Goal: Task Accomplishment & Management: Manage account settings

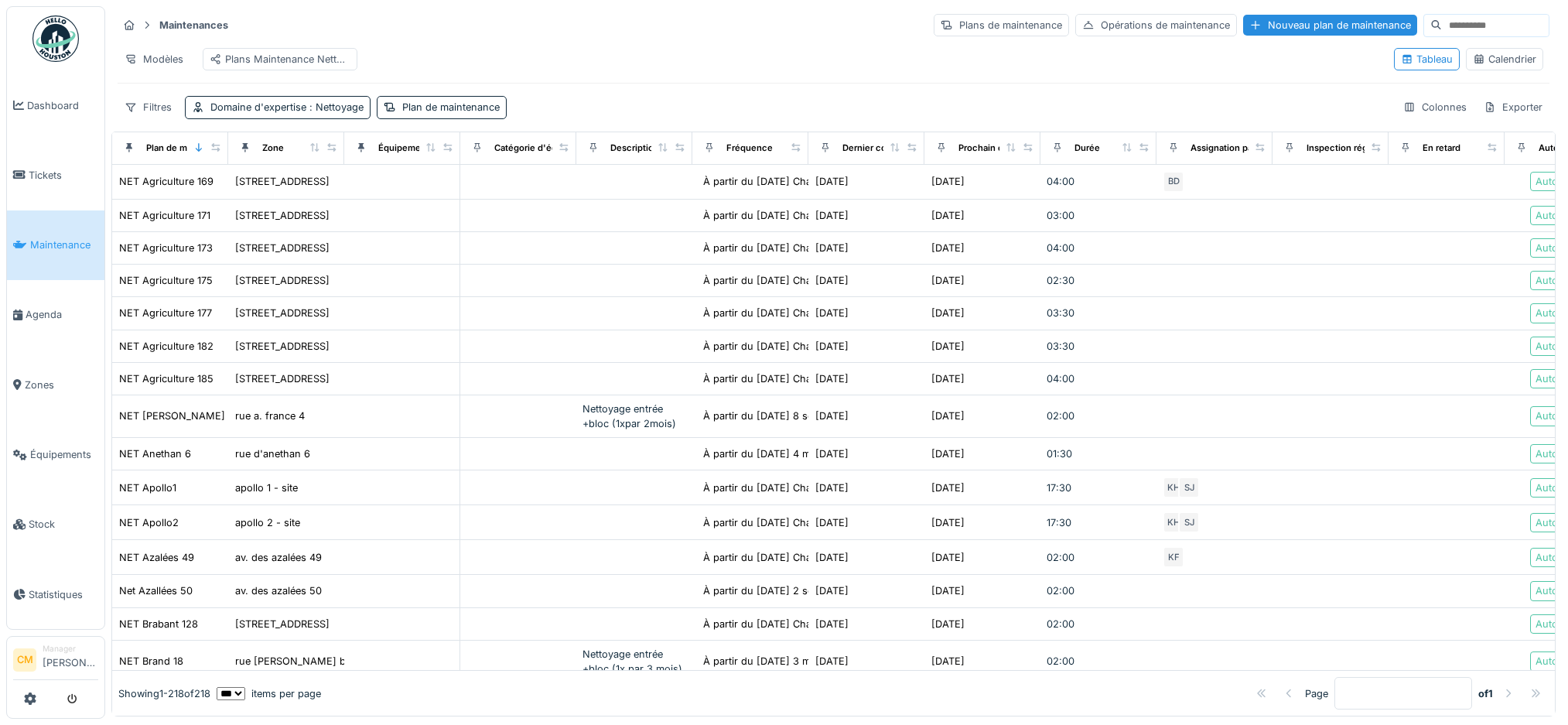
select select "***"
click at [42, 169] on span "Tickets" at bounding box center [63, 175] width 69 height 15
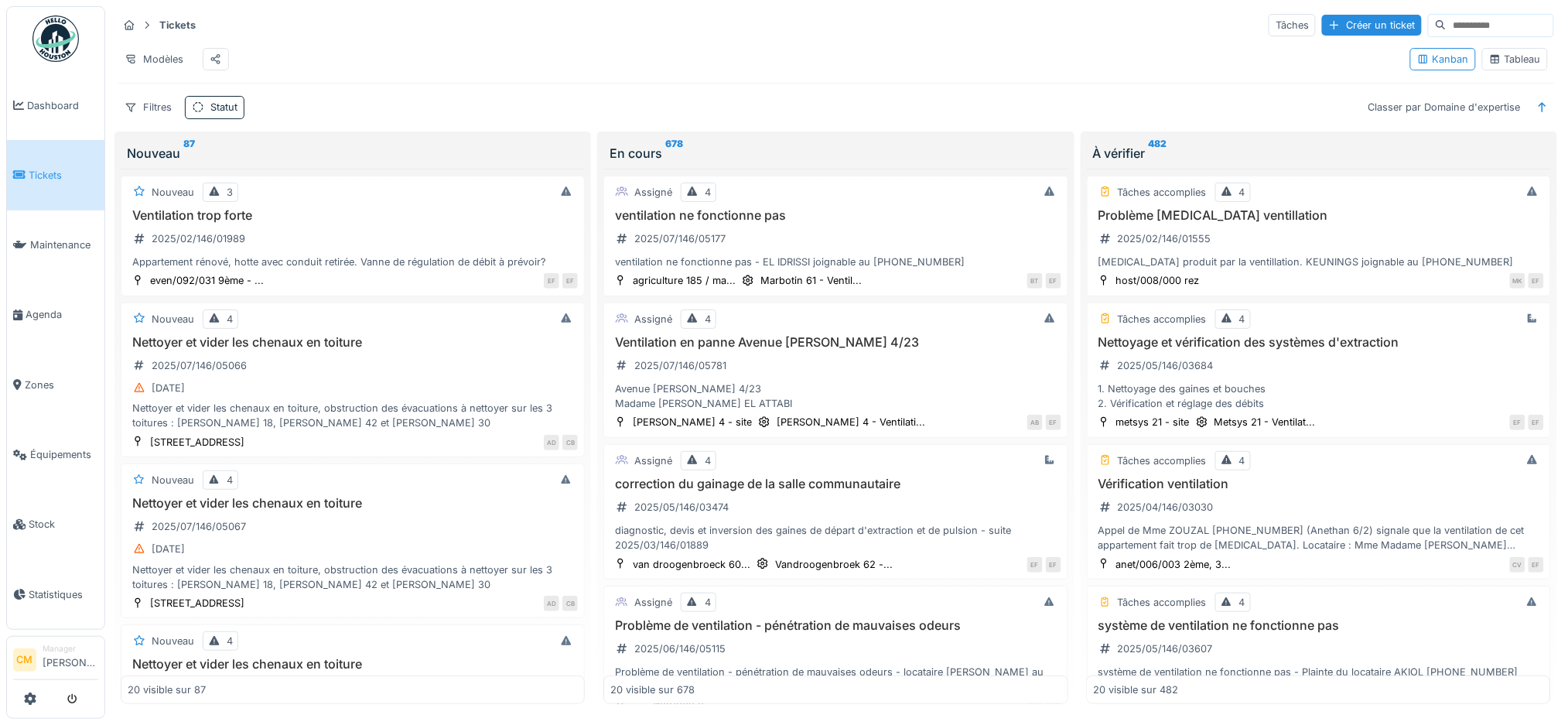
click at [31, 175] on span "Tickets" at bounding box center [63, 175] width 69 height 15
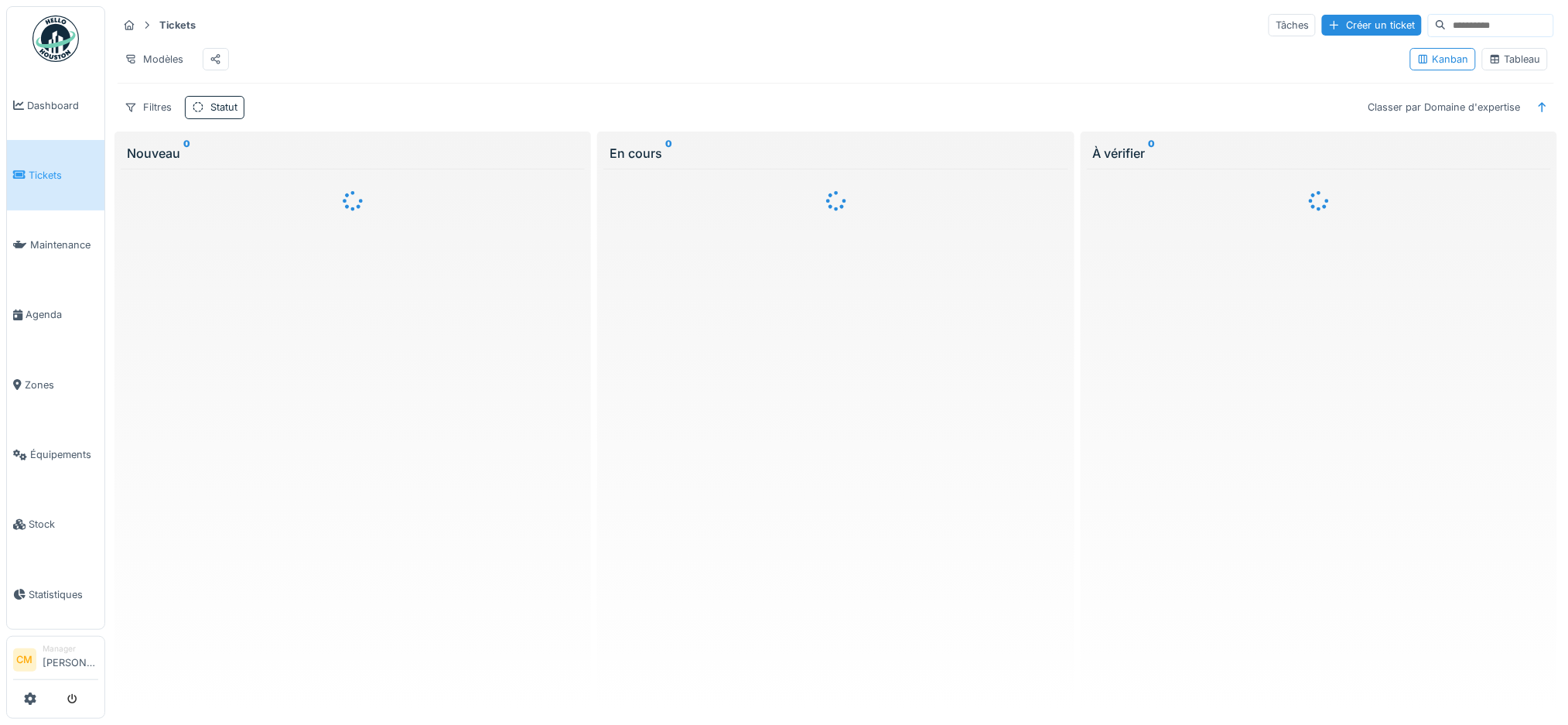
click at [59, 35] on img at bounding box center [56, 38] width 46 height 46
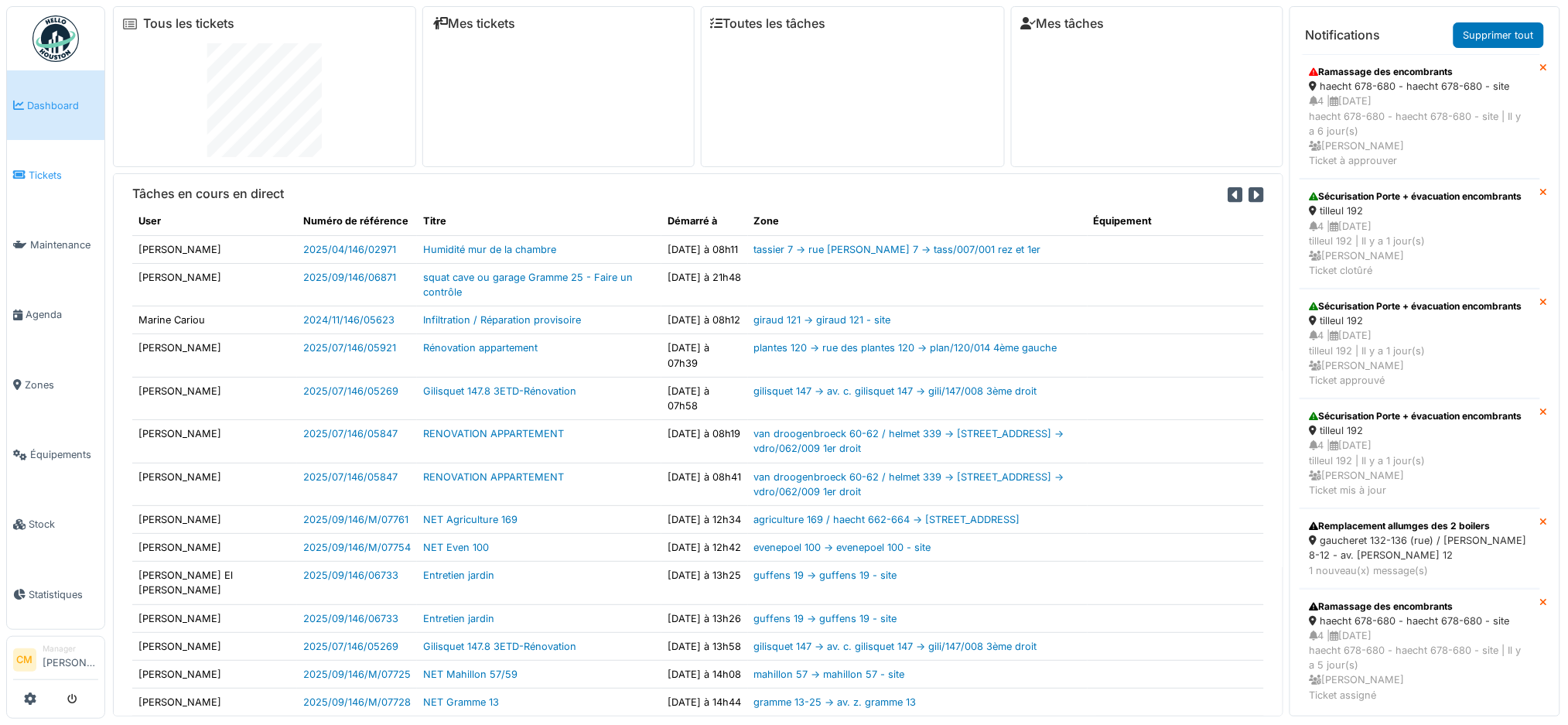
click at [34, 168] on span "Tickets" at bounding box center [63, 175] width 69 height 15
click at [51, 39] on img at bounding box center [56, 38] width 46 height 46
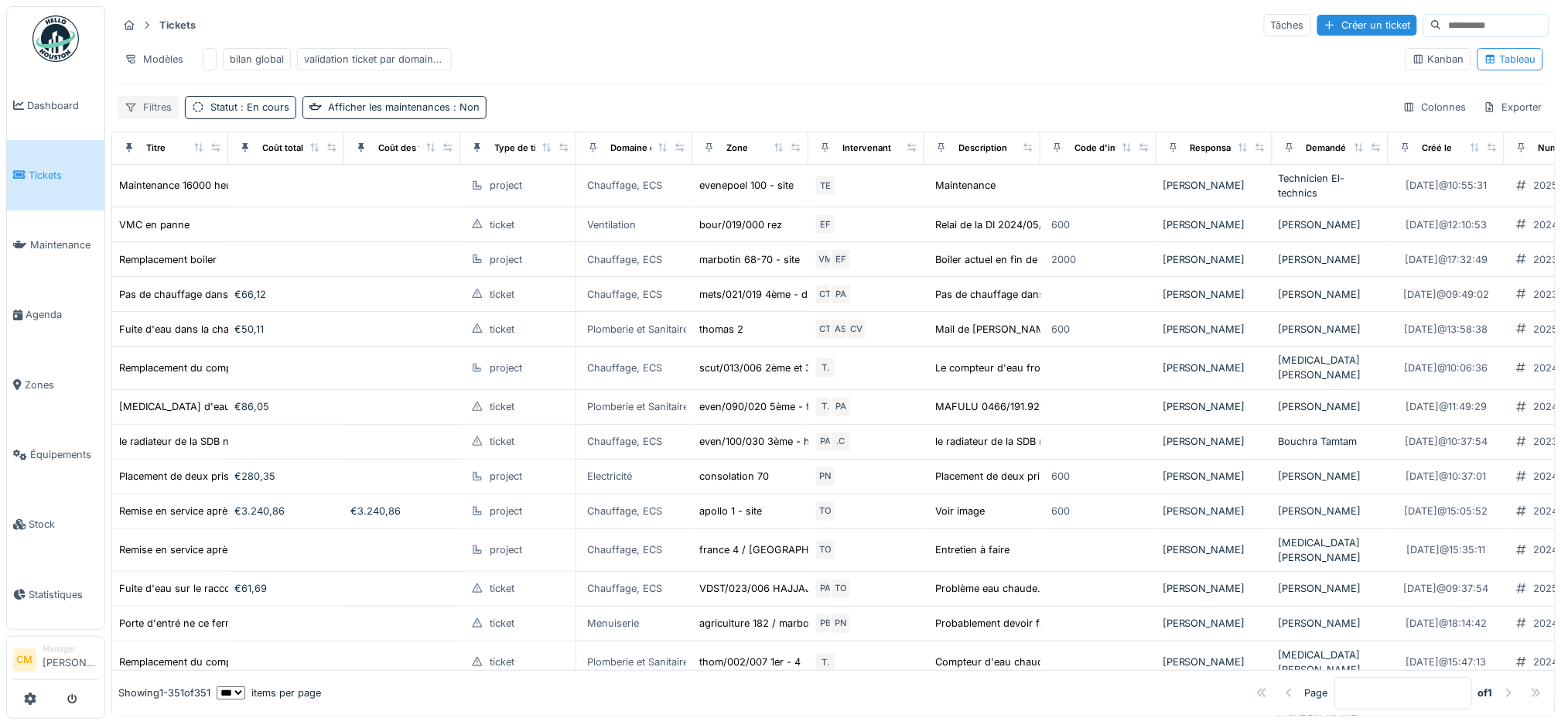
click at [138, 118] on div "Filtres" at bounding box center [148, 106] width 61 height 22
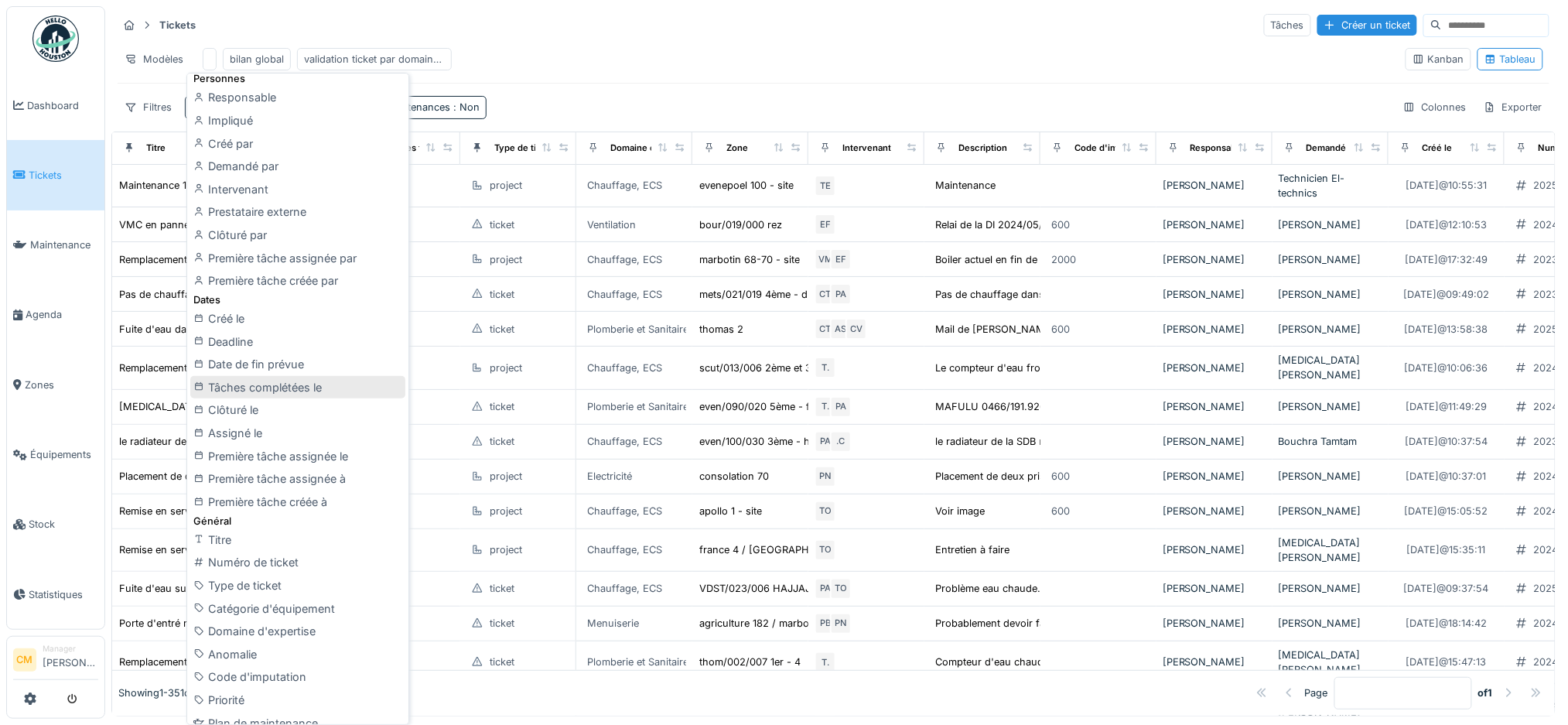
scroll to position [206, 0]
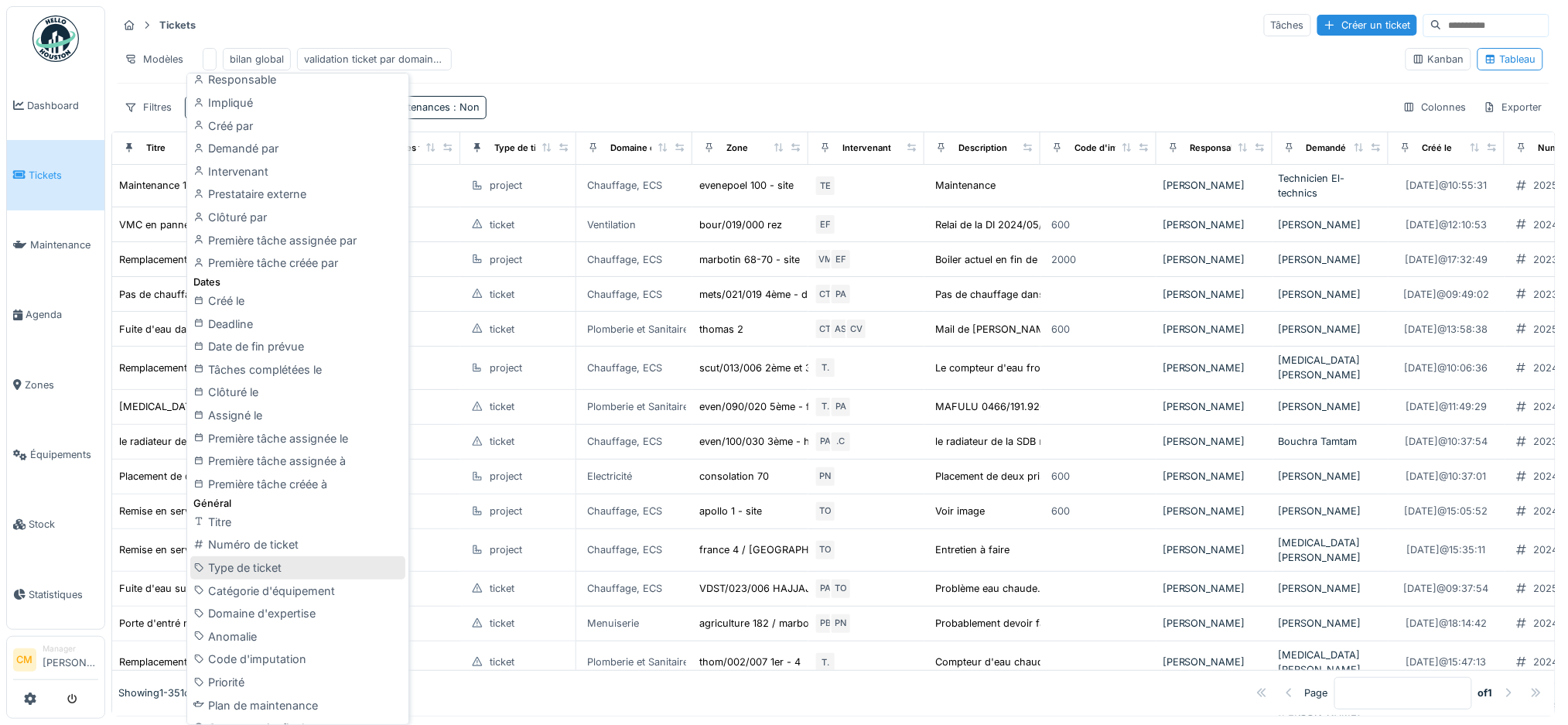
click at [265, 567] on div "Type de ticket" at bounding box center [297, 568] width 215 height 23
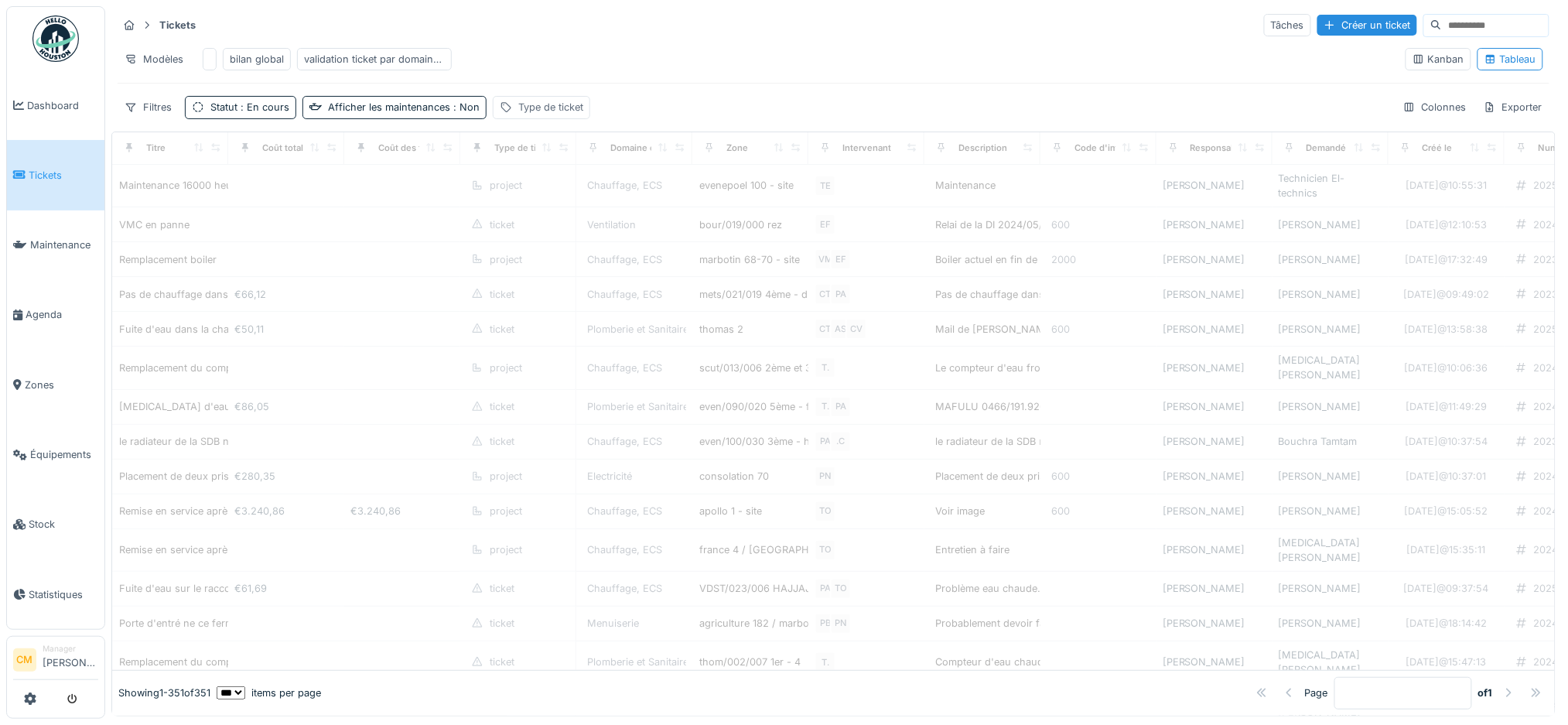
click at [573, 114] on div "Type de ticket" at bounding box center [550, 106] width 65 height 15
click at [596, 203] on div "Type de ticket" at bounding box center [570, 210] width 148 height 15
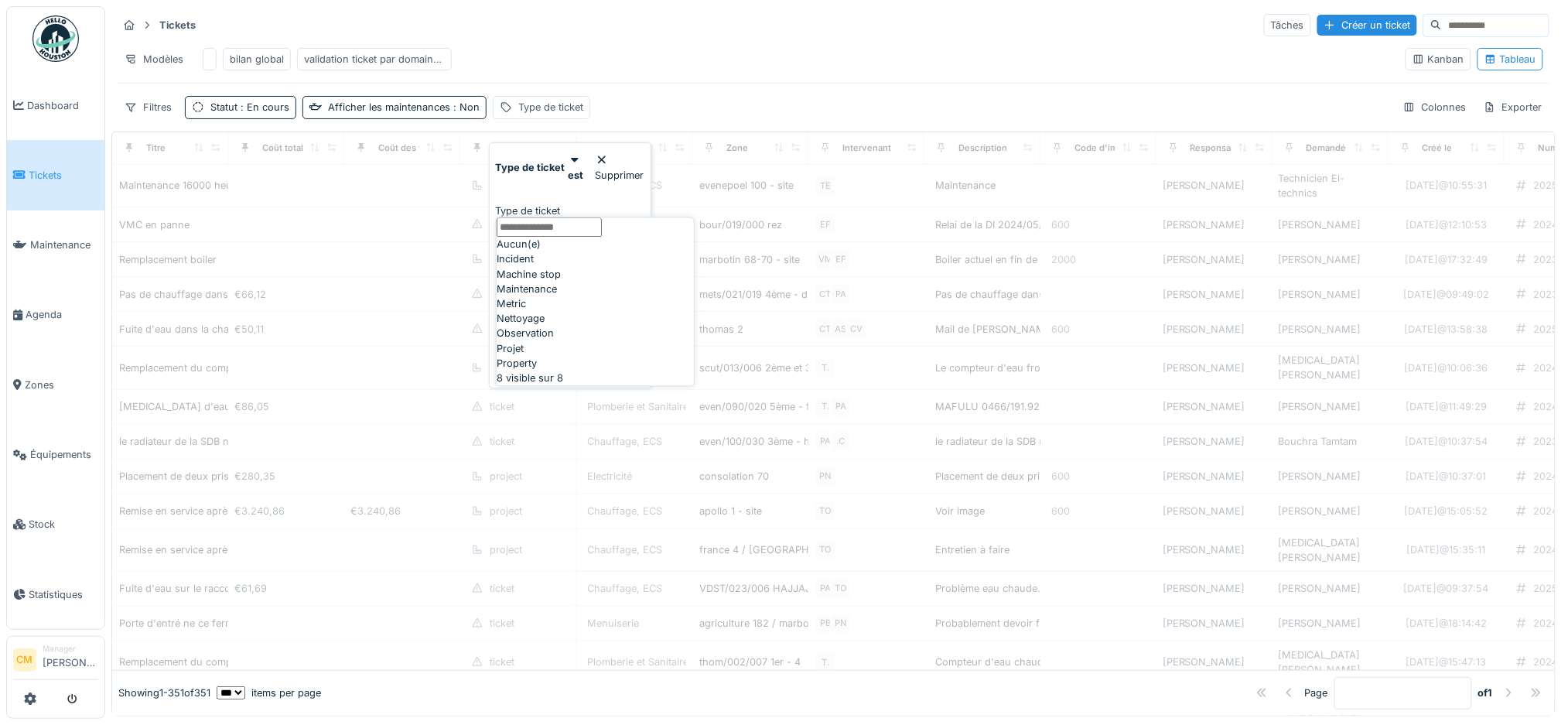
click at [534, 267] on span "Incident" at bounding box center [516, 259] width 37 height 15
type input "***"
click at [729, 118] on div "Filtres Statut : En cours Afficher les maintenances : Non Type de ticket : Inci…" at bounding box center [834, 106] width 1432 height 22
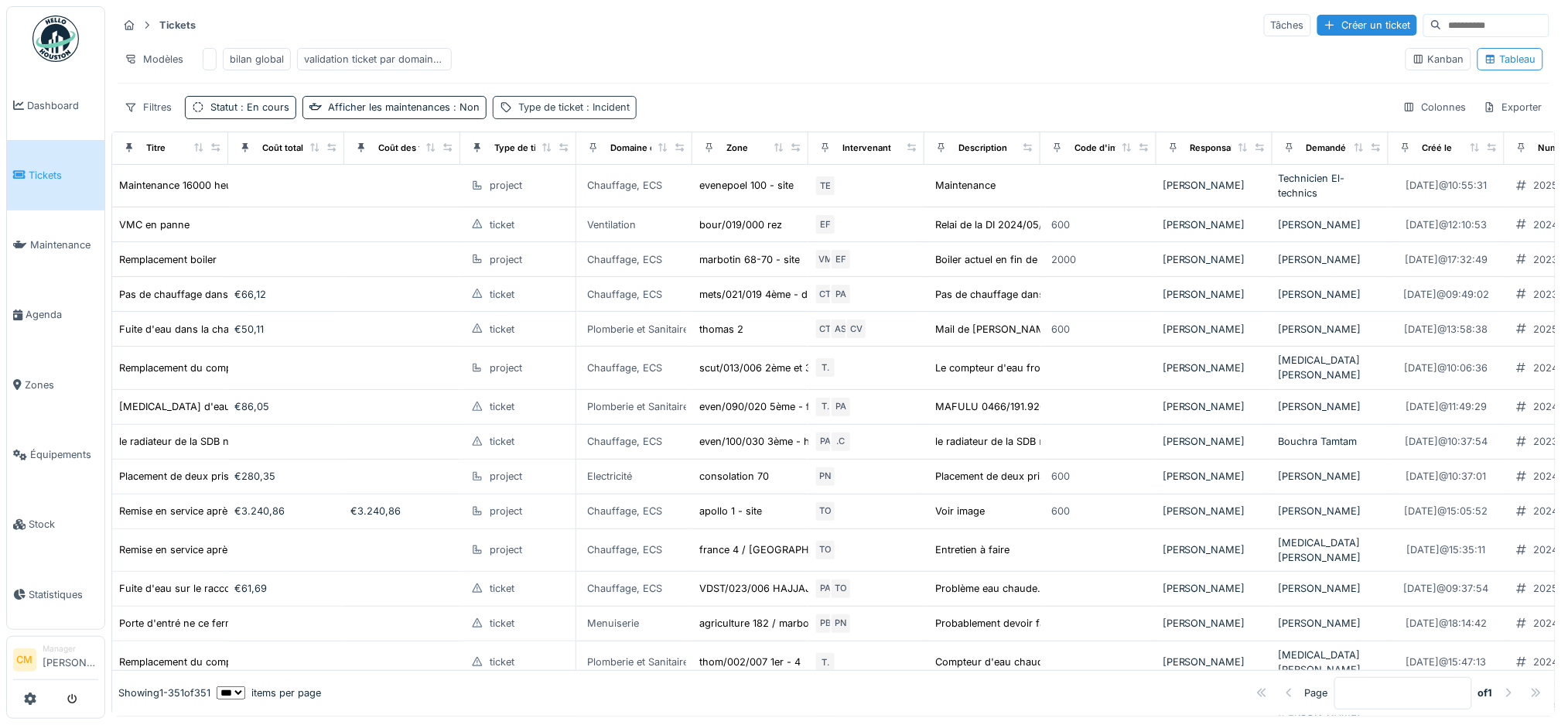
click at [538, 114] on div "Type de ticket : Incident" at bounding box center [574, 106] width 112 height 15
click at [548, 206] on icon at bounding box center [542, 210] width 12 height 10
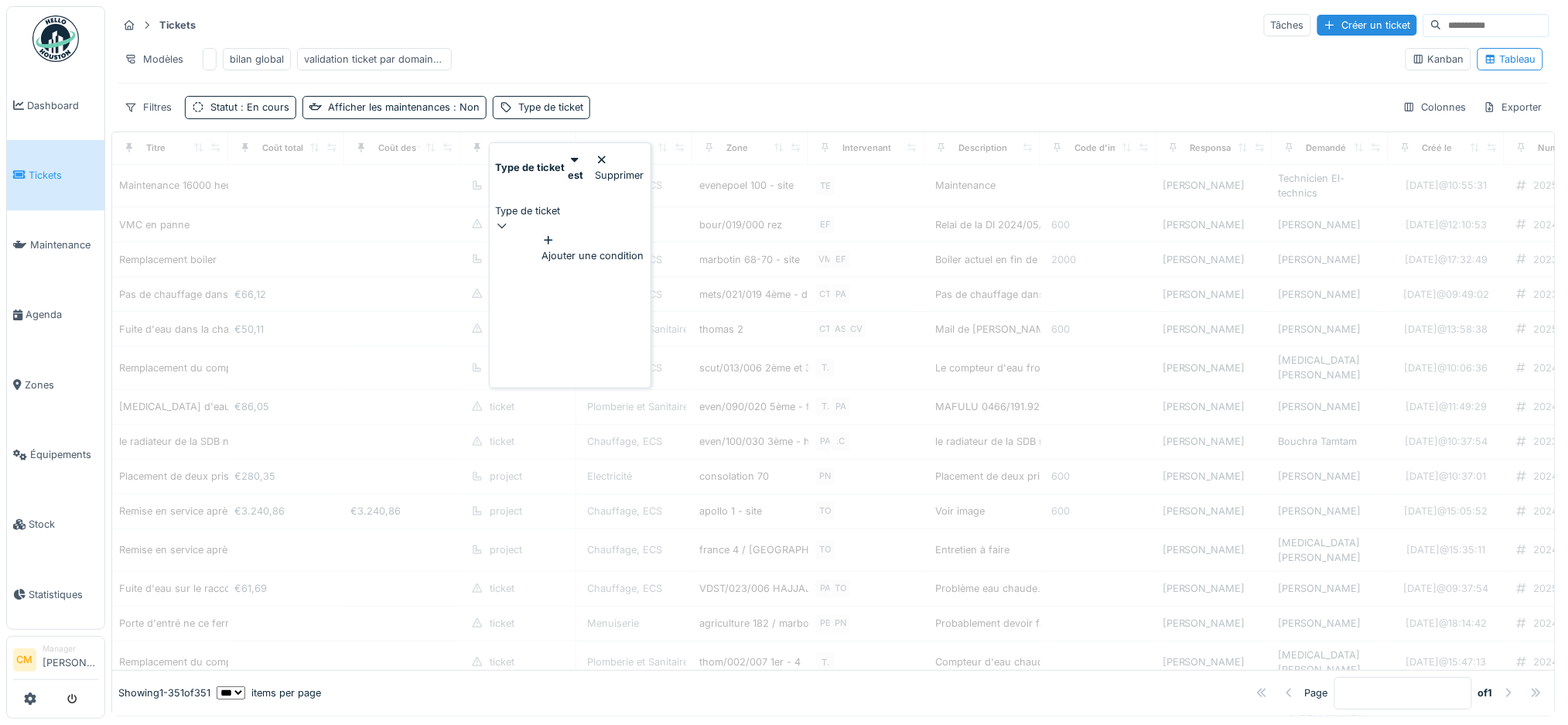
click at [566, 203] on div "Type de ticket" at bounding box center [570, 210] width 148 height 15
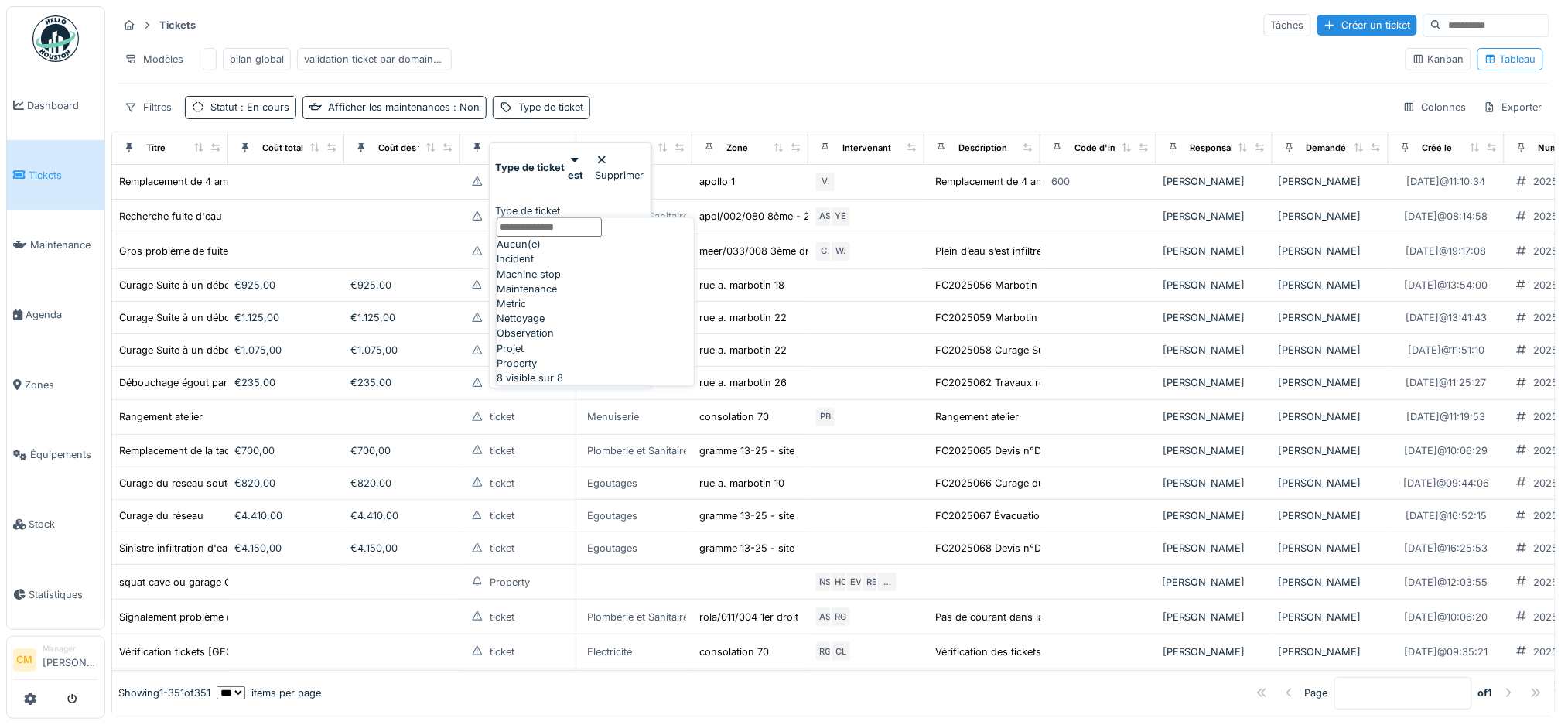
scroll to position [0, 0]
click at [534, 267] on span "Incident" at bounding box center [516, 259] width 37 height 15
type input "***"
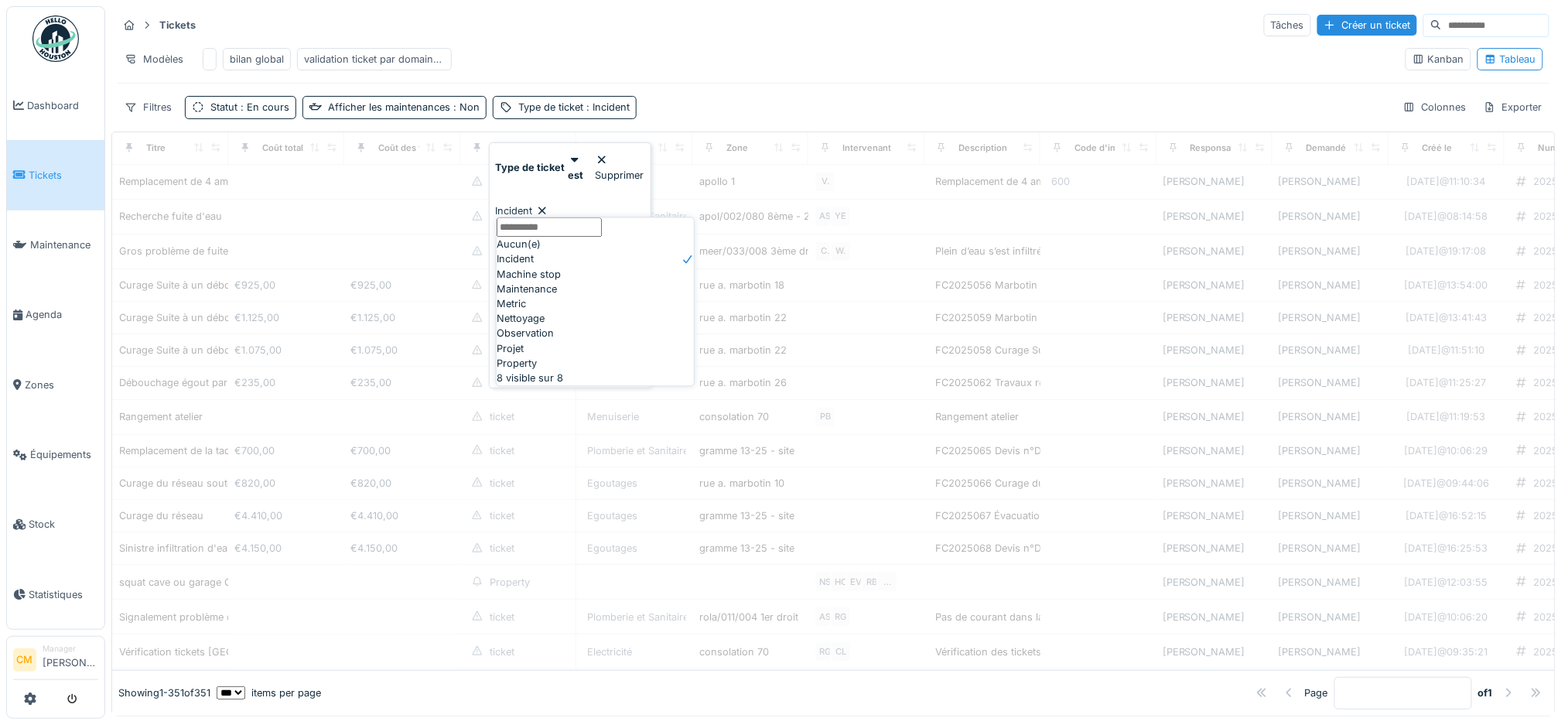
click at [713, 42] on div "Modèles bilan global validation ticket par domaine d'expertise" at bounding box center [756, 59] width 1276 height 35
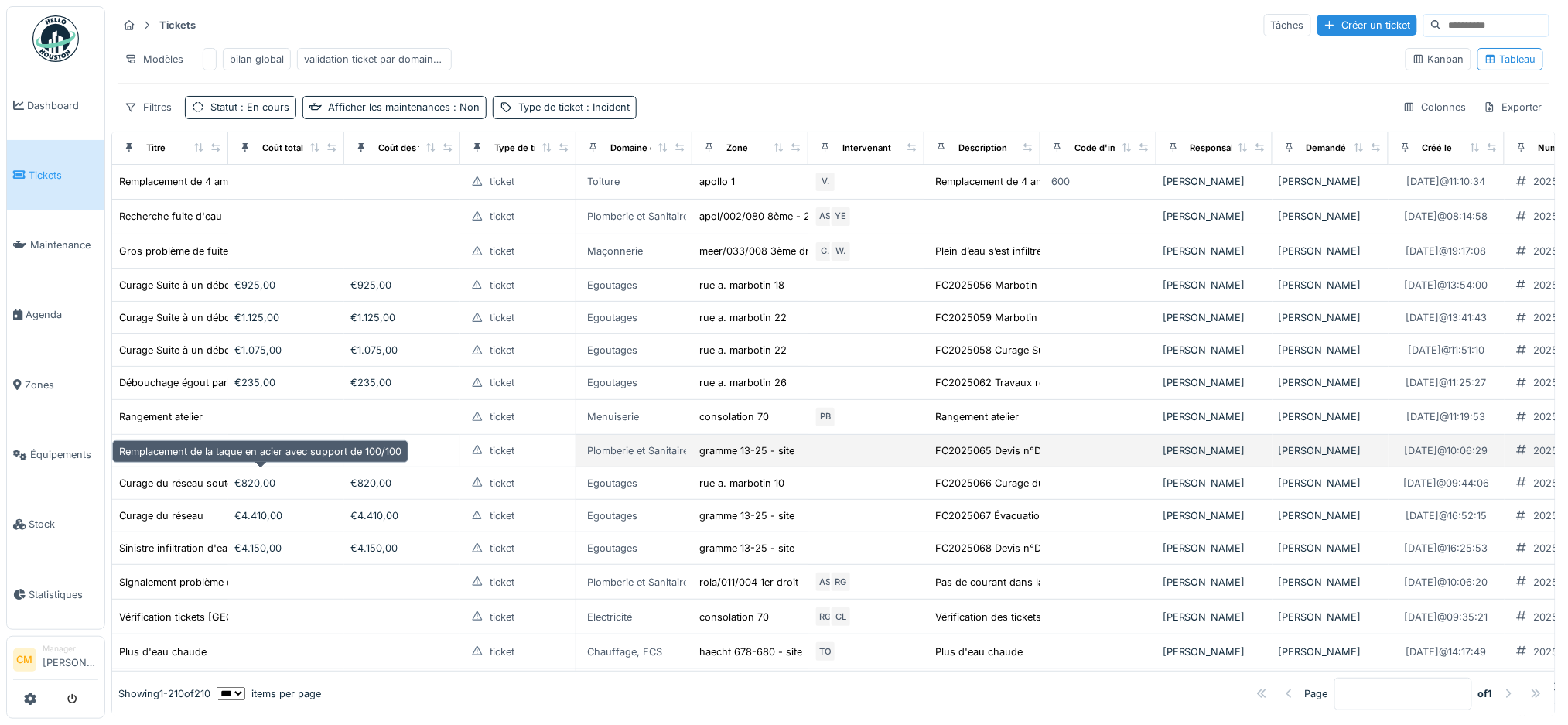
click at [162, 458] on div "Remplacement de la taque en acier avec support de 100/100" at bounding box center [260, 451] width 282 height 15
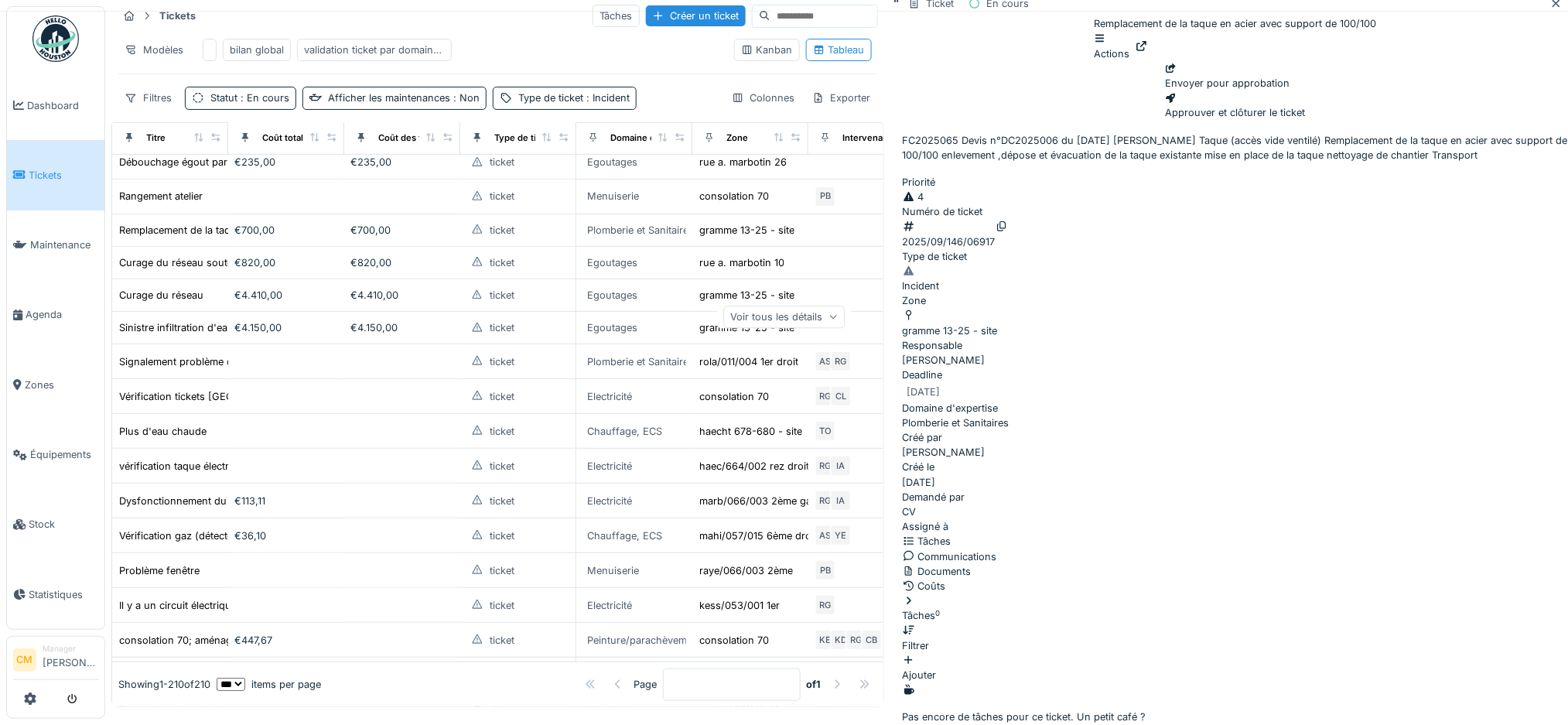
scroll to position [310, 0]
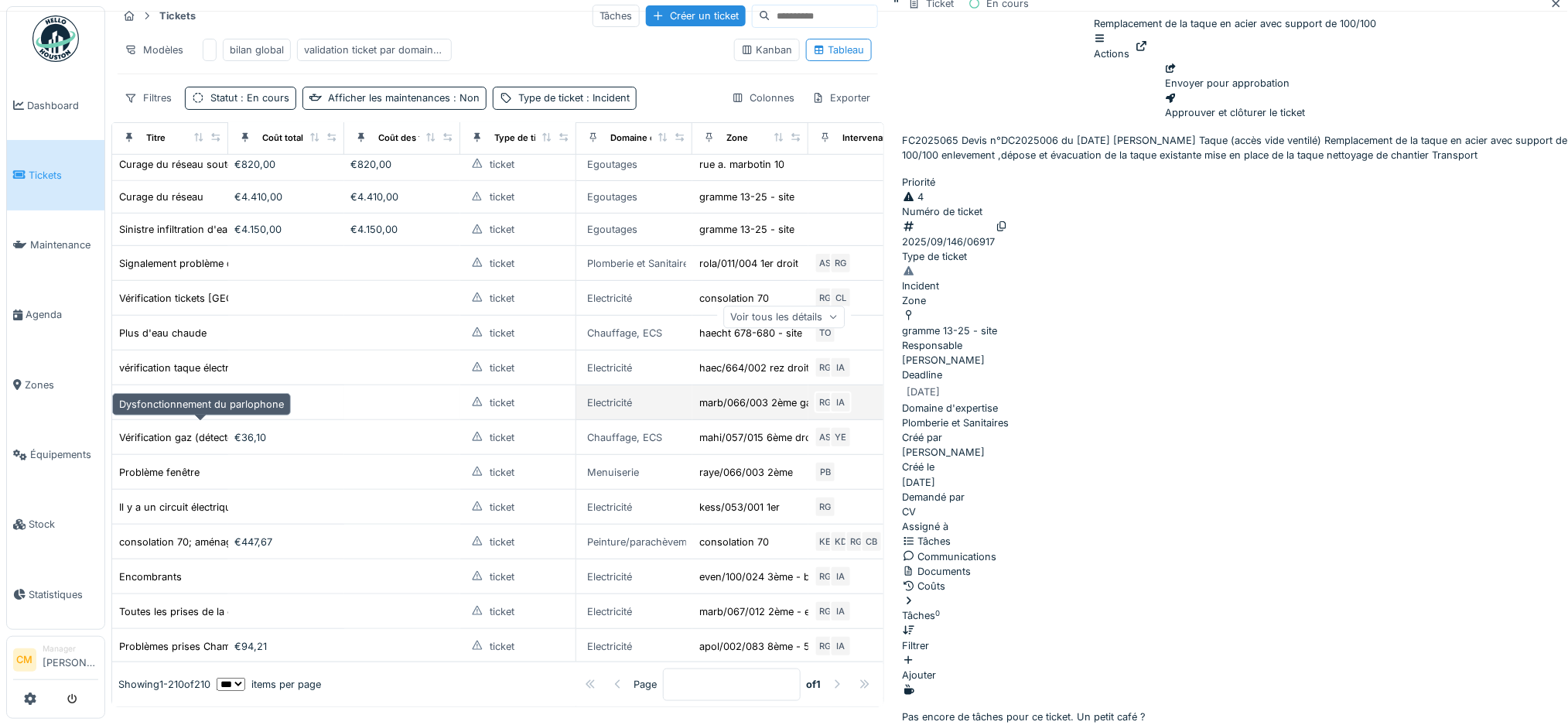
click at [186, 410] on div "Dysfonctionnement du parlophone" at bounding box center [201, 403] width 165 height 15
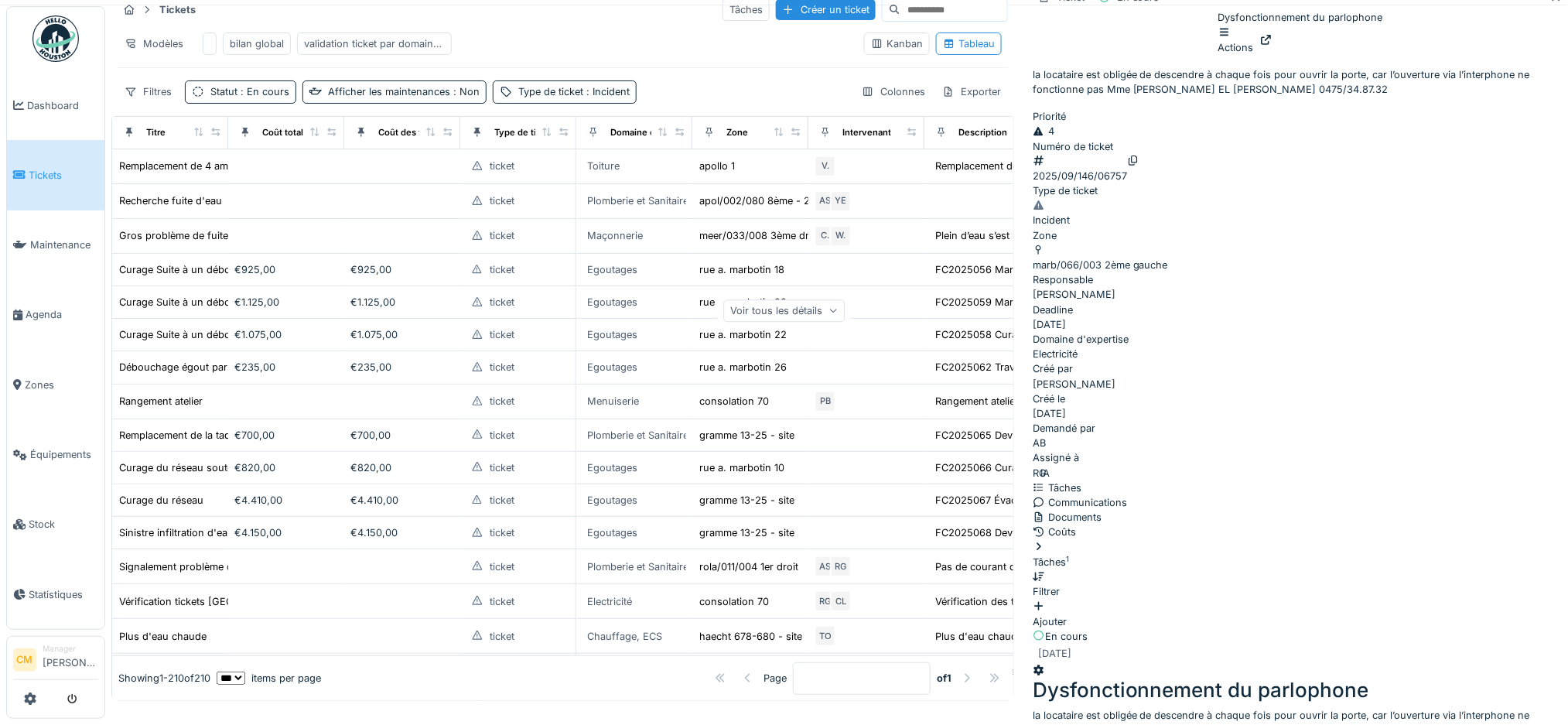
click at [51, 35] on img at bounding box center [56, 38] width 46 height 46
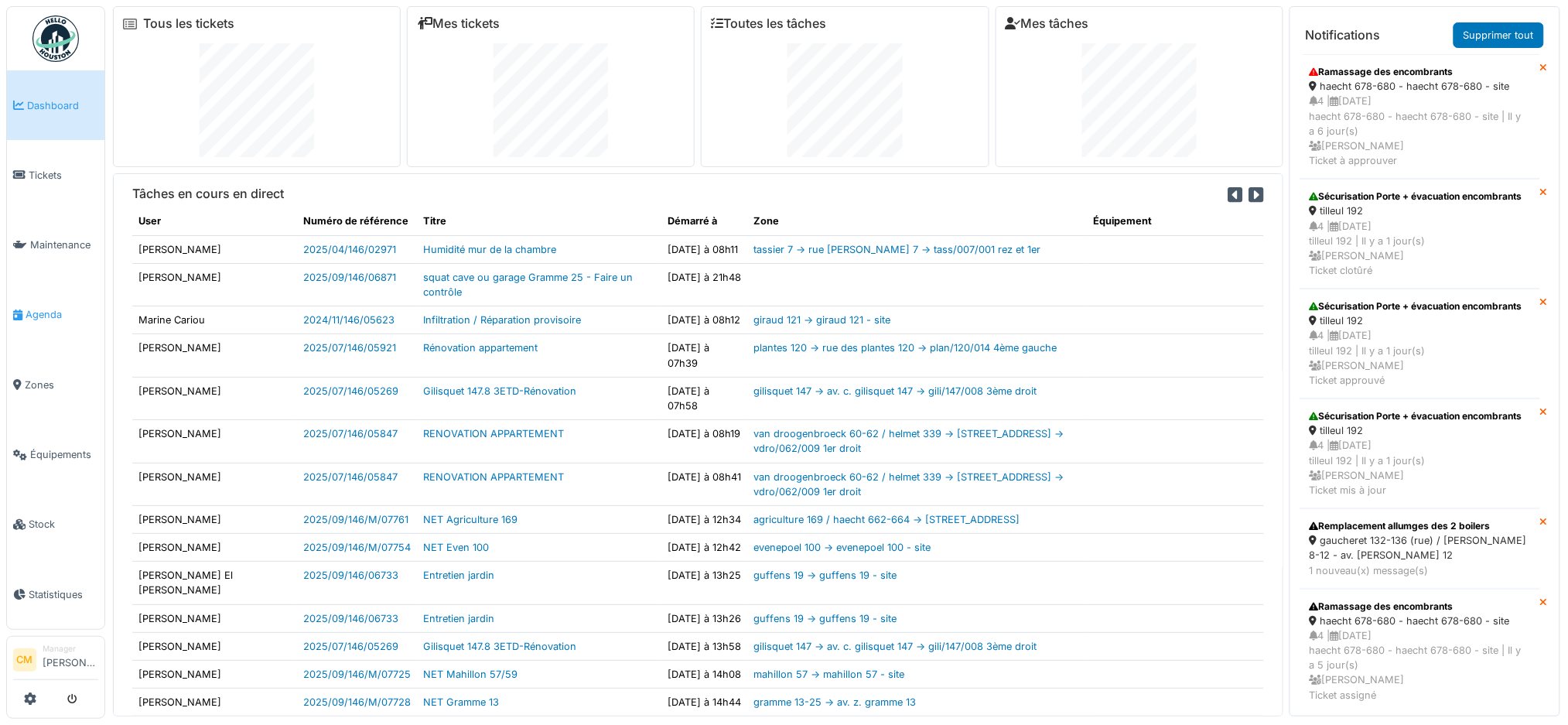
click at [39, 307] on span "Agenda" at bounding box center [62, 314] width 73 height 15
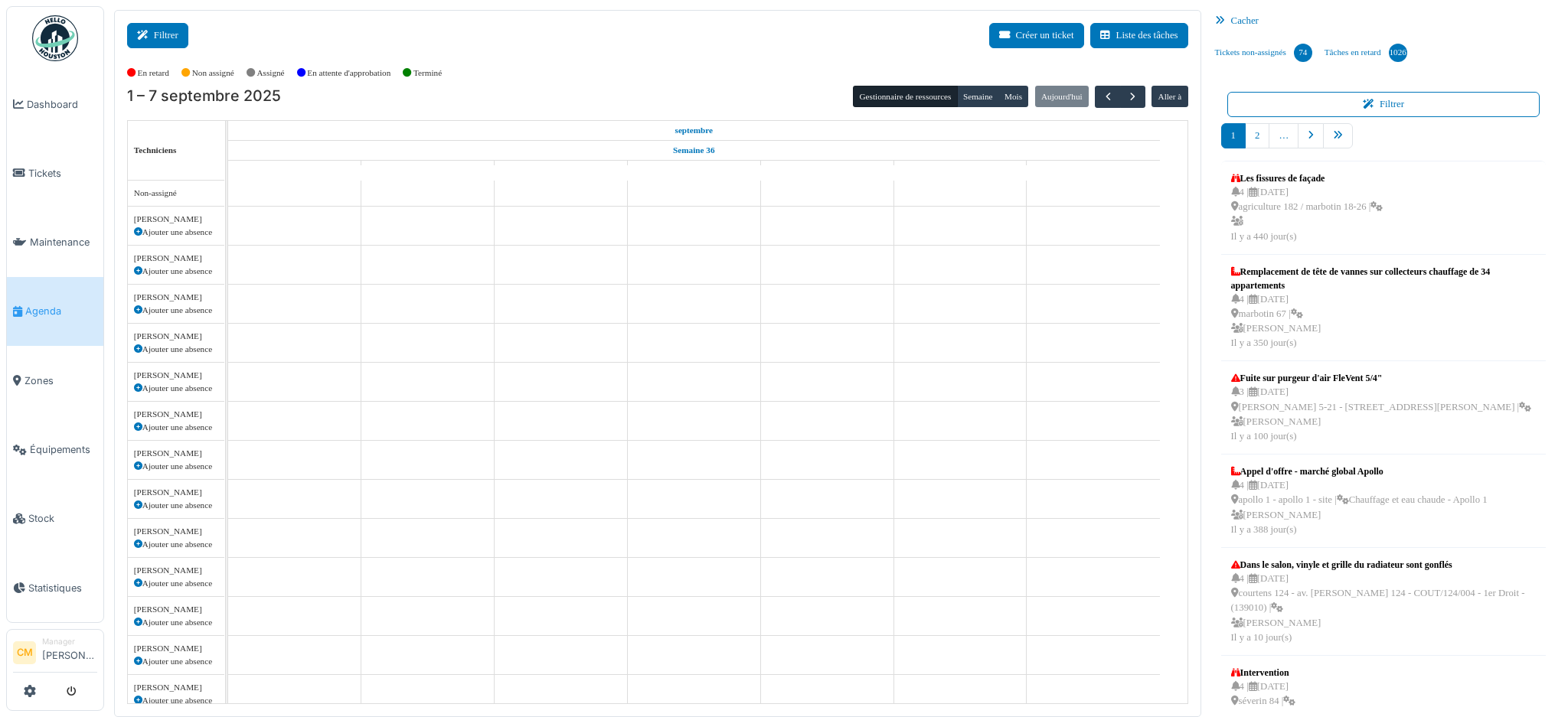
click at [155, 32] on button "Filtrer" at bounding box center [158, 35] width 61 height 25
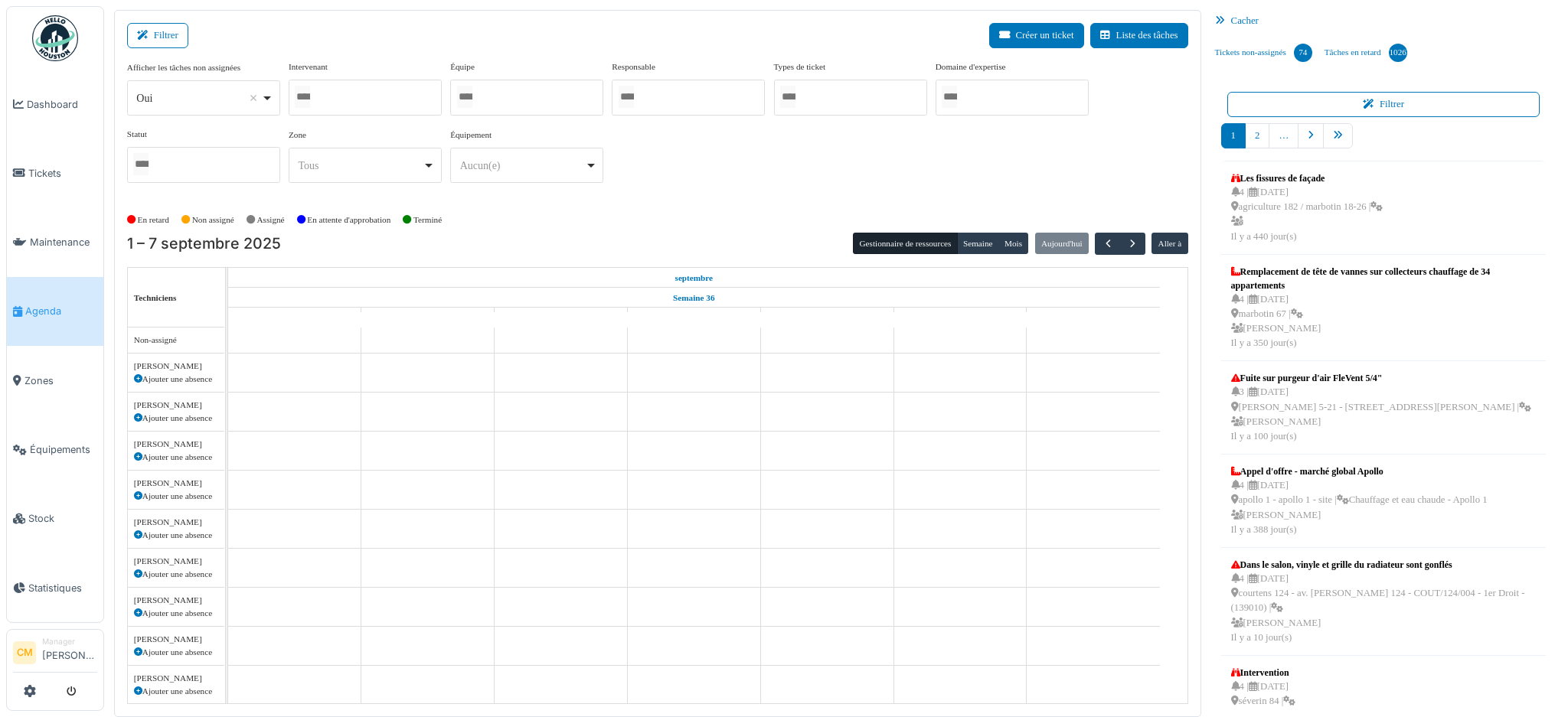
select select
click at [523, 98] on div at bounding box center [527, 97] width 153 height 36
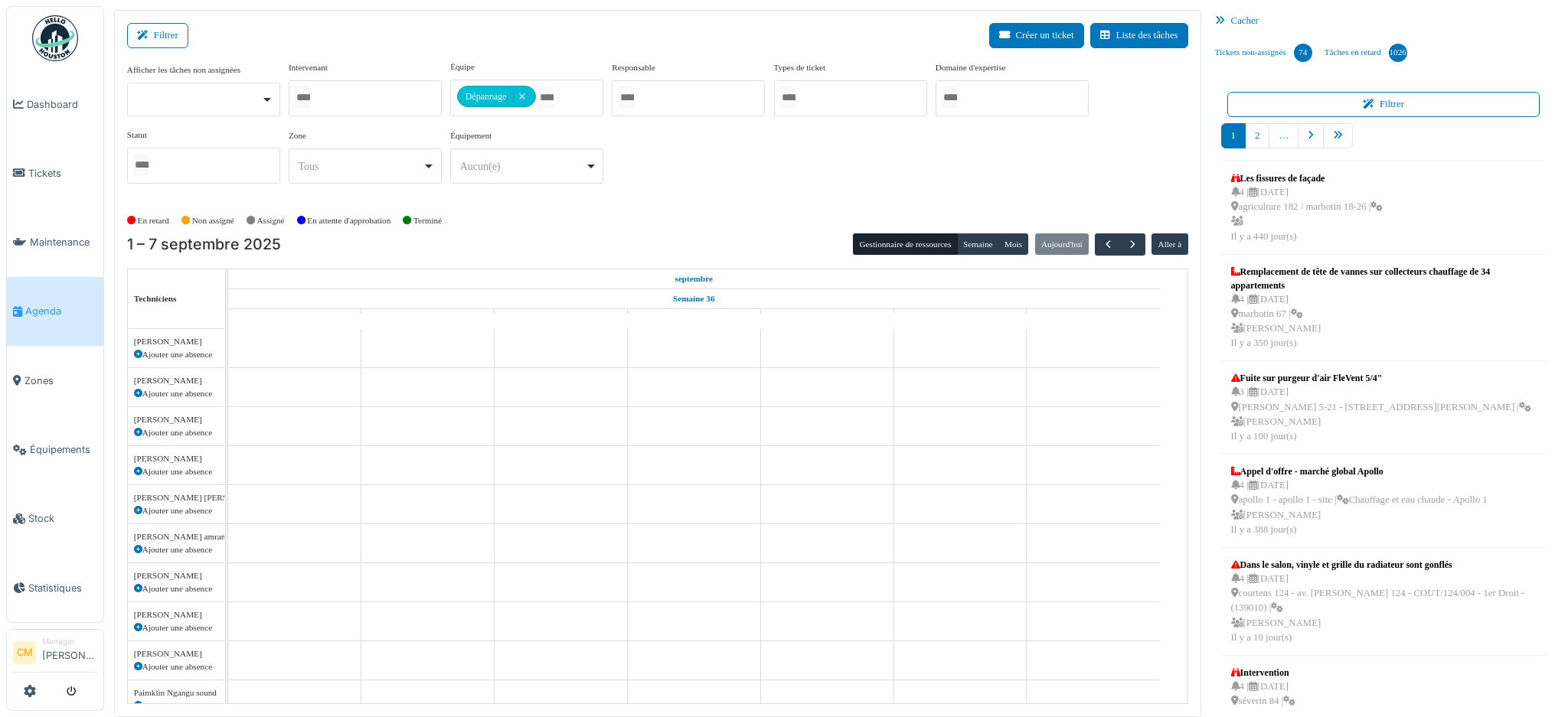
click at [779, 140] on div "Afficher les tâches non assignées Oui Non Intervenant Abdelkader Ouriachi Abdel…" at bounding box center [658, 128] width 1061 height 135
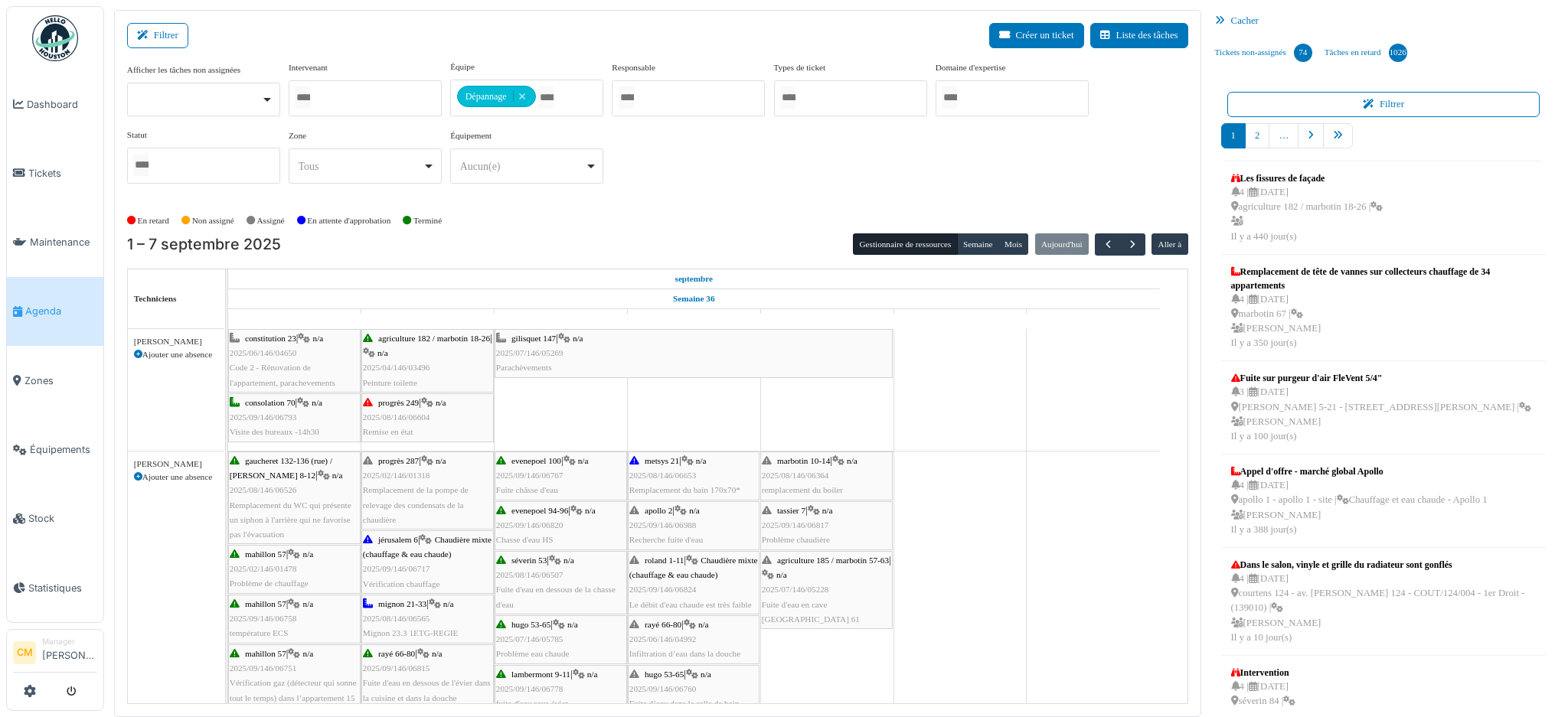
click at [673, 477] on span "2025/08/146/06653" at bounding box center [663, 475] width 68 height 9
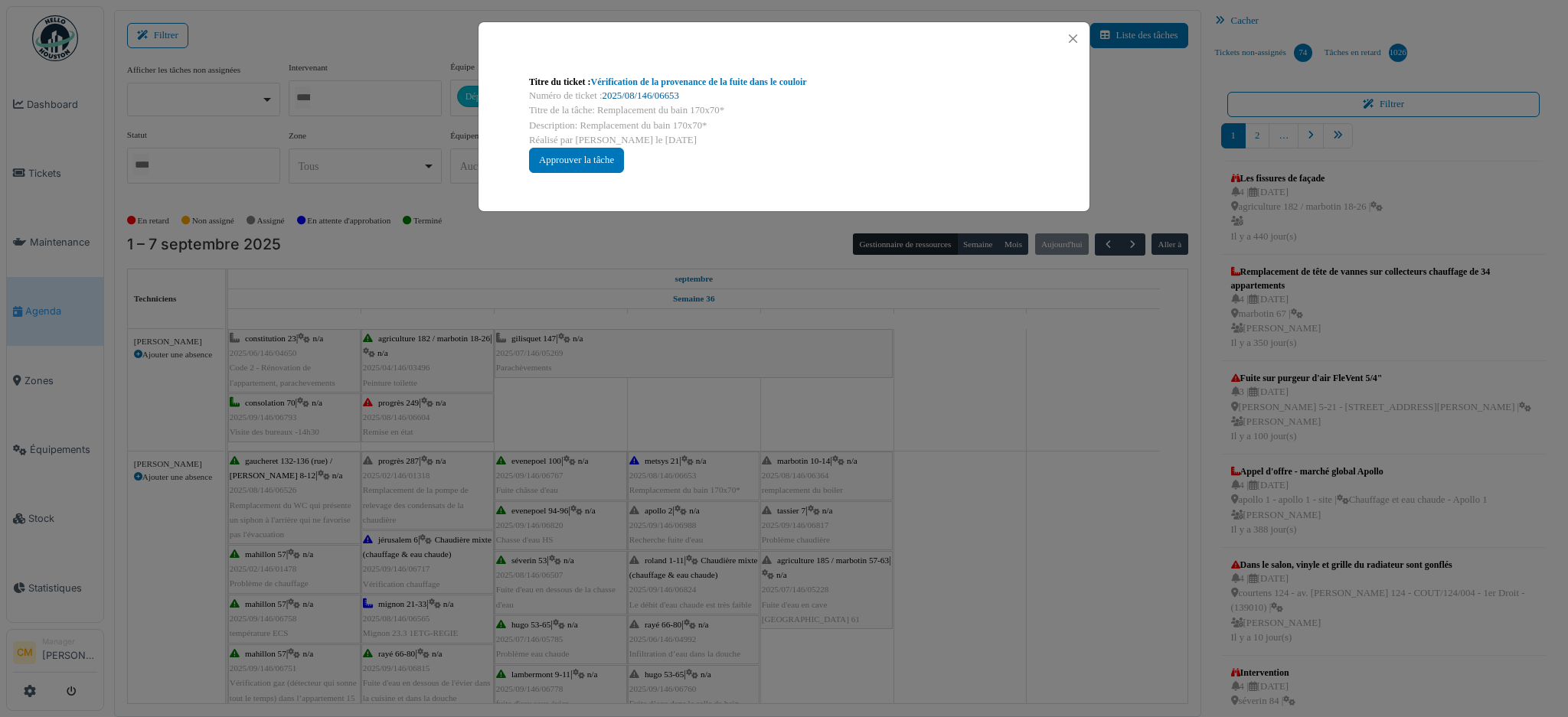
click at [630, 93] on link "2025/08/146/06653" at bounding box center [640, 96] width 76 height 11
click at [1071, 41] on button "Close" at bounding box center [1073, 39] width 21 height 21
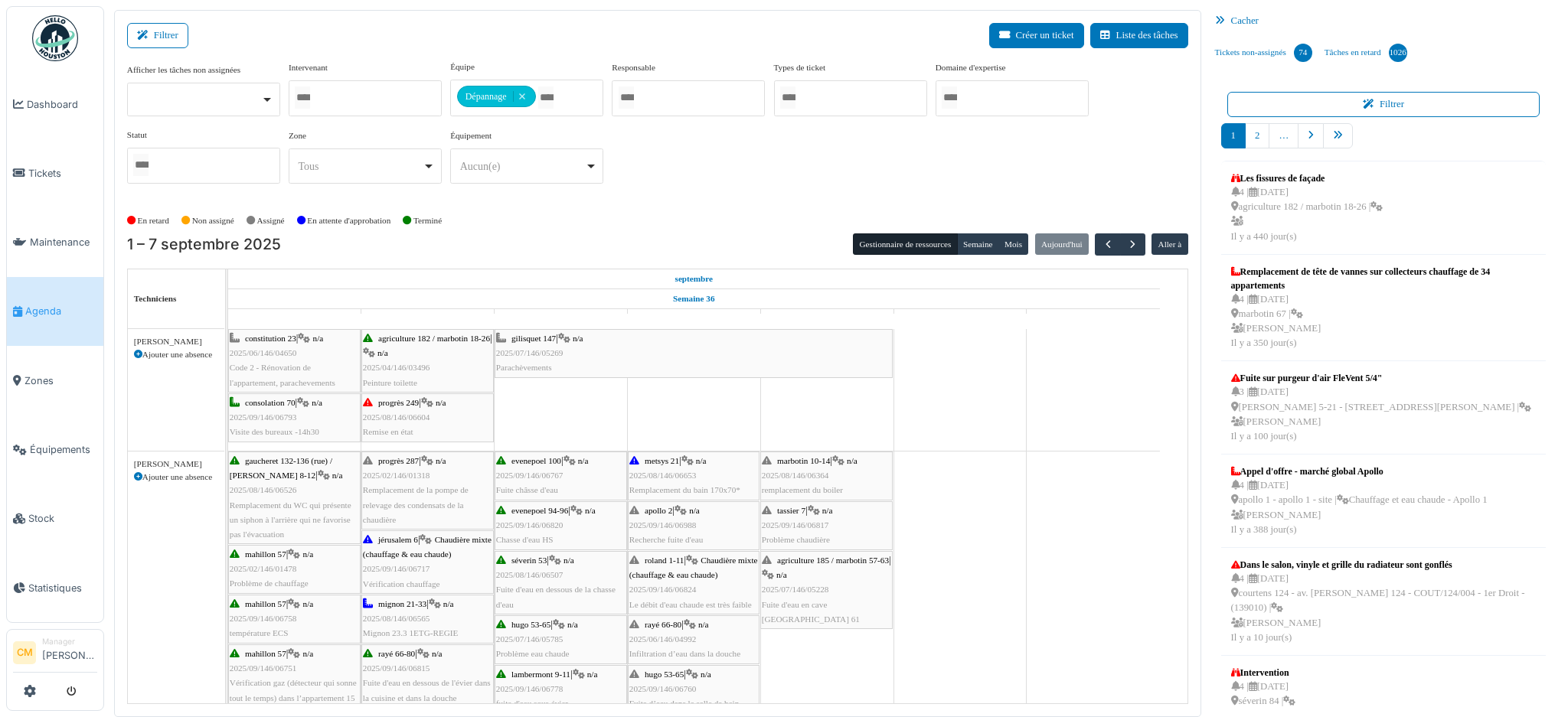
click at [665, 521] on span "2025/09/146/06988" at bounding box center [663, 525] width 68 height 9
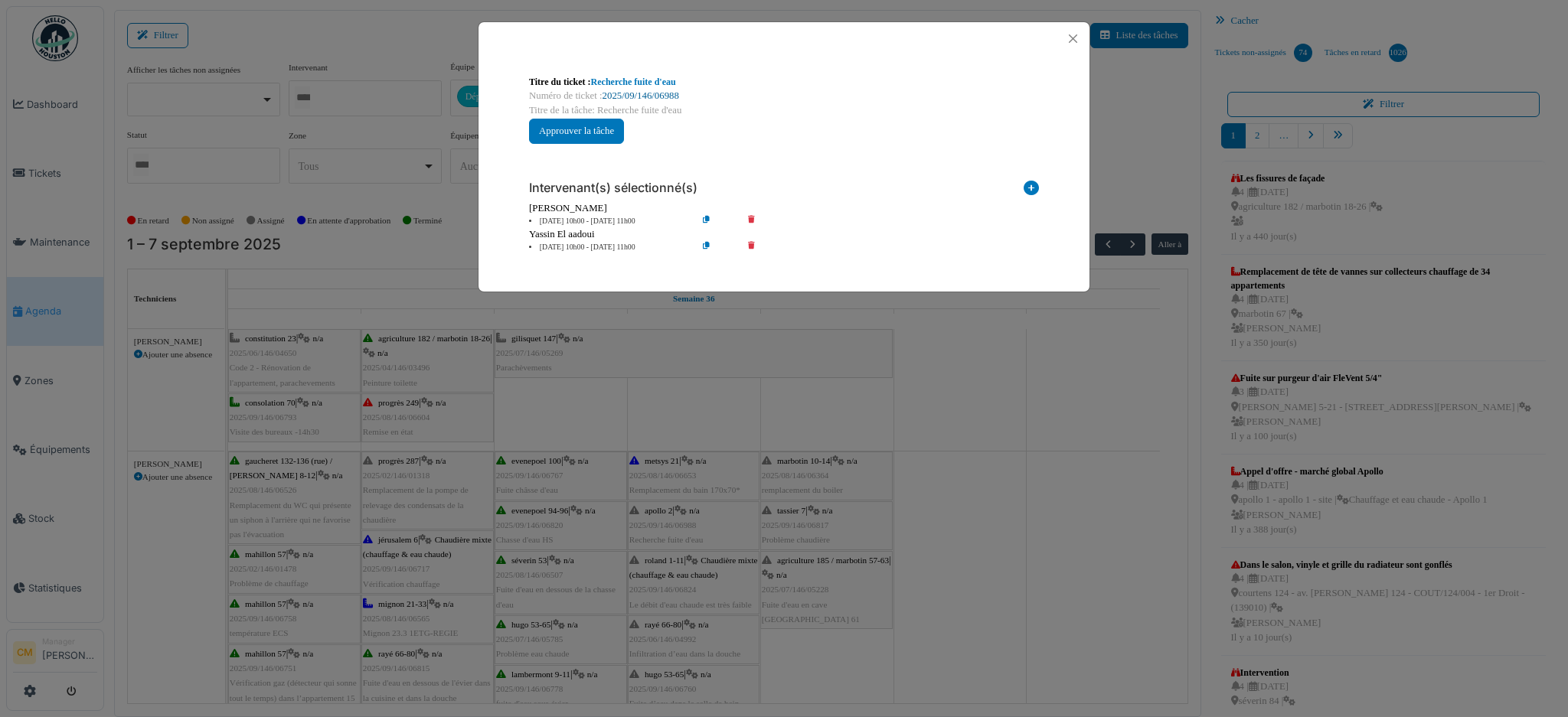
click at [648, 95] on link "2025/09/146/06988" at bounding box center [640, 96] width 76 height 11
click at [1075, 39] on button "Close" at bounding box center [1073, 39] width 21 height 21
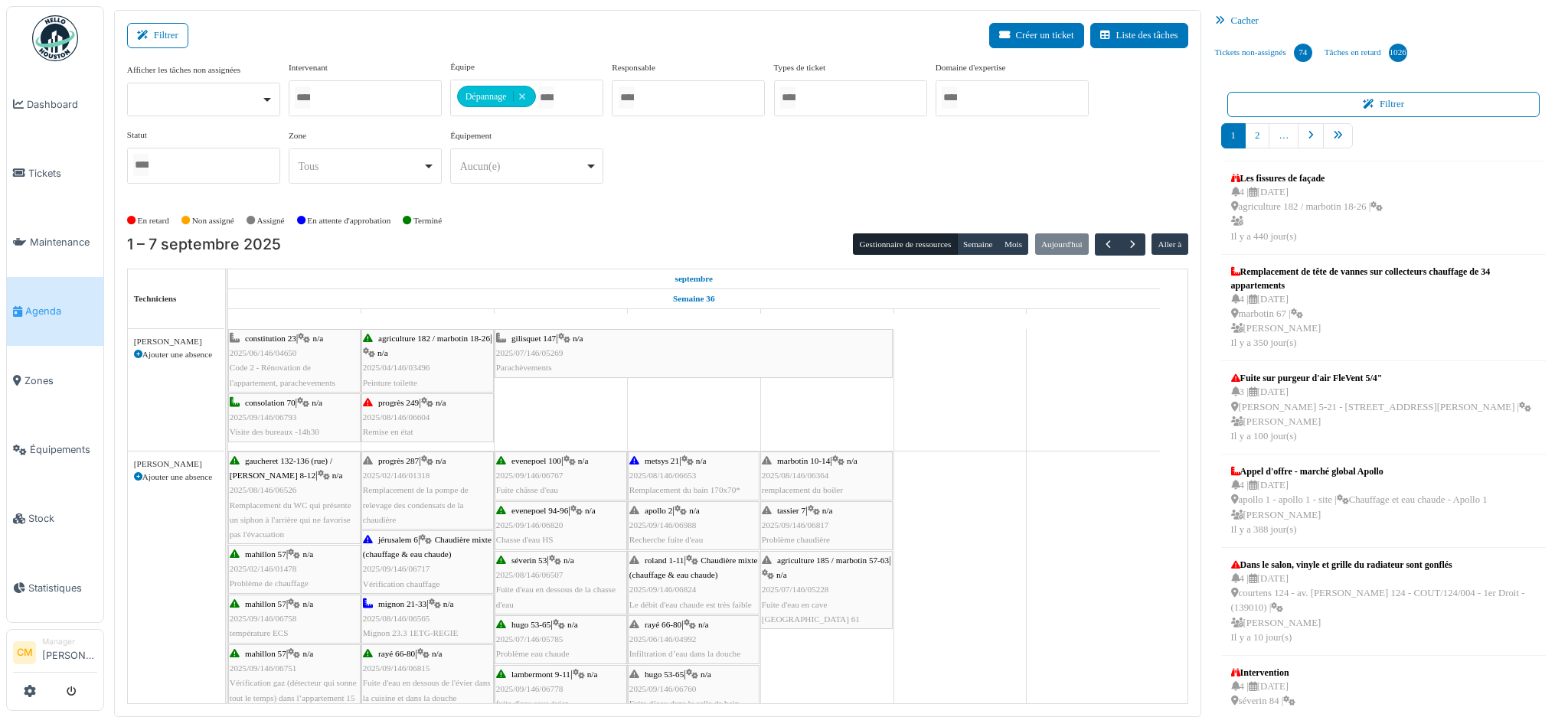
click at [665, 594] on span "2025/09/146/06824" at bounding box center [663, 589] width 68 height 9
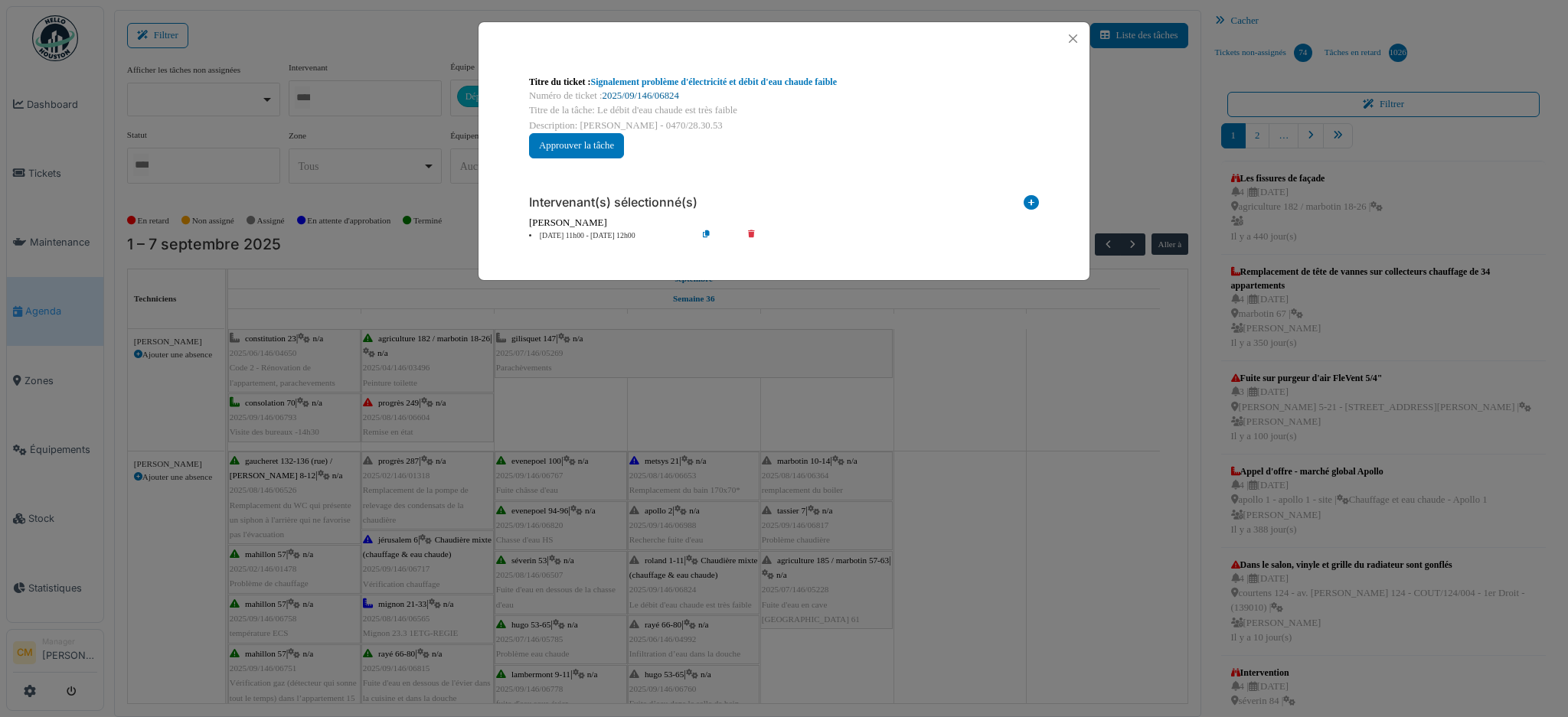
click at [665, 97] on link "2025/09/146/06824" at bounding box center [640, 96] width 76 height 11
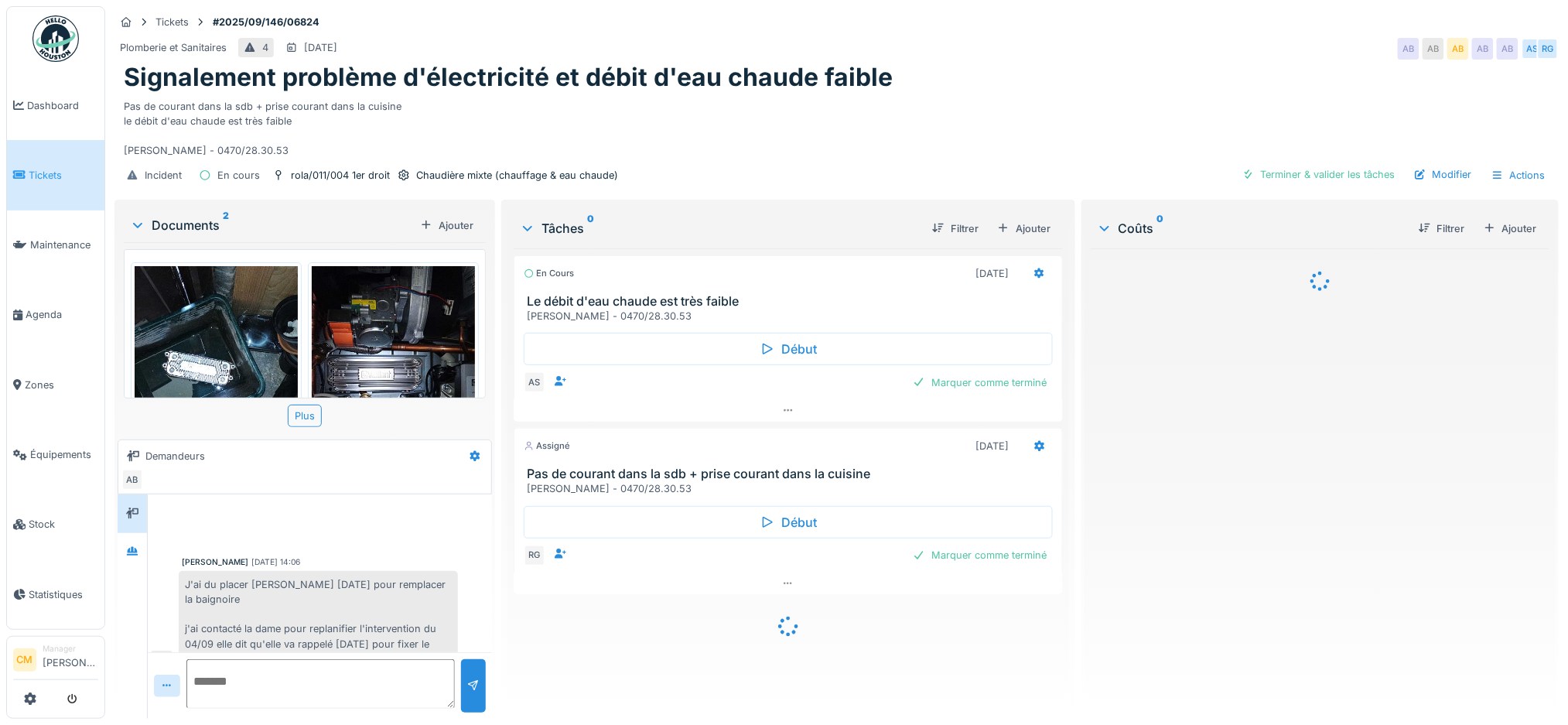
scroll to position [28, 0]
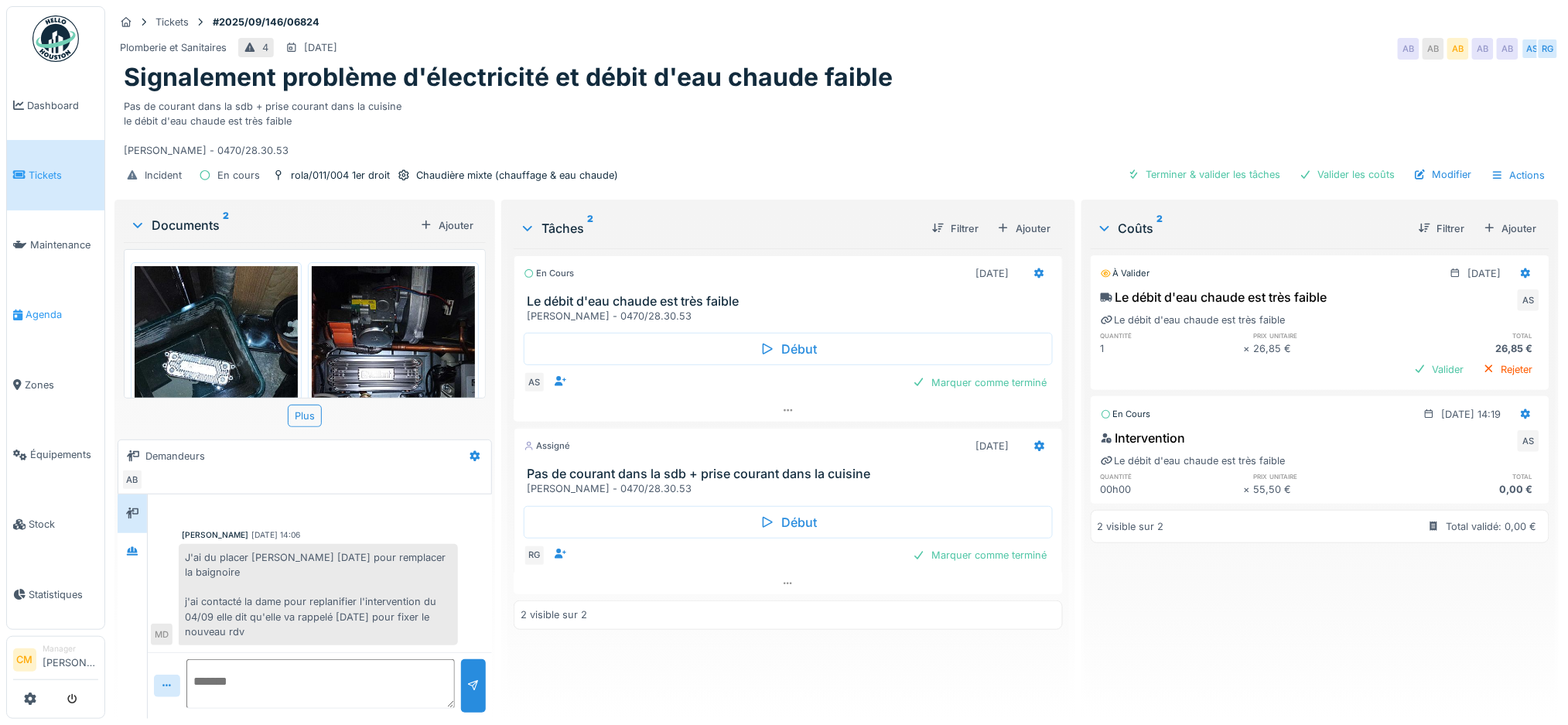
click at [23, 317] on link "Agenda" at bounding box center [56, 315] width 98 height 69
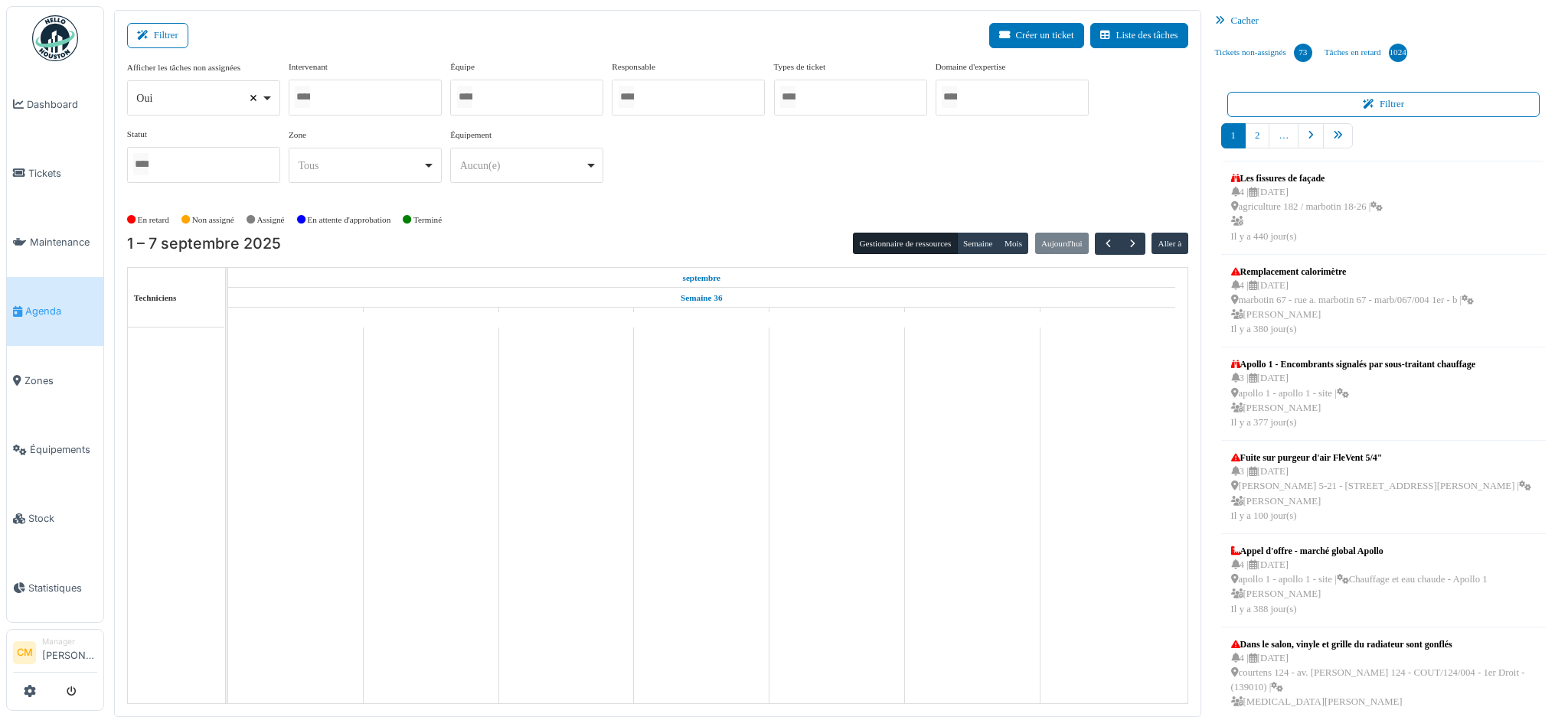
select select
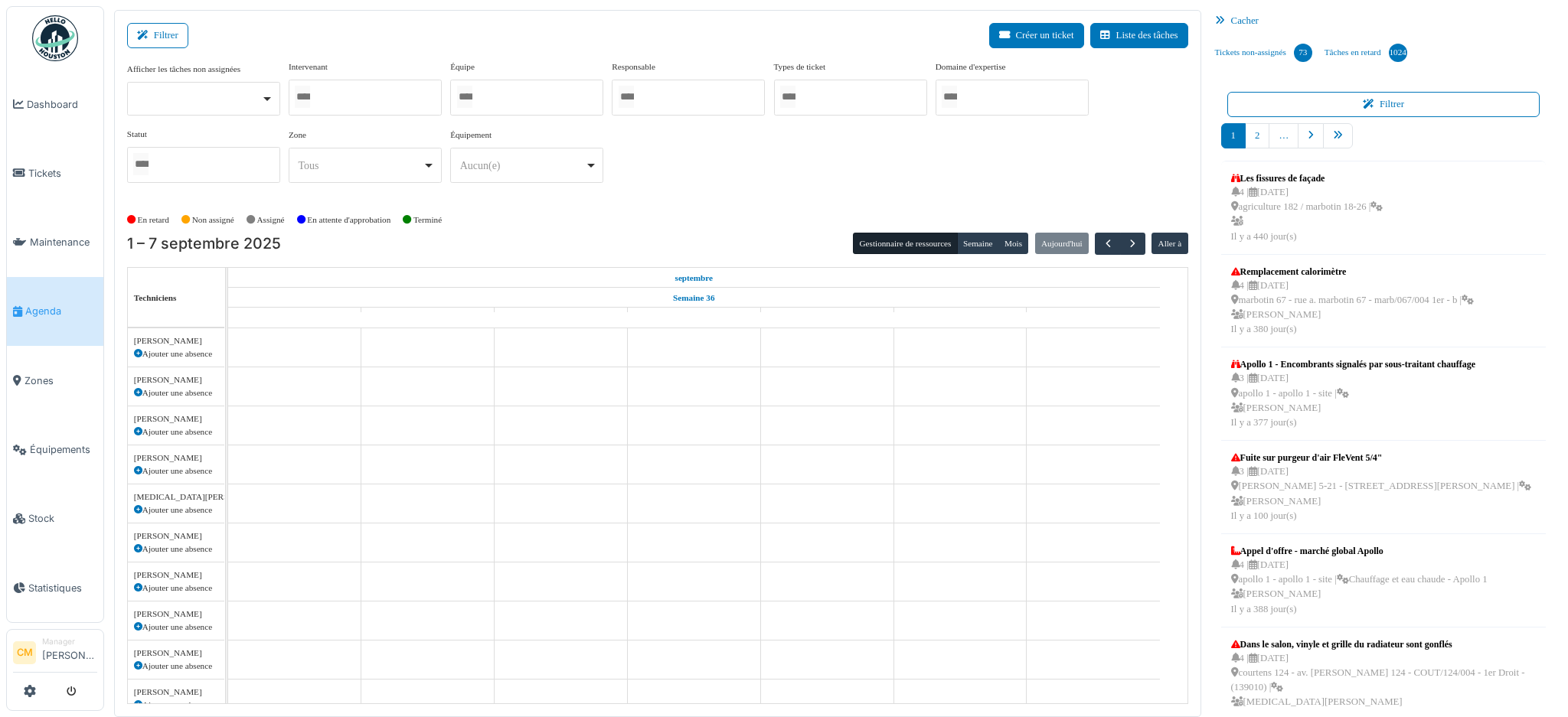
click at [337, 104] on div at bounding box center [365, 97] width 153 height 36
type input "*****"
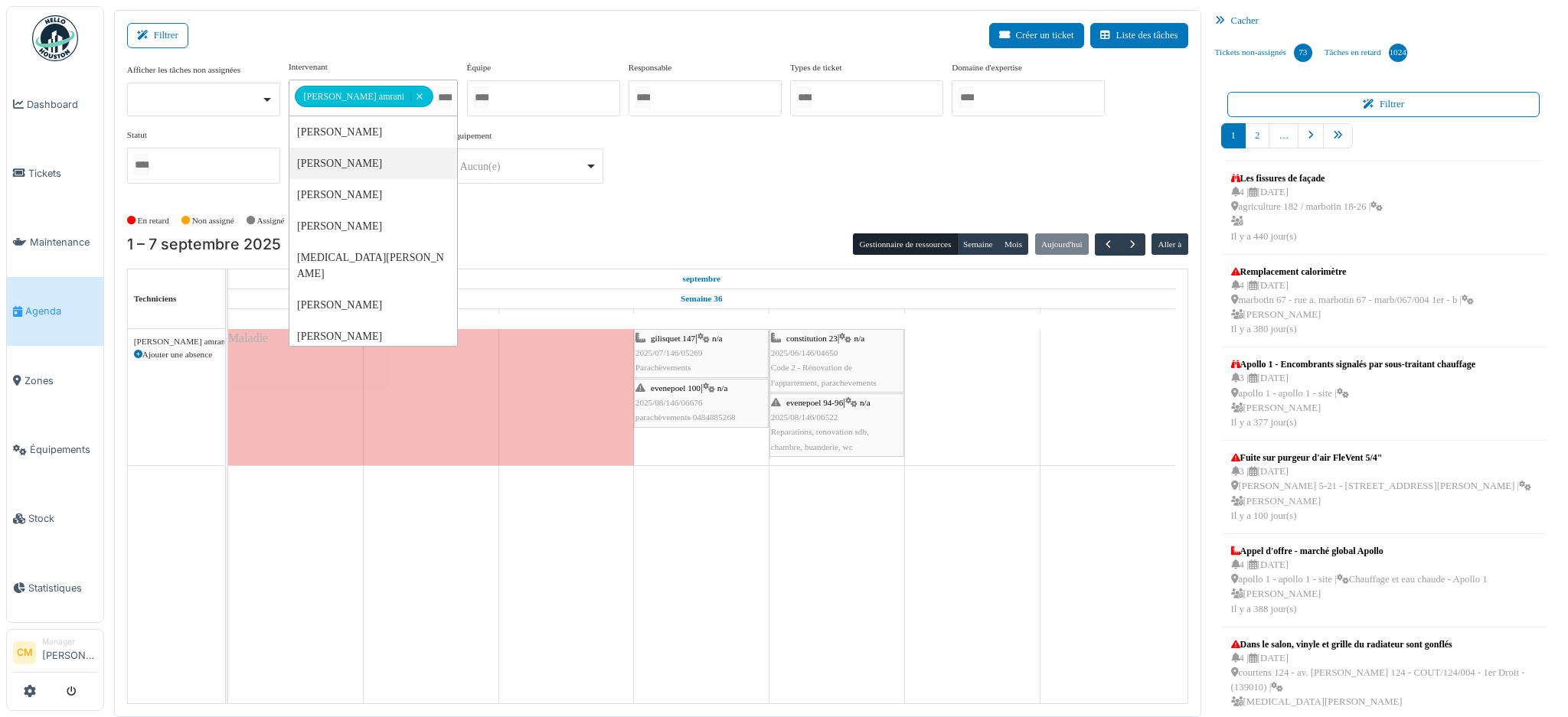
click at [790, 140] on div "**********" at bounding box center [658, 128] width 1061 height 135
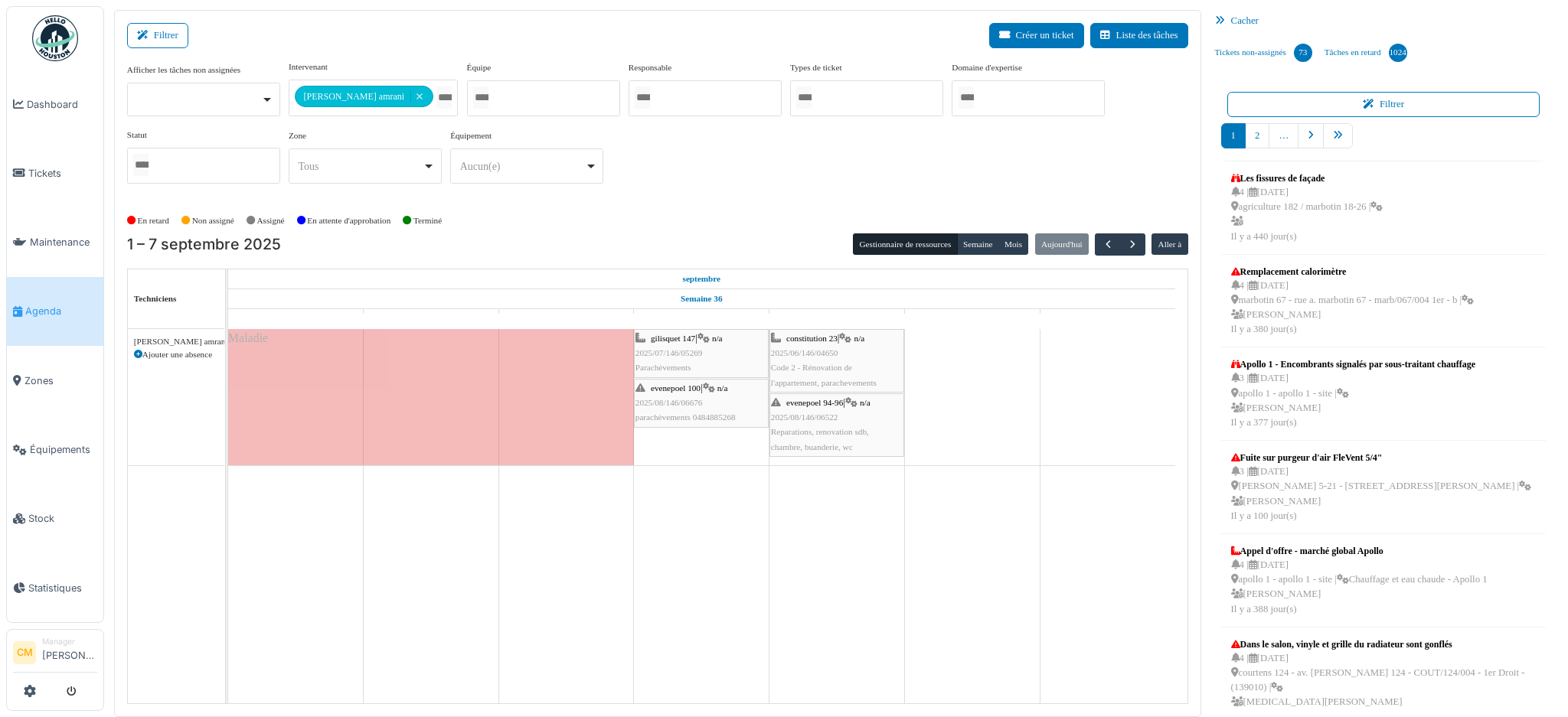
click at [688, 404] on span "2025/08/146/06676" at bounding box center [669, 402] width 68 height 9
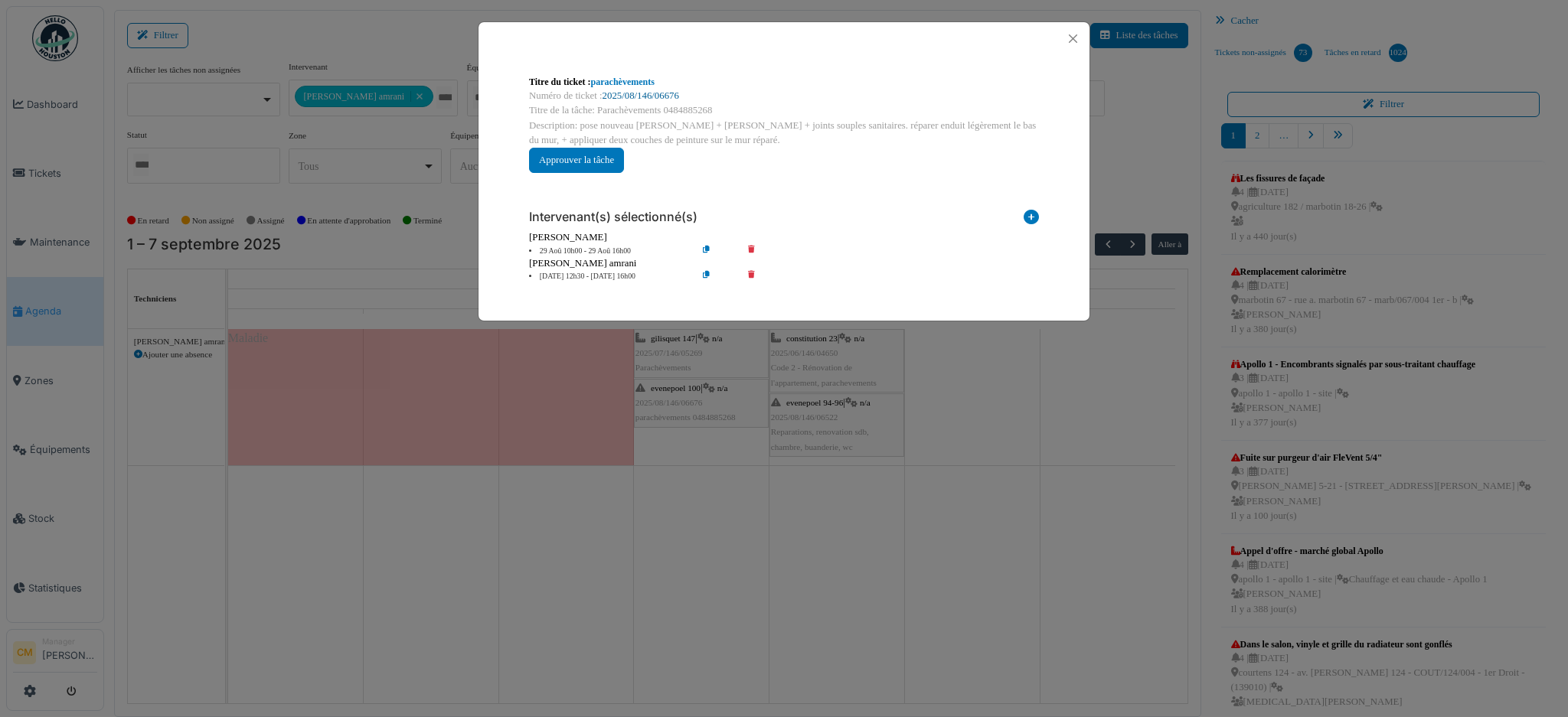
click at [647, 92] on link "2025/08/146/06676" at bounding box center [640, 96] width 76 height 11
click at [1074, 35] on button "Close" at bounding box center [1073, 39] width 21 height 21
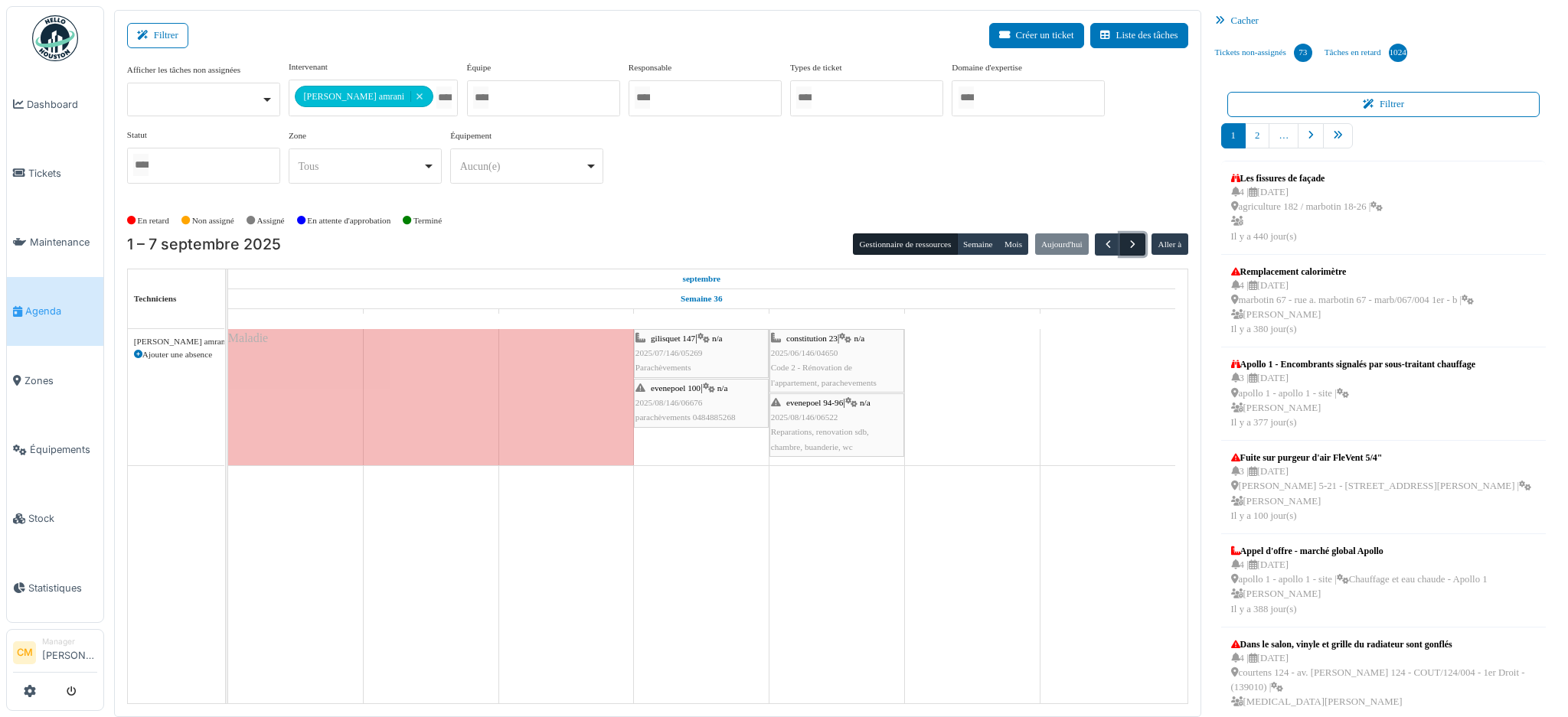
click at [1126, 242] on span "button" at bounding box center [1132, 244] width 13 height 13
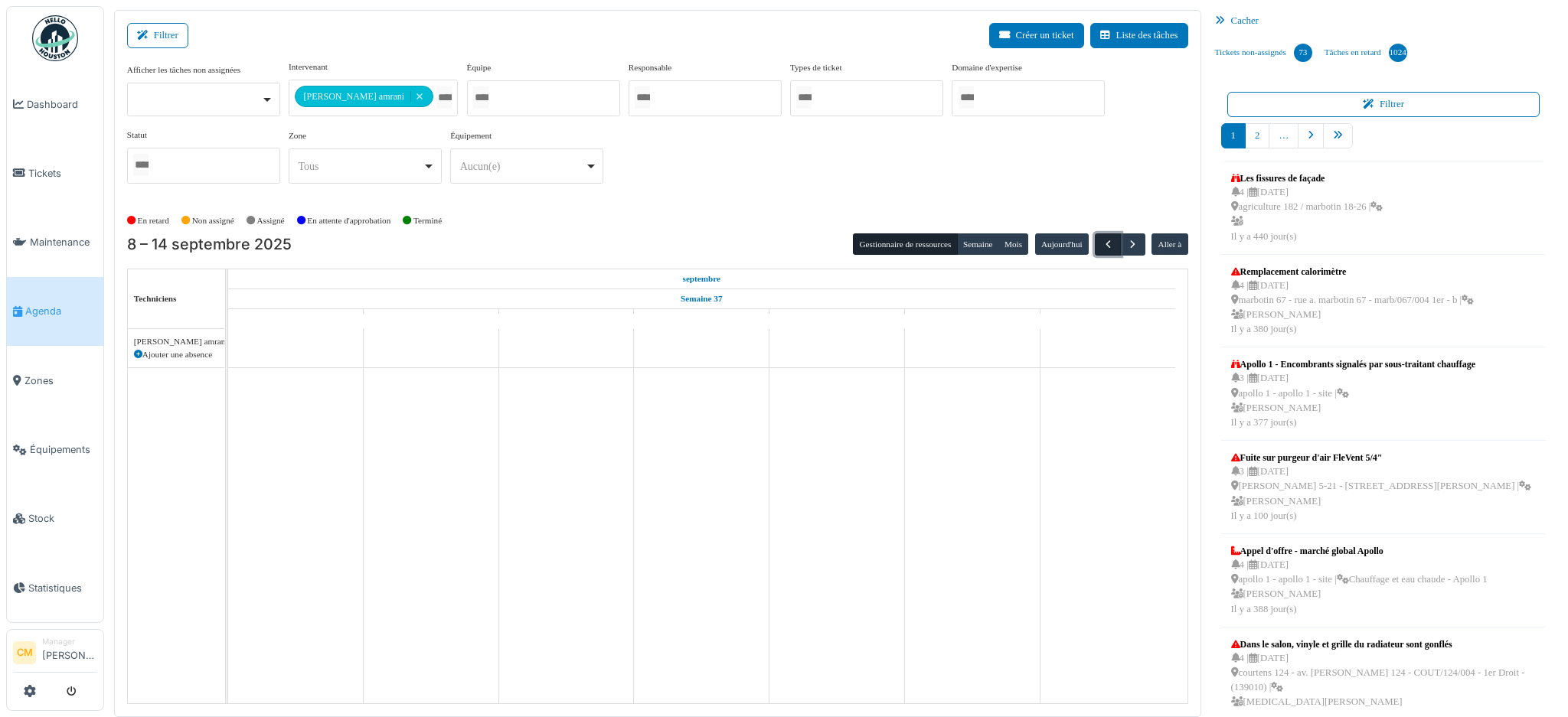
click at [1102, 242] on span "button" at bounding box center [1108, 244] width 13 height 13
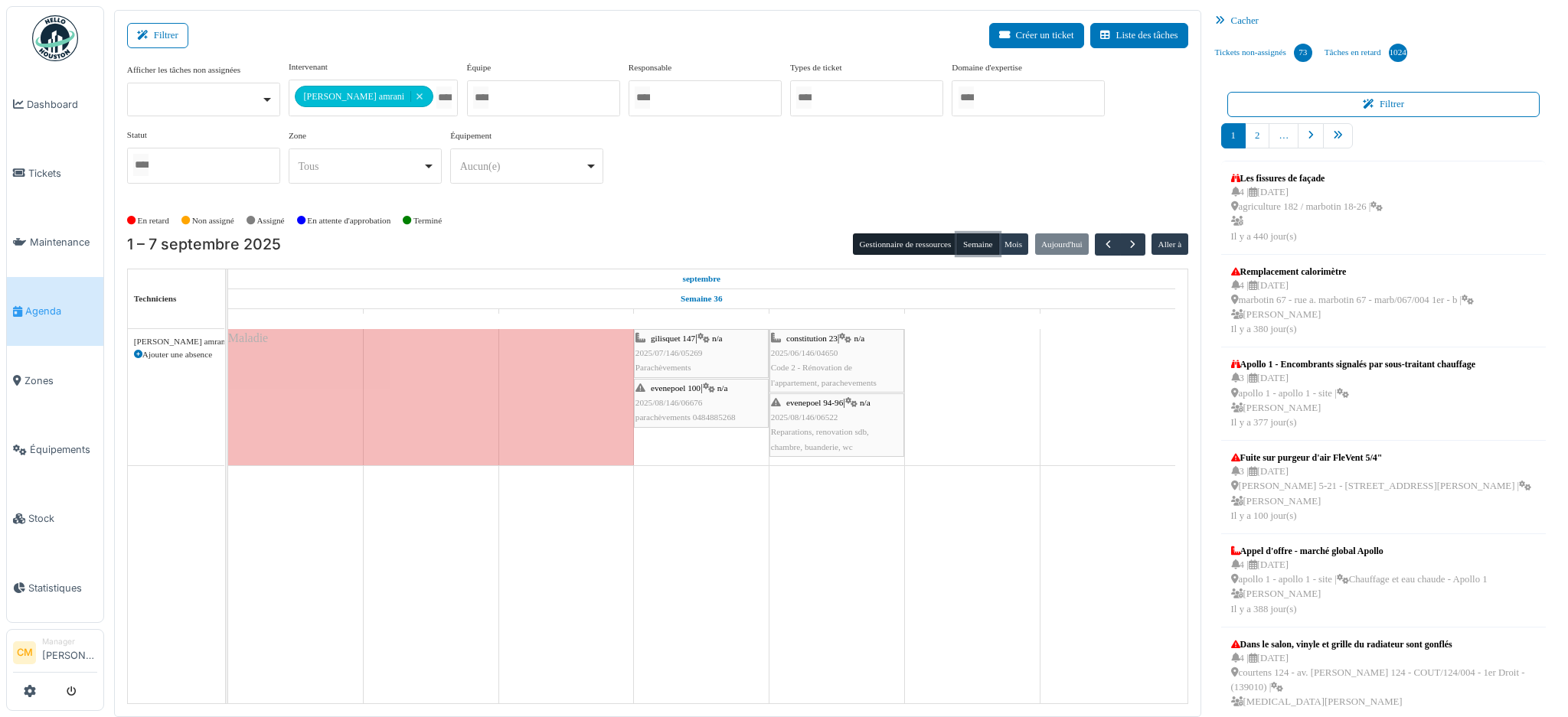
click at [967, 240] on button "Semaine" at bounding box center [978, 244] width 42 height 21
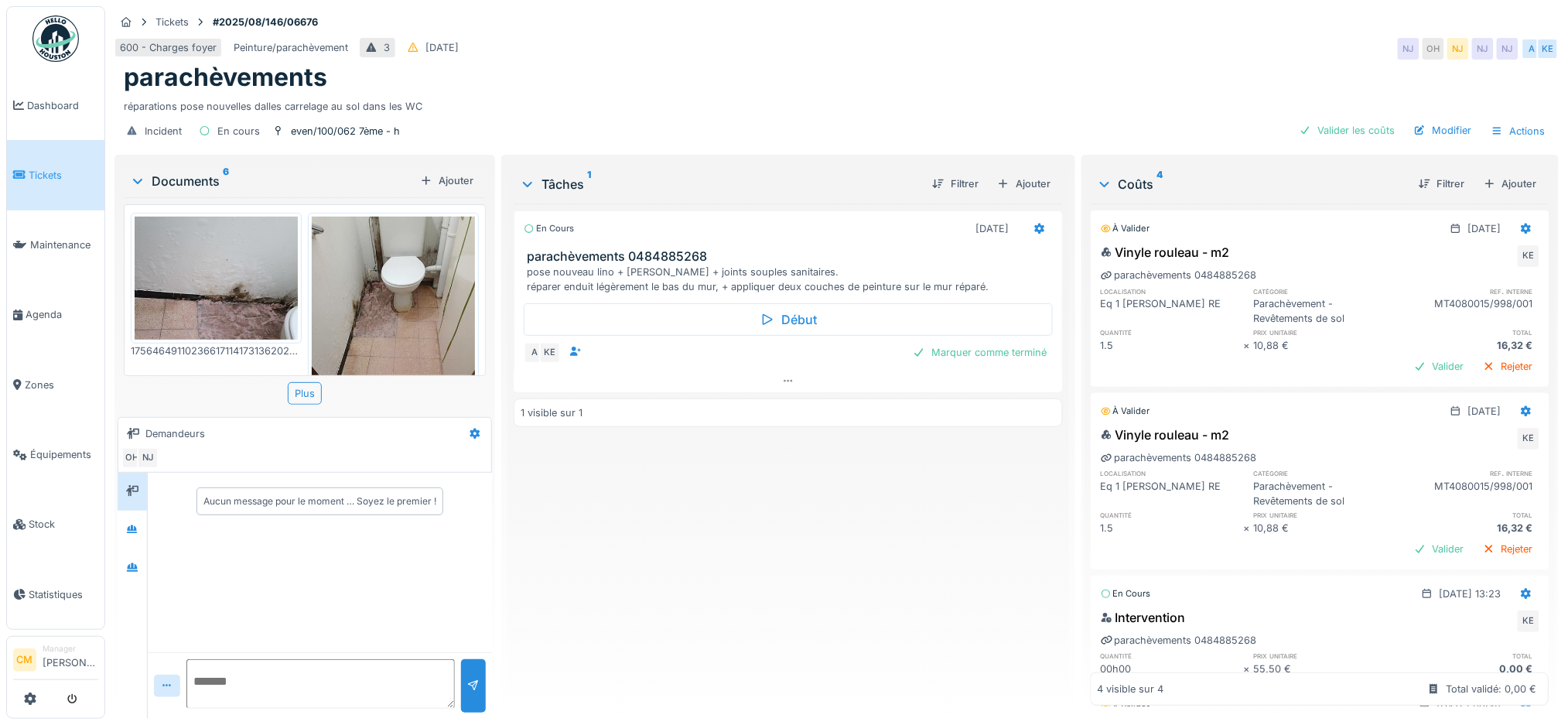
scroll to position [57, 0]
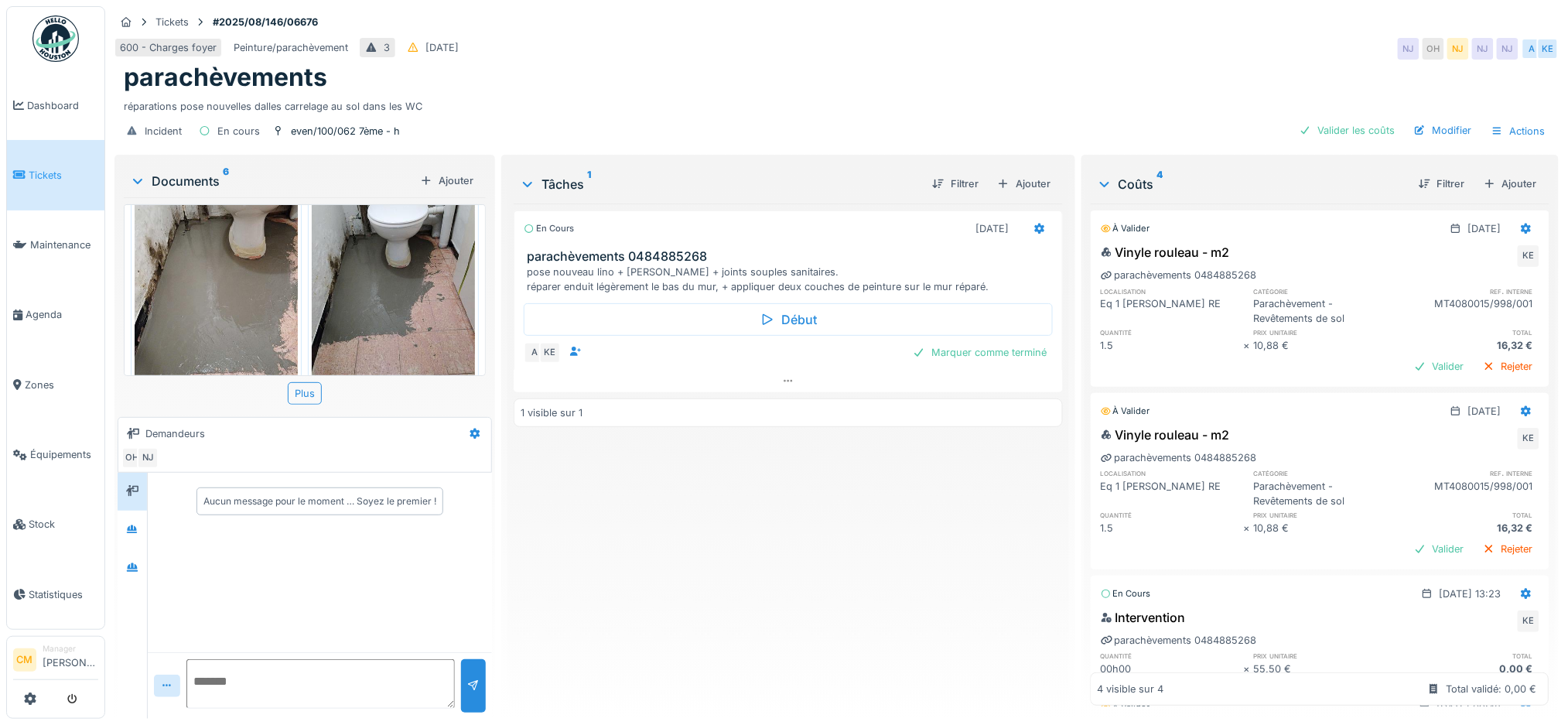
click at [196, 177] on div "Documents 6" at bounding box center [272, 181] width 284 height 19
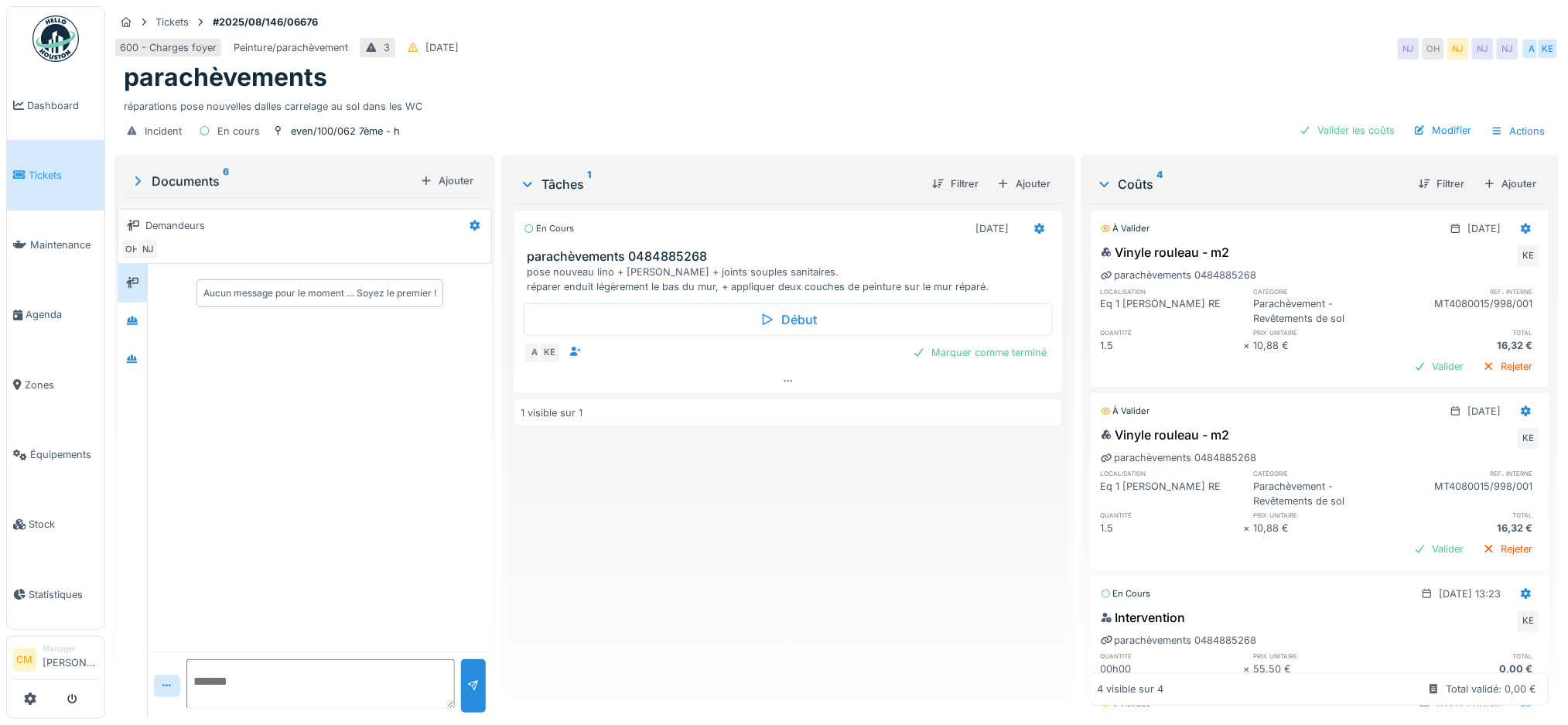
click at [196, 177] on div "Documents 6" at bounding box center [272, 181] width 284 height 19
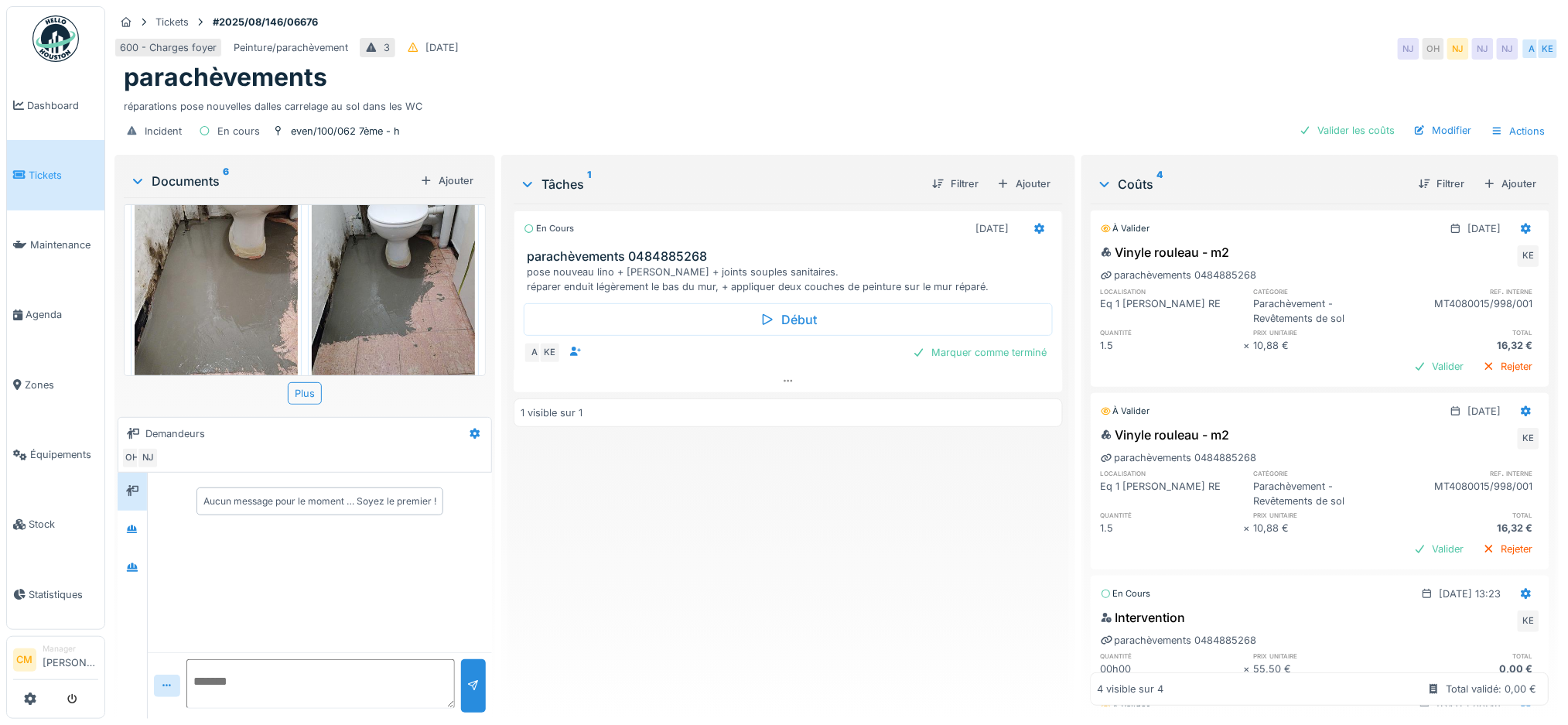
click at [358, 283] on img at bounding box center [393, 273] width 163 height 217
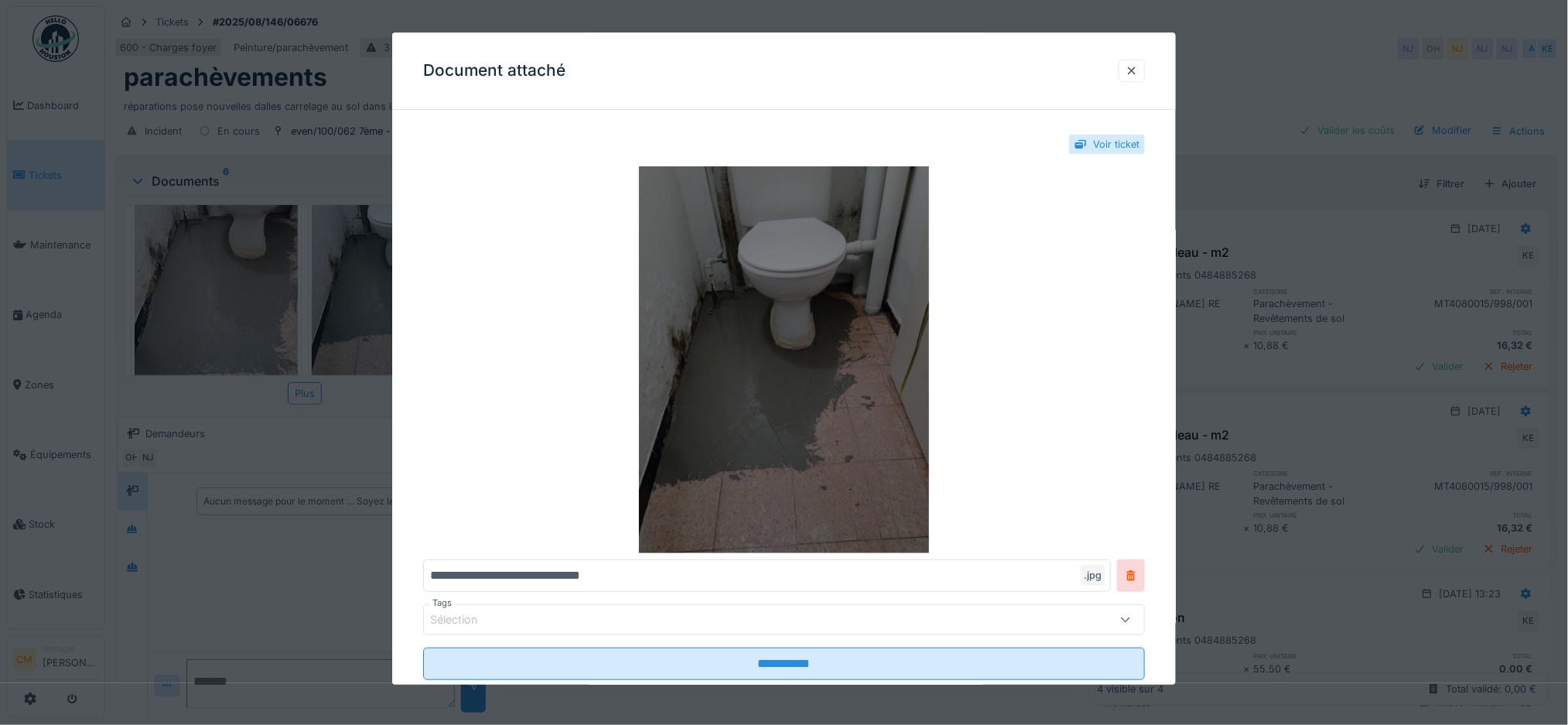
click at [855, 374] on img at bounding box center [784, 359] width 722 height 387
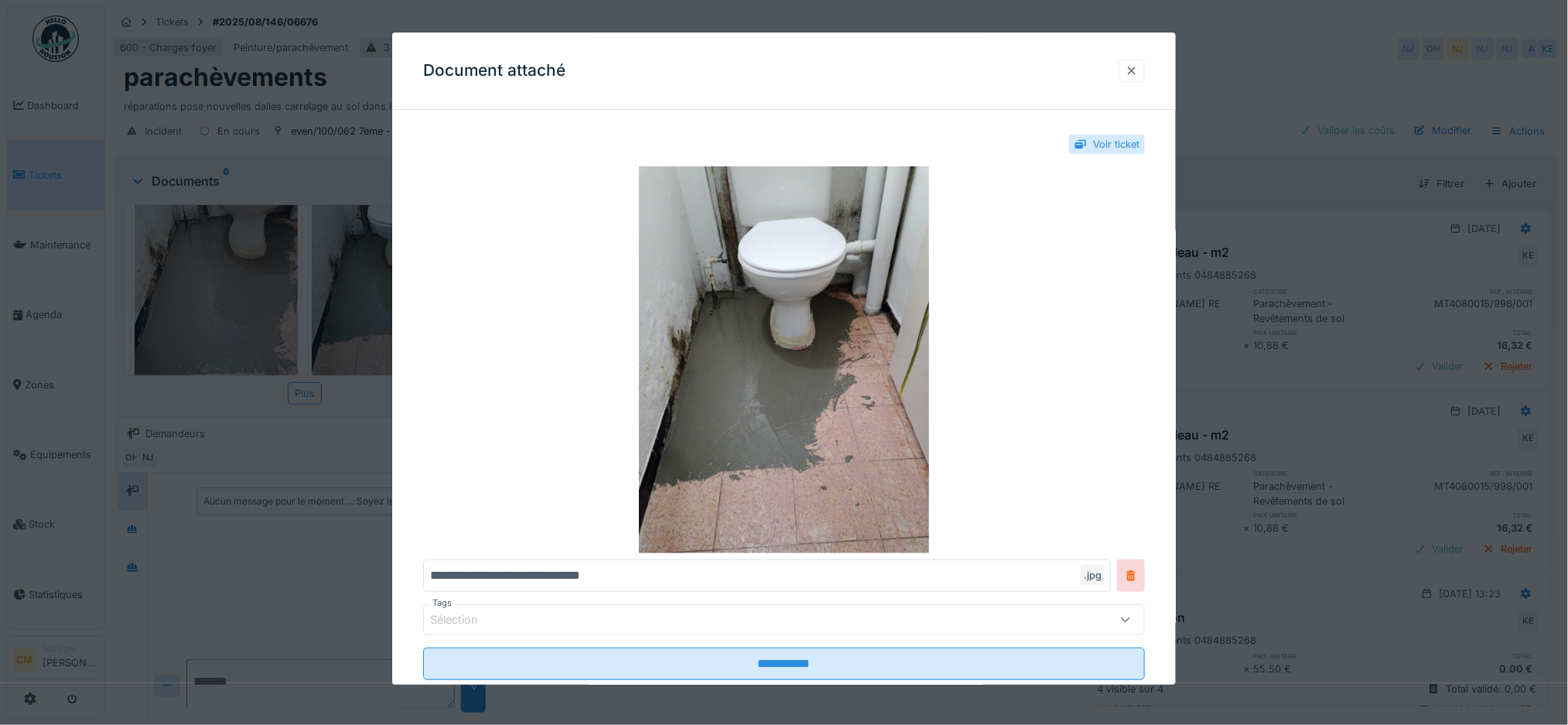
click at [1133, 69] on div at bounding box center [1132, 70] width 12 height 15
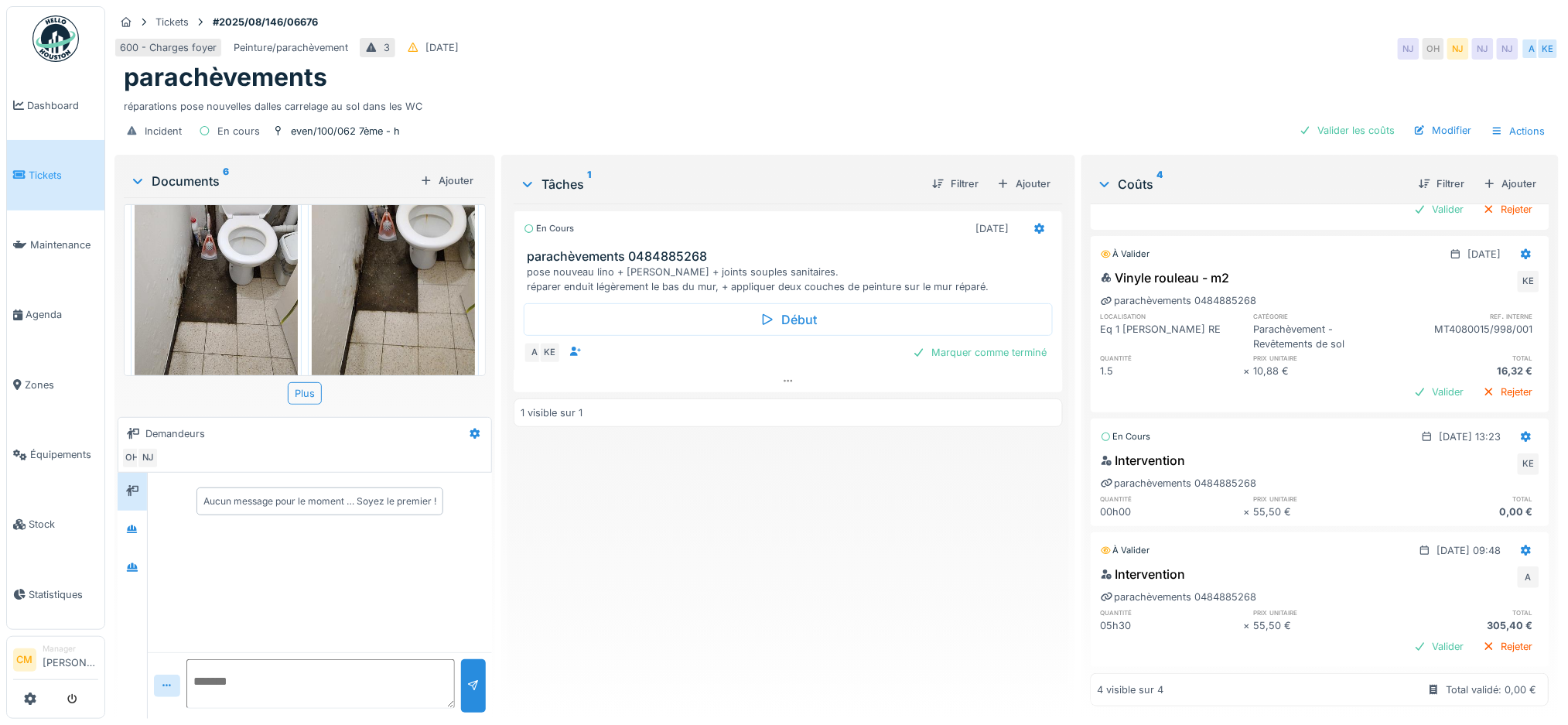
scroll to position [0, 0]
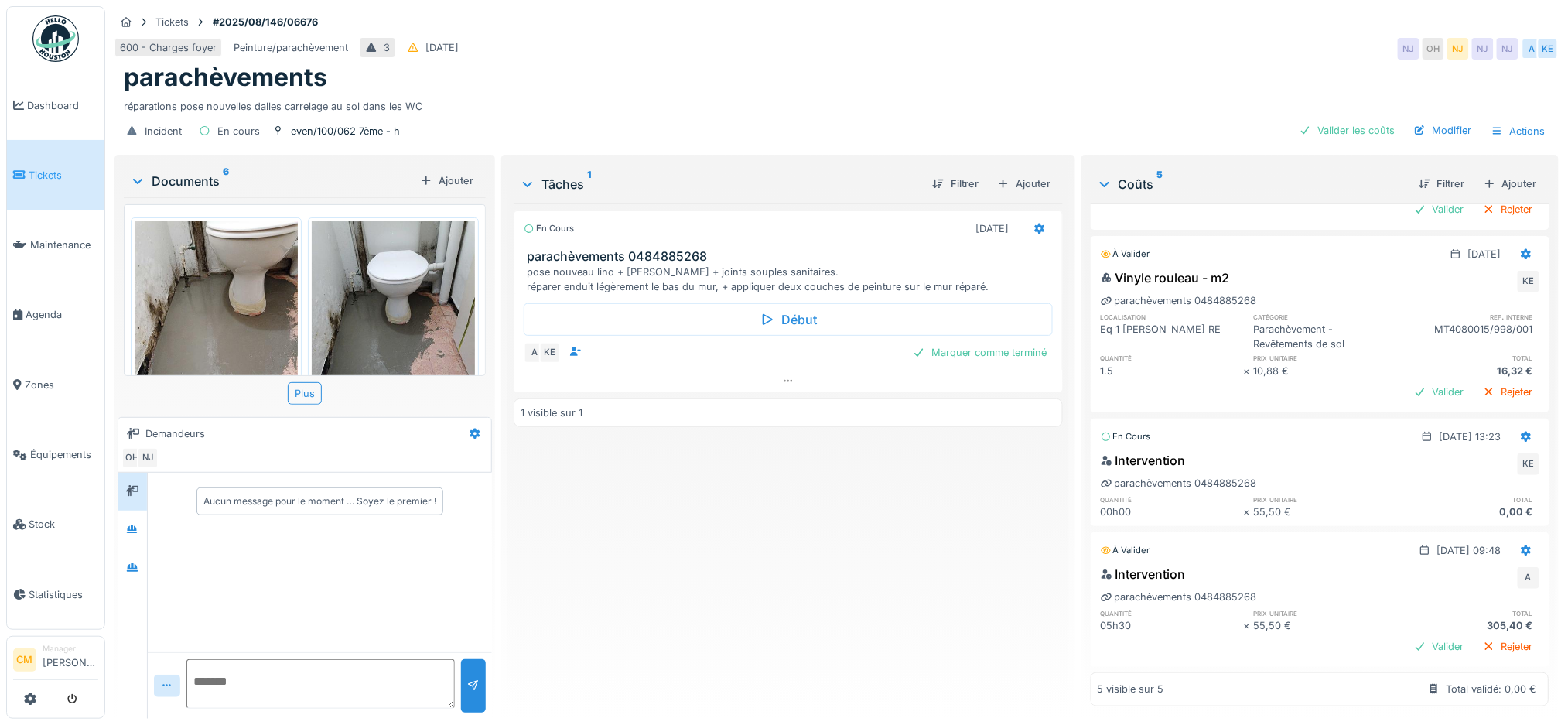
scroll to position [15, 0]
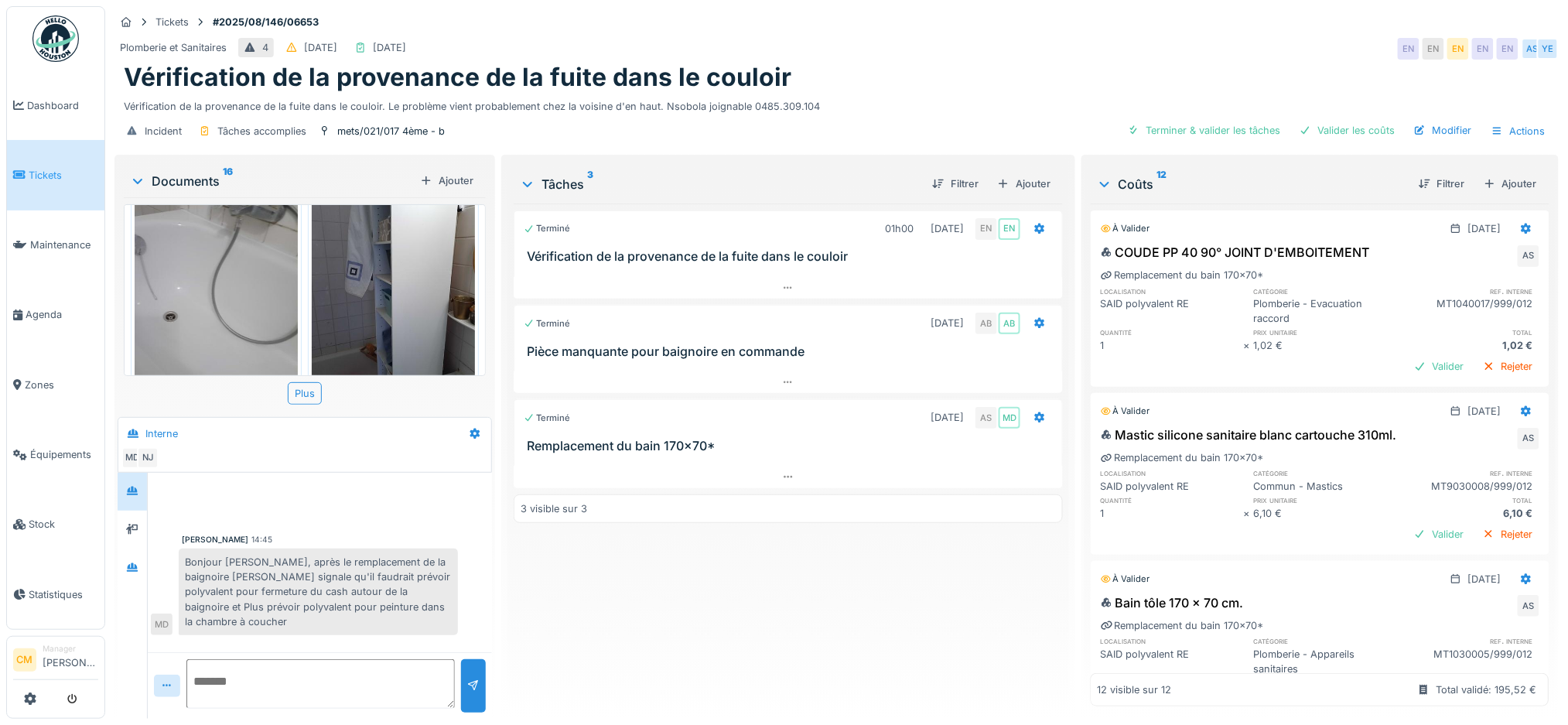
scroll to position [1194, 0]
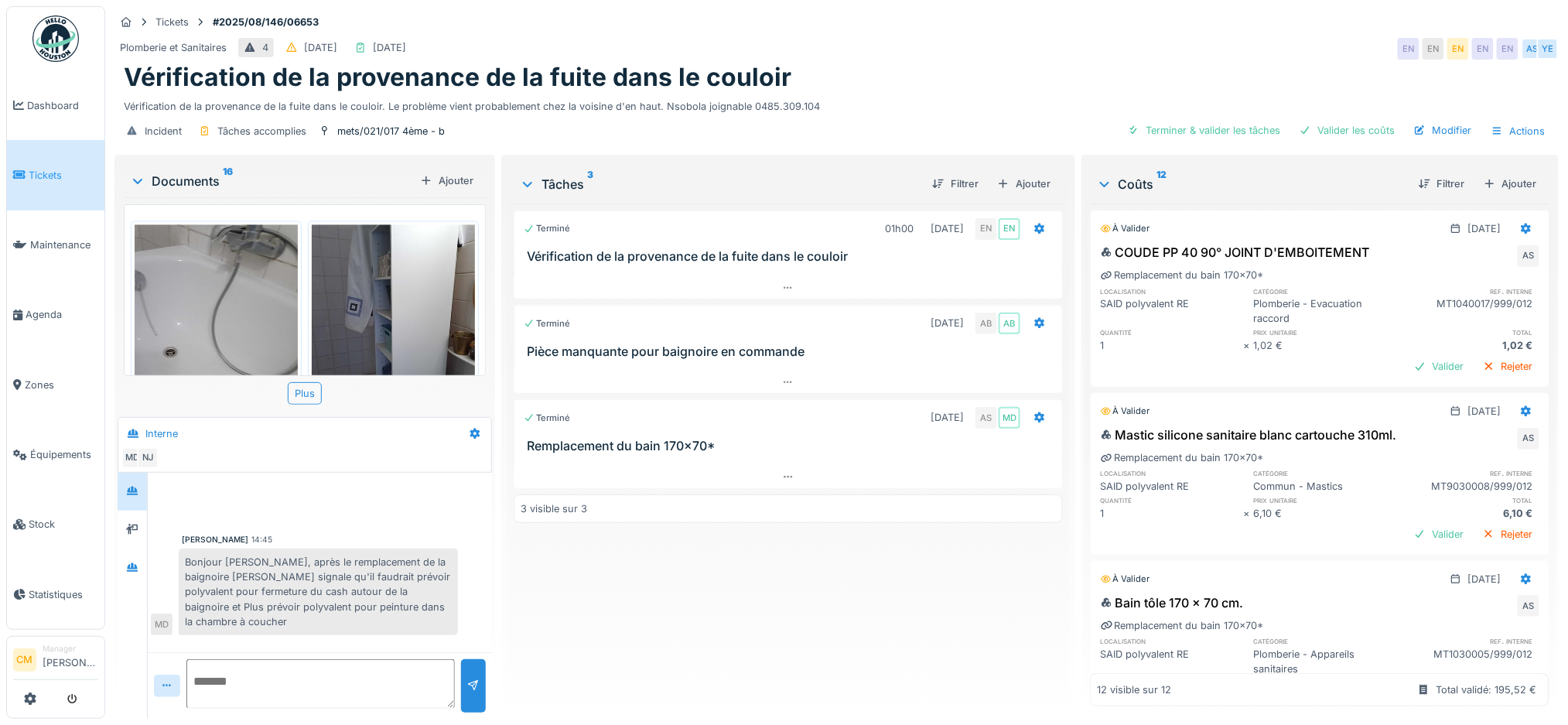
click at [382, 256] on img at bounding box center [393, 334] width 163 height 217
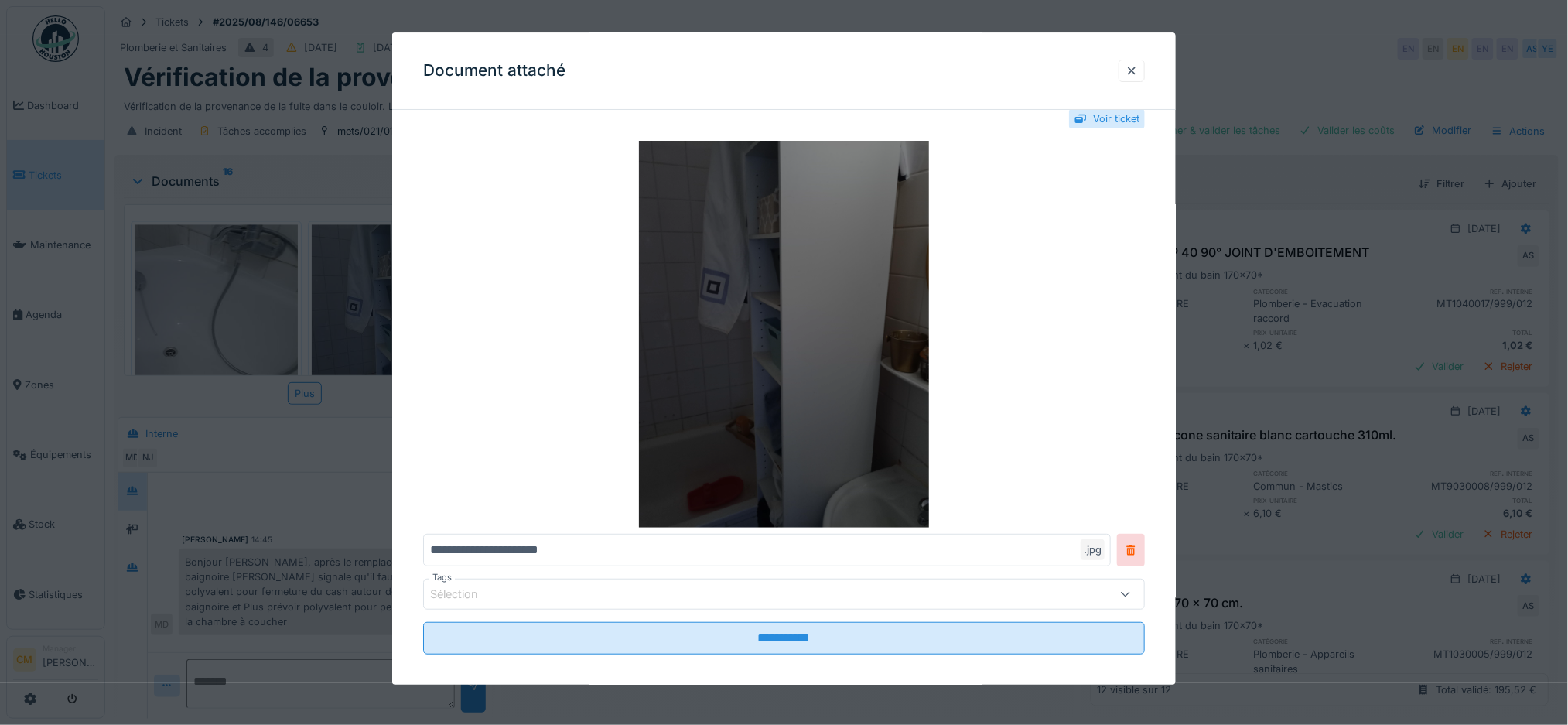
scroll to position [39, 0]
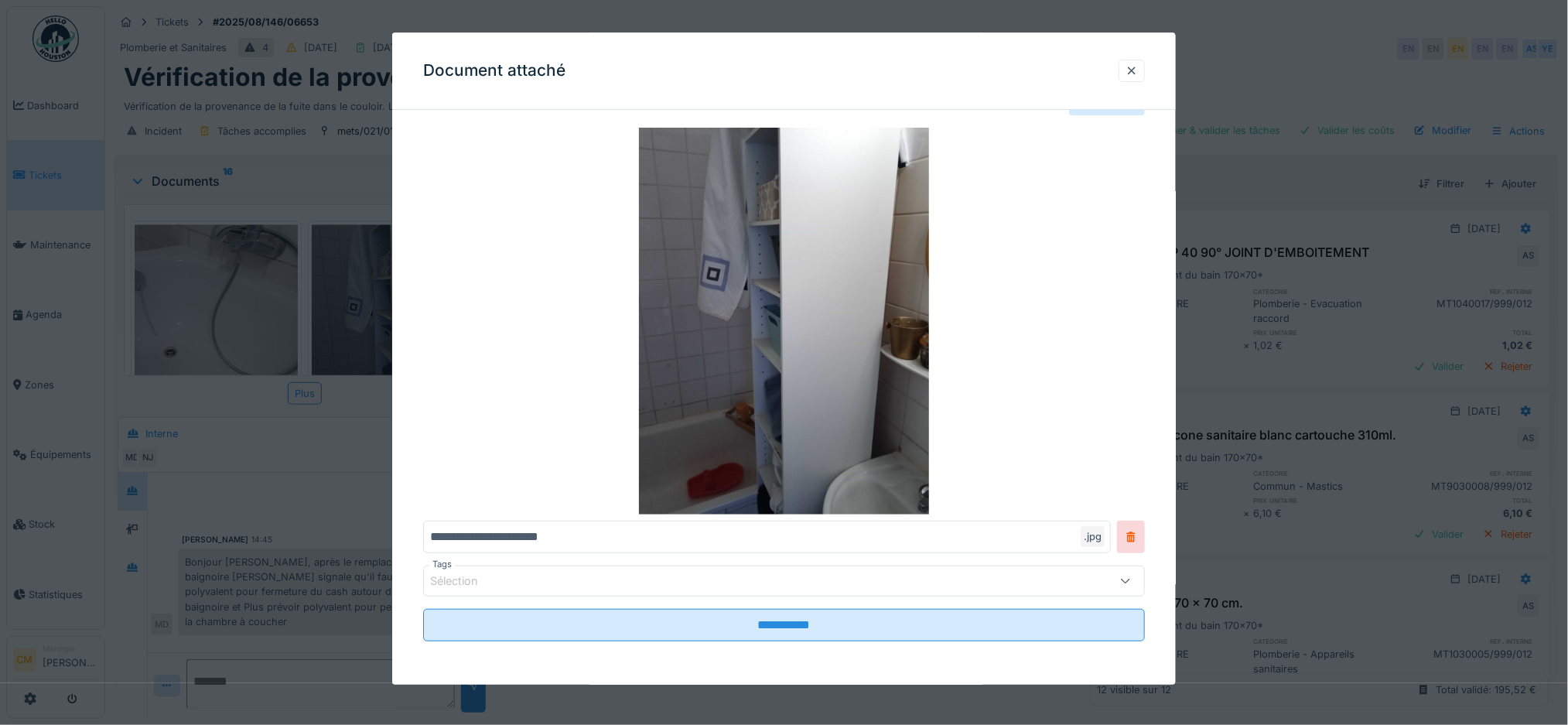
click at [172, 296] on div at bounding box center [784, 362] width 1568 height 725
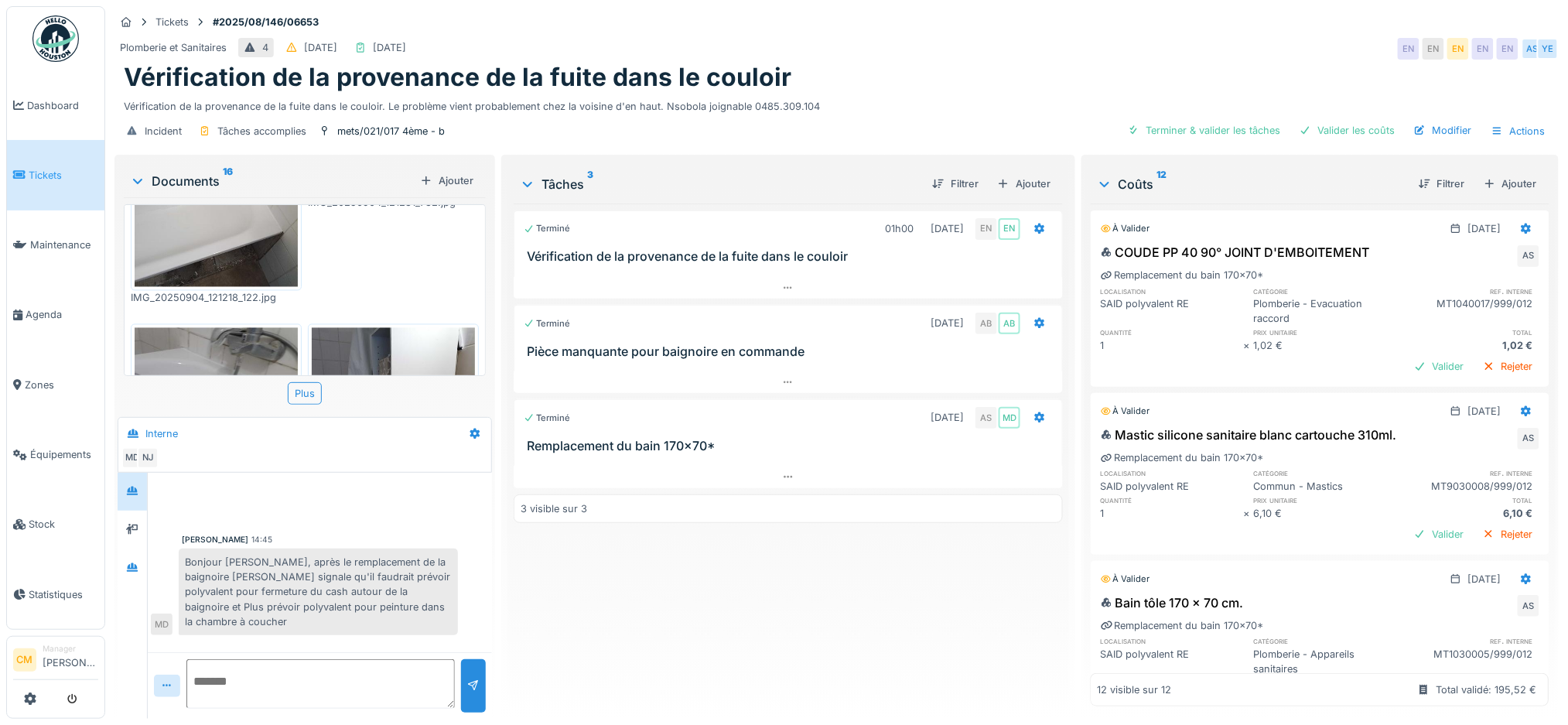
scroll to position [988, 0]
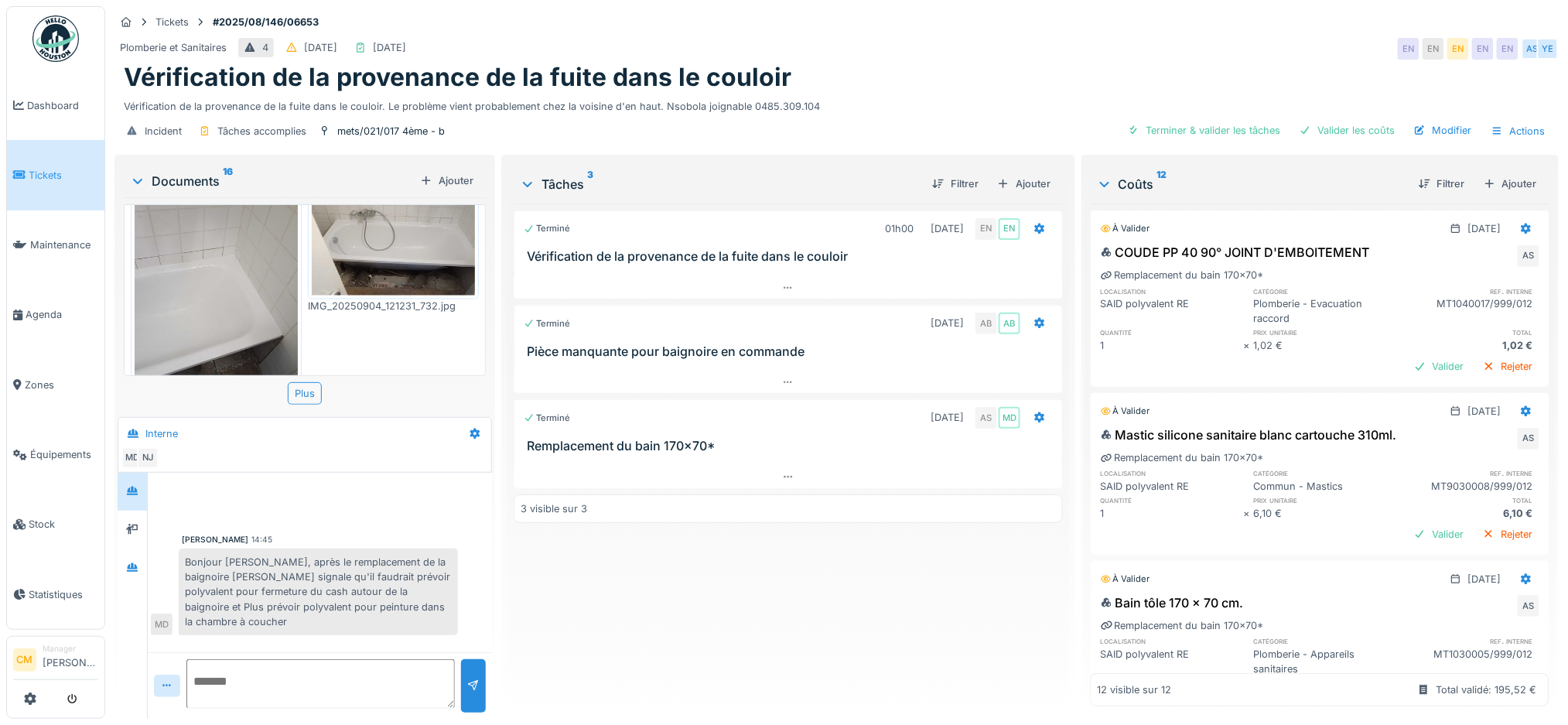
click at [250, 240] on img at bounding box center [217, 281] width 163 height 217
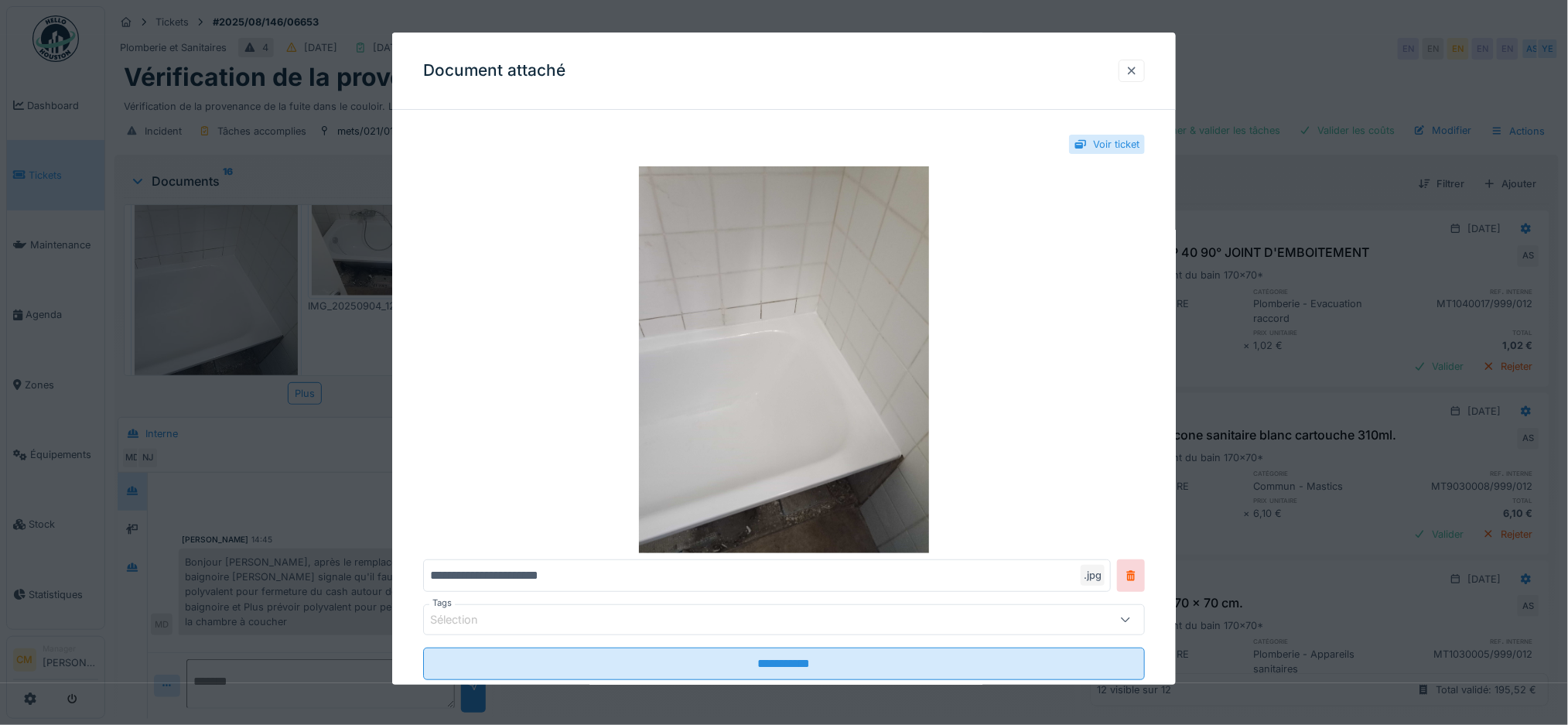
click at [1138, 67] on div at bounding box center [1132, 70] width 12 height 15
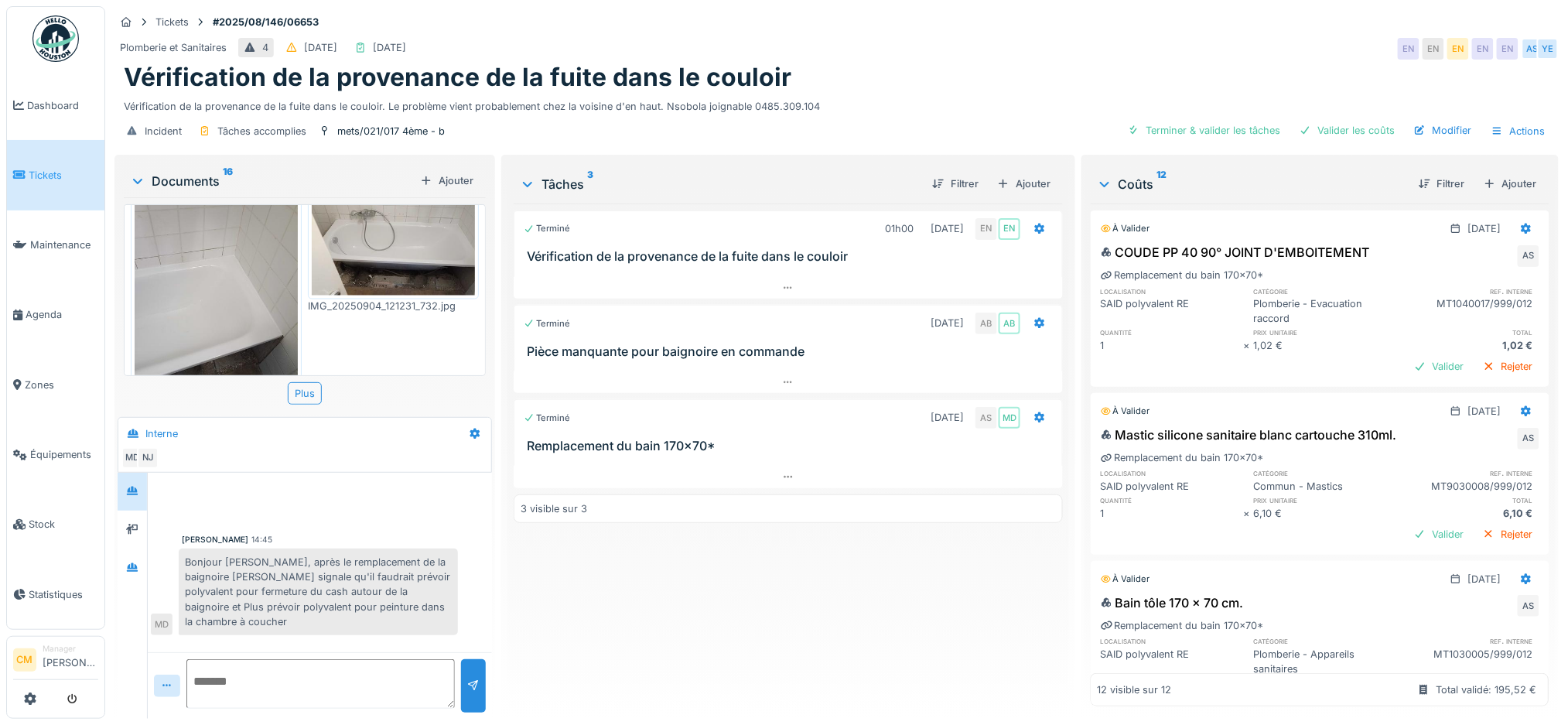
click at [374, 217] on img at bounding box center [393, 234] width 163 height 122
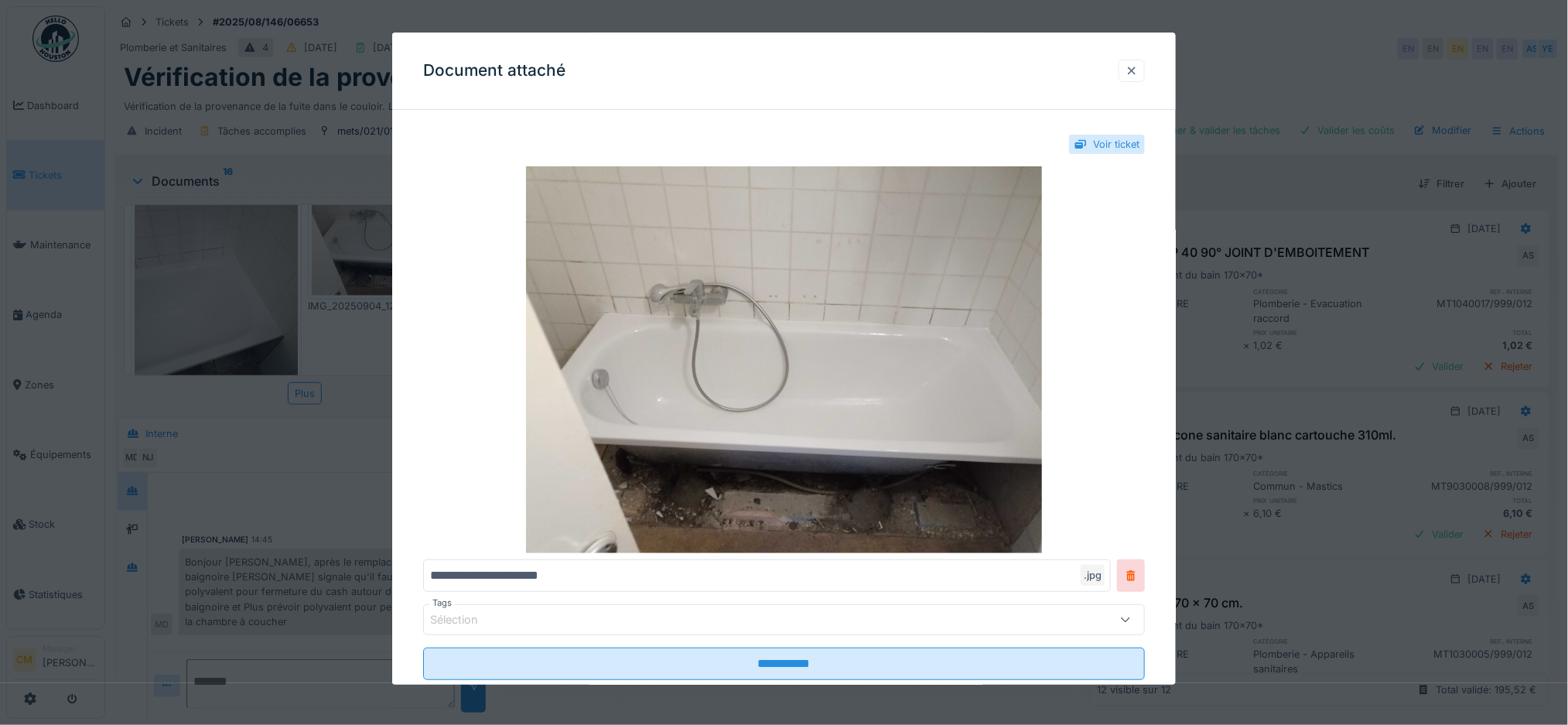
click at [1138, 72] on div at bounding box center [1132, 70] width 12 height 15
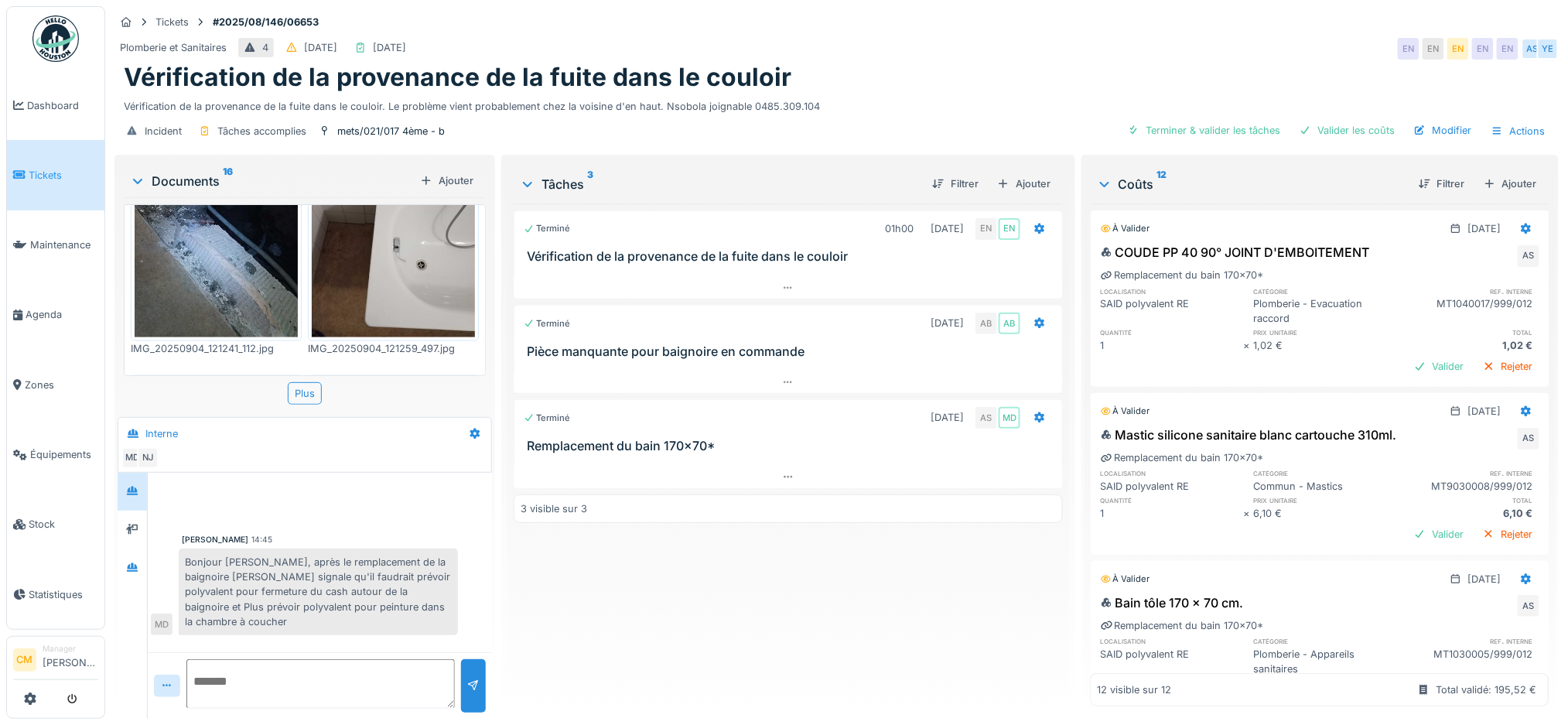
scroll to position [679, 0]
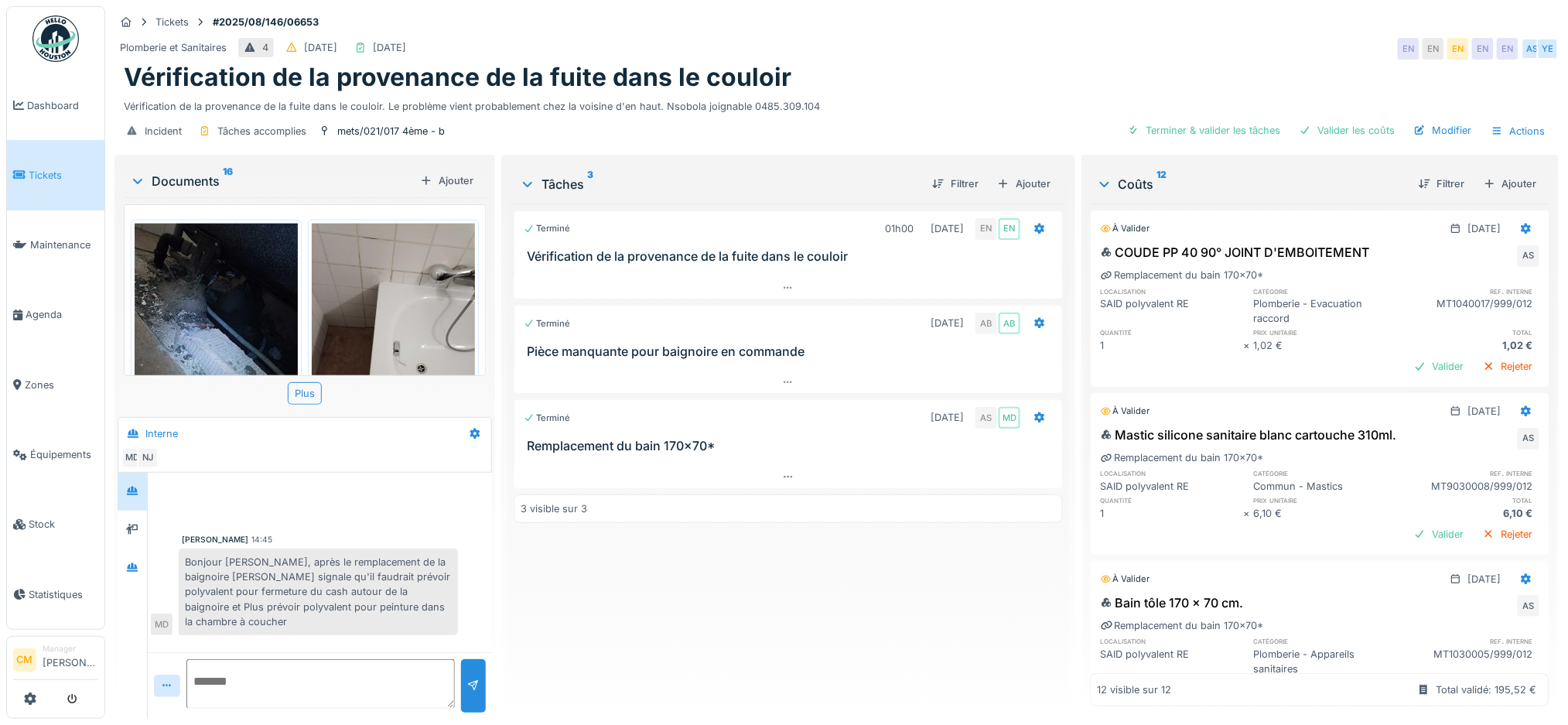
click at [364, 263] on img at bounding box center [393, 332] width 163 height 217
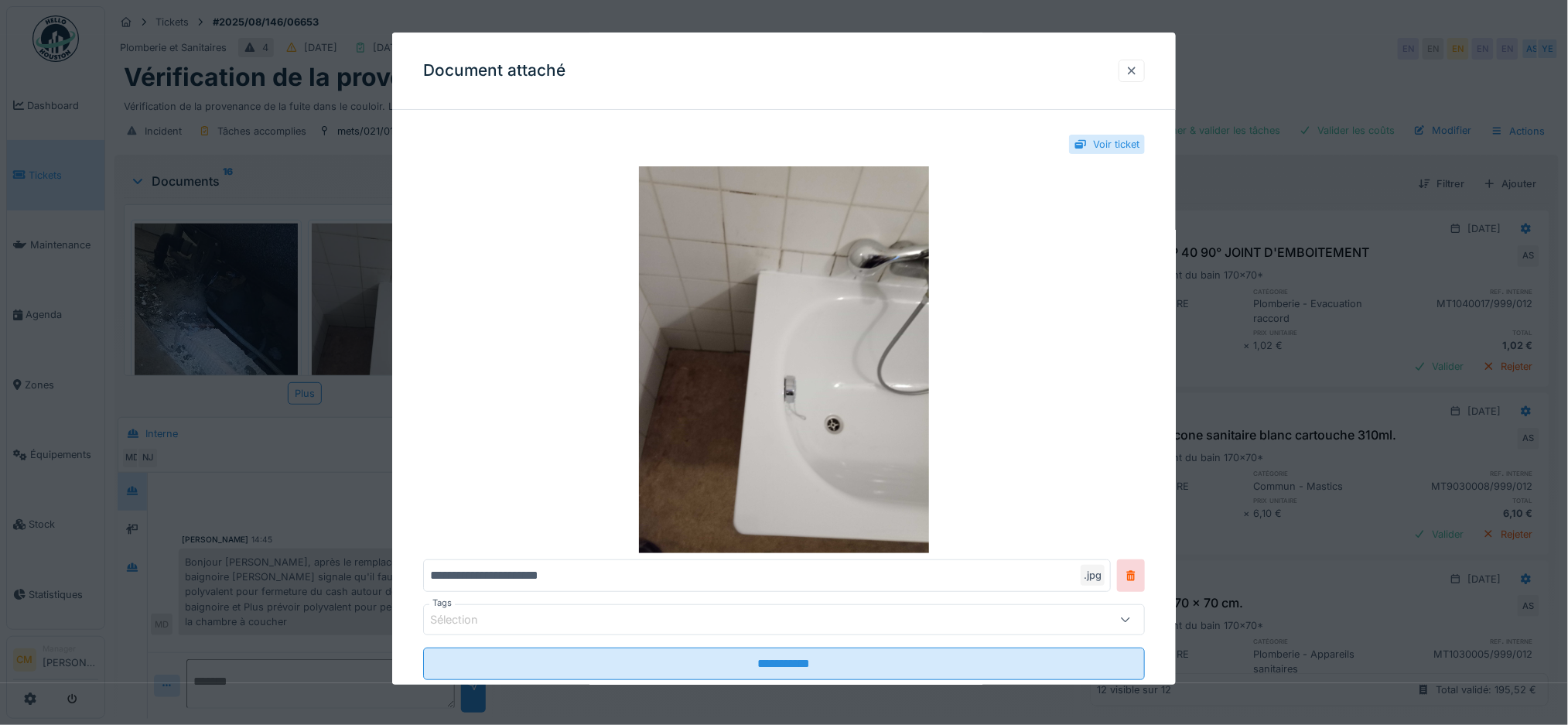
click at [1138, 70] on div at bounding box center [1132, 70] width 12 height 15
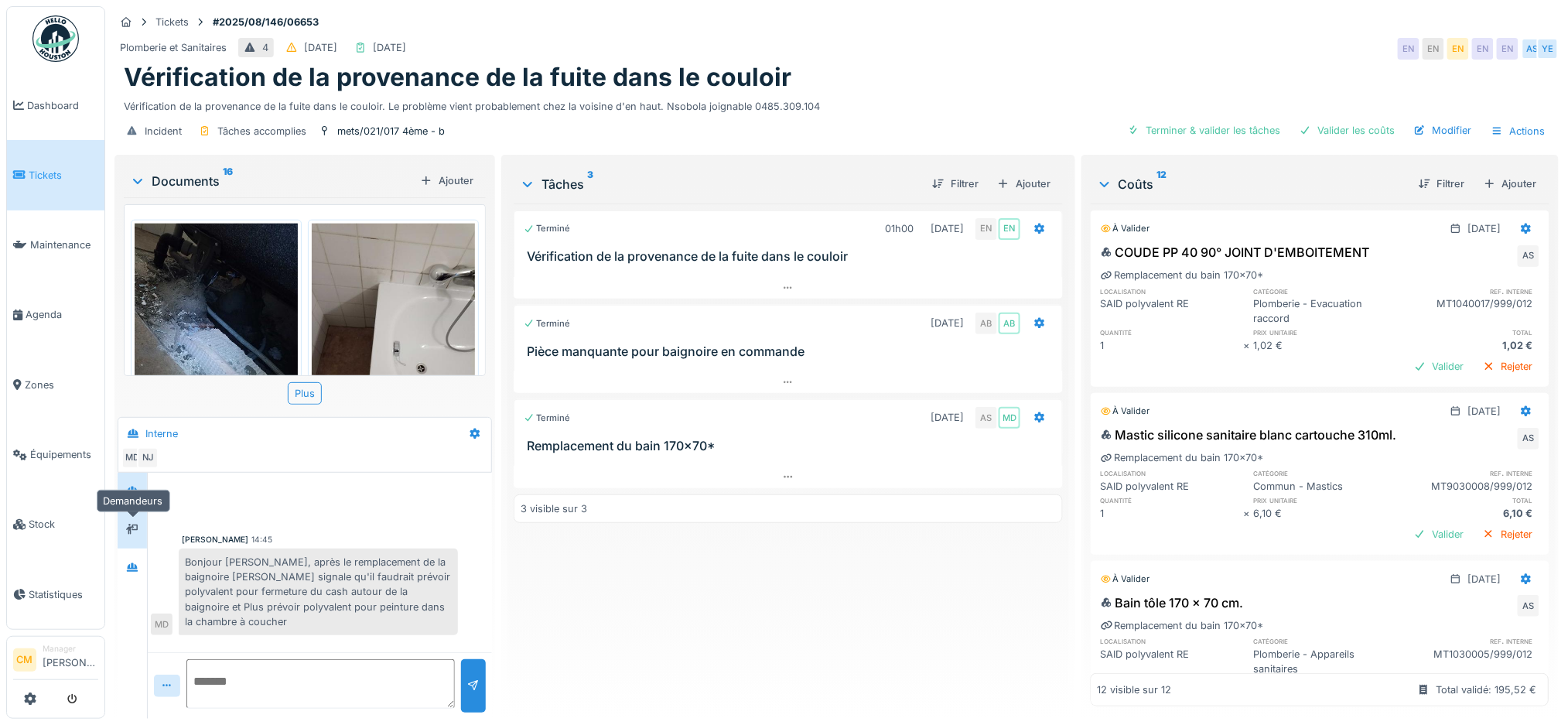
click at [140, 520] on div at bounding box center [132, 530] width 23 height 20
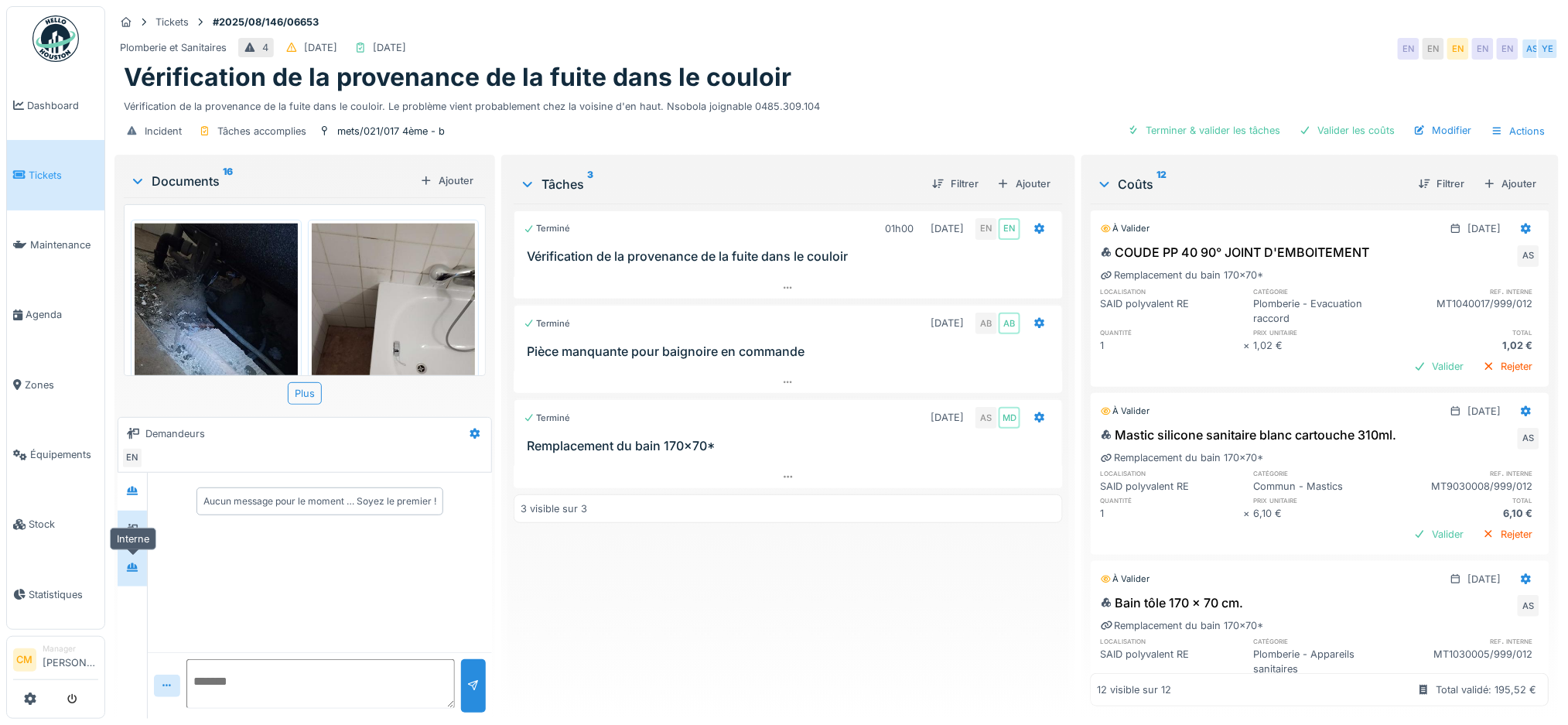
click at [137, 560] on div at bounding box center [132, 567] width 12 height 15
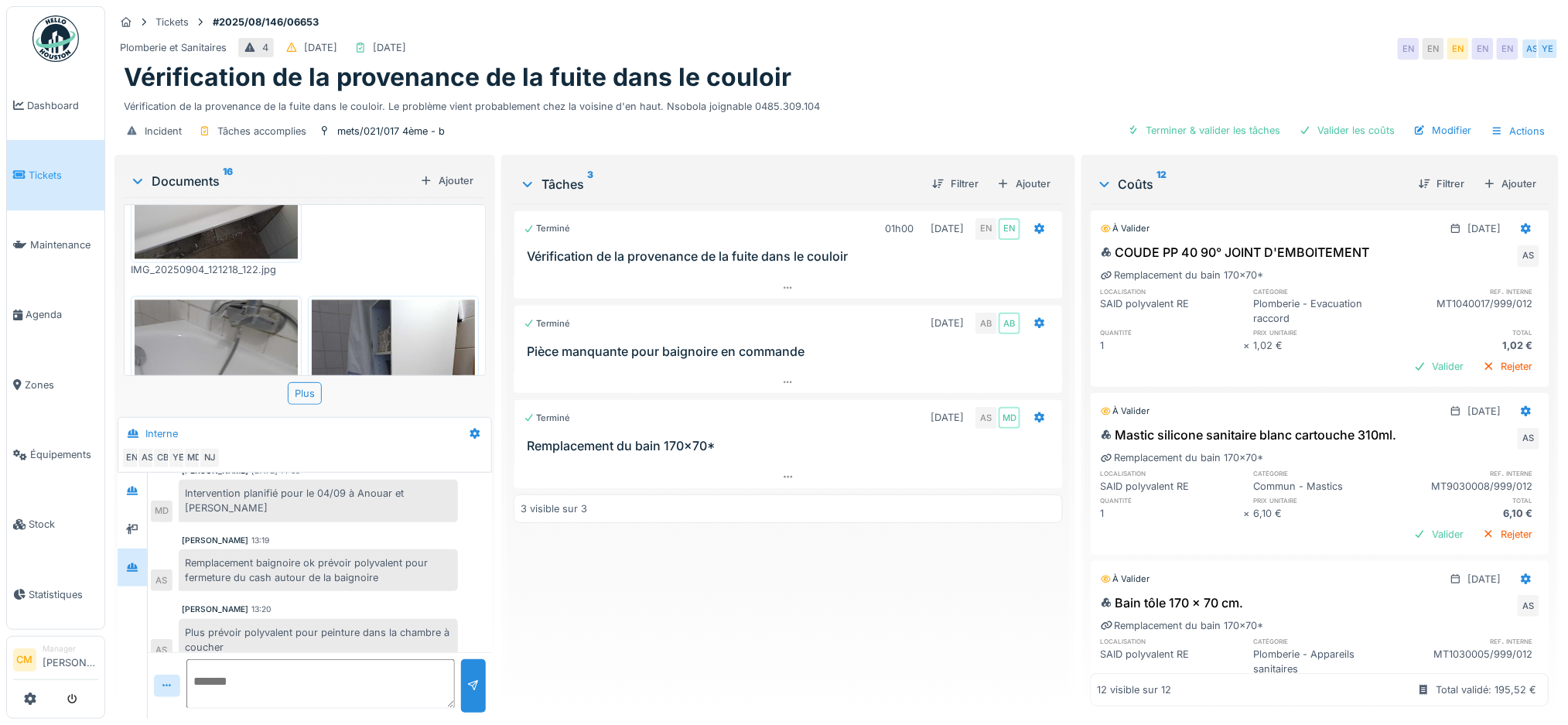
scroll to position [1341, 0]
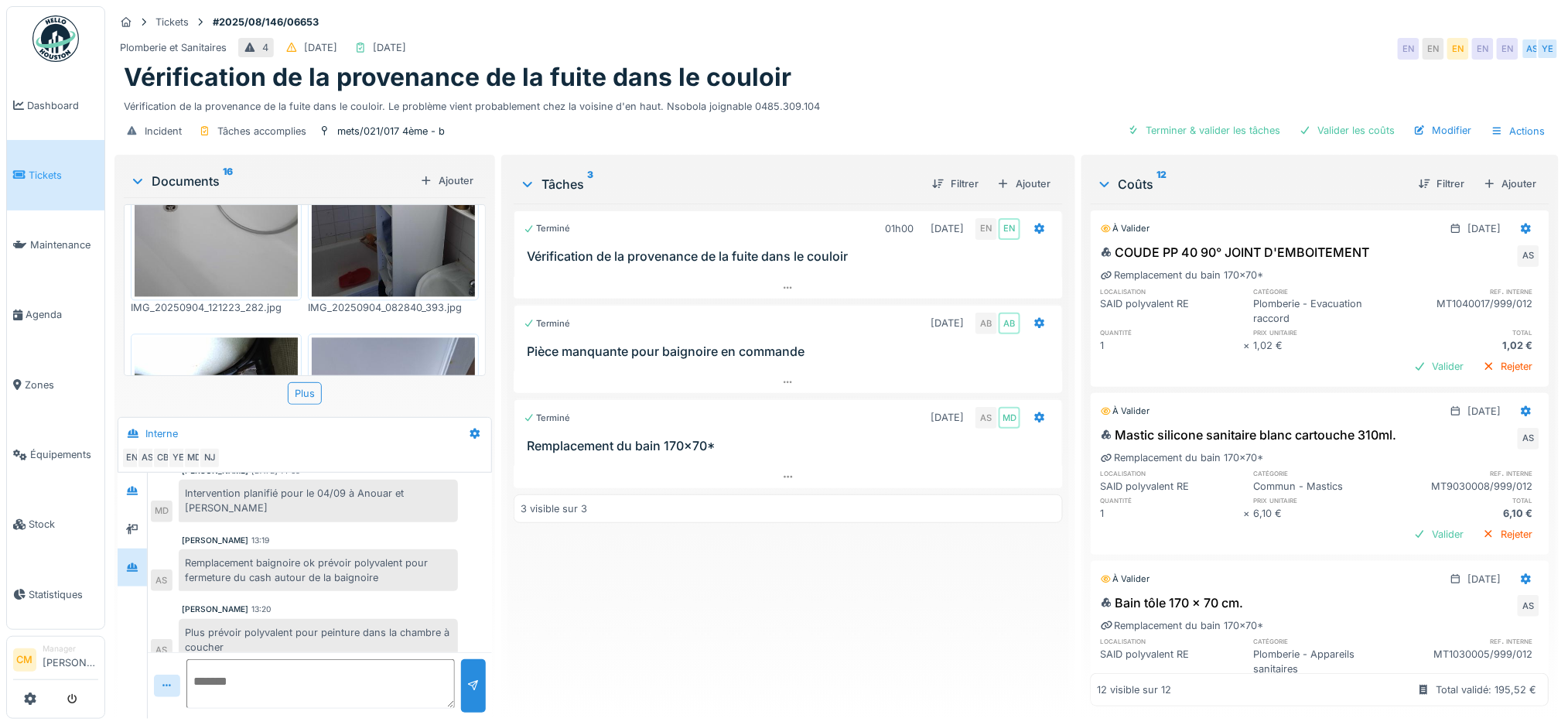
click at [208, 673] on textarea at bounding box center [320, 684] width 269 height 50
click at [131, 524] on icon at bounding box center [132, 529] width 12 height 10
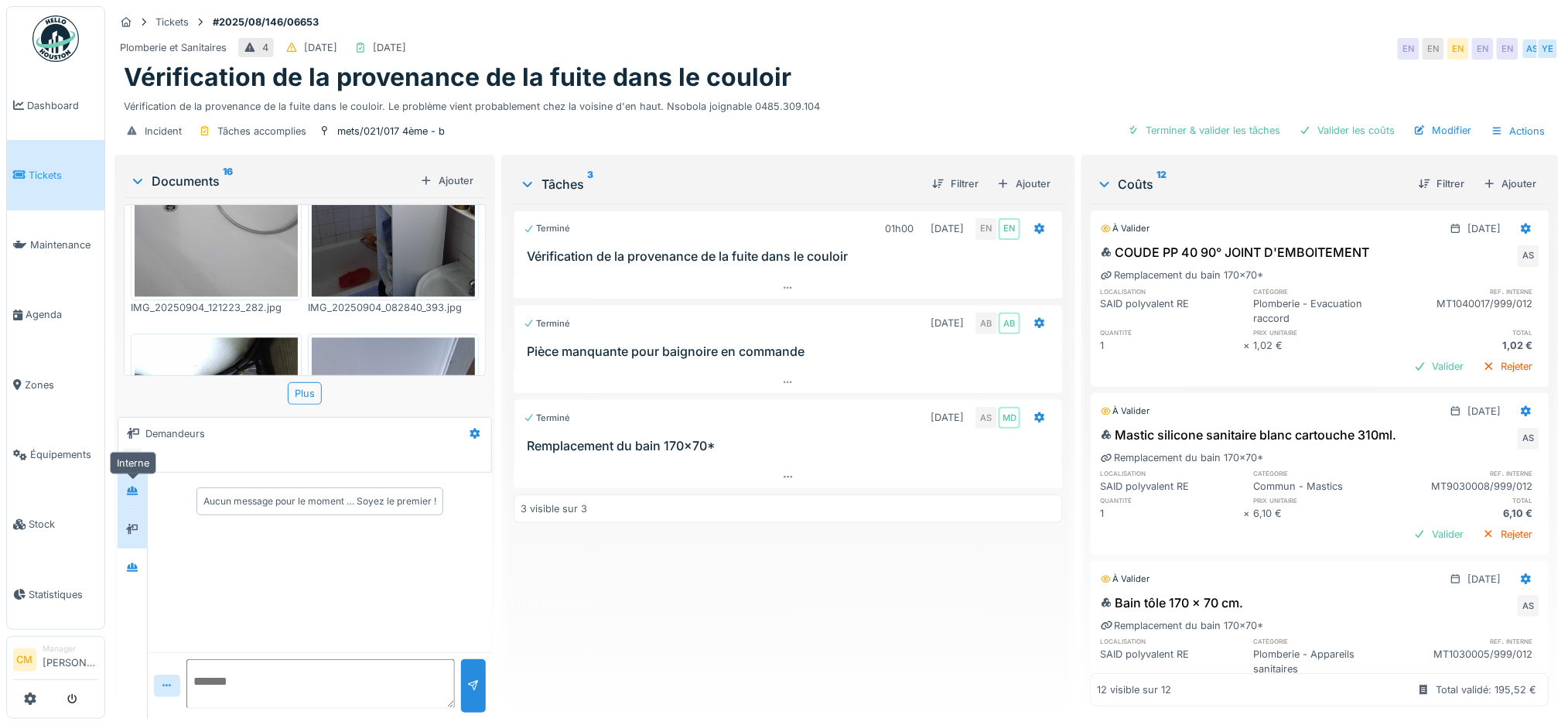
click at [130, 485] on div at bounding box center [132, 492] width 12 height 15
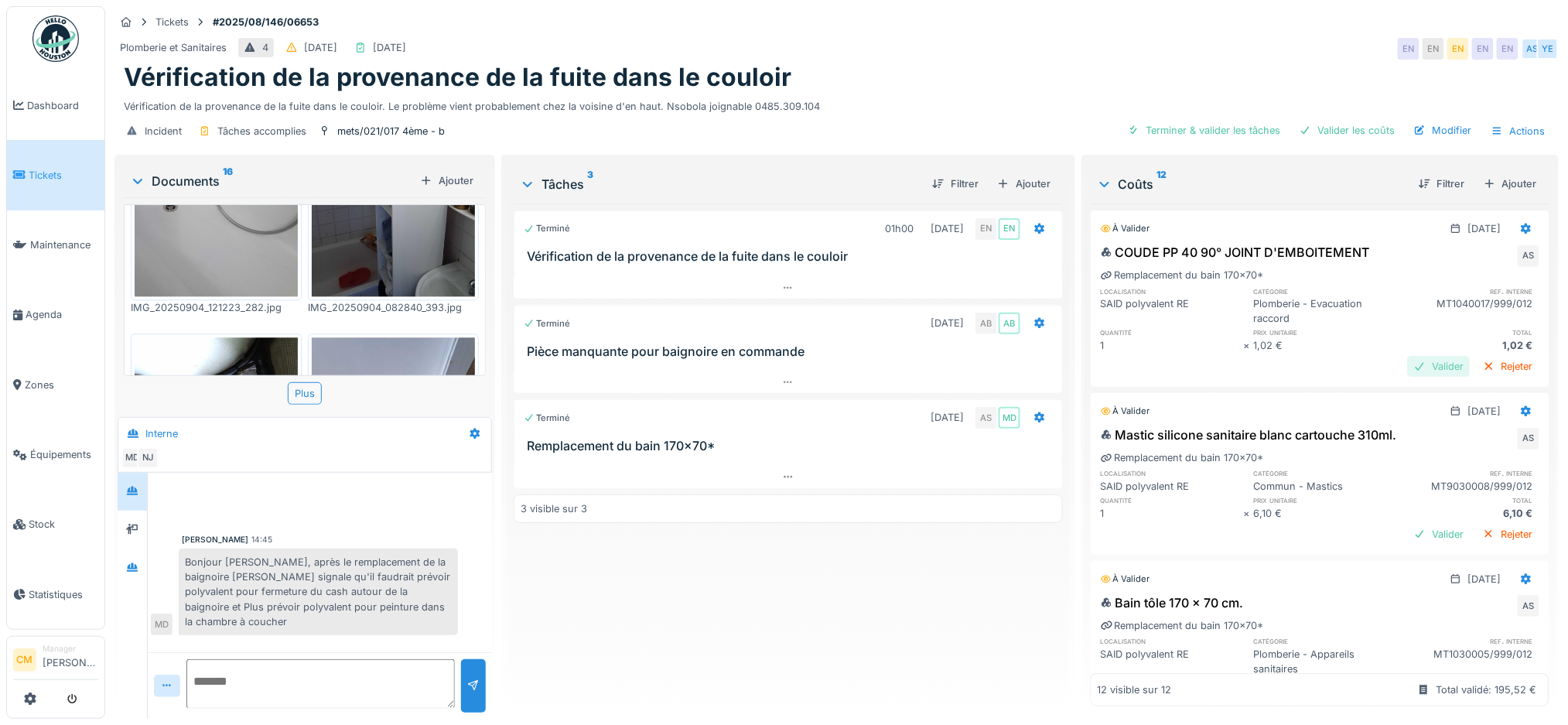
click at [1408, 356] on div "Valider" at bounding box center [1439, 366] width 63 height 21
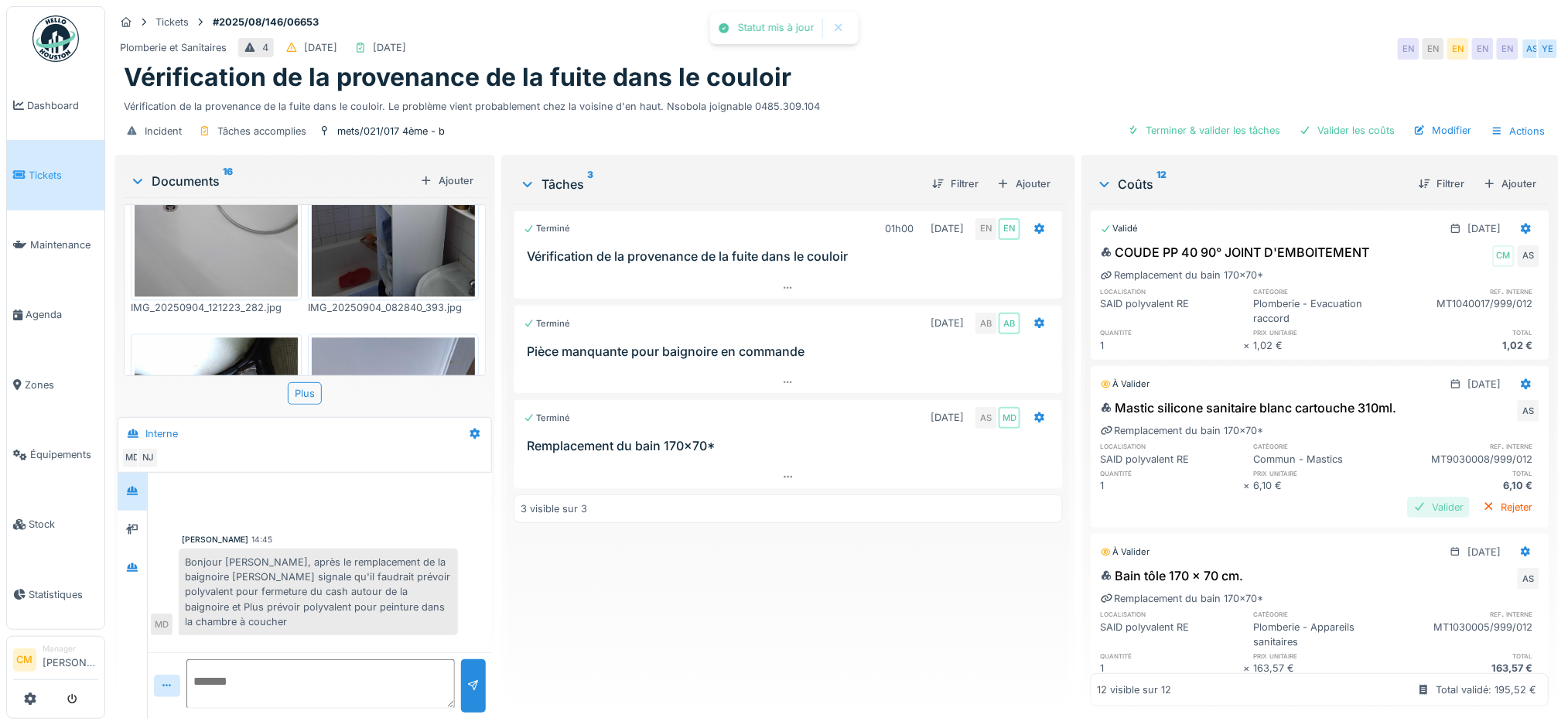
click at [1408, 497] on div "Valider" at bounding box center [1439, 508] width 63 height 21
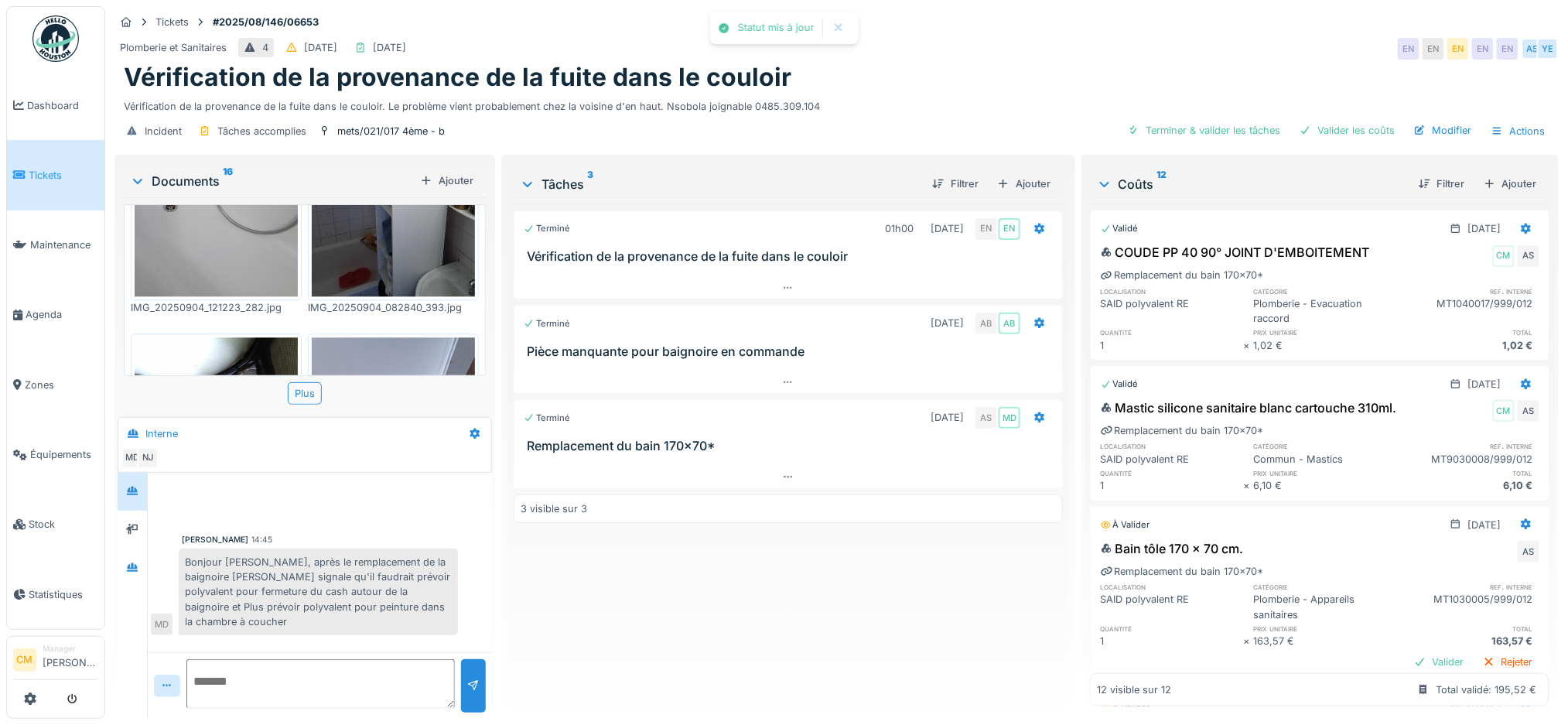
scroll to position [103, 0]
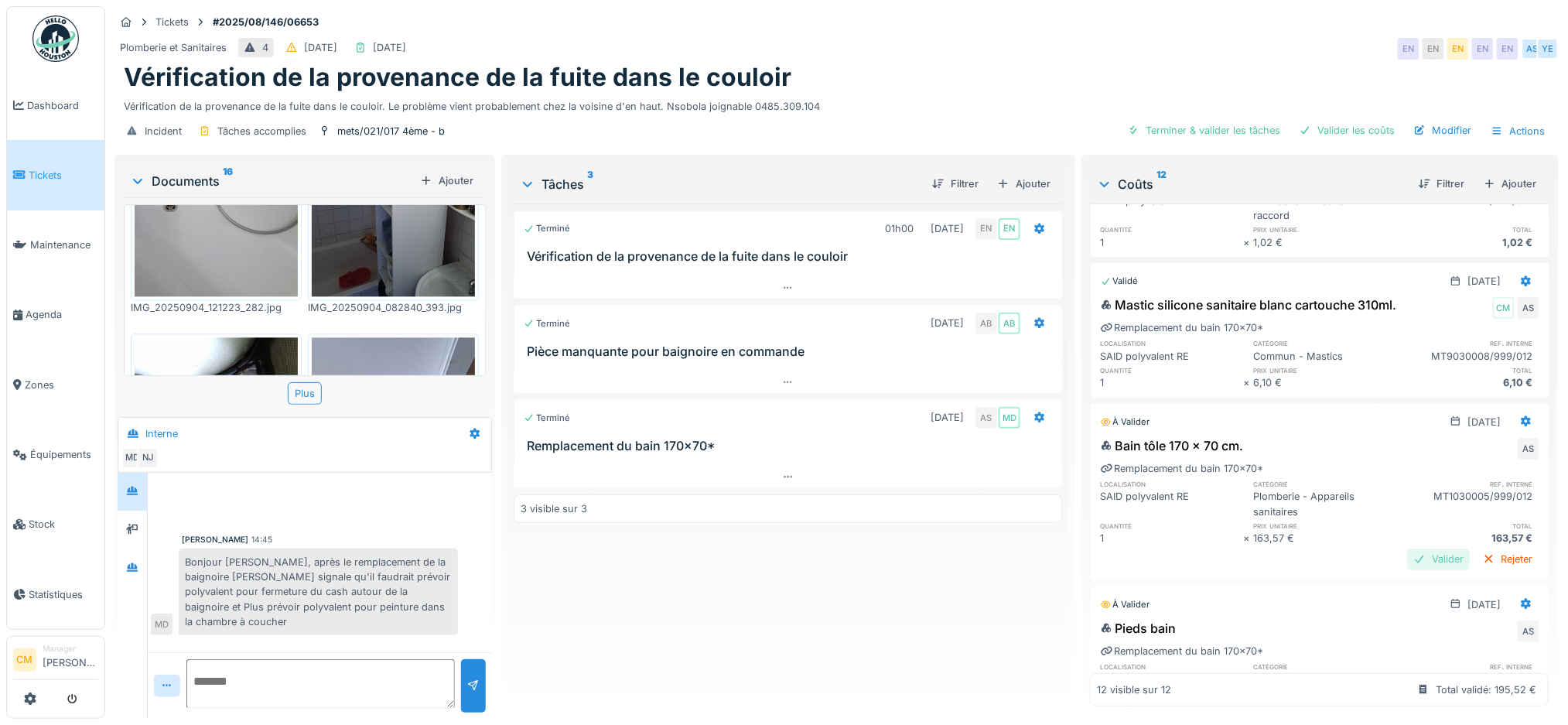
click at [1408, 548] on div "Valider" at bounding box center [1439, 559] width 63 height 21
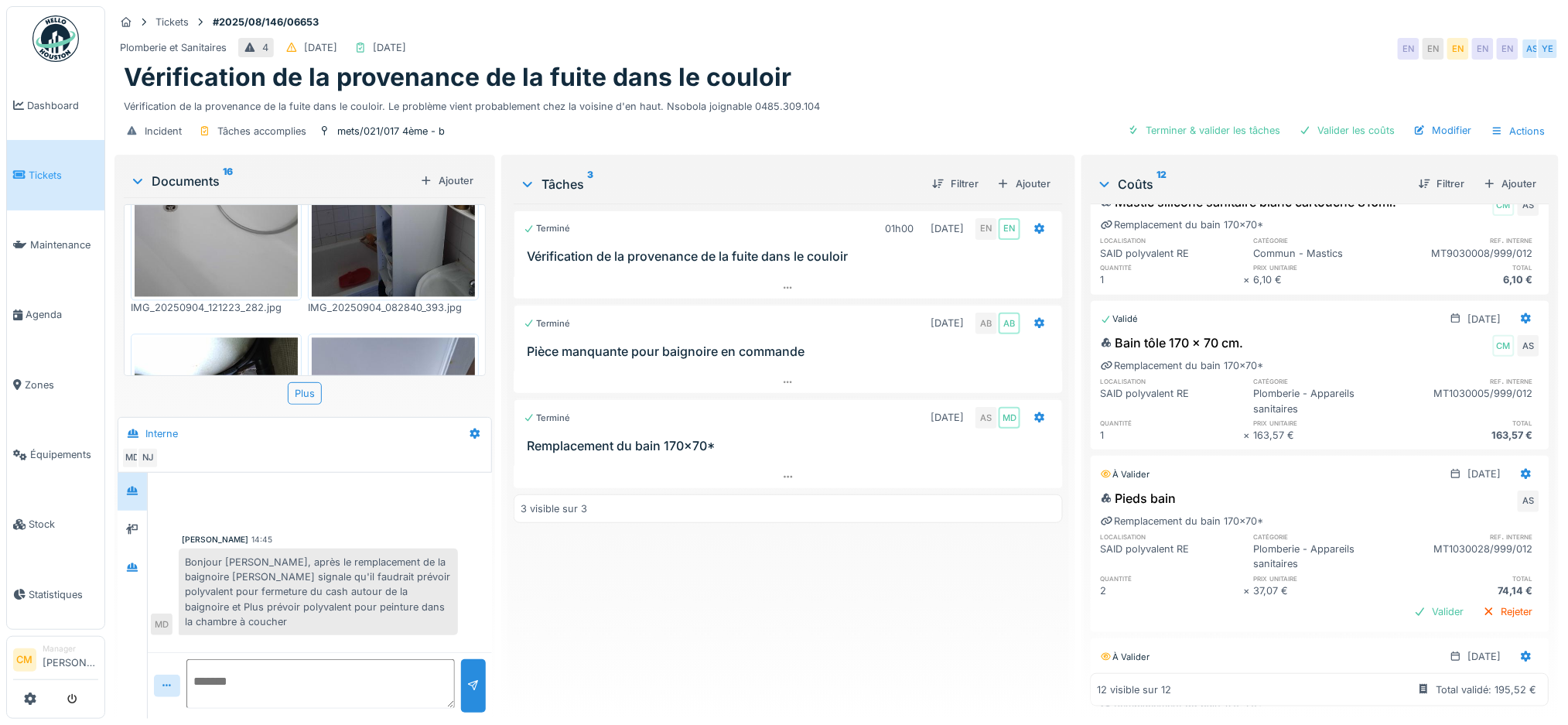
scroll to position [310, 0]
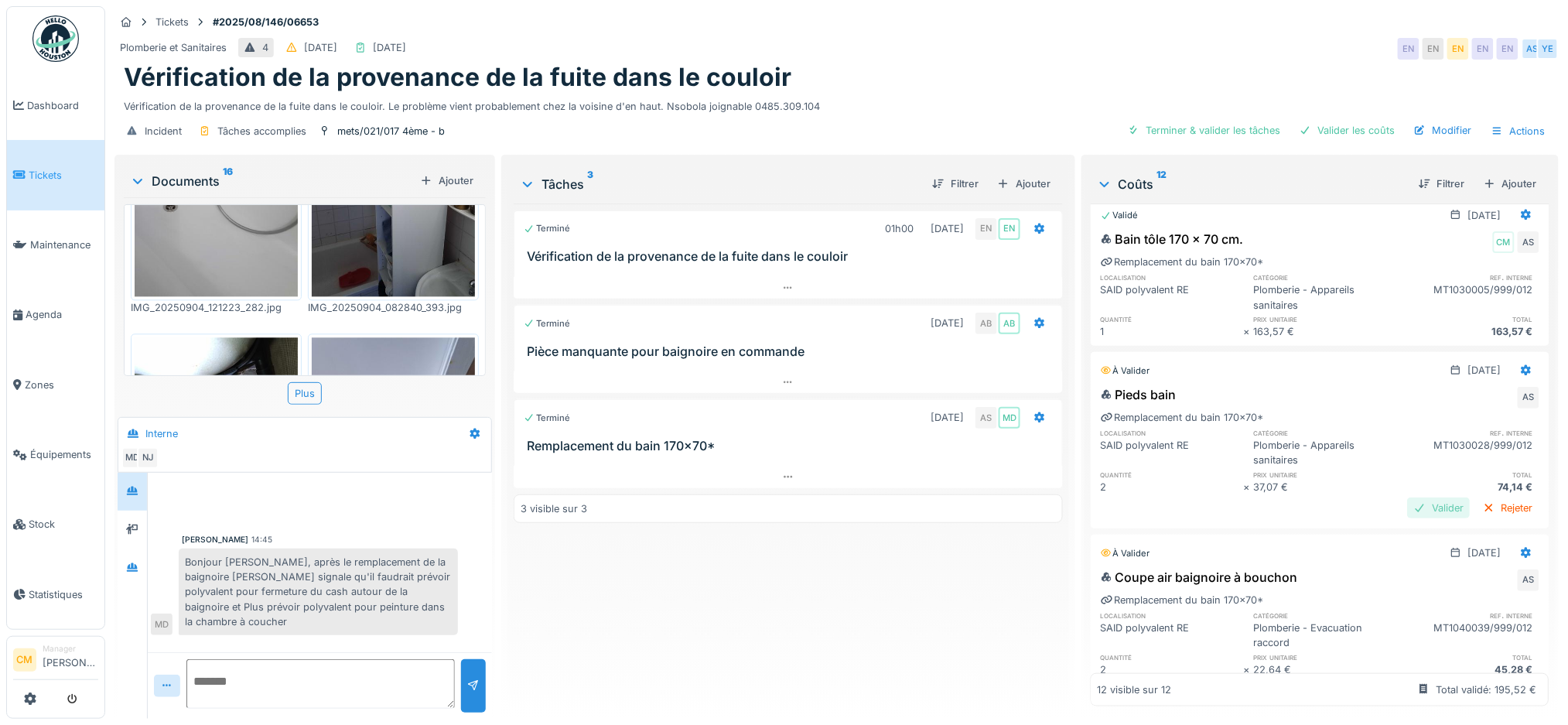
click at [1408, 498] on div "Valider" at bounding box center [1439, 508] width 63 height 21
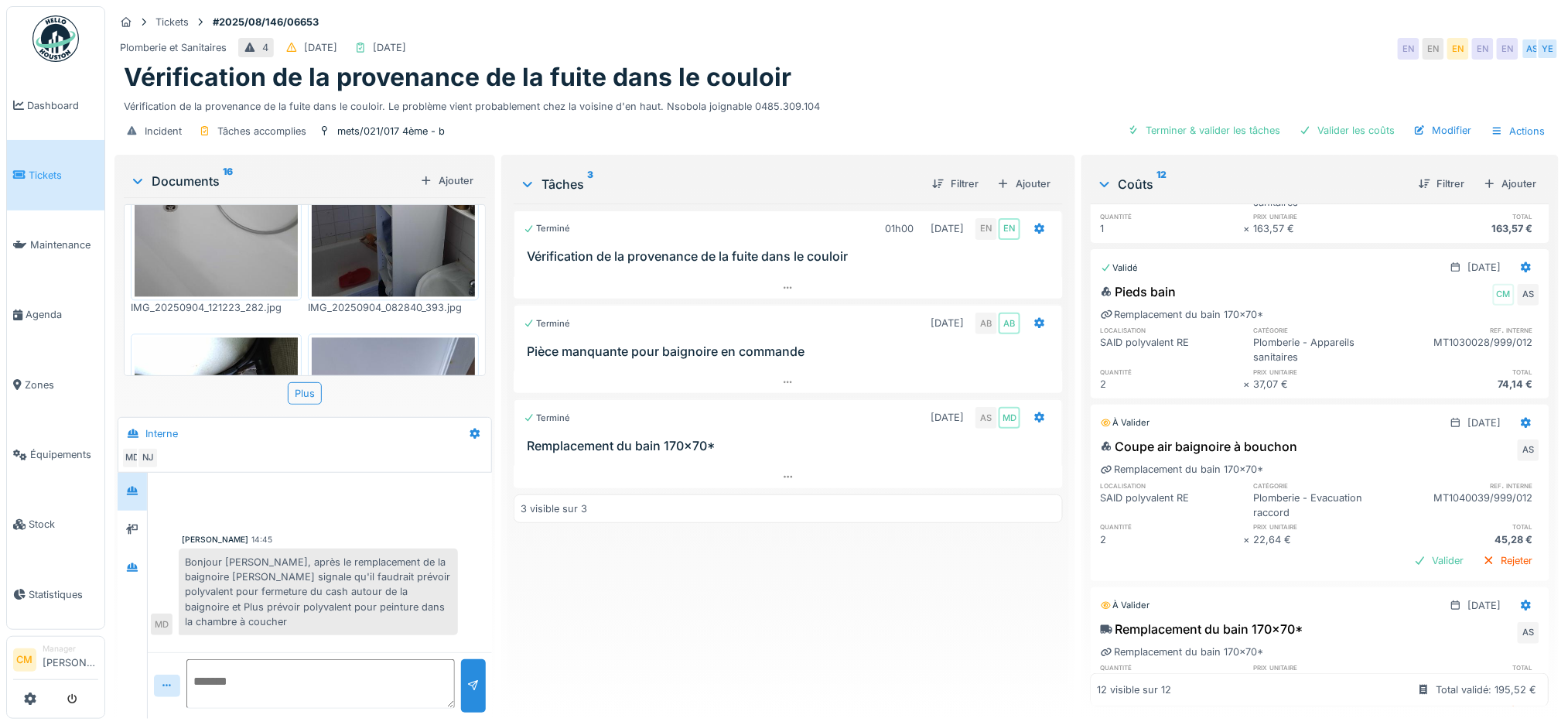
scroll to position [516, 0]
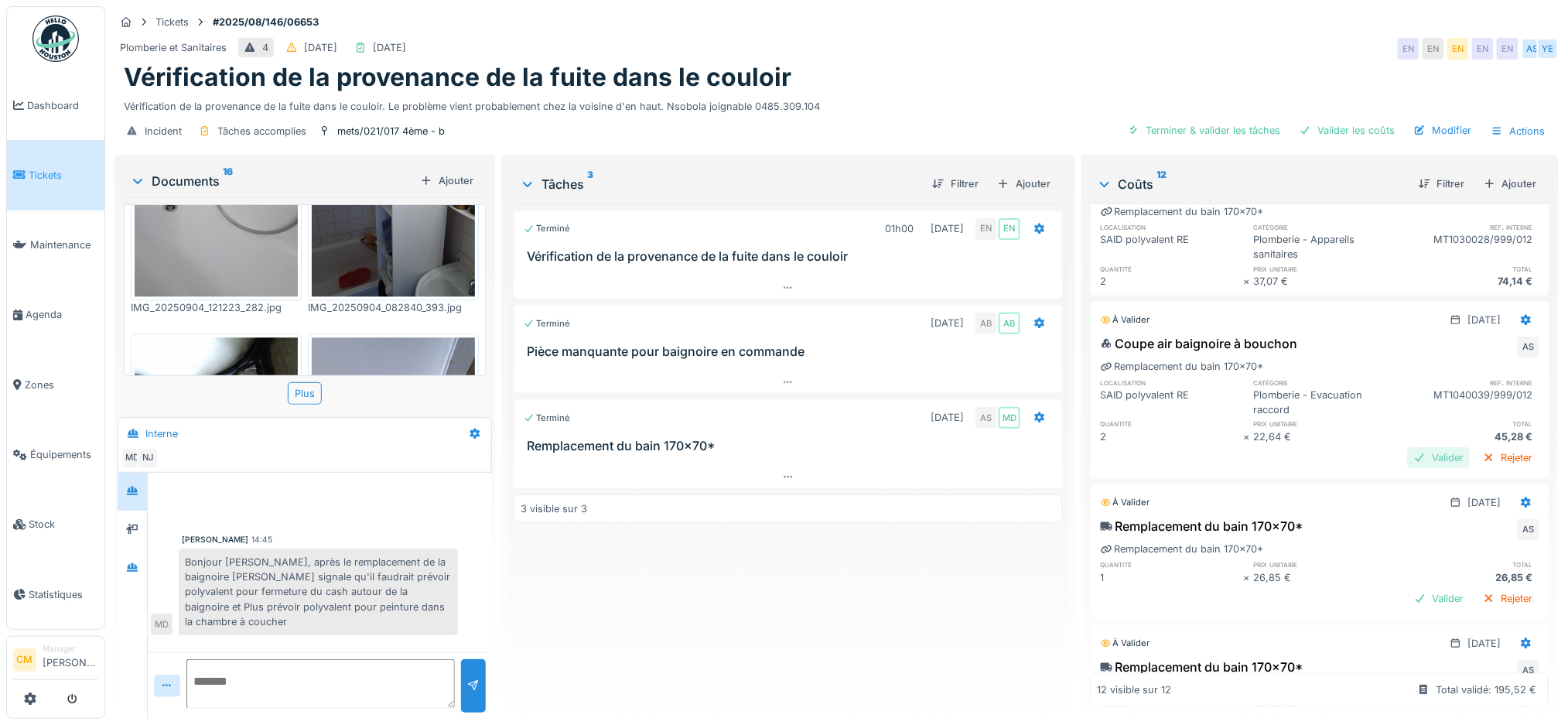
click at [1408, 447] on div "Valider" at bounding box center [1439, 458] width 63 height 21
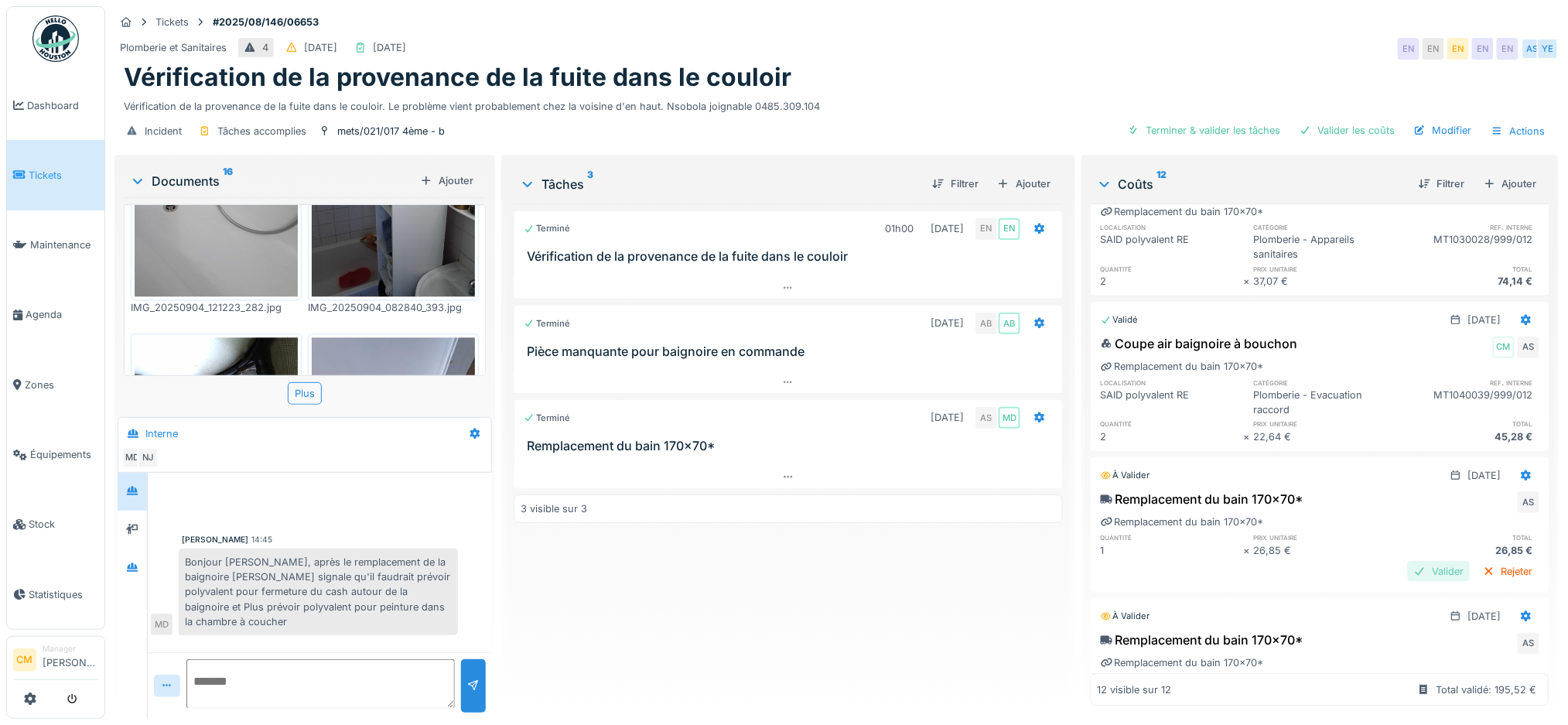
click at [1408, 561] on div "Valider" at bounding box center [1439, 571] width 63 height 21
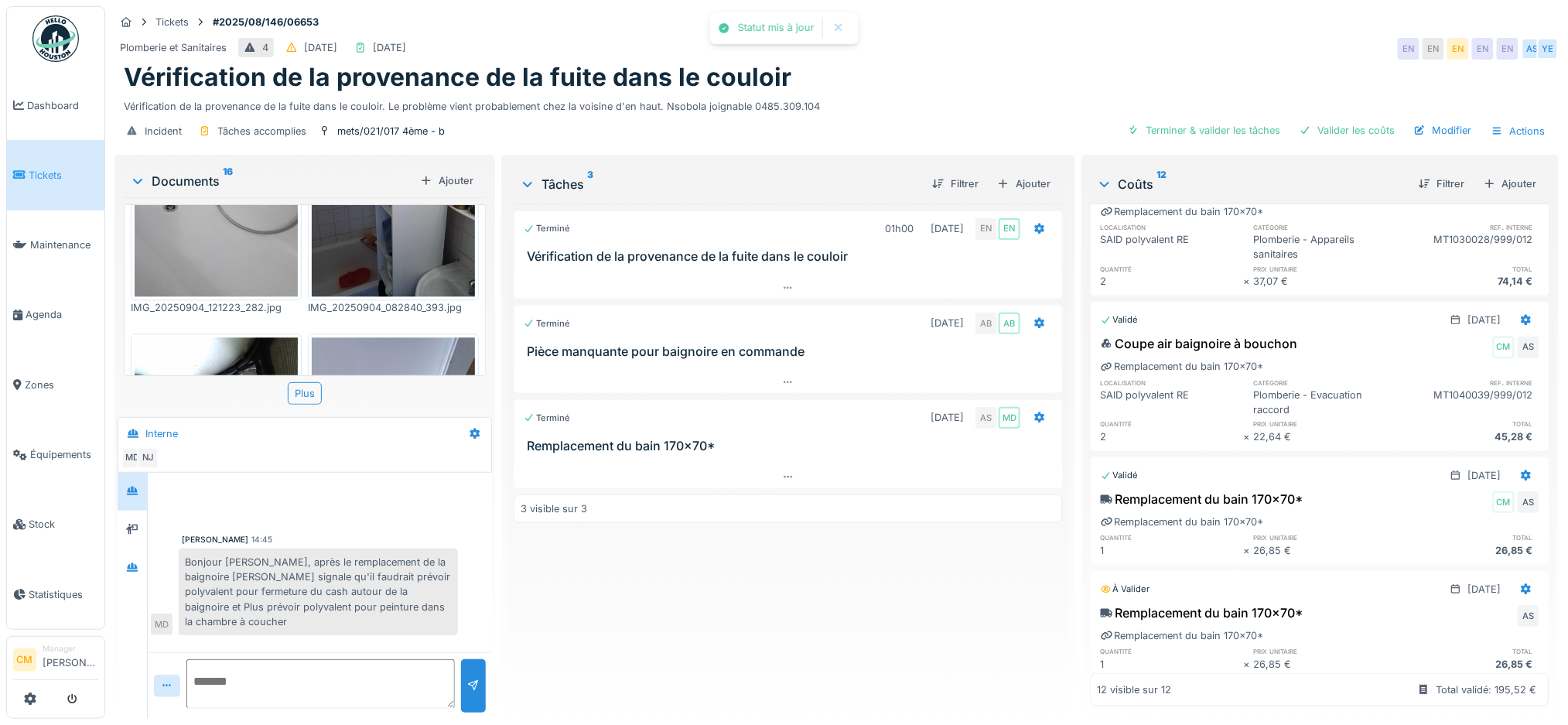
scroll to position [619, 0]
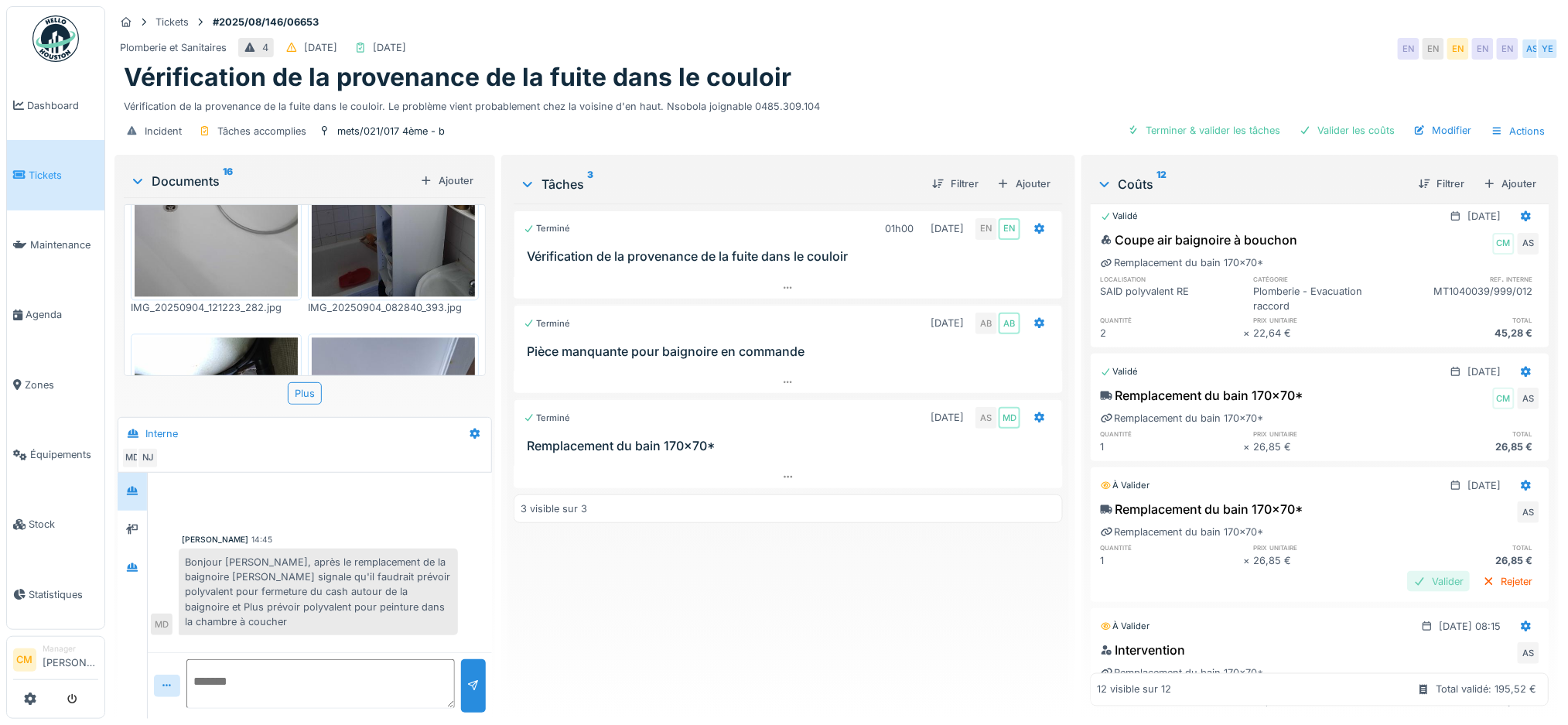
click at [1408, 571] on div "Valider" at bounding box center [1439, 581] width 63 height 21
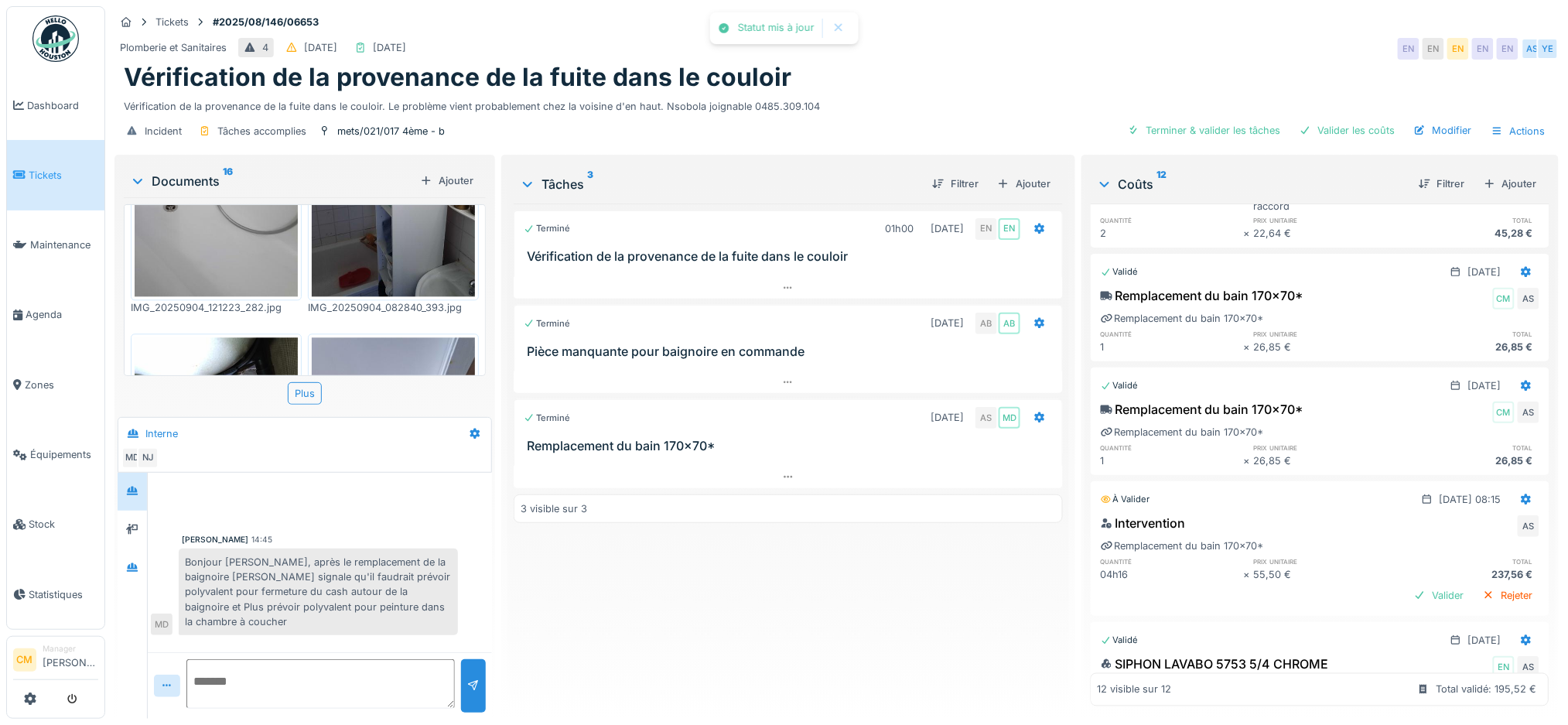
scroll to position [824, 0]
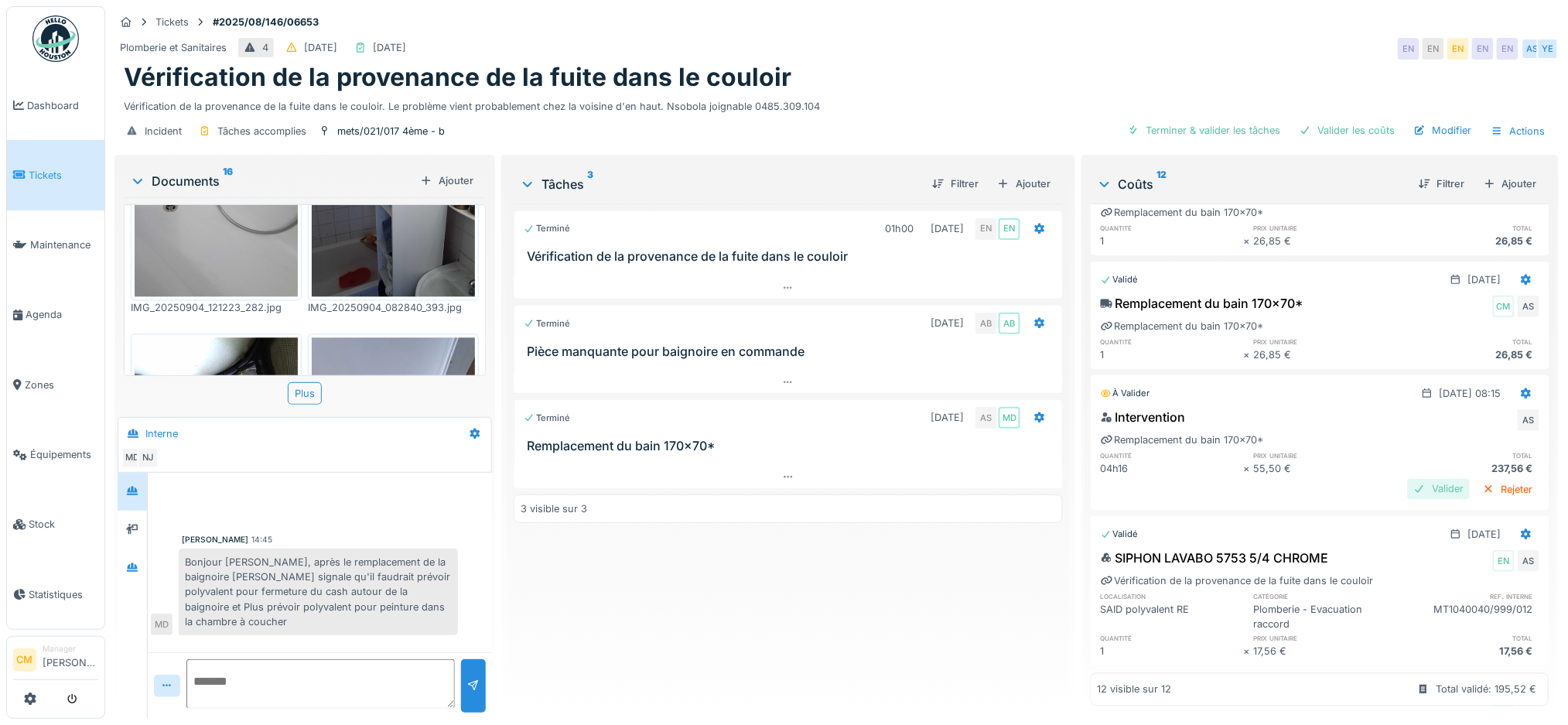
click at [1408, 480] on div "Valider" at bounding box center [1439, 490] width 63 height 21
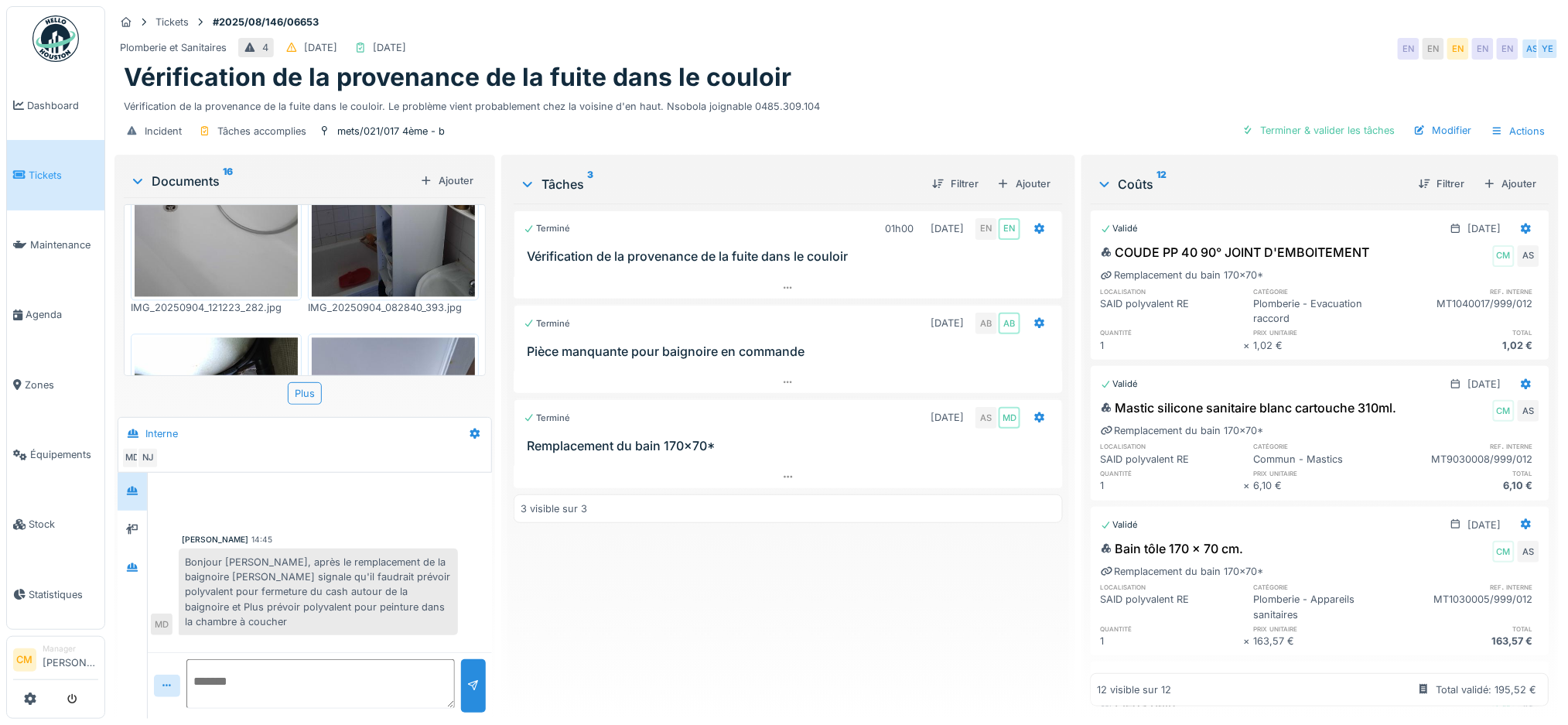
scroll to position [103, 0]
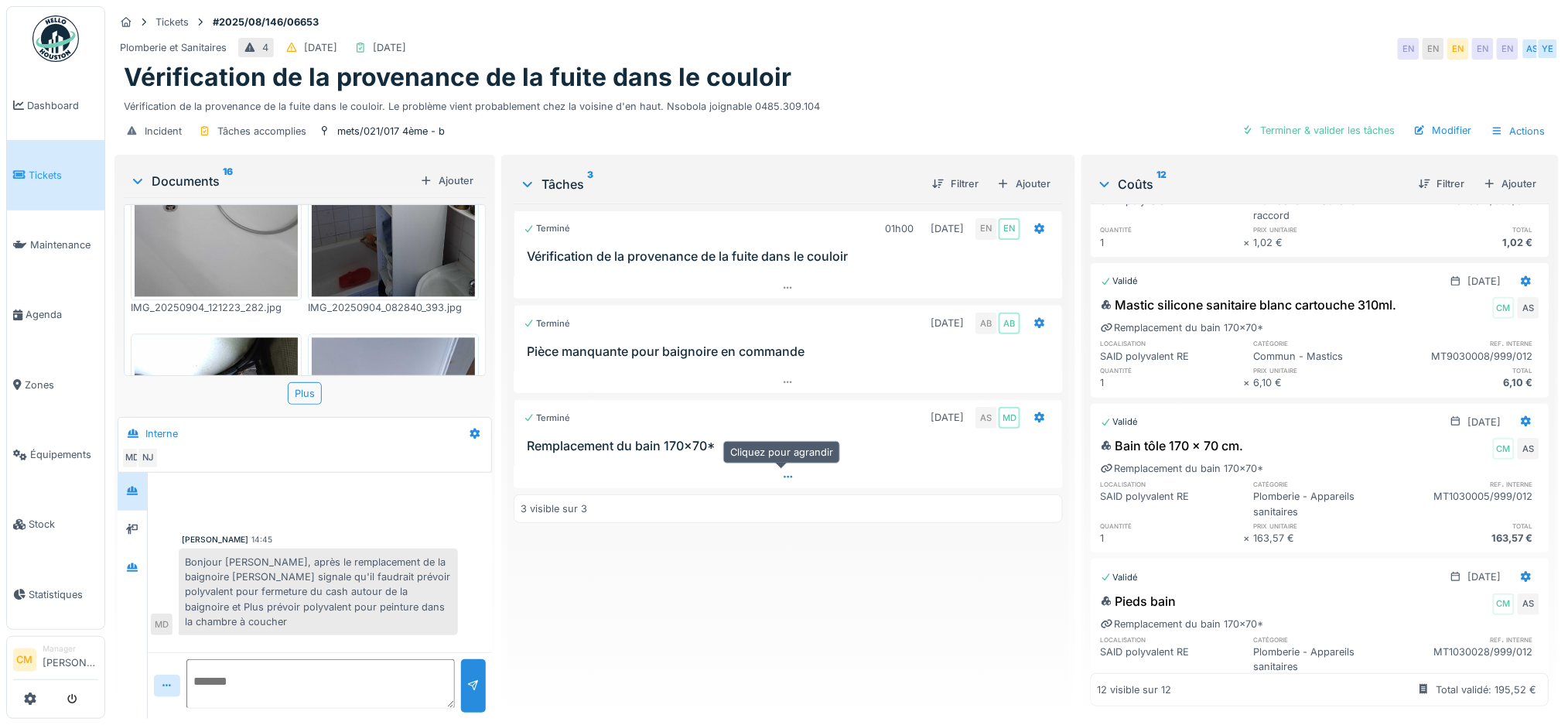
click at [784, 478] on icon at bounding box center [788, 477] width 9 height 3
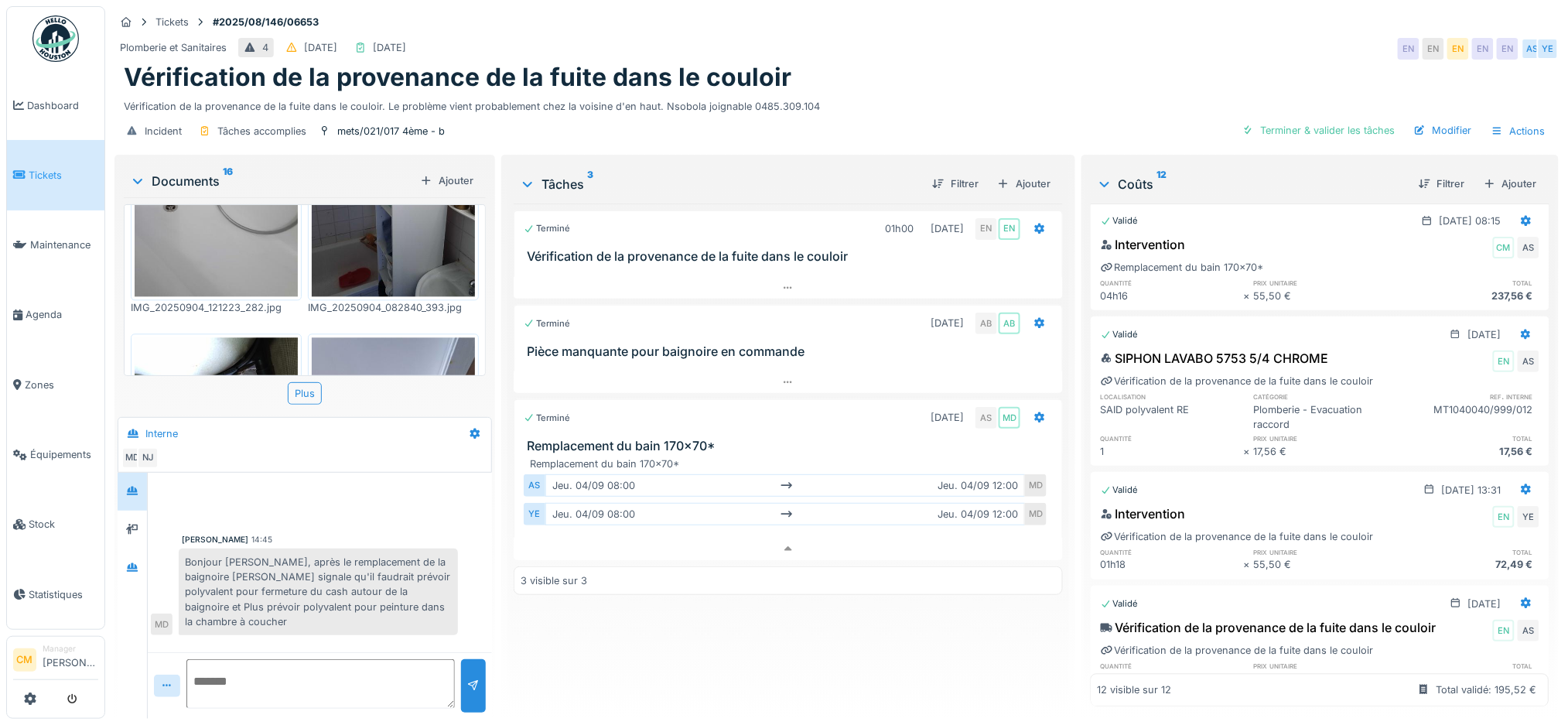
scroll to position [1031, 0]
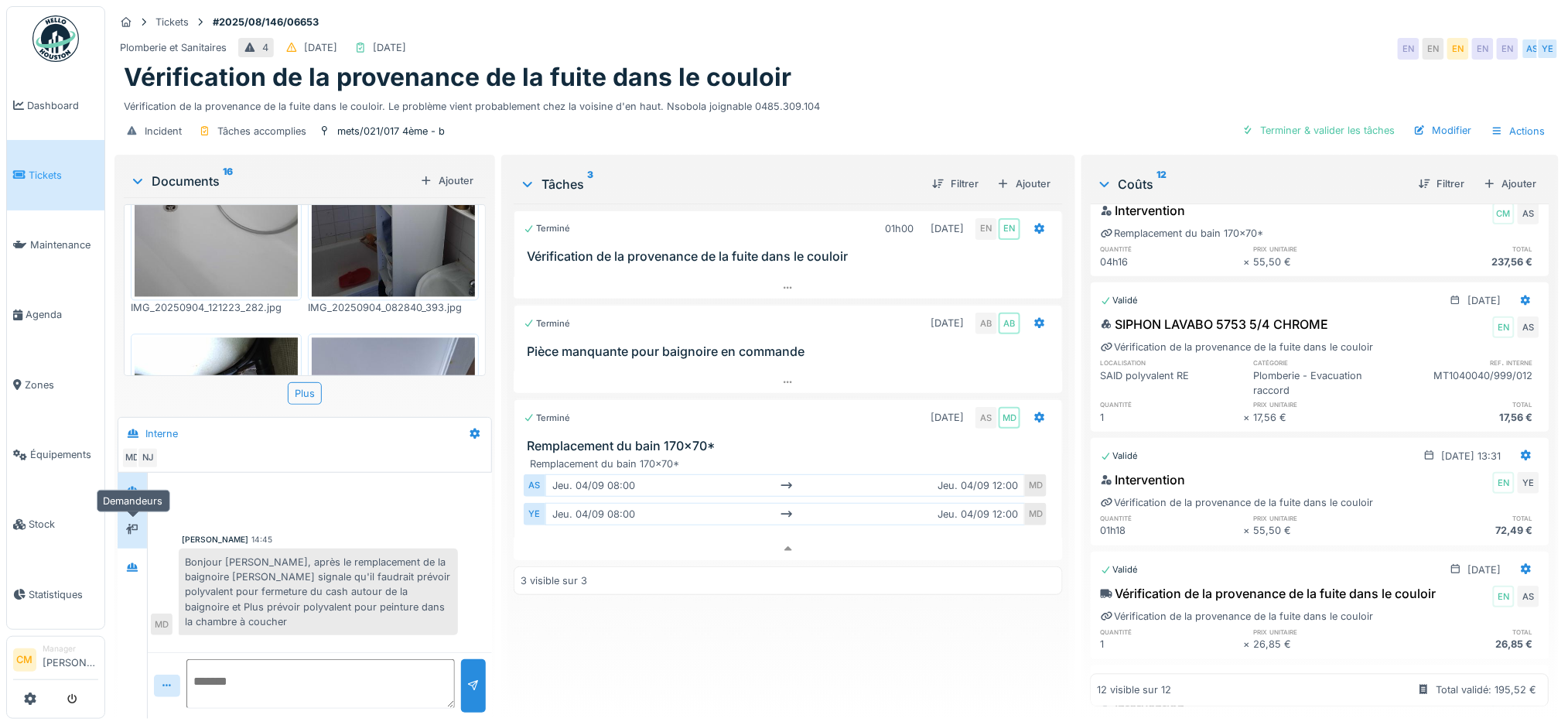
click at [126, 520] on div at bounding box center [132, 530] width 23 height 20
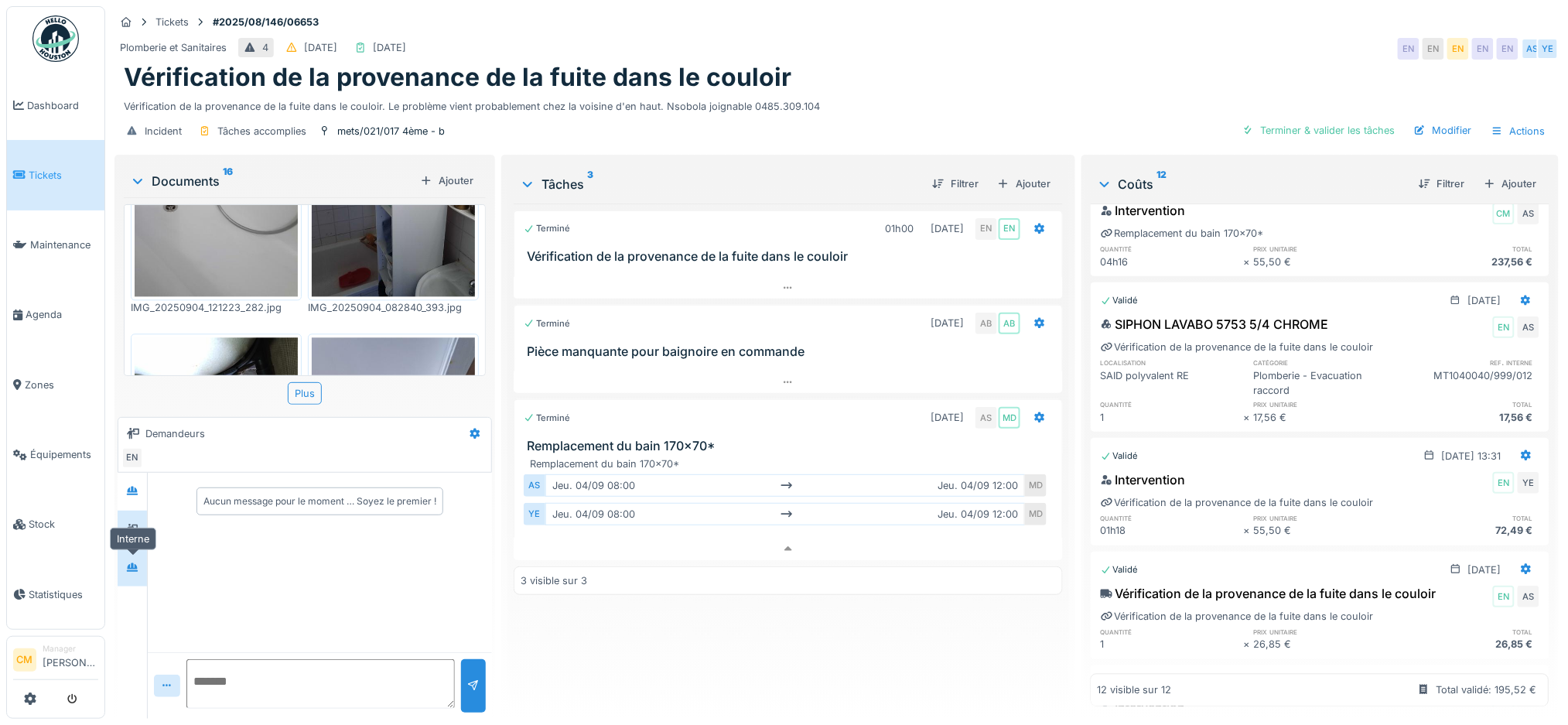
click at [124, 558] on div at bounding box center [132, 568] width 23 height 20
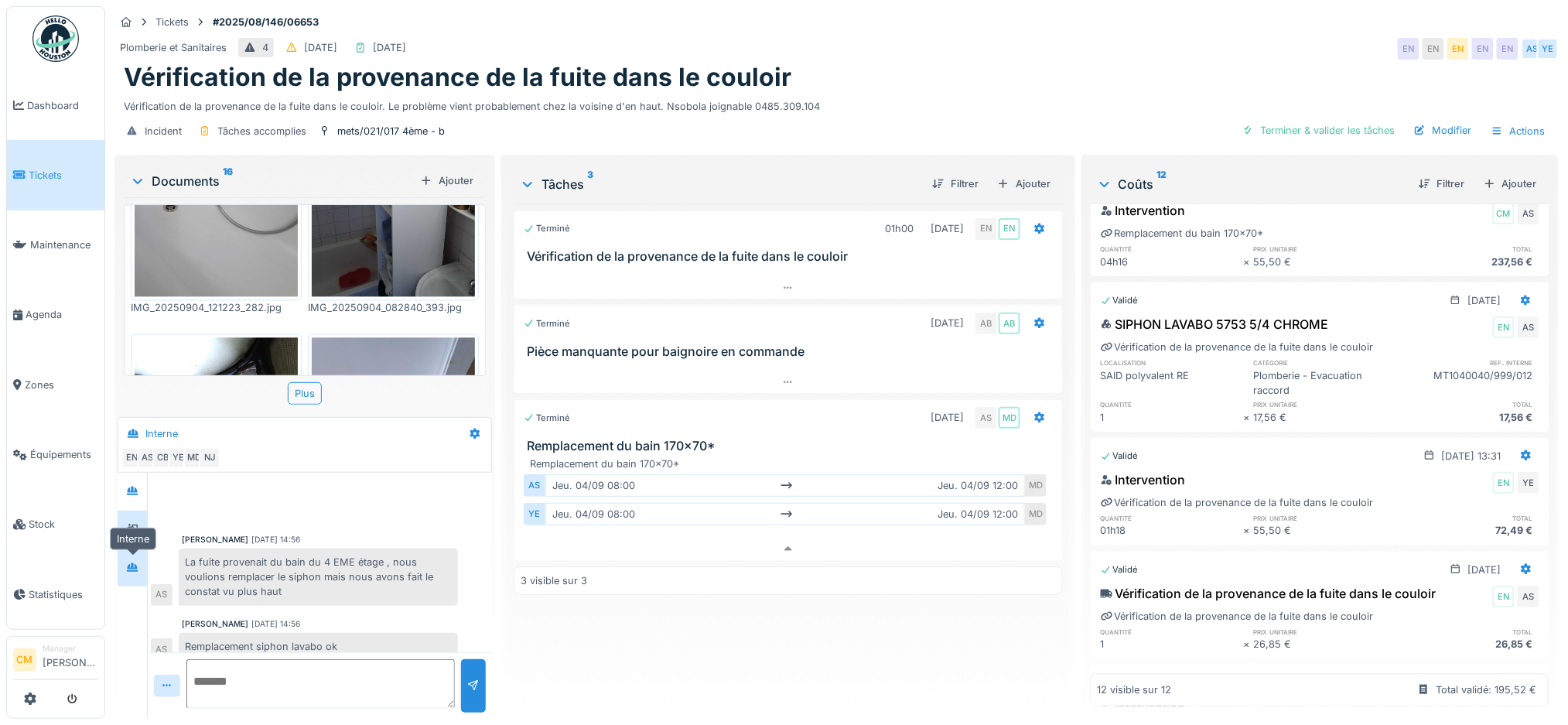
scroll to position [555, 0]
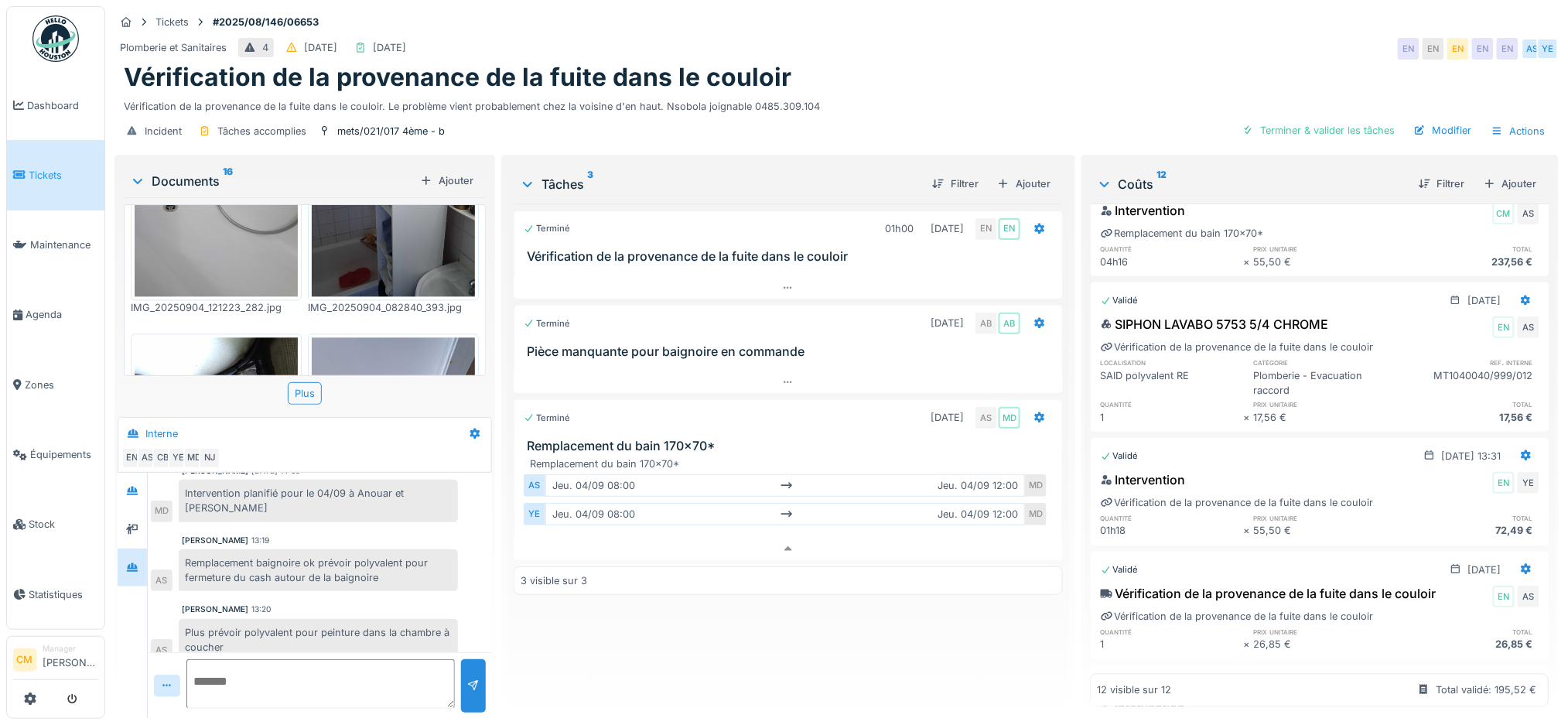
click at [215, 664] on textarea at bounding box center [320, 684] width 269 height 50
click at [471, 429] on icon at bounding box center [475, 434] width 10 height 11
click at [485, 480] on div "Créer une conversation" at bounding box center [533, 492] width 145 height 23
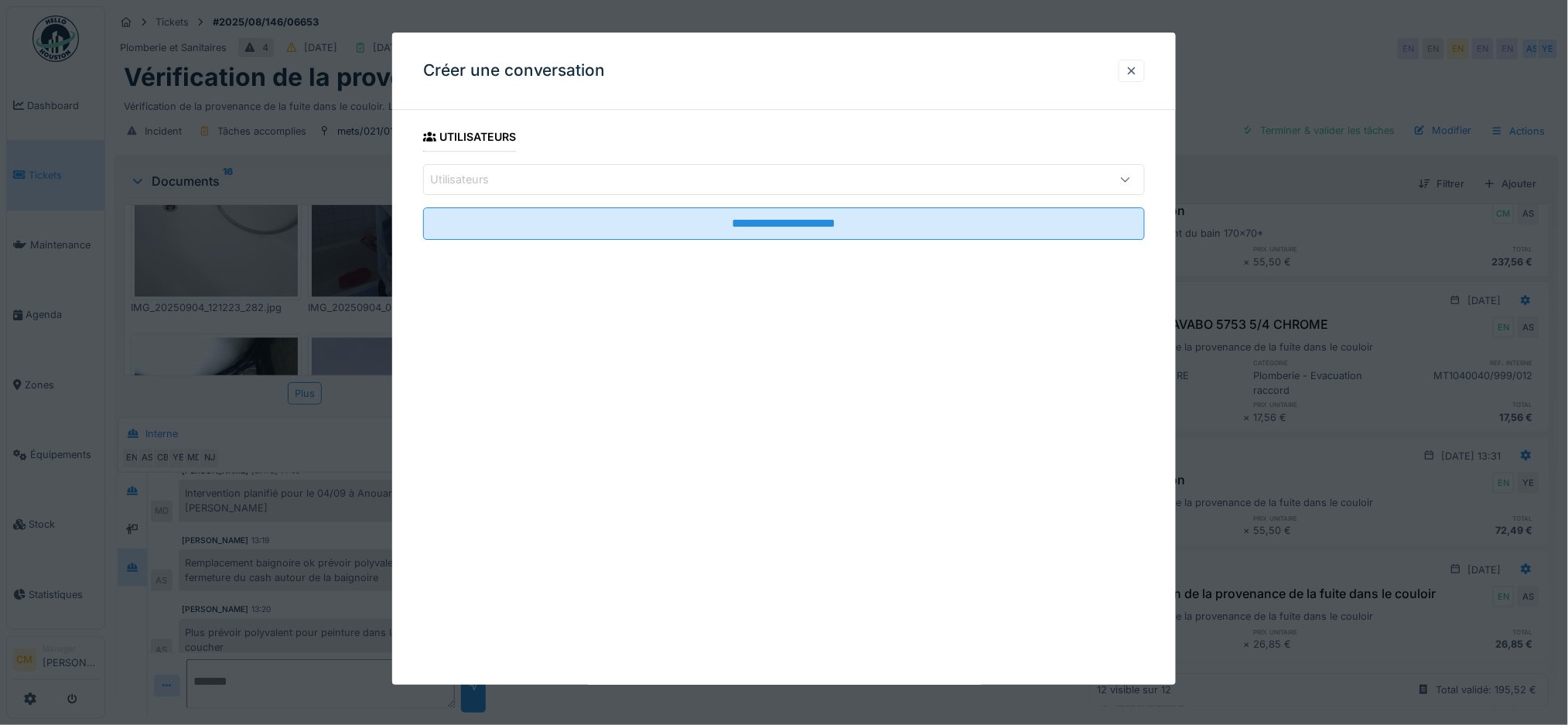
click at [478, 169] on div "Utilisateurs" at bounding box center [784, 179] width 722 height 31
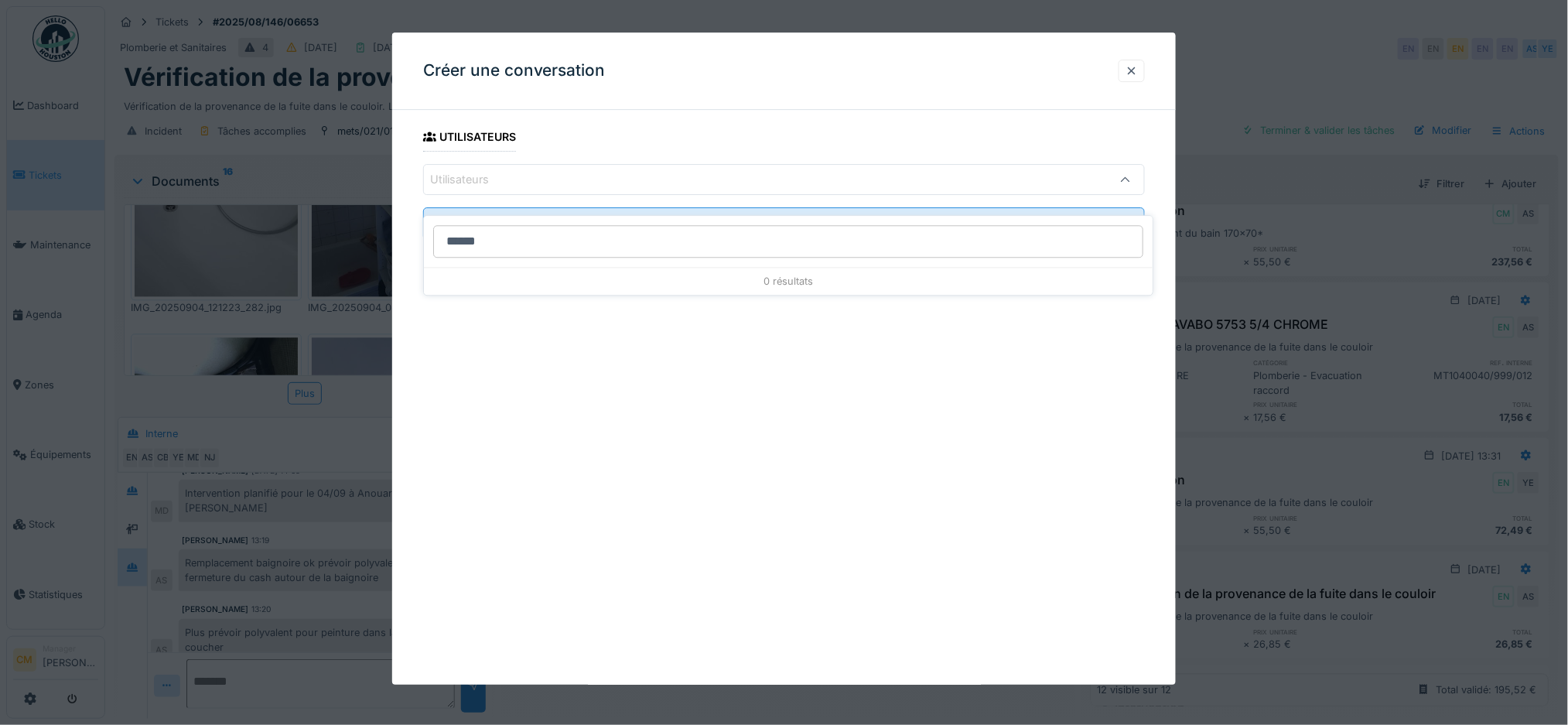
type input "*******"
click at [1138, 74] on div at bounding box center [1132, 70] width 12 height 15
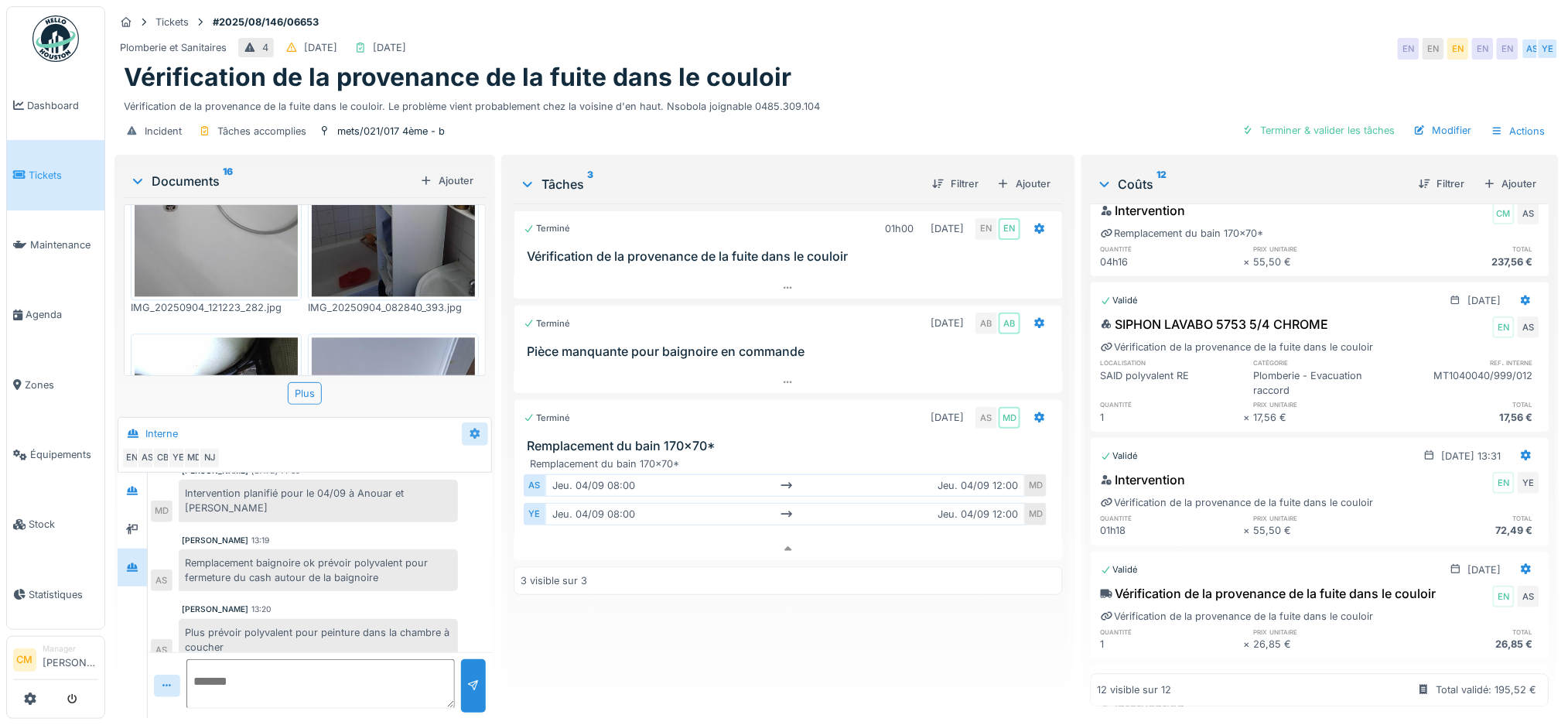
click at [470, 429] on icon at bounding box center [475, 434] width 10 height 11
click at [501, 480] on div "Créer une conversation" at bounding box center [533, 492] width 145 height 23
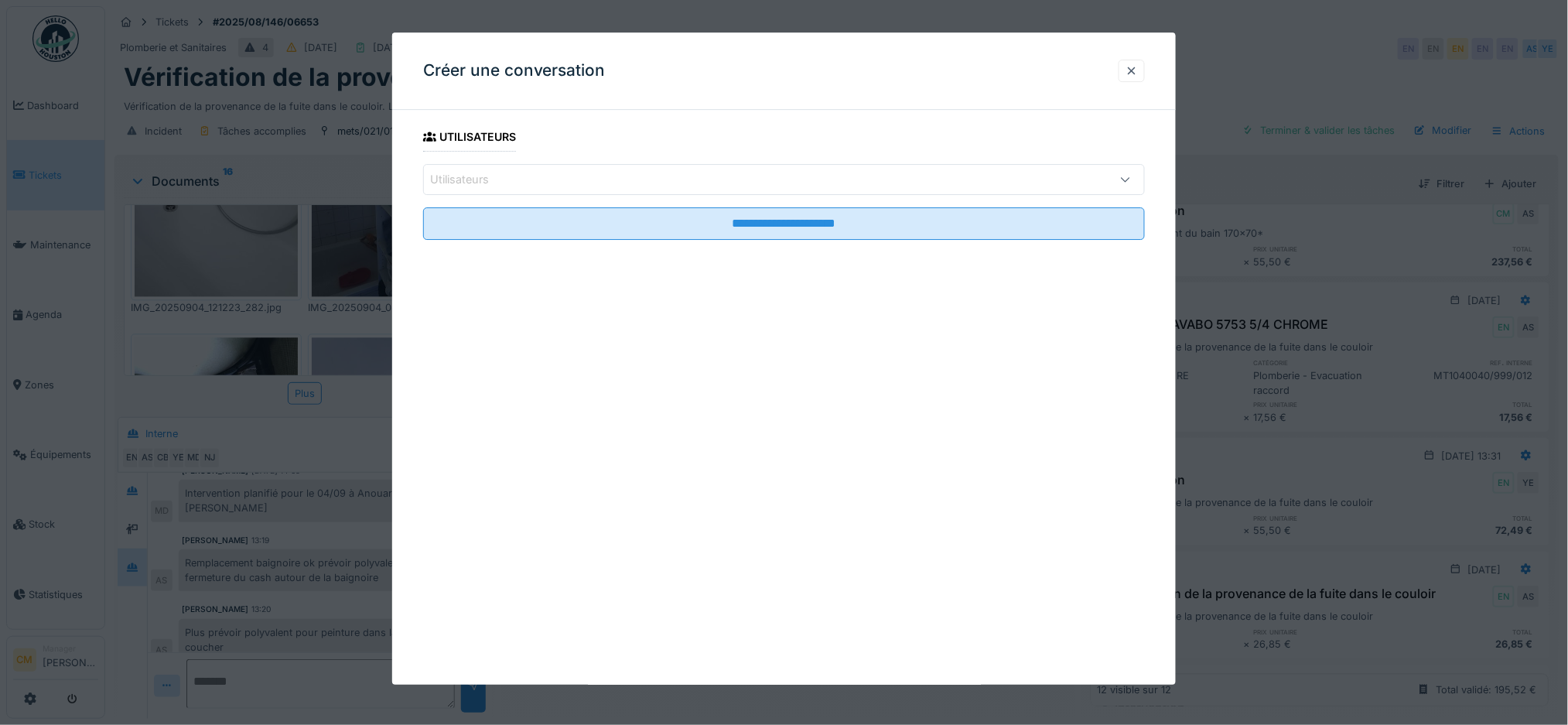
click at [492, 180] on div "Utilisateurs" at bounding box center [470, 179] width 81 height 17
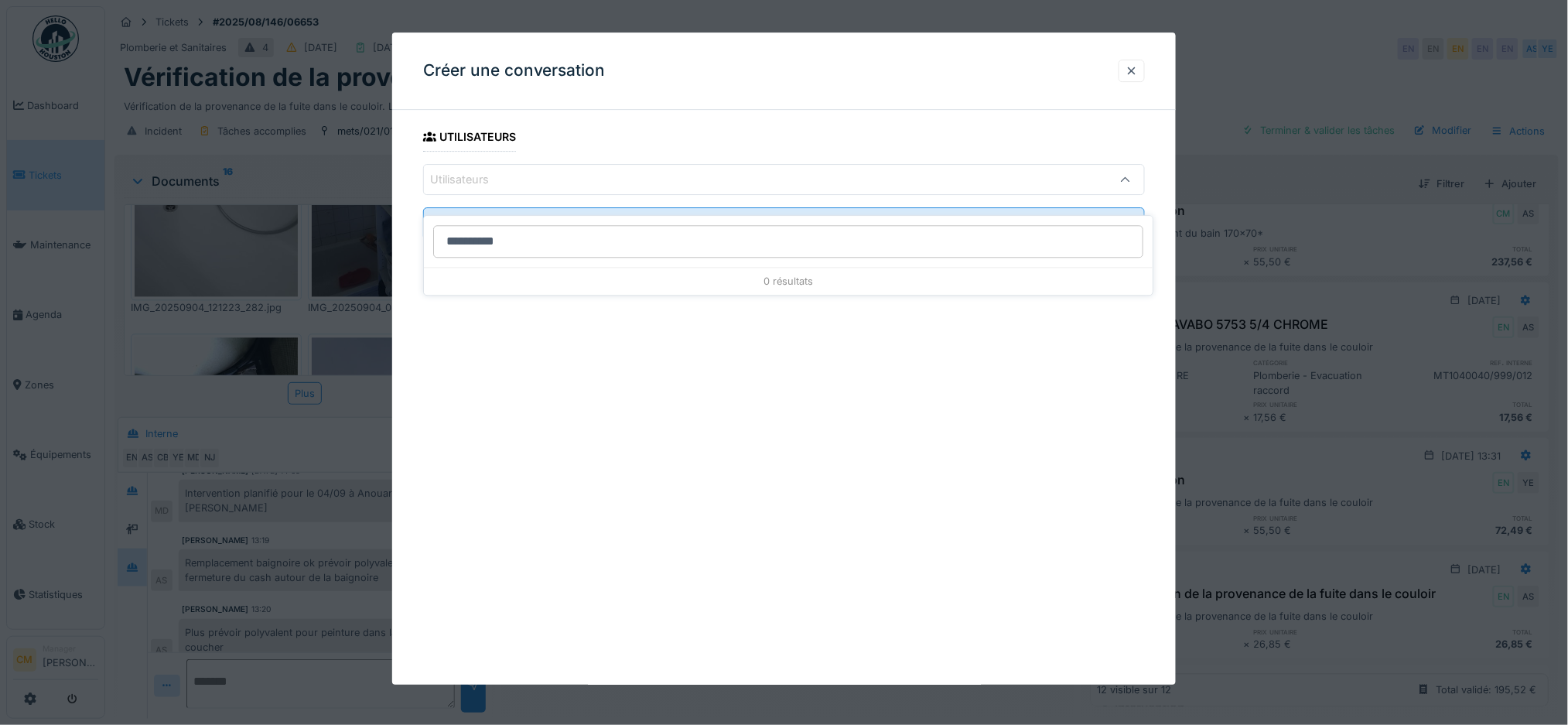
click at [489, 225] on input "**********" at bounding box center [788, 241] width 710 height 33
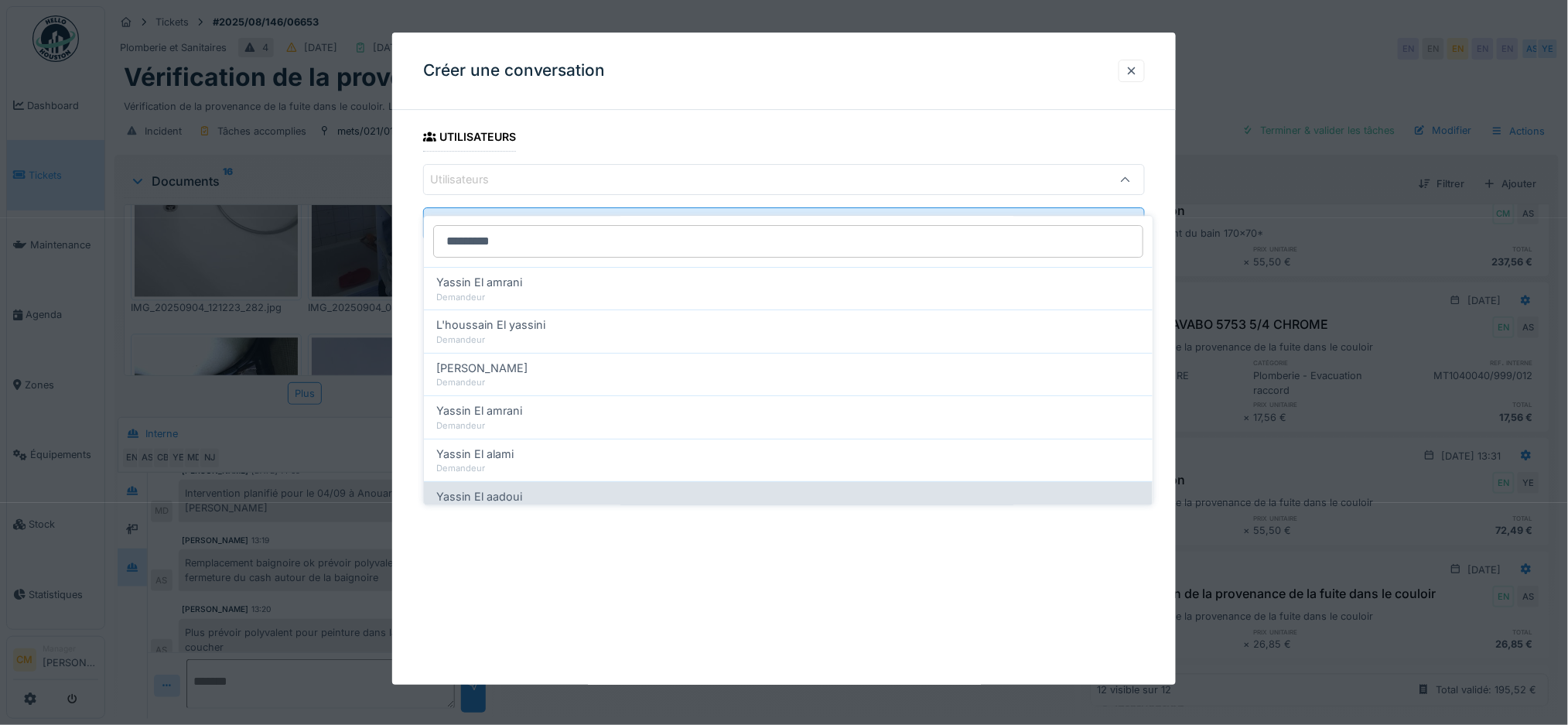
type input "*********"
click at [576, 488] on div "Yassin El aadoui" at bounding box center [788, 496] width 704 height 17
type input "*****"
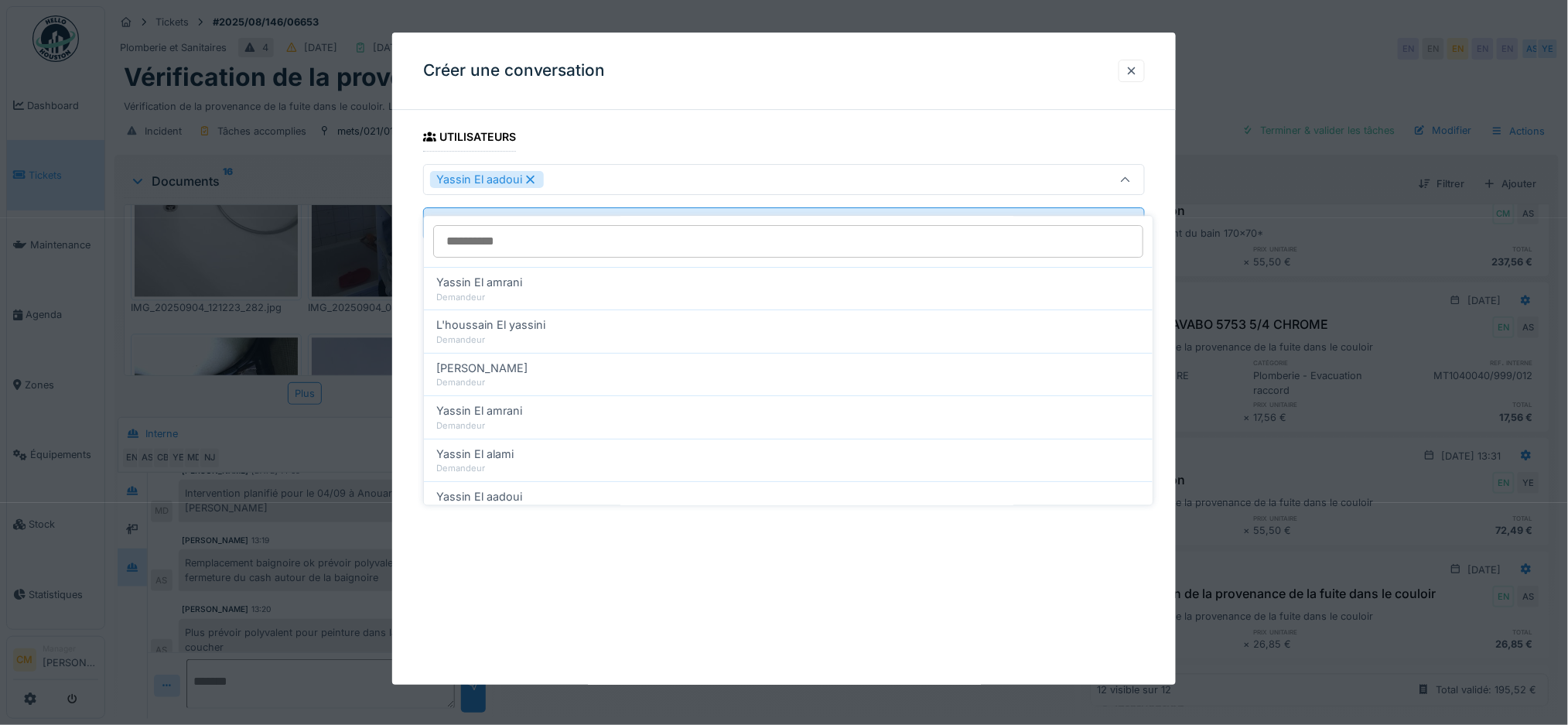
click at [676, 124] on fieldset "**********" at bounding box center [784, 187] width 722 height 130
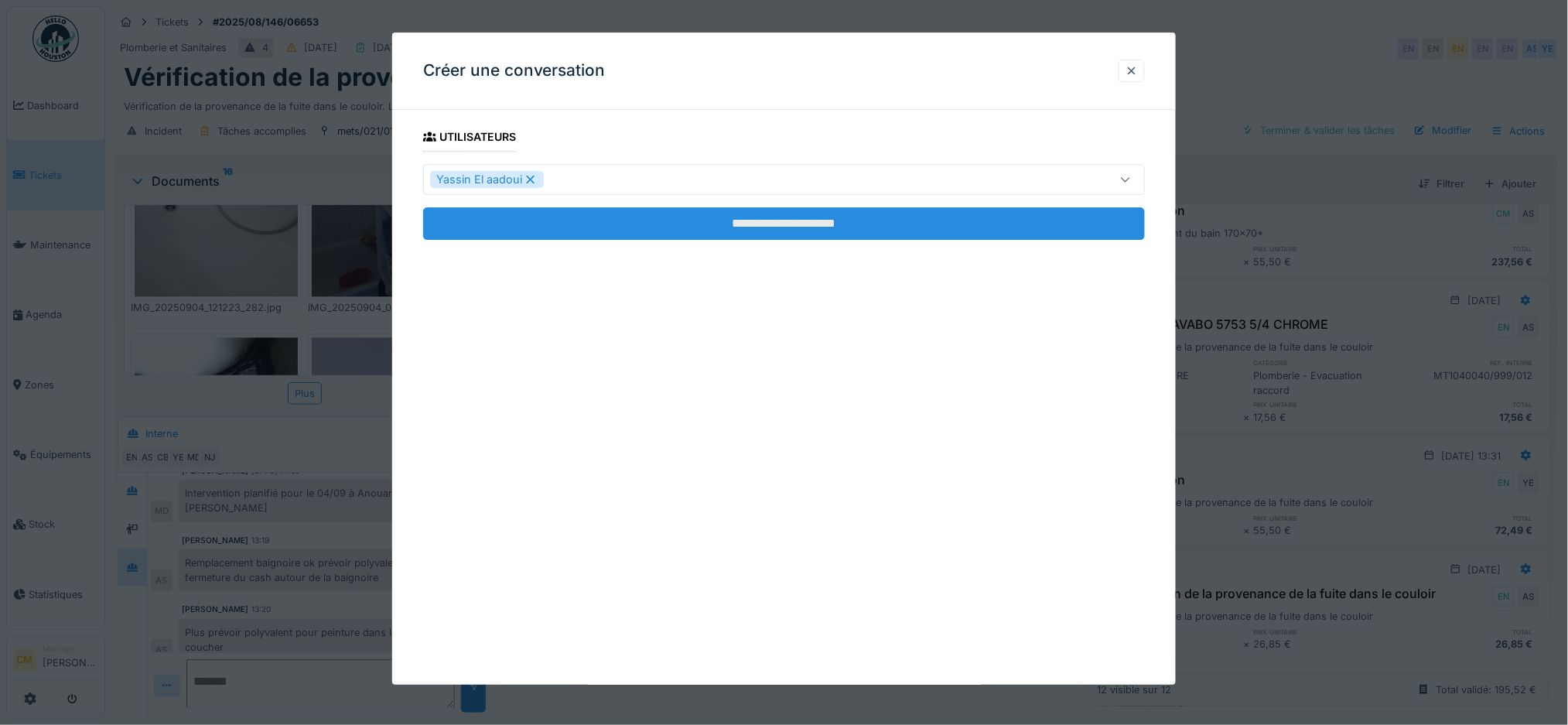
click at [775, 224] on input "**********" at bounding box center [784, 224] width 722 height 33
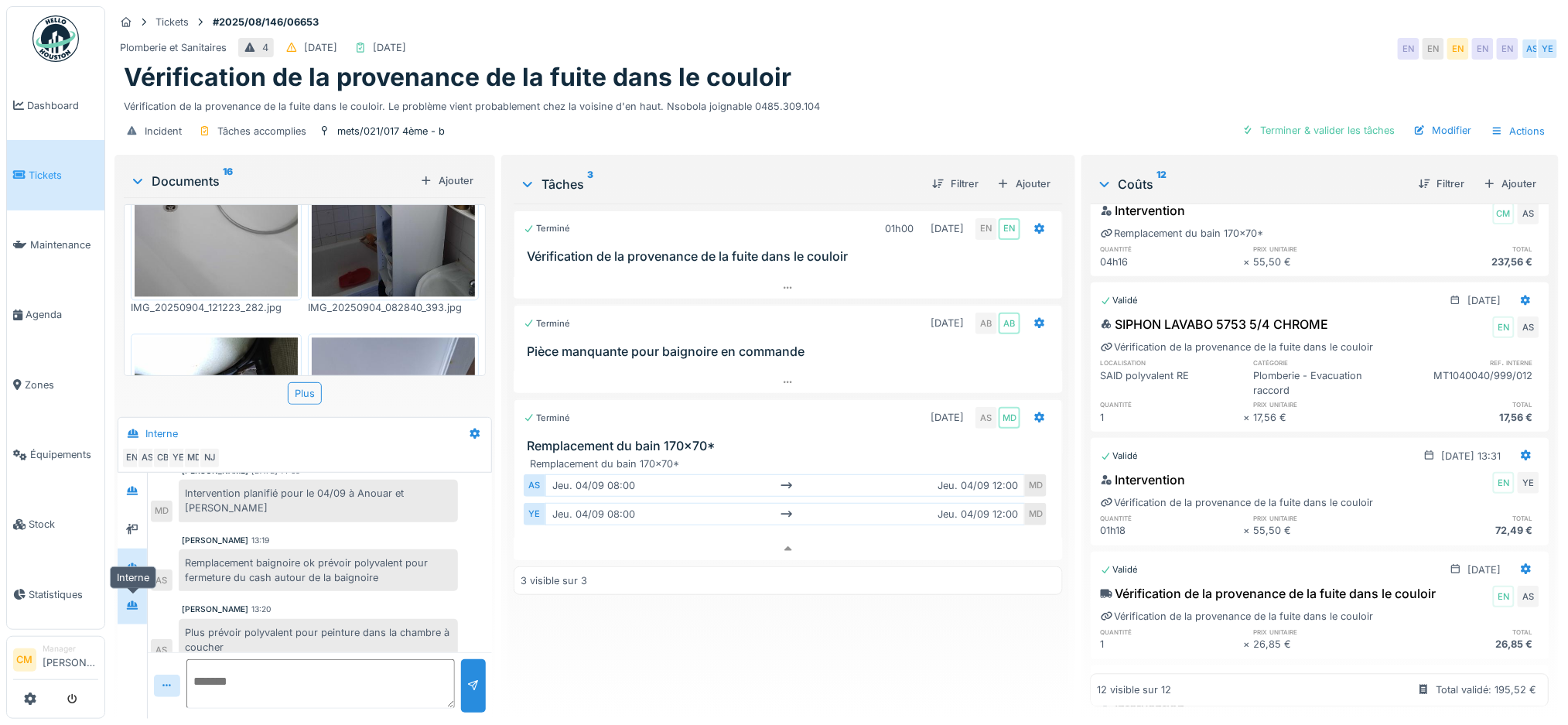
click at [139, 595] on div at bounding box center [132, 605] width 23 height 20
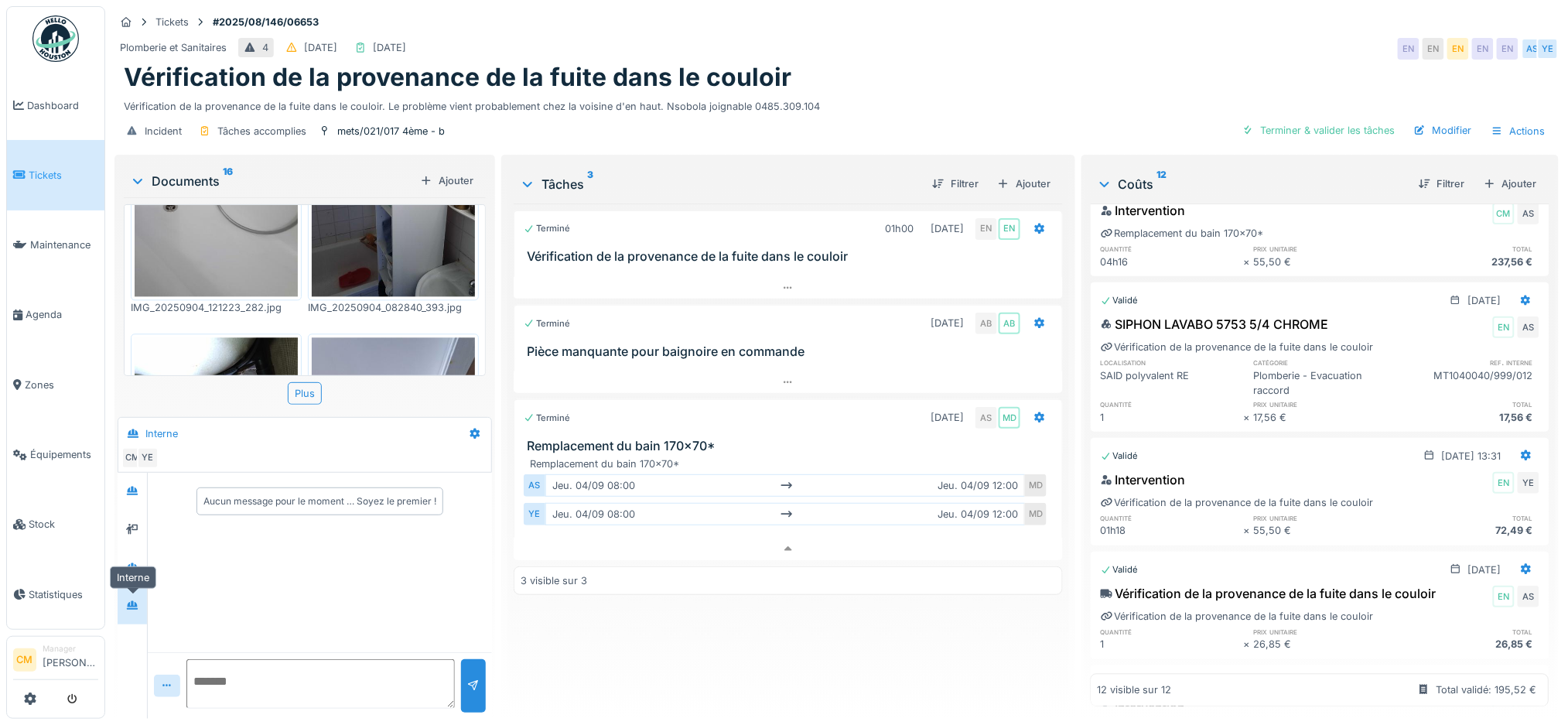
scroll to position [0, 0]
click at [474, 429] on icon at bounding box center [475, 434] width 10 height 11
click at [498, 457] on div "Modifier" at bounding box center [533, 469] width 145 height 23
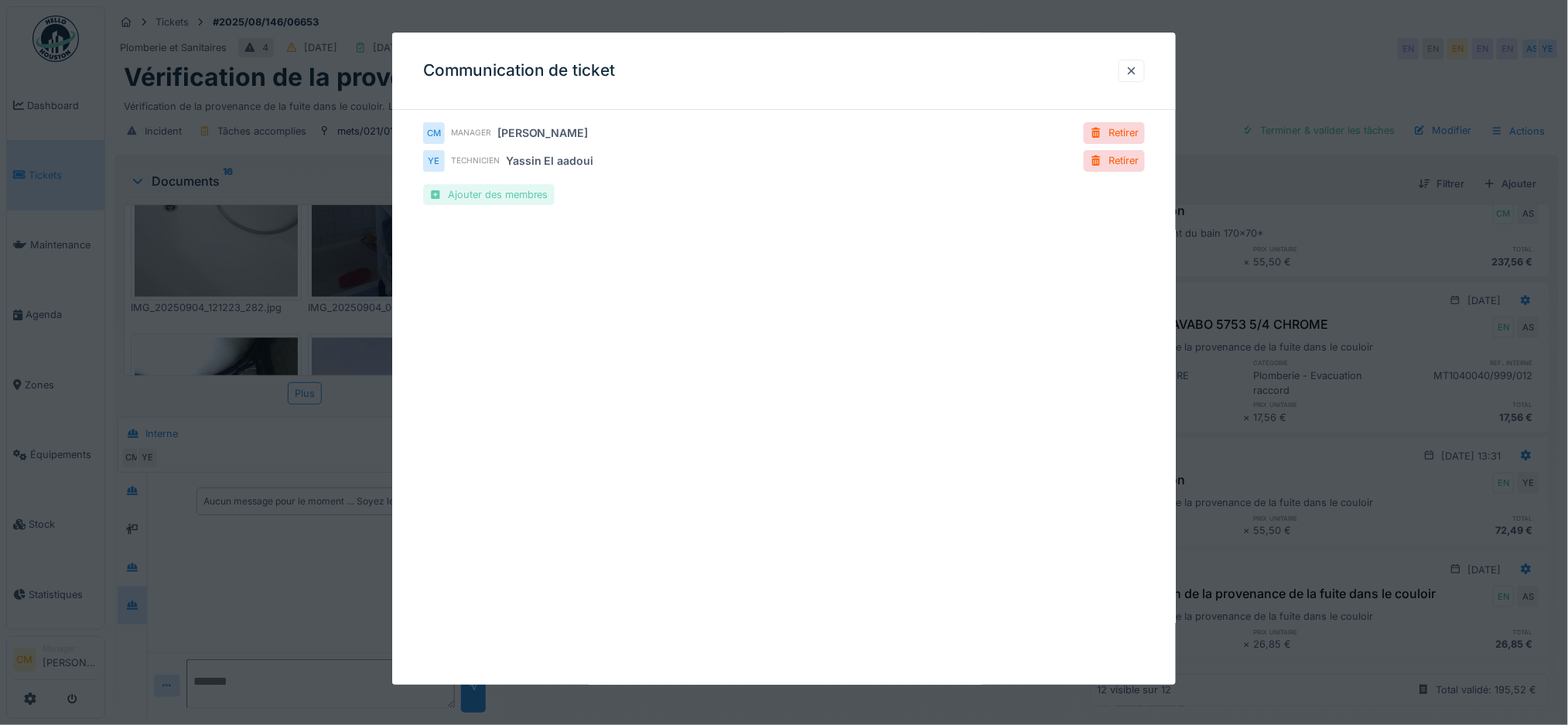
click at [464, 194] on div "Ajouter des membres" at bounding box center [489, 194] width 131 height 21
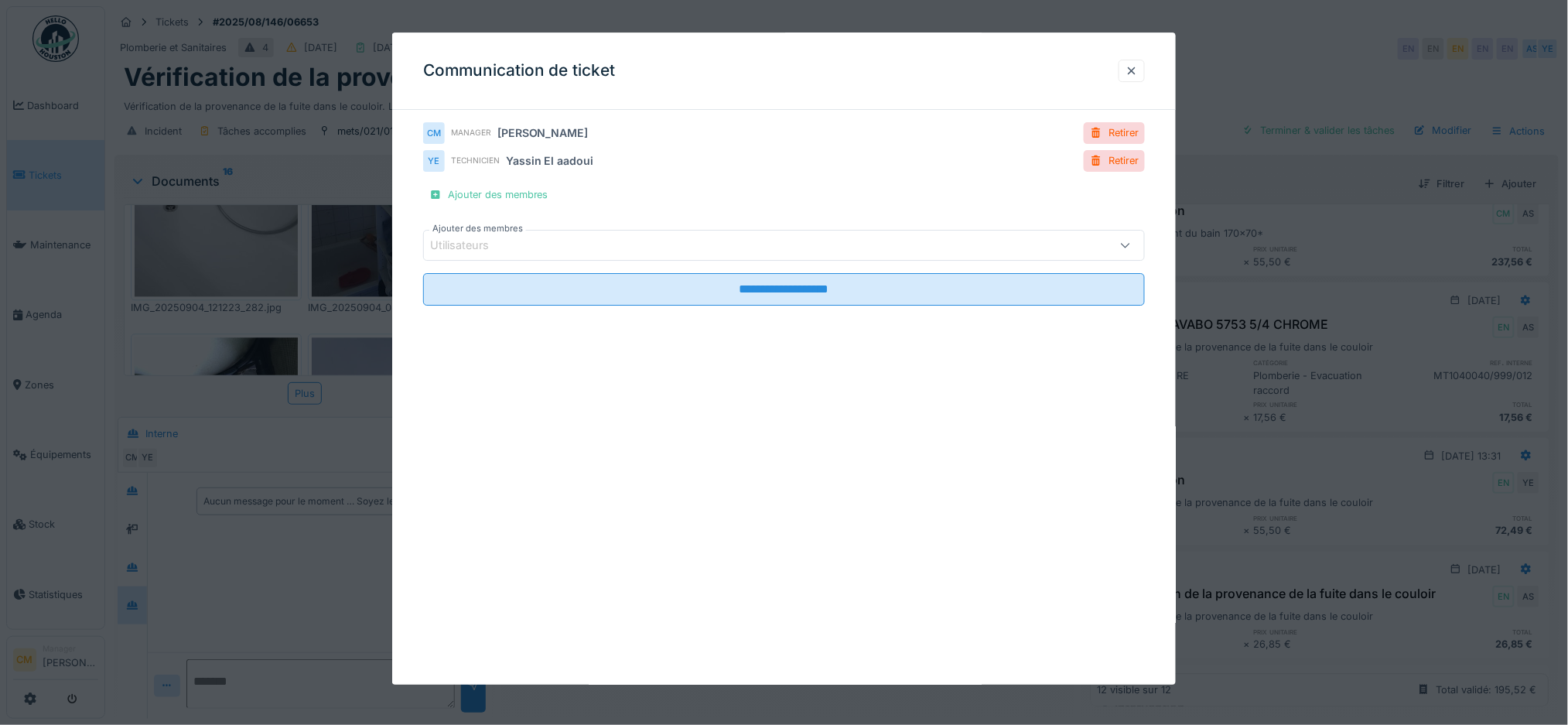
click at [466, 246] on div "Utilisateurs" at bounding box center [470, 246] width 81 height 17
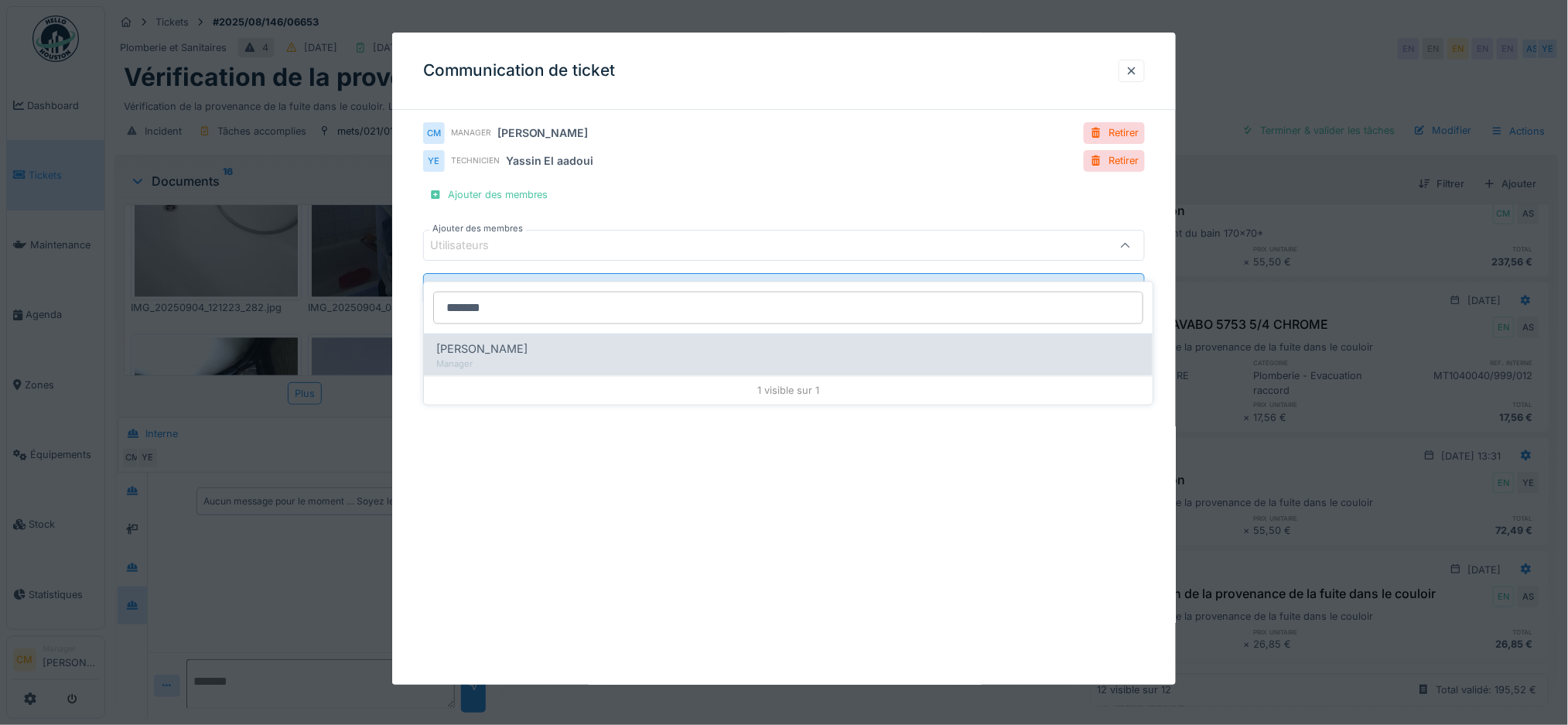
type input "*******"
click at [486, 341] on span "Nicolae Jitcu" at bounding box center [482, 349] width 91 height 17
type input "*****"
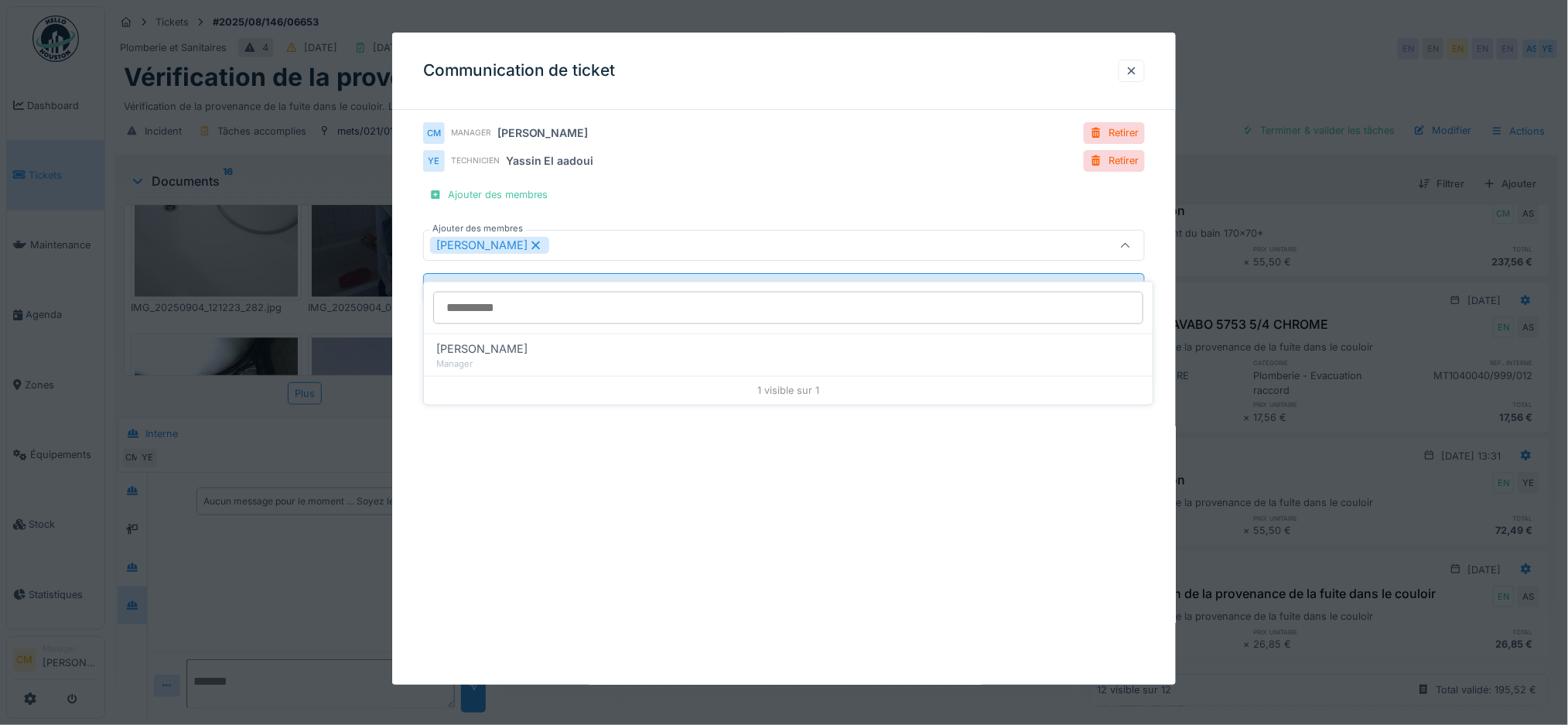
click at [532, 242] on icon at bounding box center [536, 246] width 9 height 9
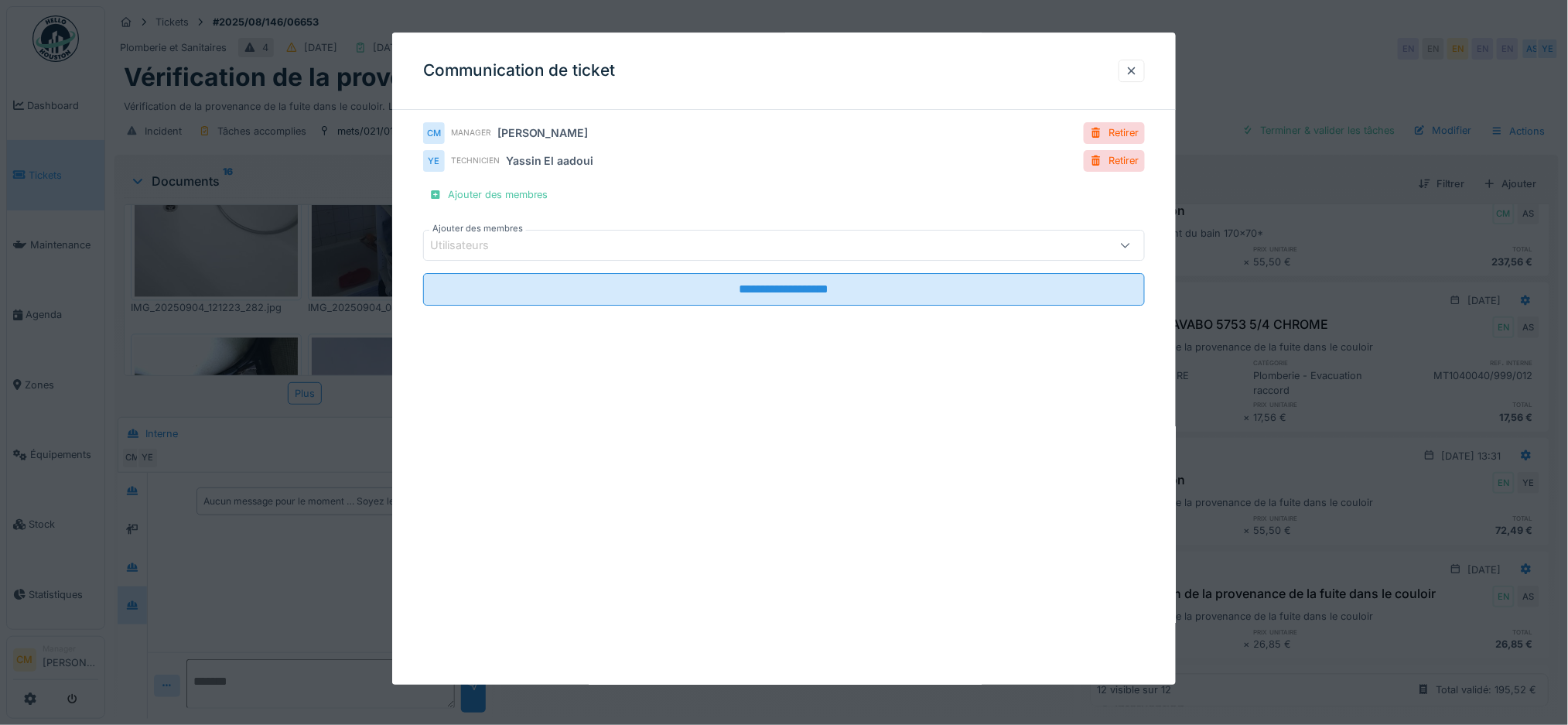
click at [516, 242] on div "Utilisateurs" at bounding box center [743, 245] width 625 height 17
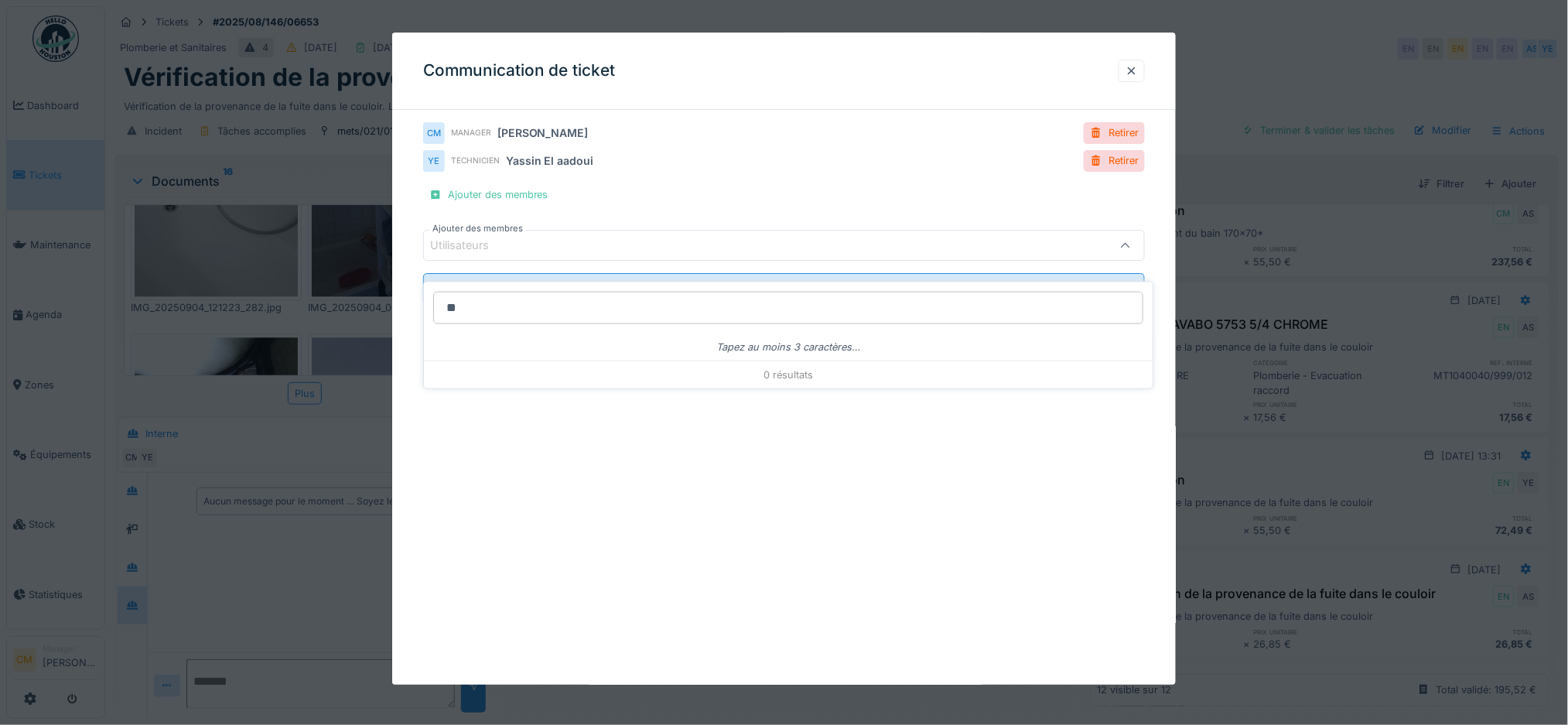
type input "*"
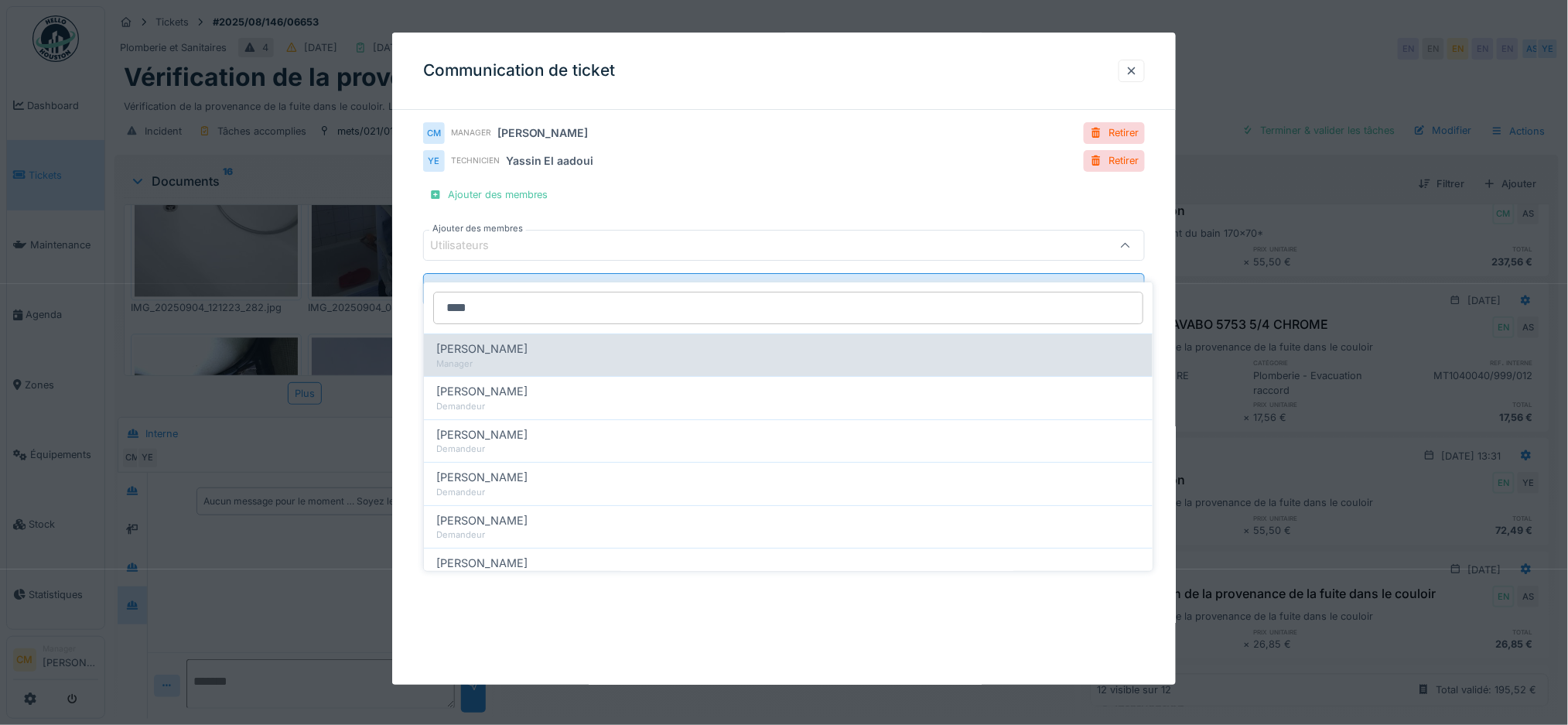
type input "****"
click at [503, 341] on span "Christian Bassette" at bounding box center [482, 349] width 91 height 17
type input "****"
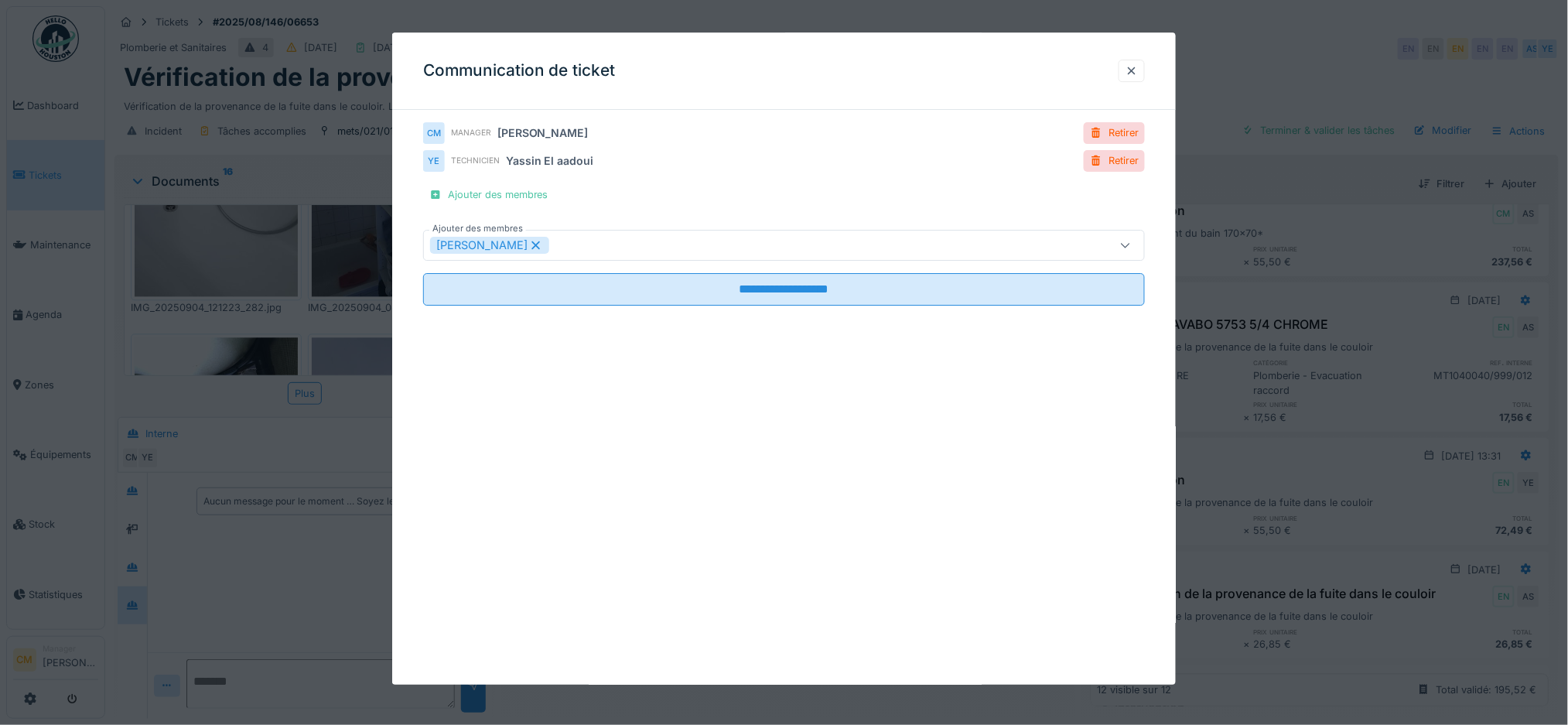
click at [694, 177] on div "**********" at bounding box center [784, 220] width 722 height 196
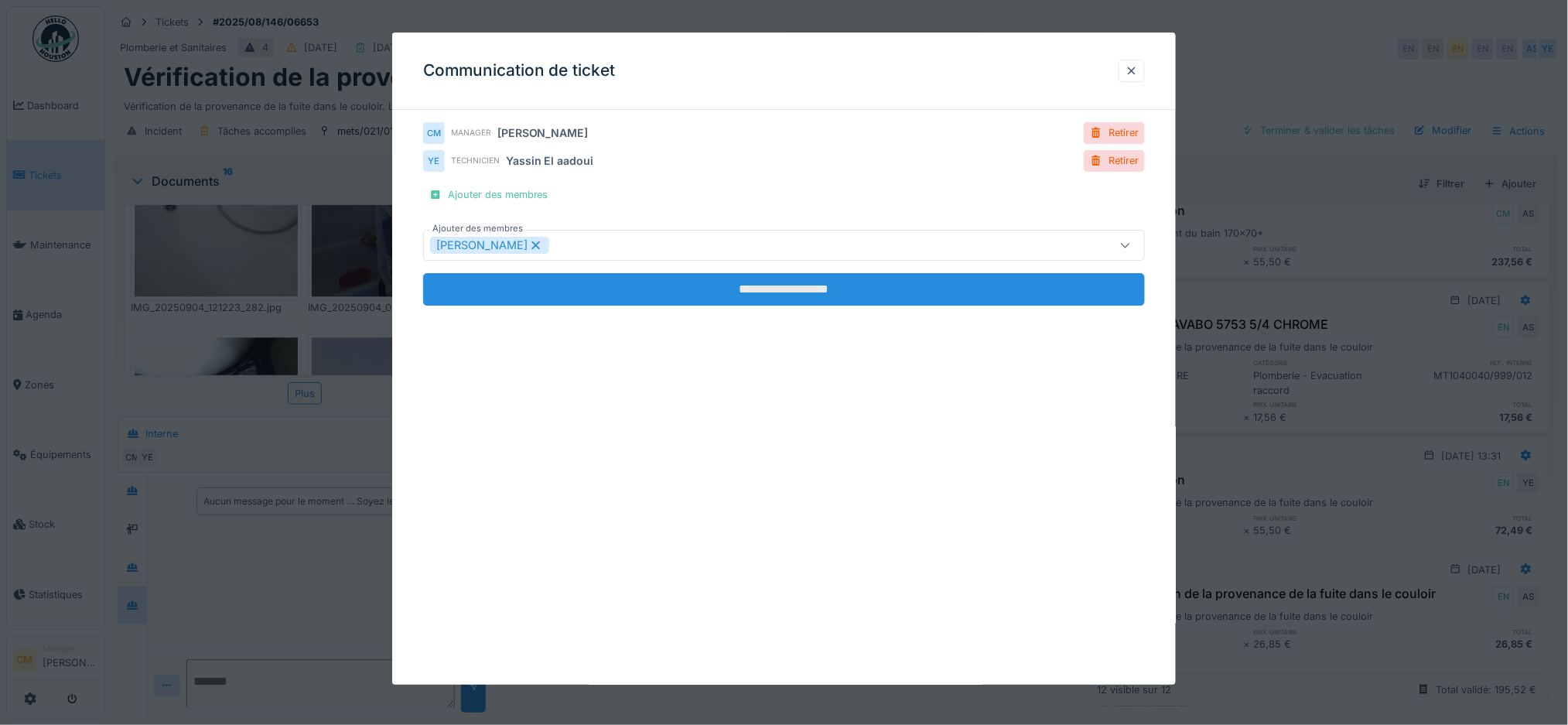
click at [727, 287] on input "**********" at bounding box center [784, 289] width 722 height 33
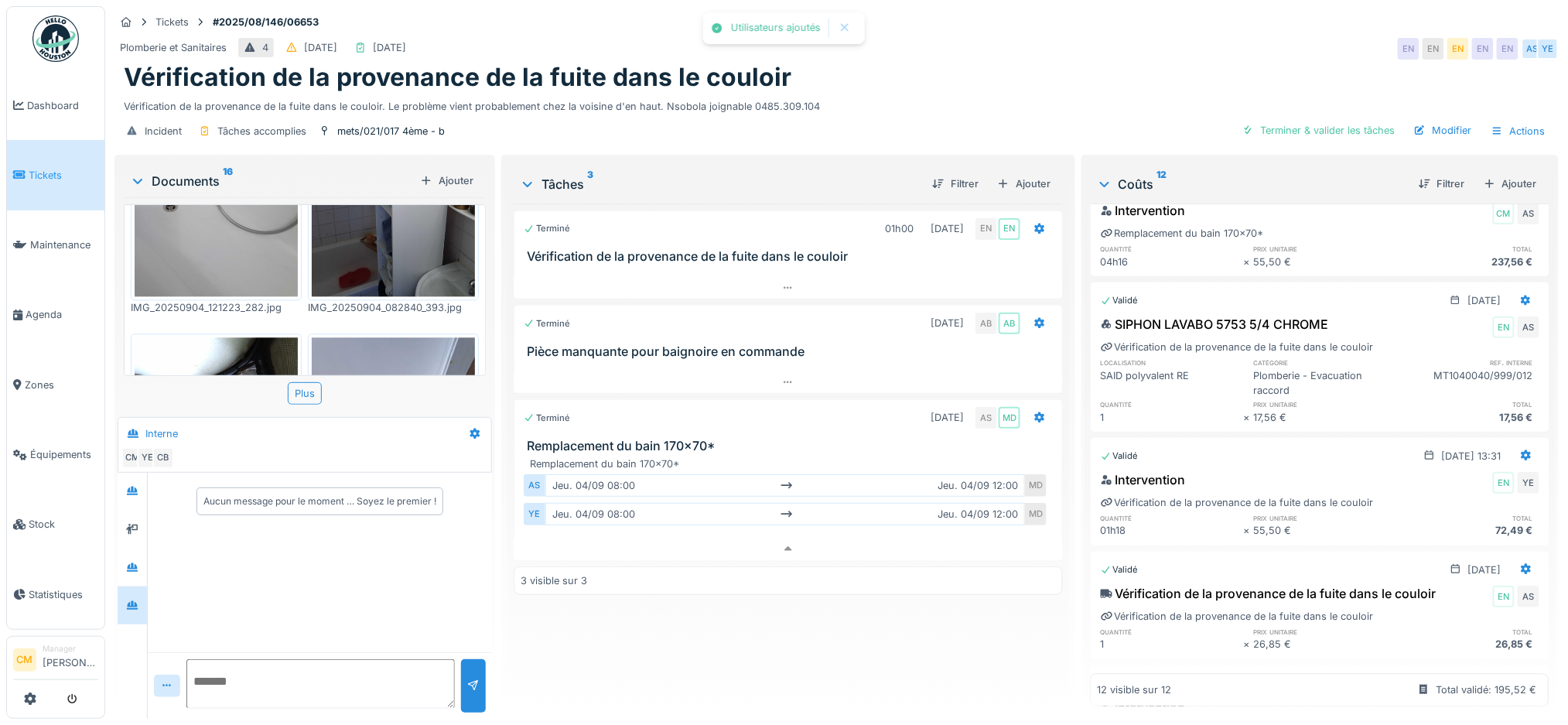
click at [207, 666] on textarea at bounding box center [320, 684] width 269 height 50
type textarea "**********"
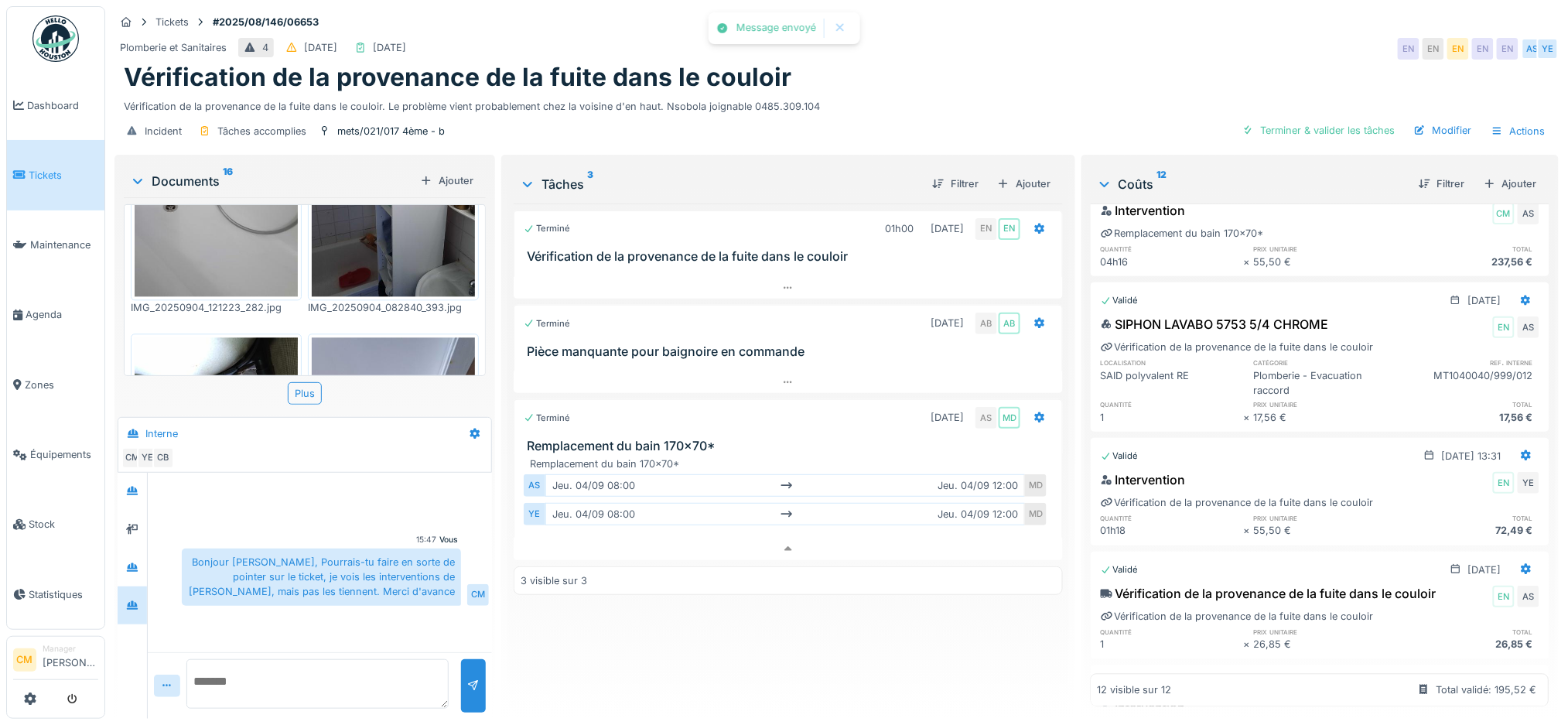
type textarea "*"
type textarea "**********"
click at [468, 679] on div at bounding box center [474, 686] width 12 height 15
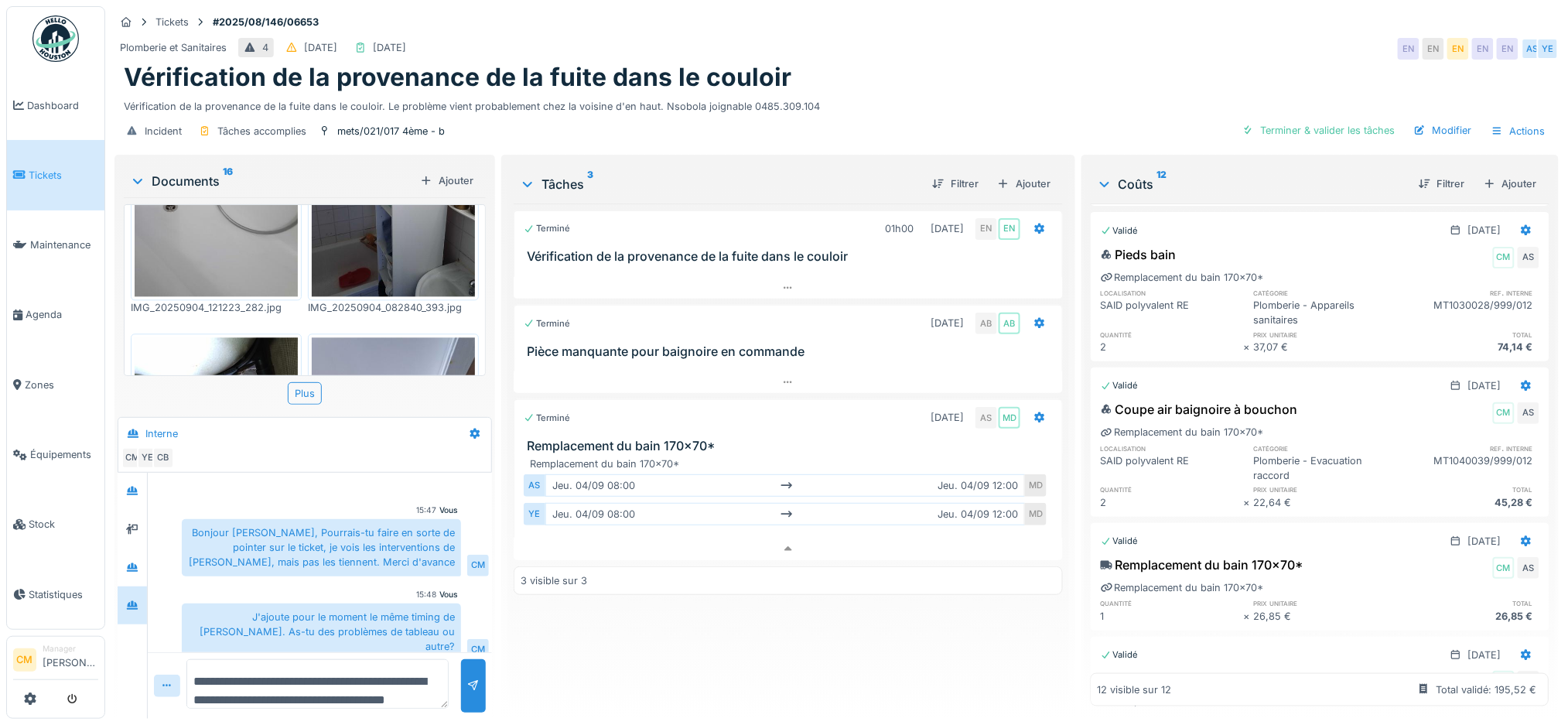
scroll to position [347, 0]
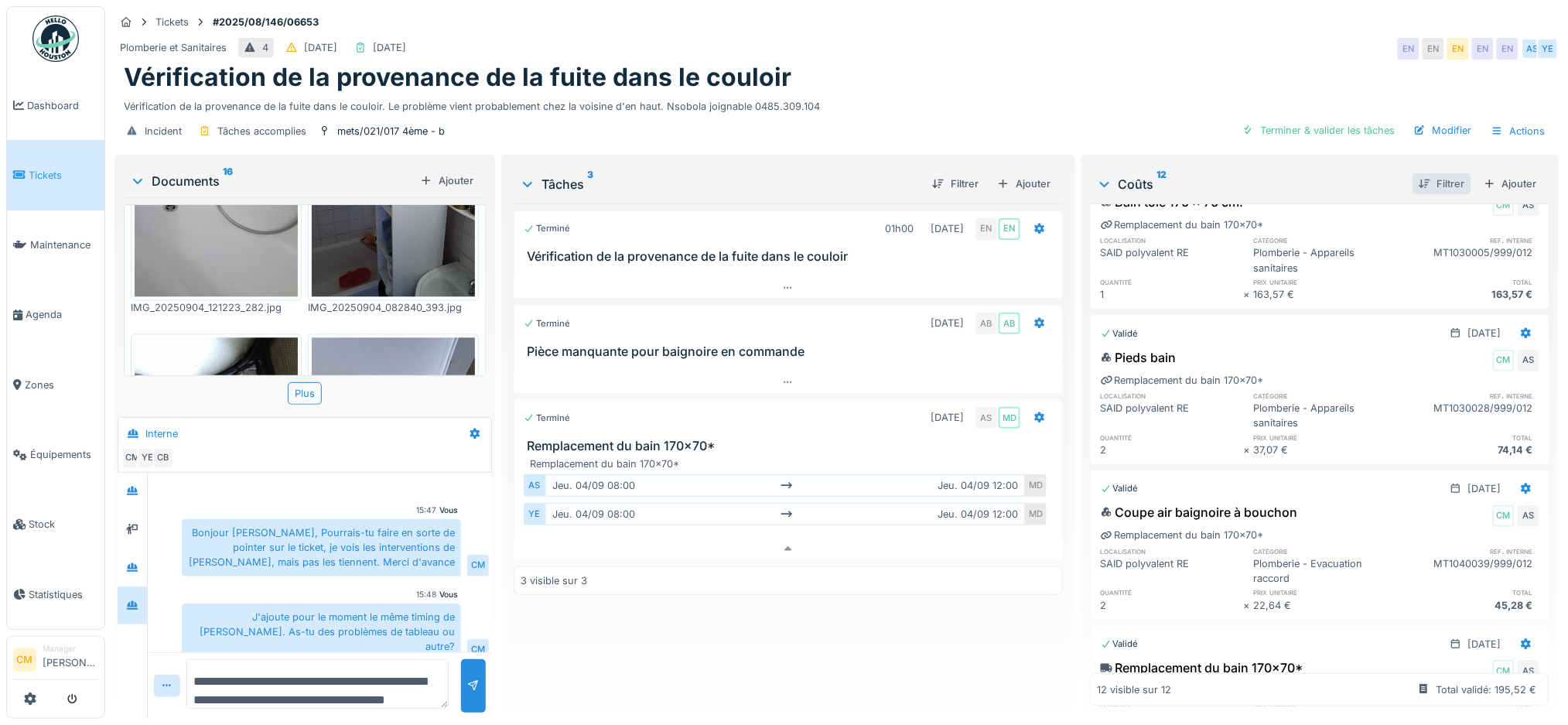
click at [1413, 173] on div "Filtrer" at bounding box center [1442, 184] width 59 height 21
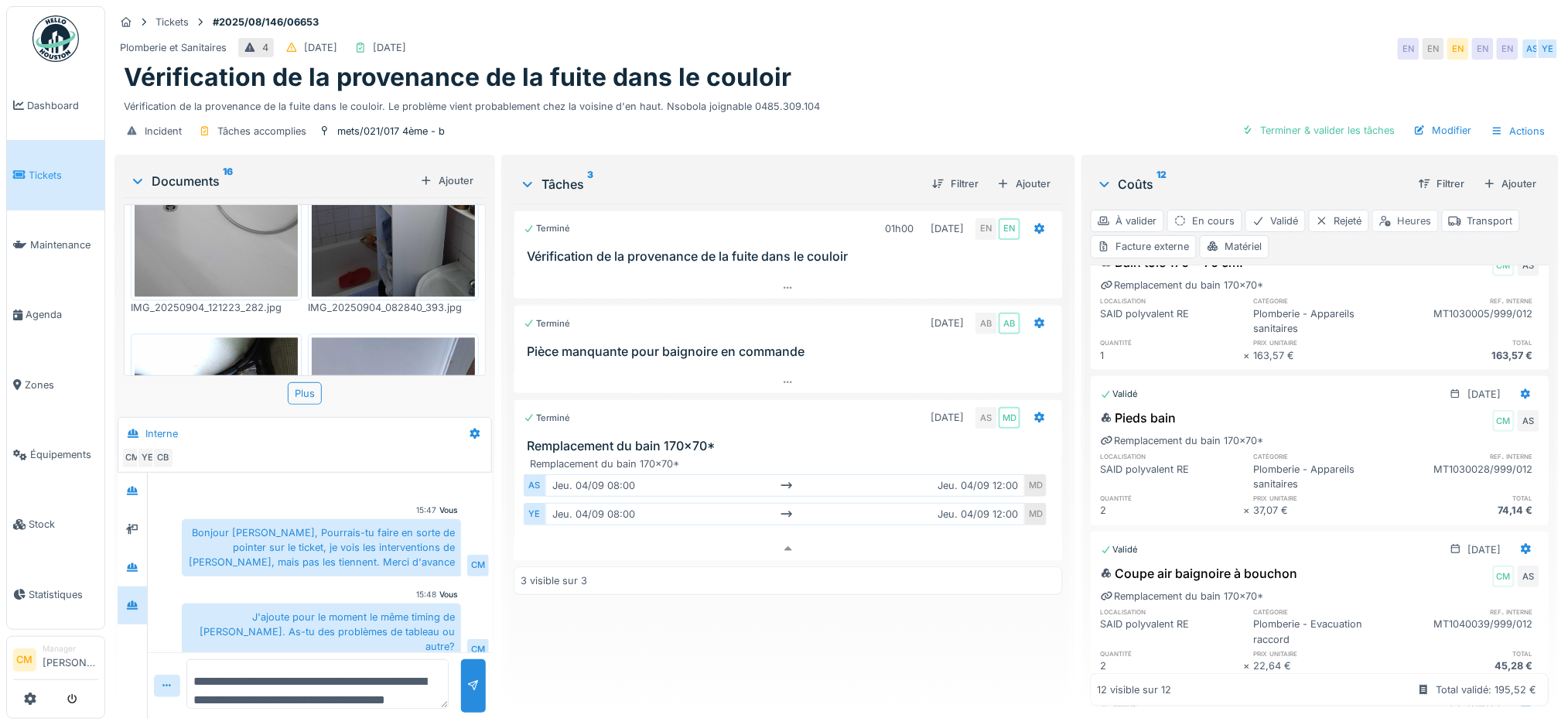
click at [1389, 209] on div "Heures" at bounding box center [1406, 220] width 67 height 22
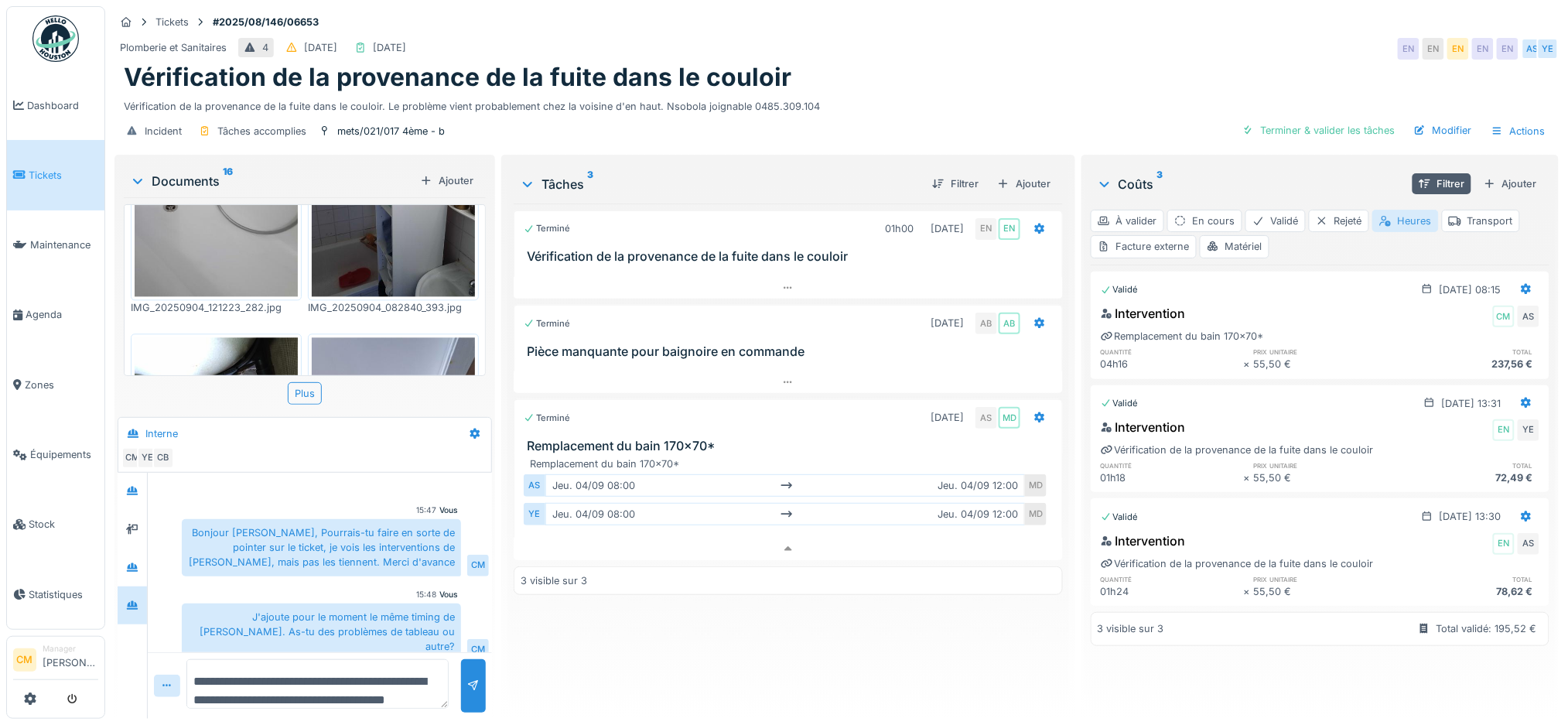
scroll to position [0, 0]
click at [1264, 175] on div "Coûts 3" at bounding box center [1251, 184] width 310 height 19
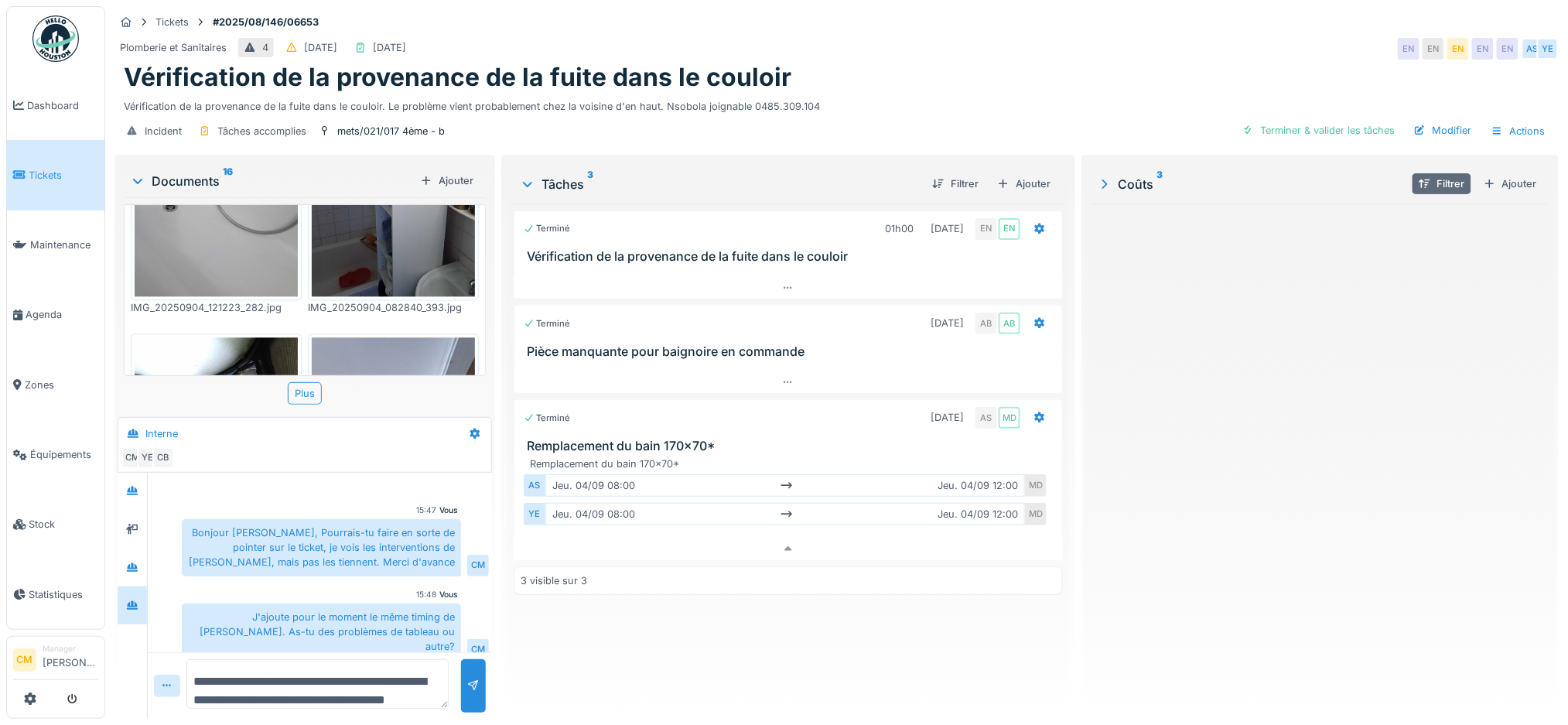
click at [1413, 173] on div "Filtrer" at bounding box center [1442, 184] width 59 height 21
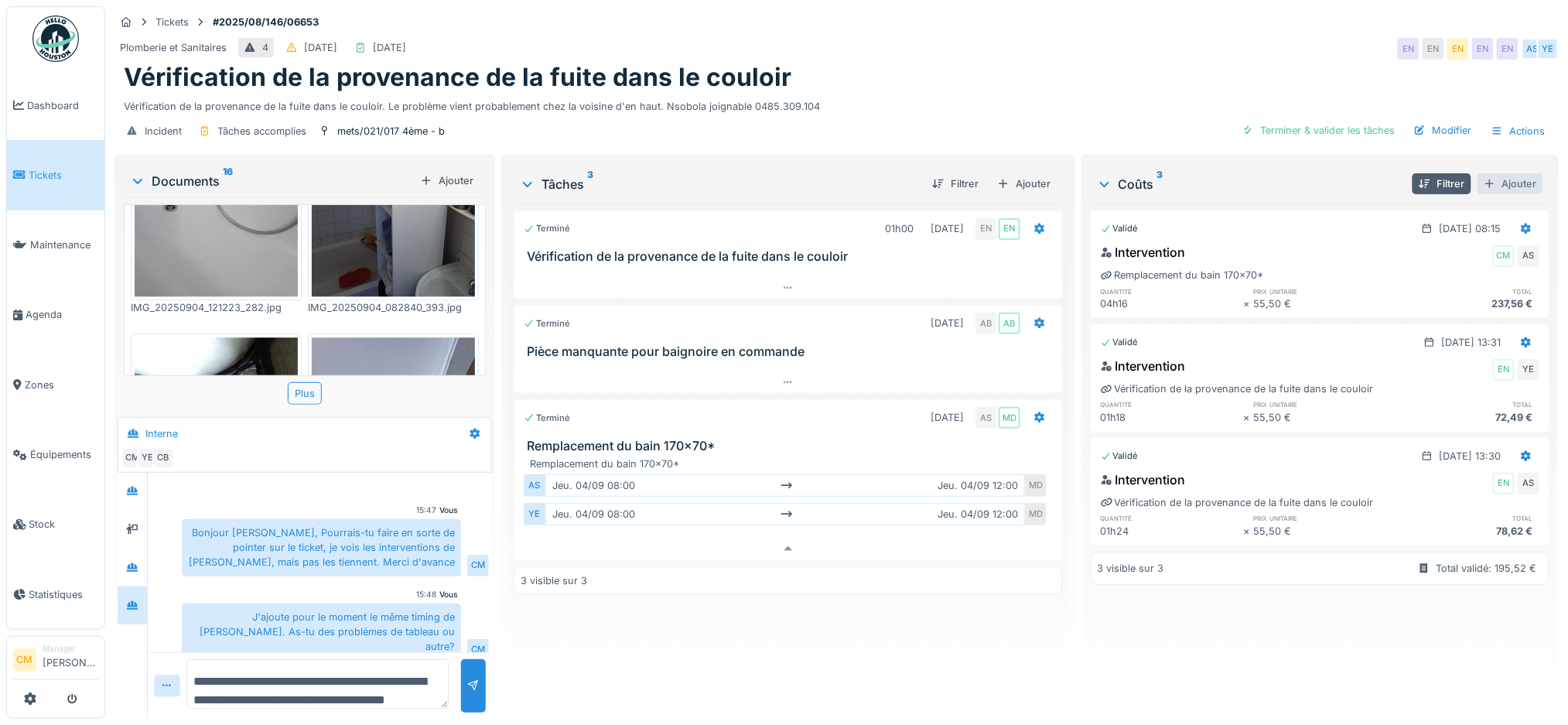
click at [1484, 173] on div "Ajouter" at bounding box center [1510, 184] width 66 height 21
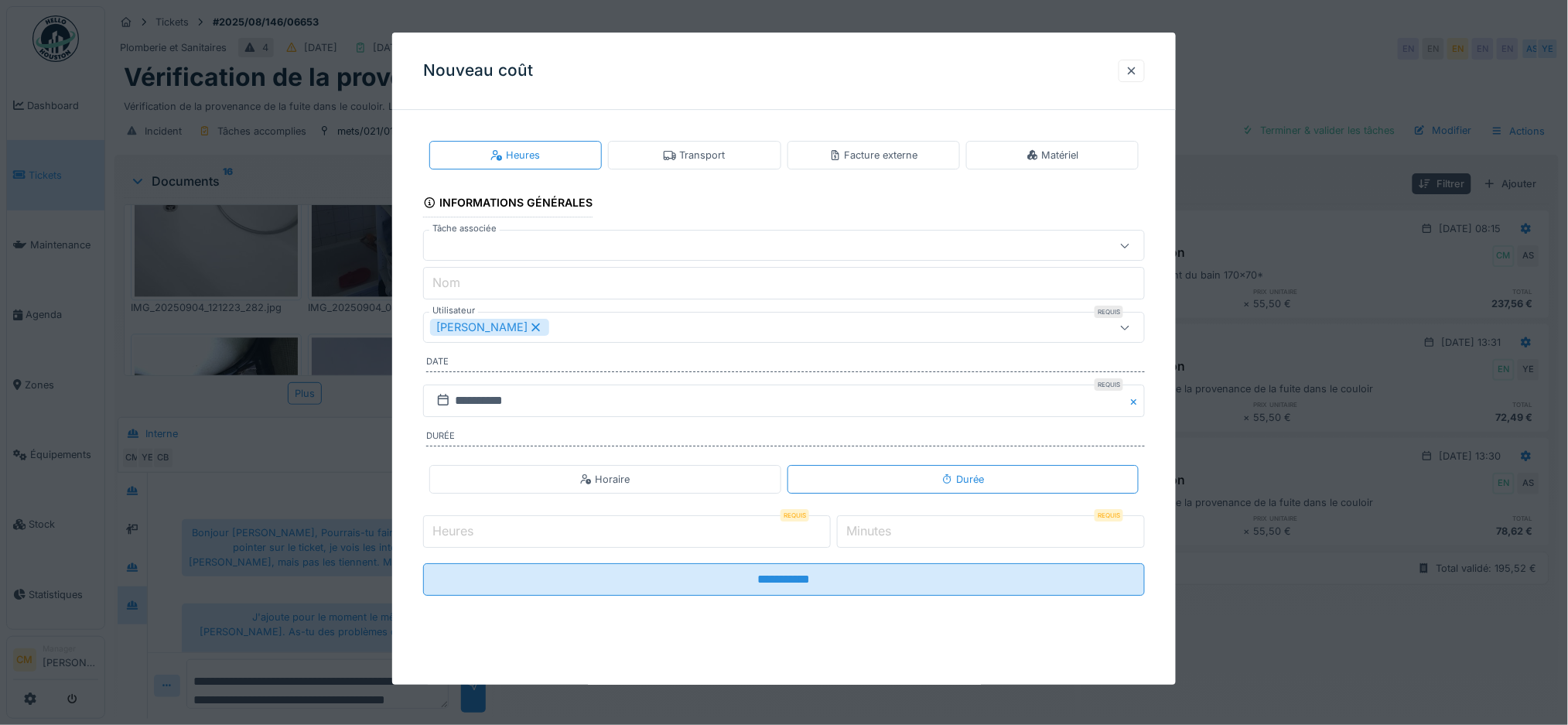
click at [513, 249] on div at bounding box center [743, 245] width 625 height 17
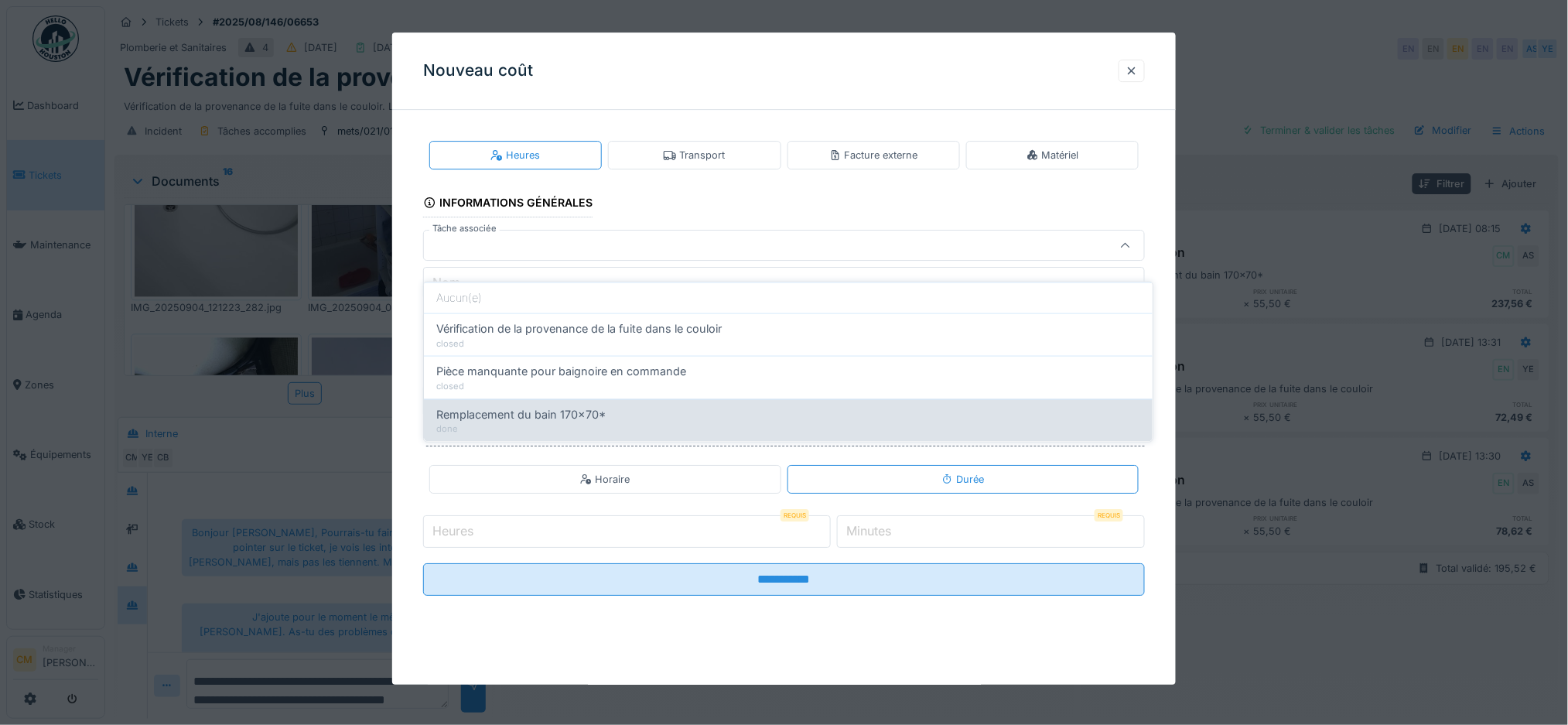
click at [510, 406] on span "Remplacement du bain 170x70*" at bounding box center [521, 414] width 169 height 17
type input "******"
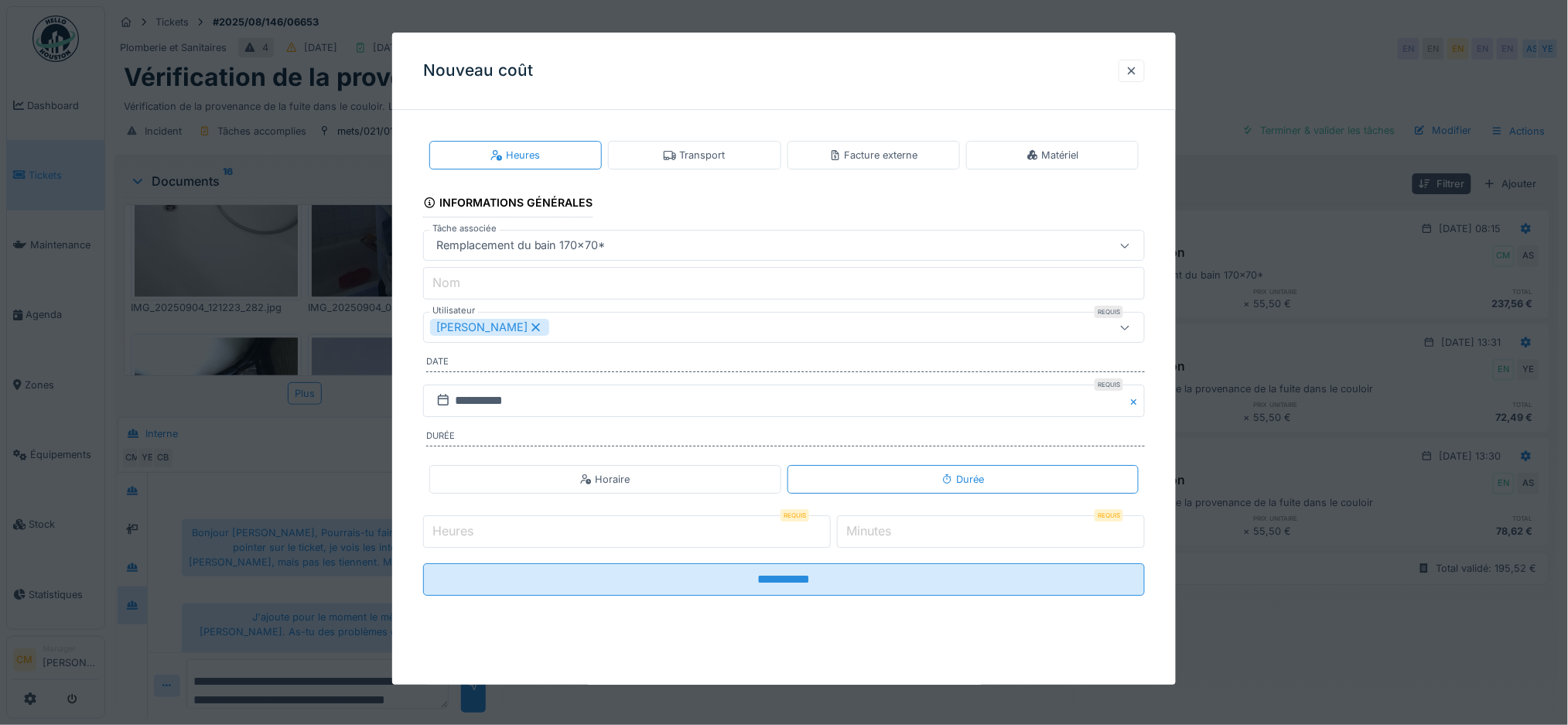
click at [521, 293] on input "Nom" at bounding box center [784, 283] width 722 height 33
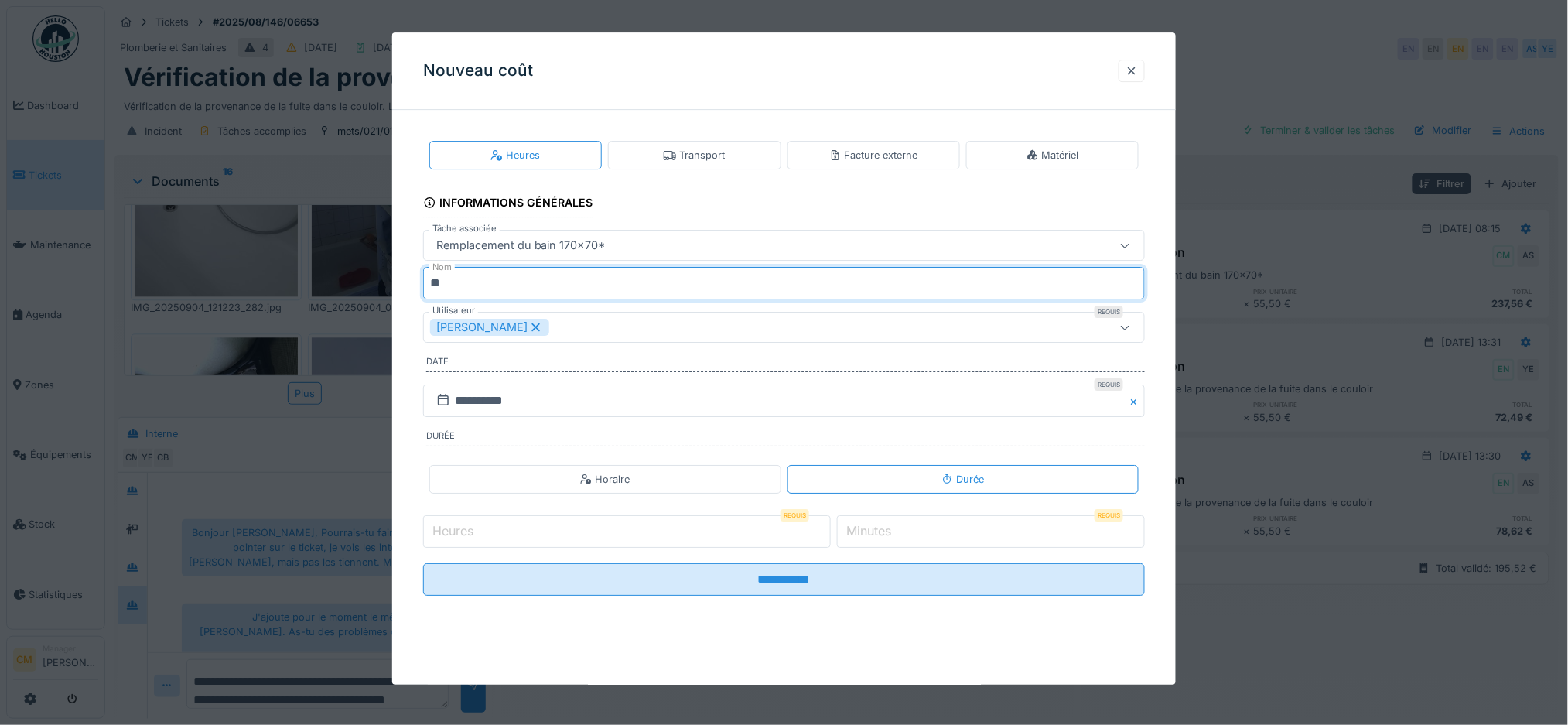
type input "*"
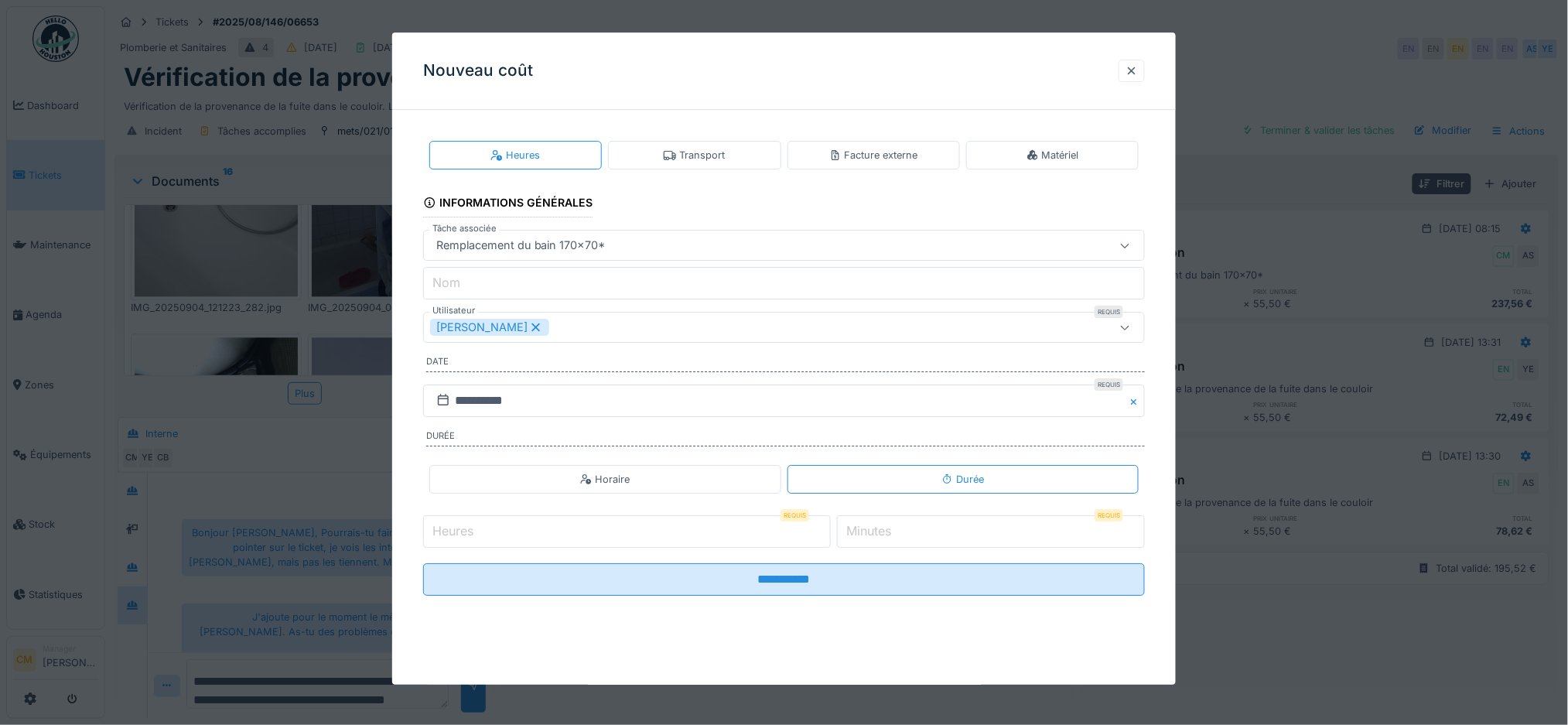
click at [568, 318] on div "[PERSON_NAME]" at bounding box center [784, 327] width 722 height 31
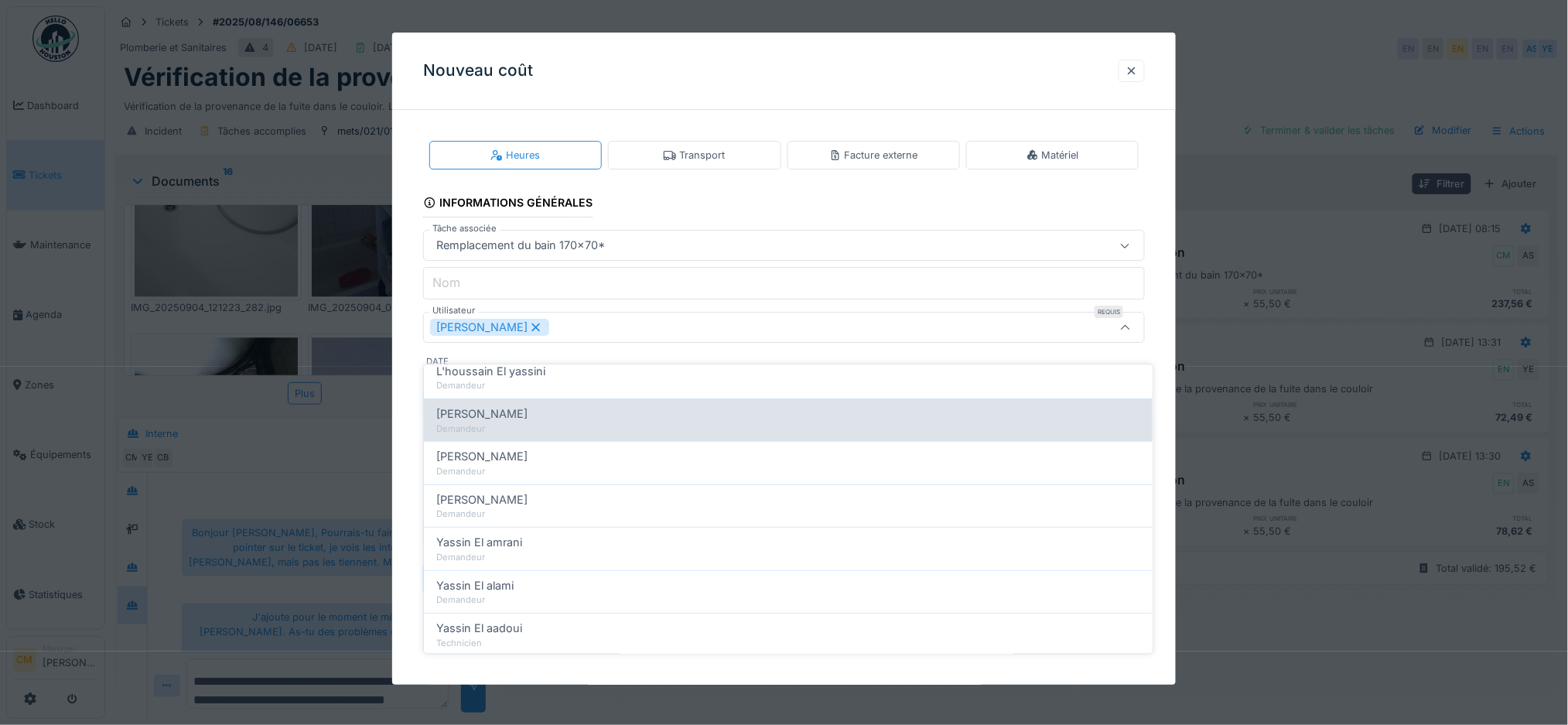
scroll to position [206, 0]
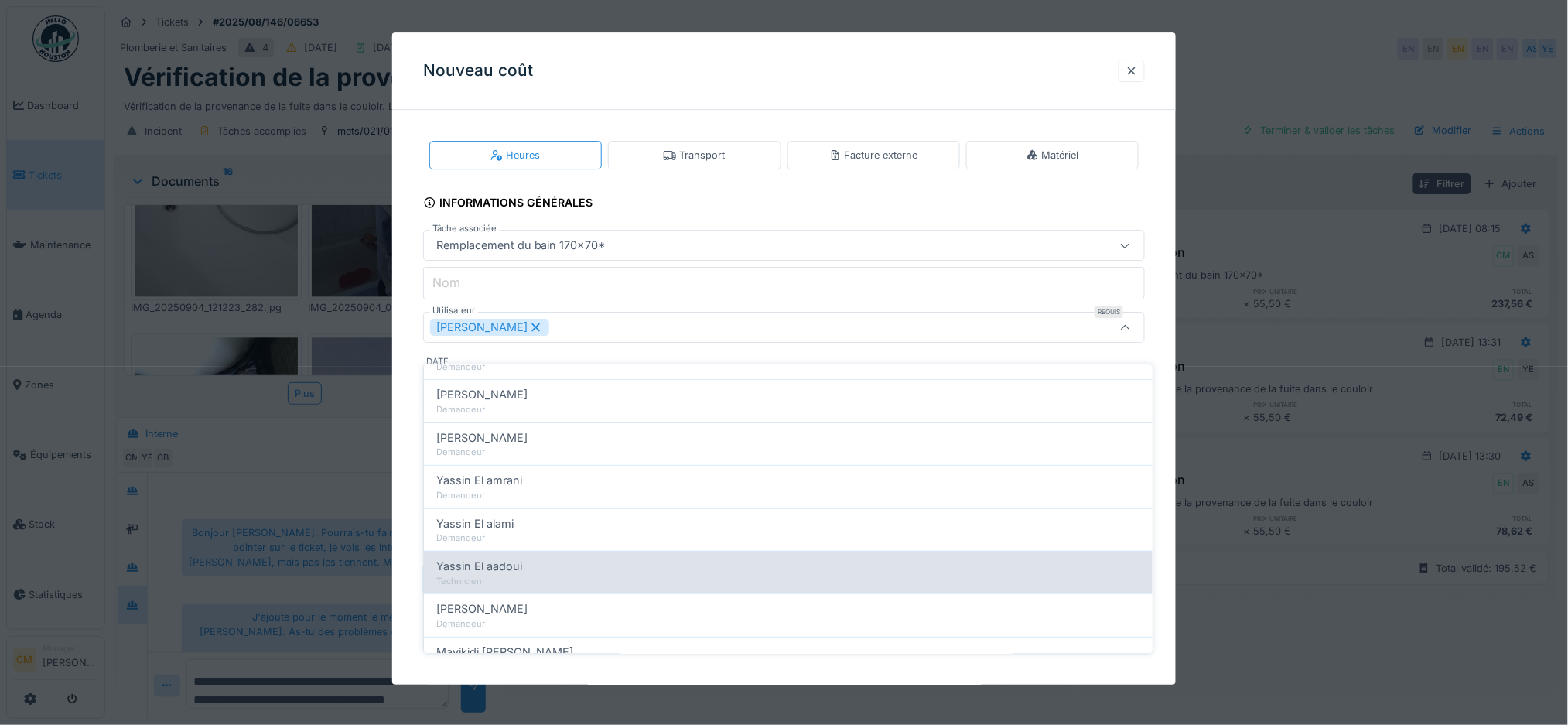
type input "****"
click at [582, 575] on div "Technicien" at bounding box center [788, 581] width 704 height 13
type input "**********"
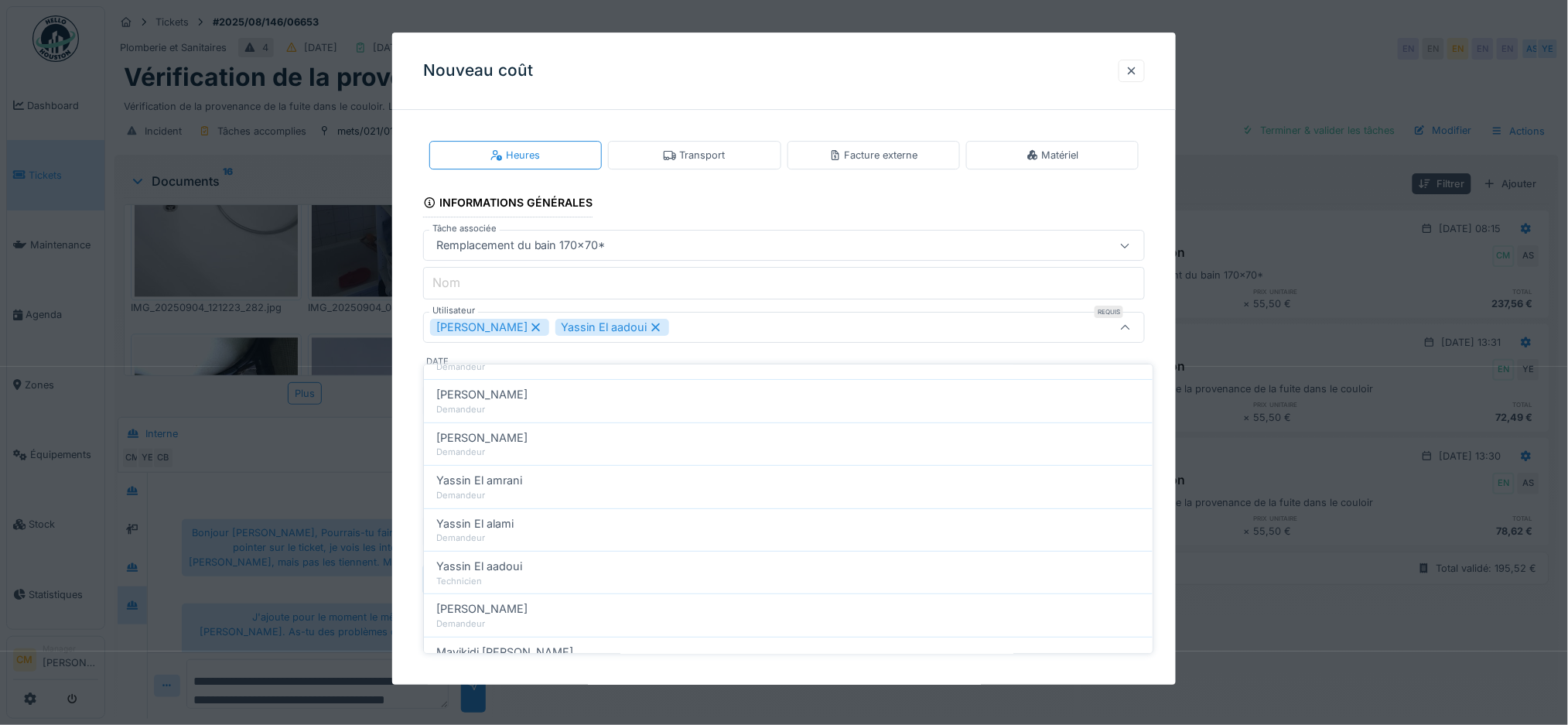
click at [529, 331] on icon at bounding box center [536, 327] width 14 height 11
type input "*****"
click at [782, 329] on div "Yassin El aadoui" at bounding box center [743, 327] width 625 height 17
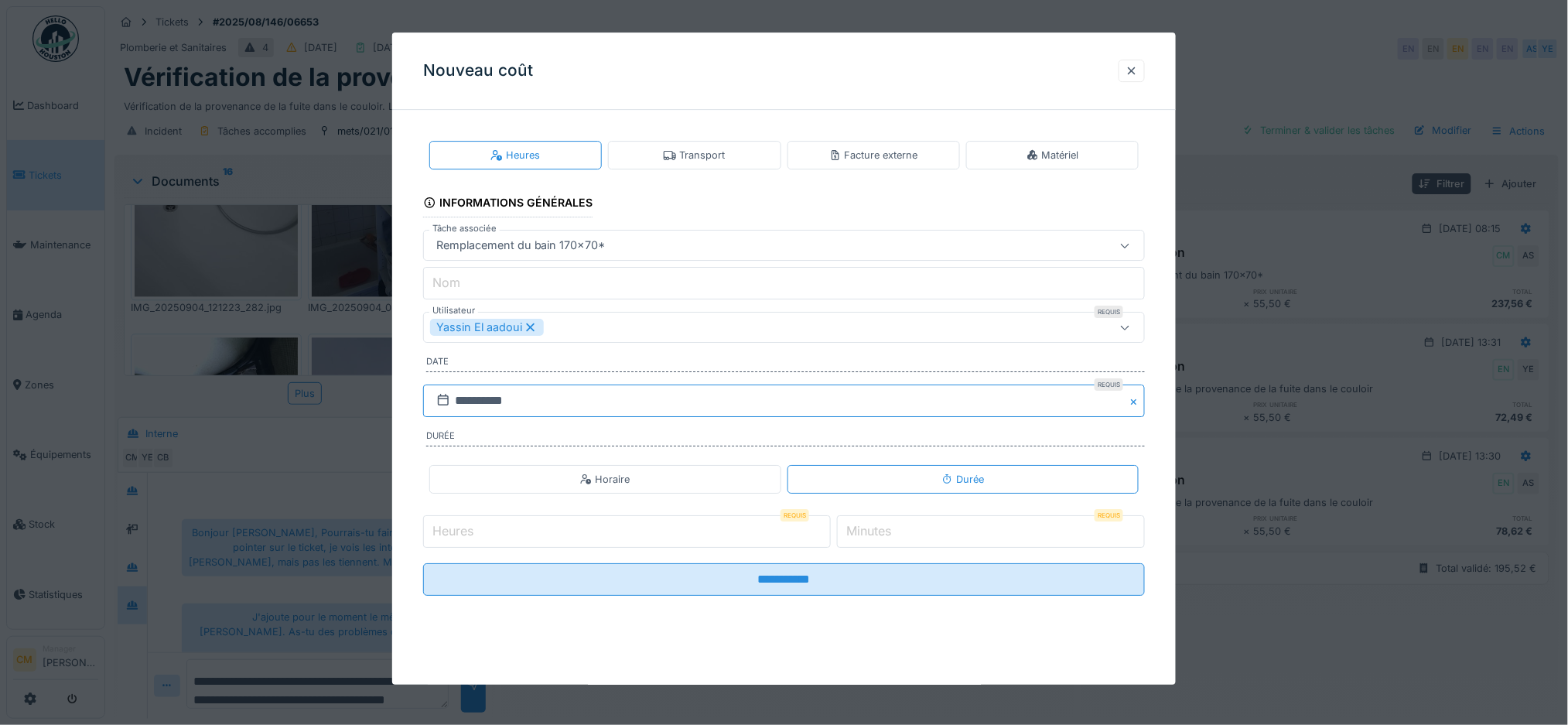
click at [612, 401] on input "**********" at bounding box center [784, 400] width 722 height 33
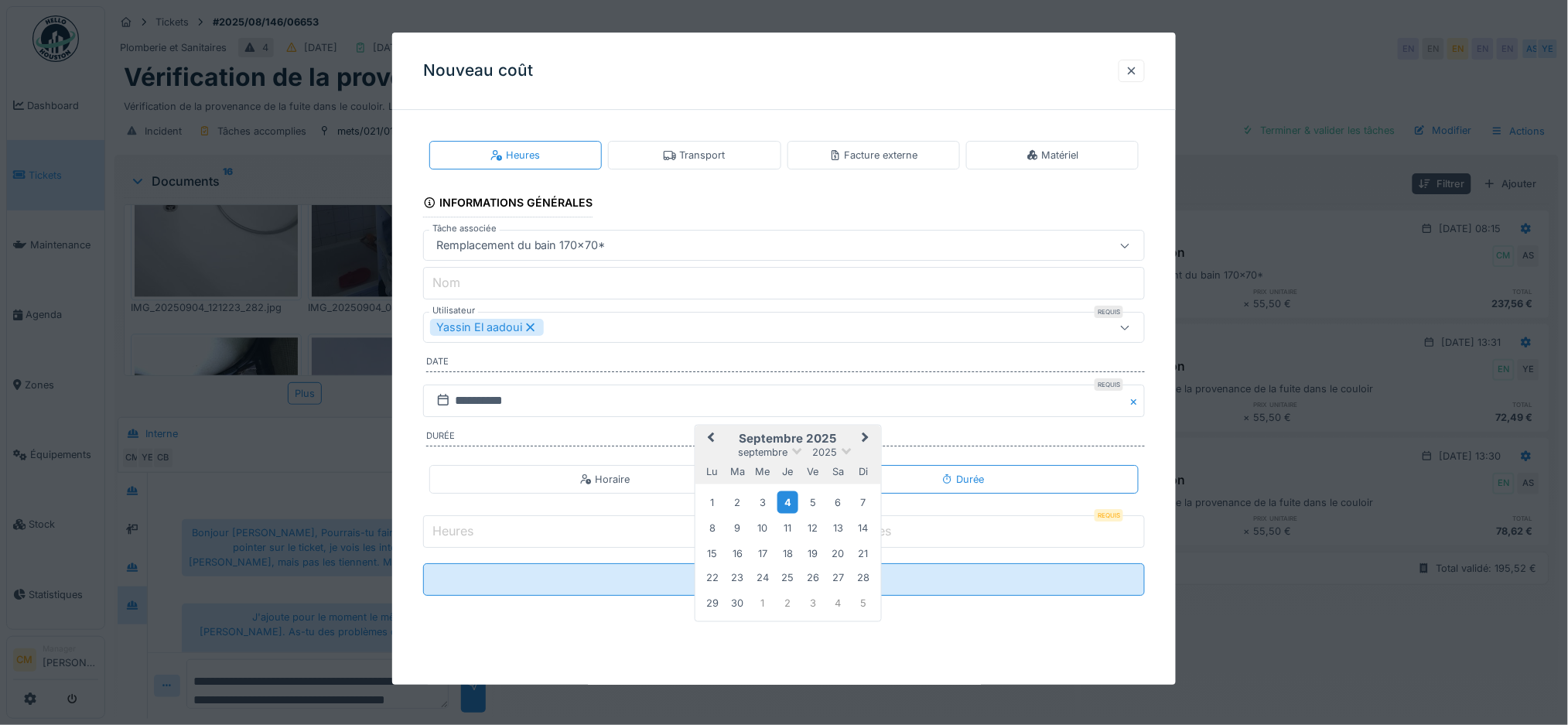
click at [788, 504] on div "4" at bounding box center [788, 501] width 21 height 22
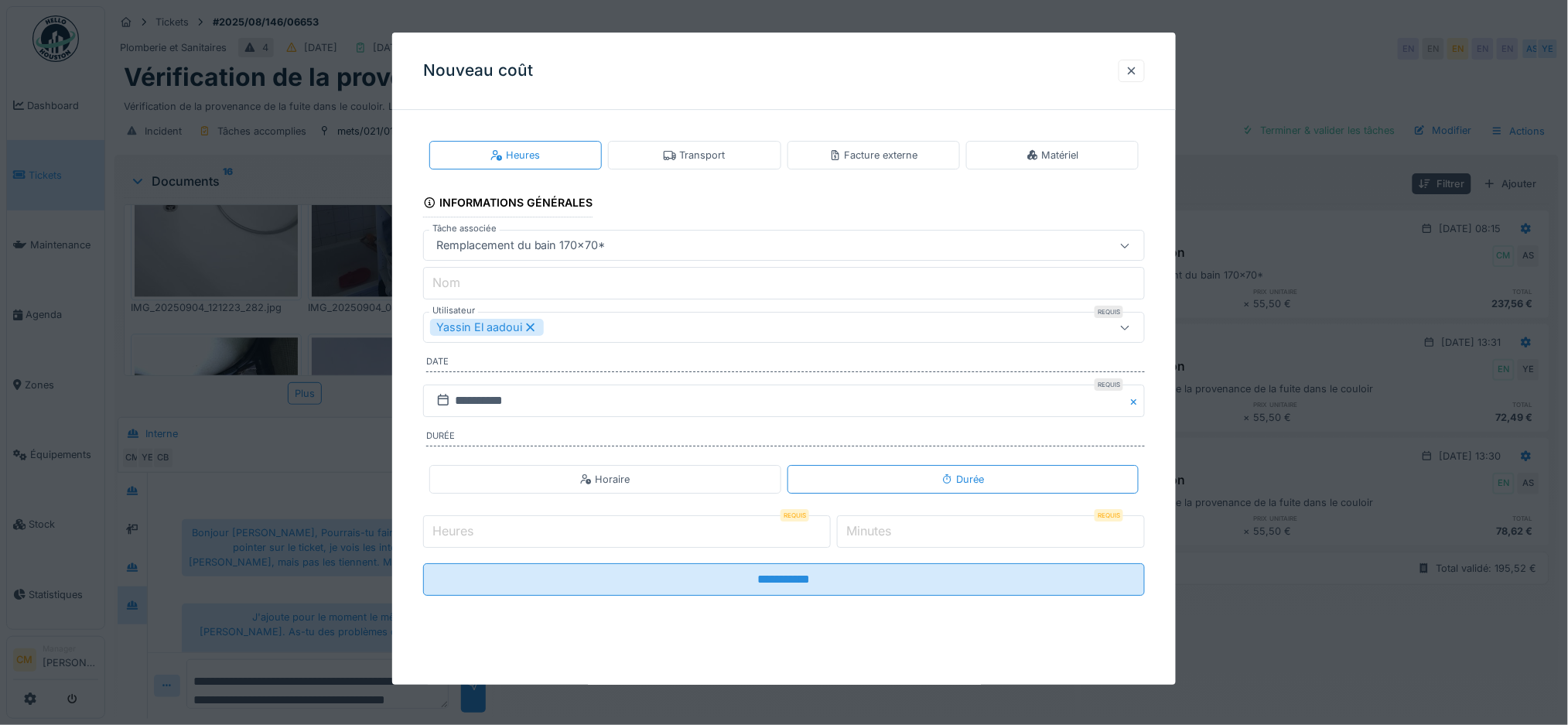
click at [741, 532] on input "Heures" at bounding box center [626, 532] width 407 height 33
type input "*"
click at [949, 517] on input "*" at bounding box center [990, 532] width 308 height 33
type input "**"
click at [423, 563] on input "**********" at bounding box center [784, 579] width 722 height 33
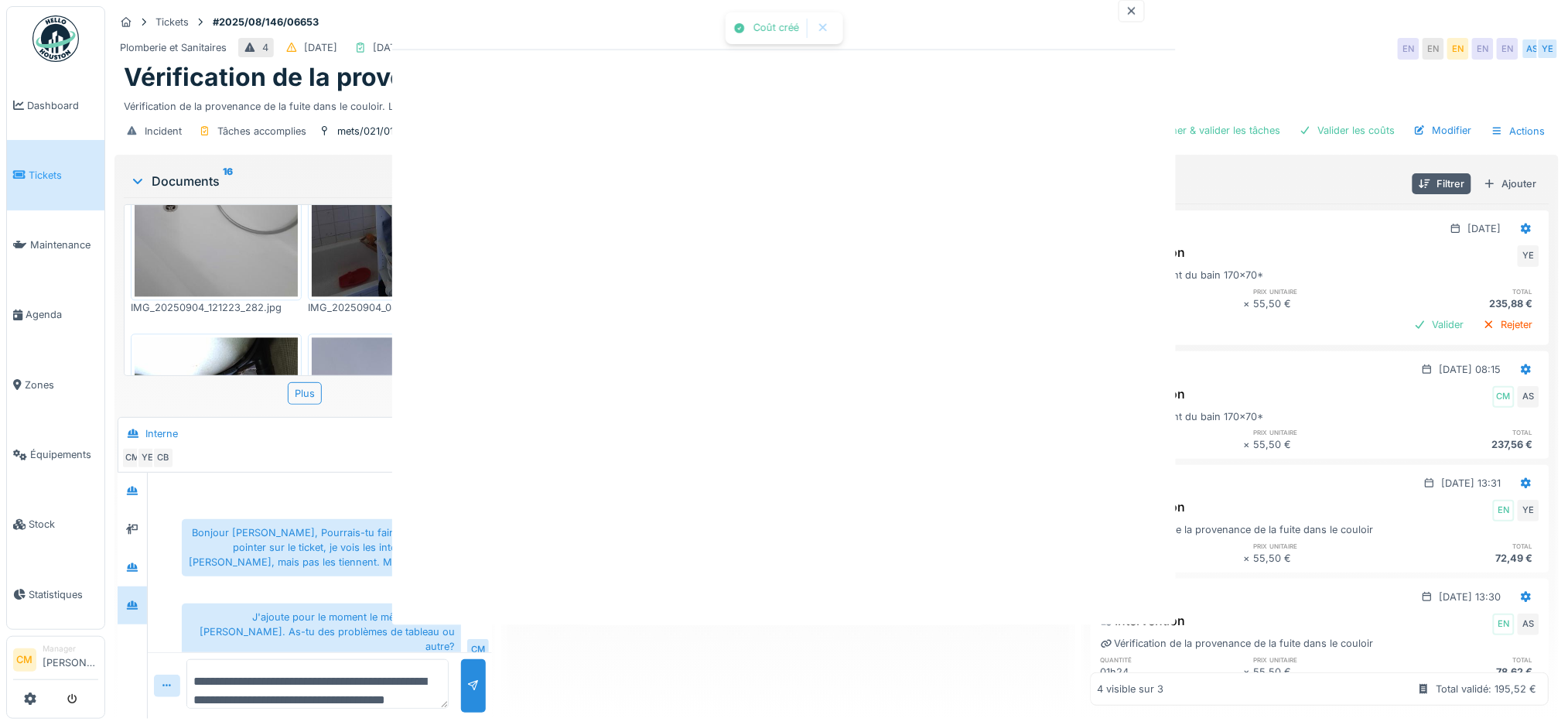
click at [823, 582] on div "Coût créé Annuler Tickets #2025/08/146/06653 Plomberie et Sanitaires 4 30/08/20…" at bounding box center [837, 362] width 1463 height 725
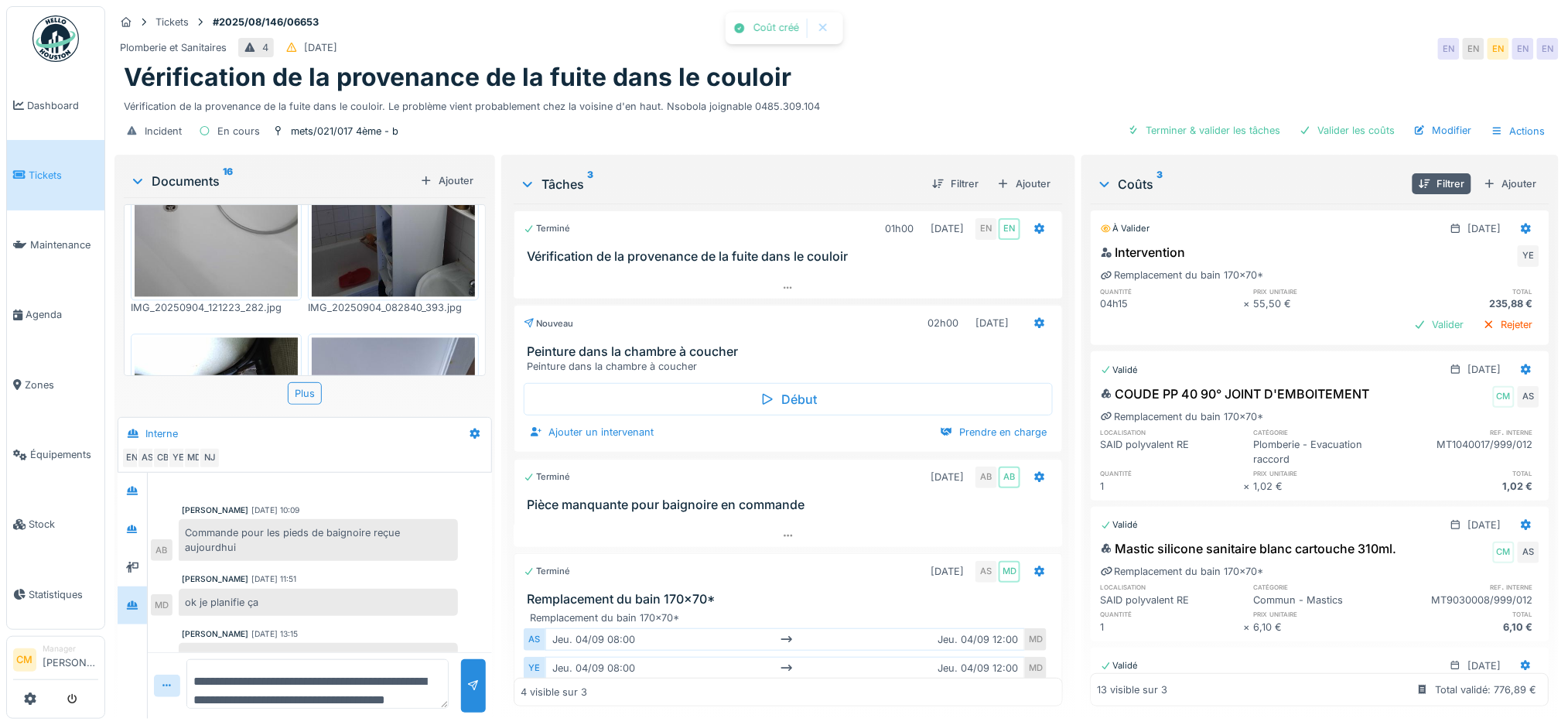
scroll to position [510, 0]
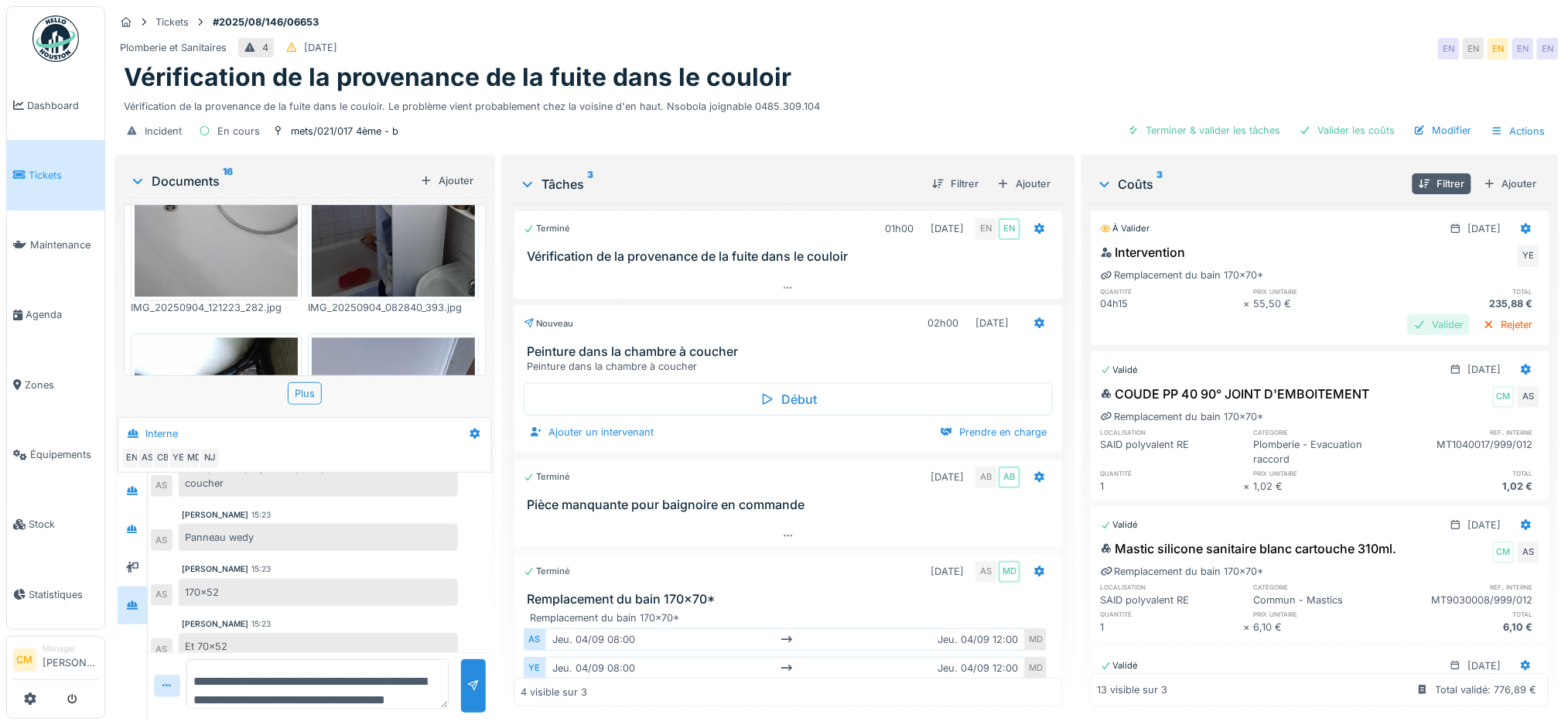
click at [1408, 314] on div "Valider" at bounding box center [1439, 325] width 63 height 21
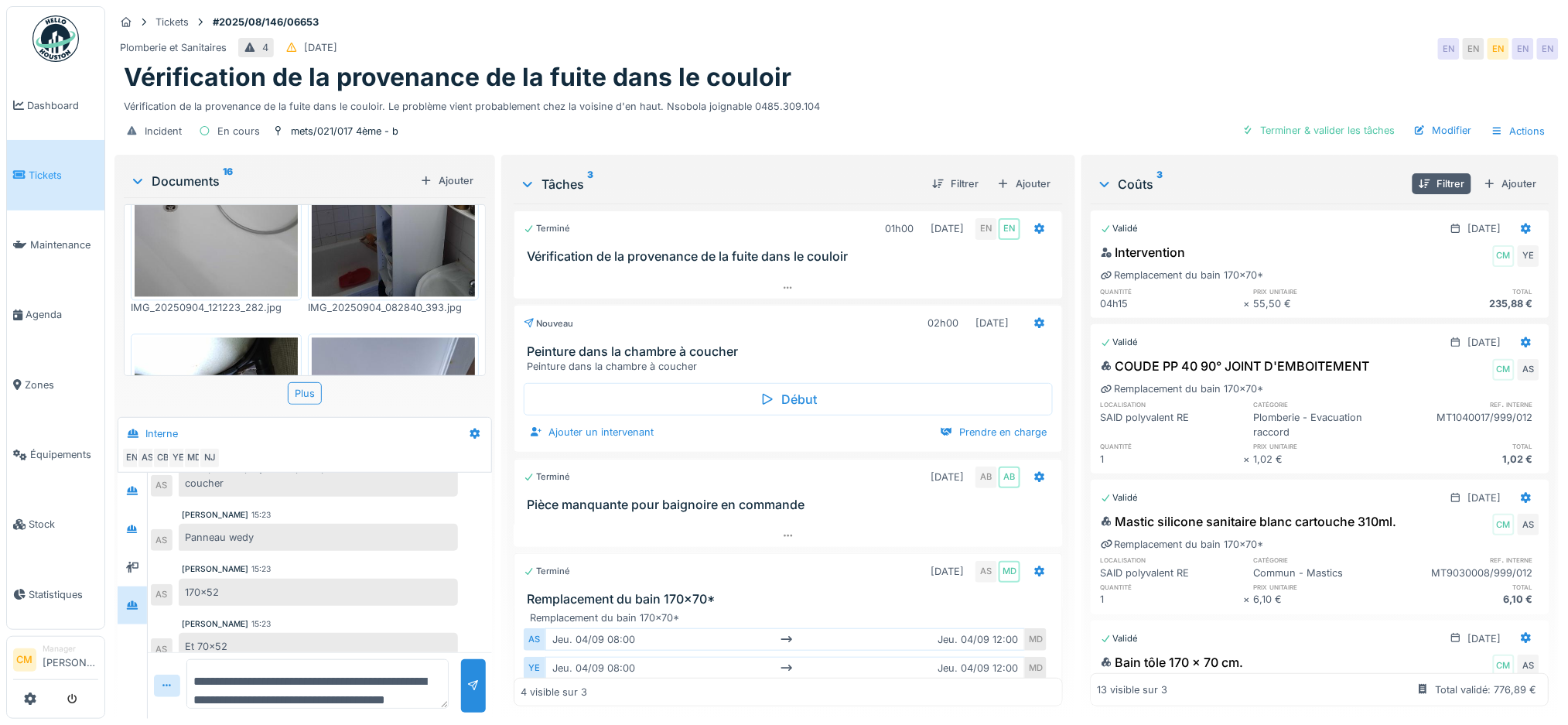
click at [221, 674] on textarea "**********" at bounding box center [318, 684] width 263 height 50
type textarea "**********"
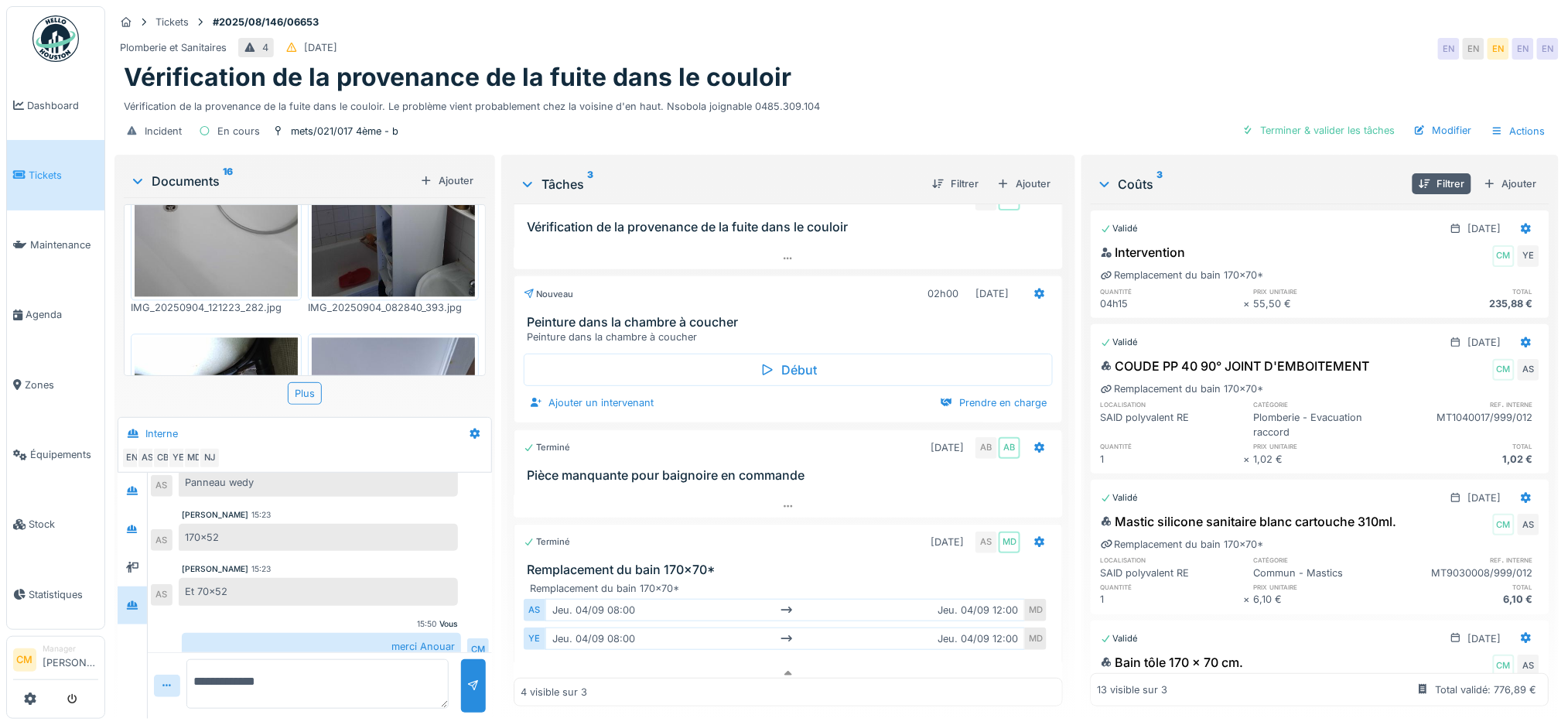
scroll to position [45, 0]
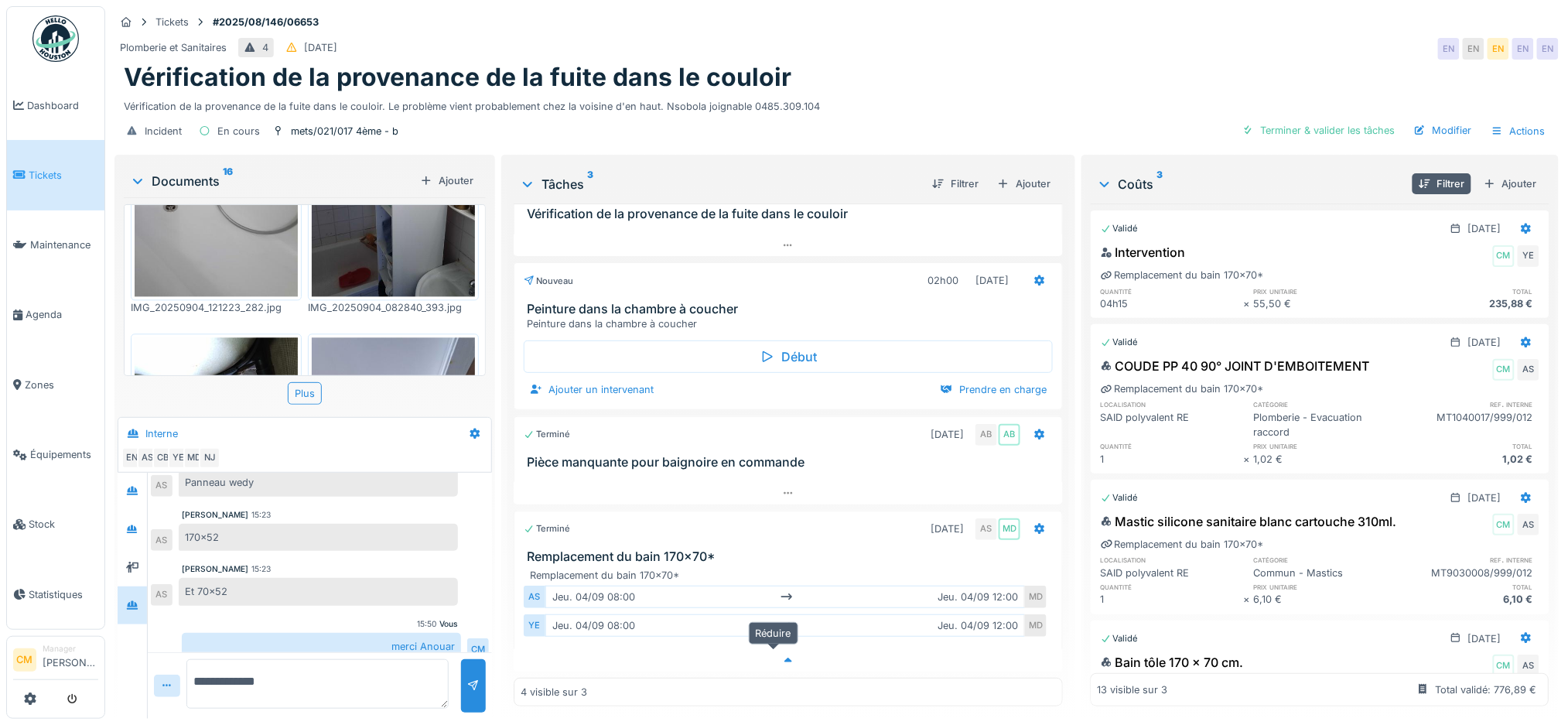
click at [782, 655] on icon at bounding box center [788, 659] width 12 height 10
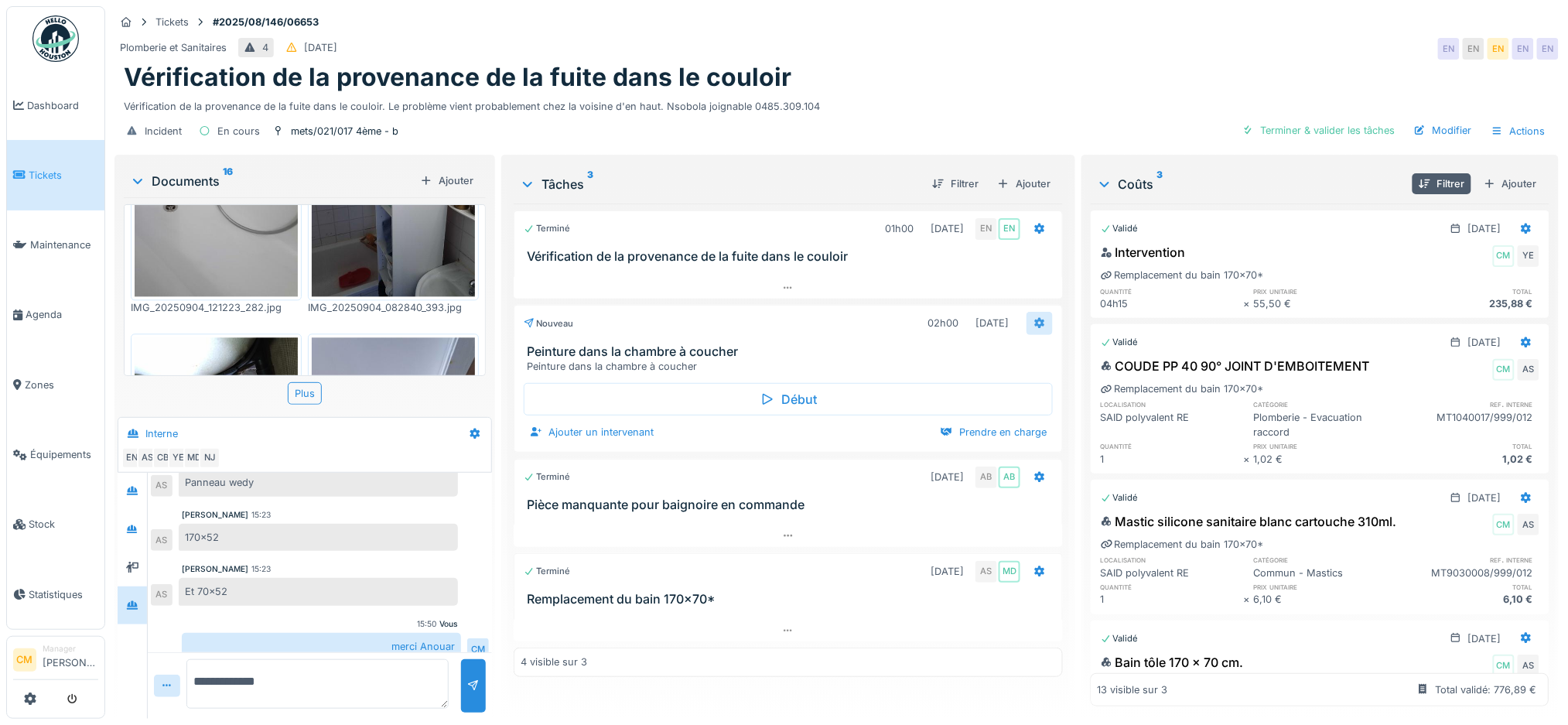
click at [1034, 318] on icon at bounding box center [1040, 322] width 12 height 10
click at [688, 344] on h3 "Peinture dans la chambre à coucher" at bounding box center [792, 351] width 529 height 15
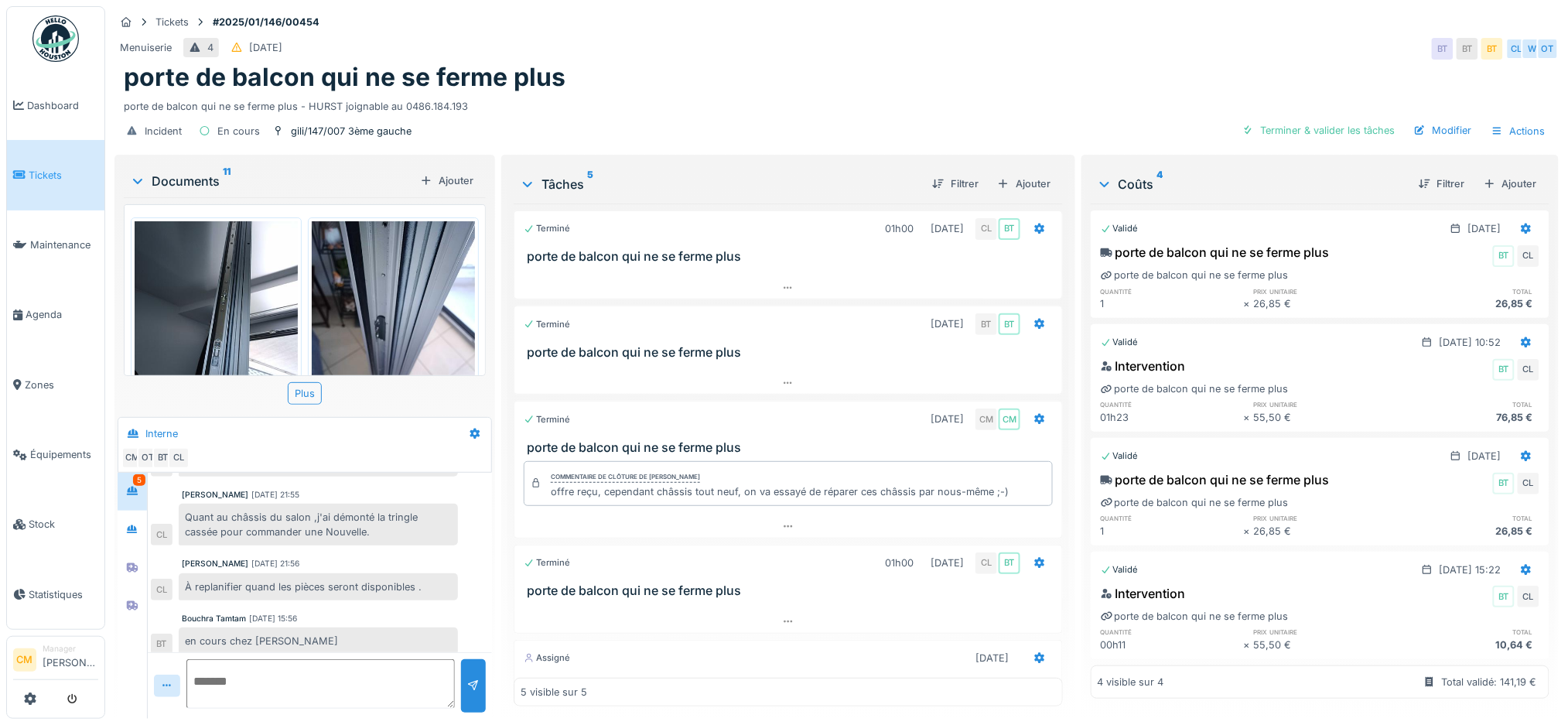
scroll to position [216, 0]
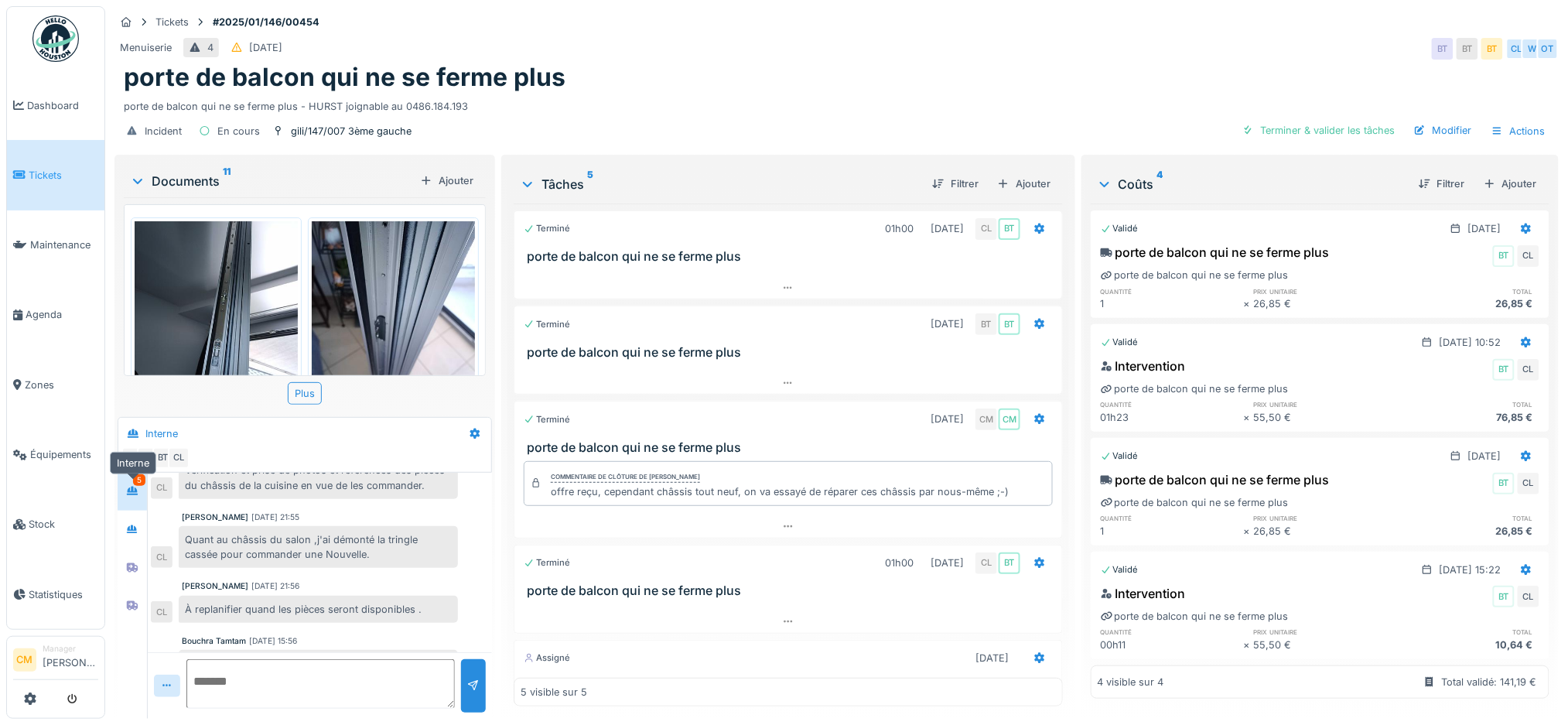
click at [130, 487] on icon at bounding box center [132, 491] width 12 height 10
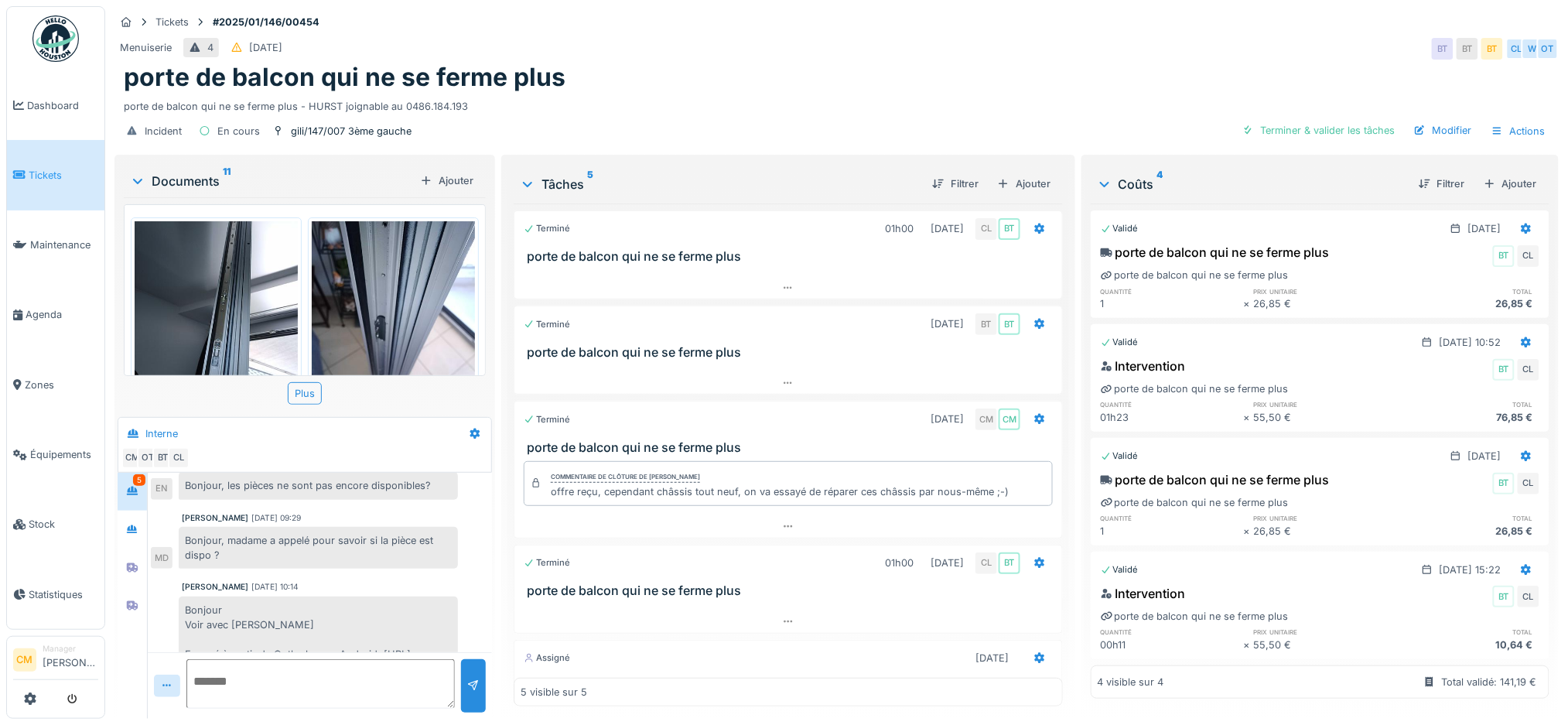
scroll to position [525, 0]
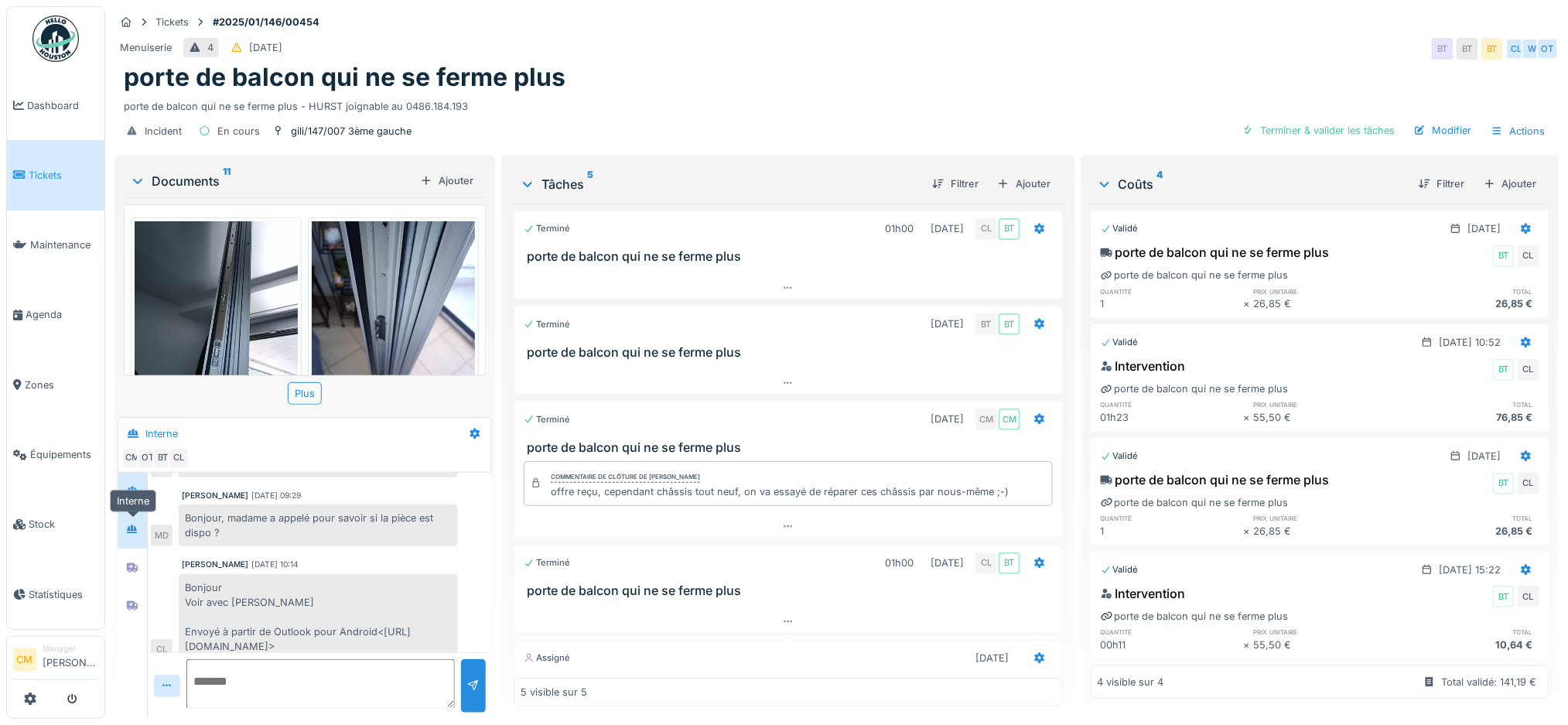
click at [129, 532] on icon at bounding box center [132, 529] width 11 height 9
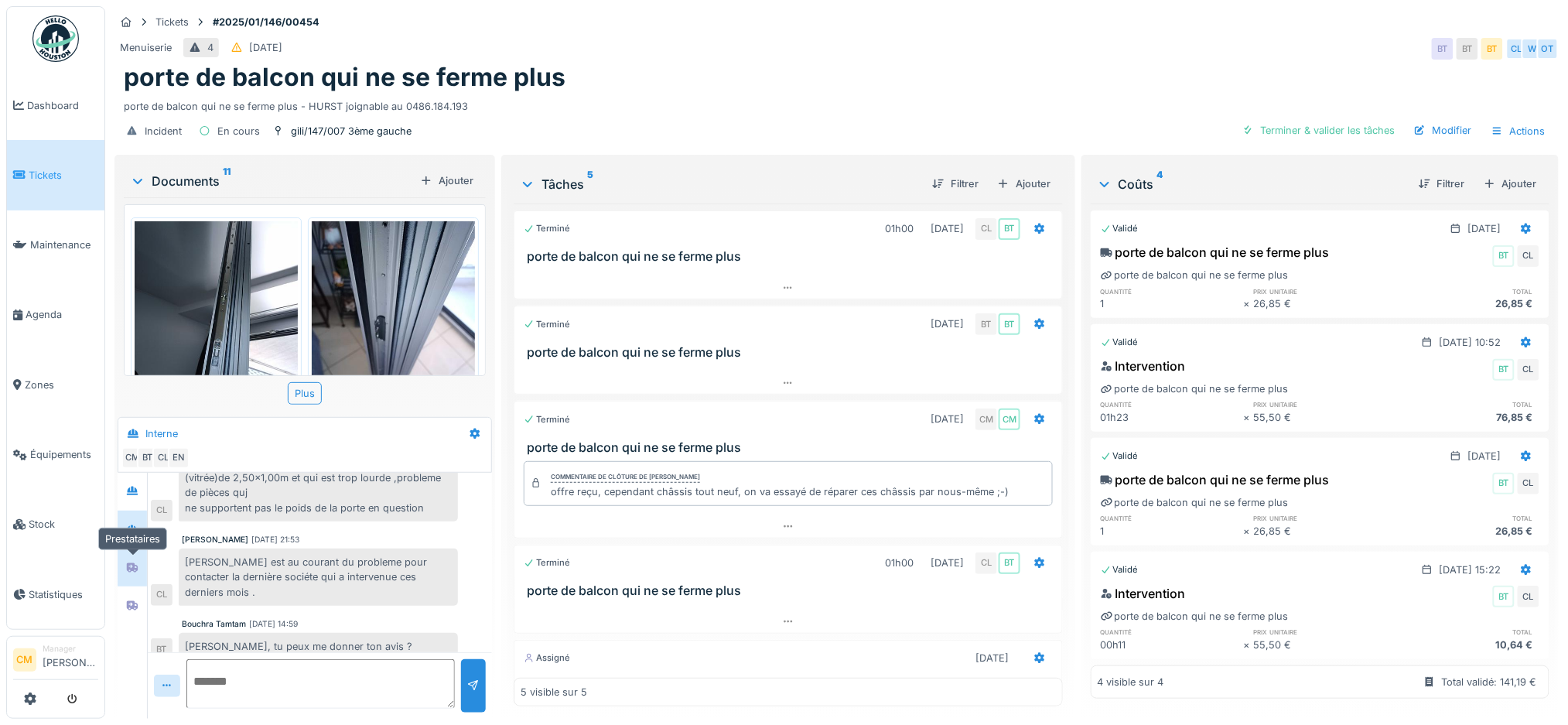
click at [130, 570] on icon at bounding box center [132, 568] width 11 height 9
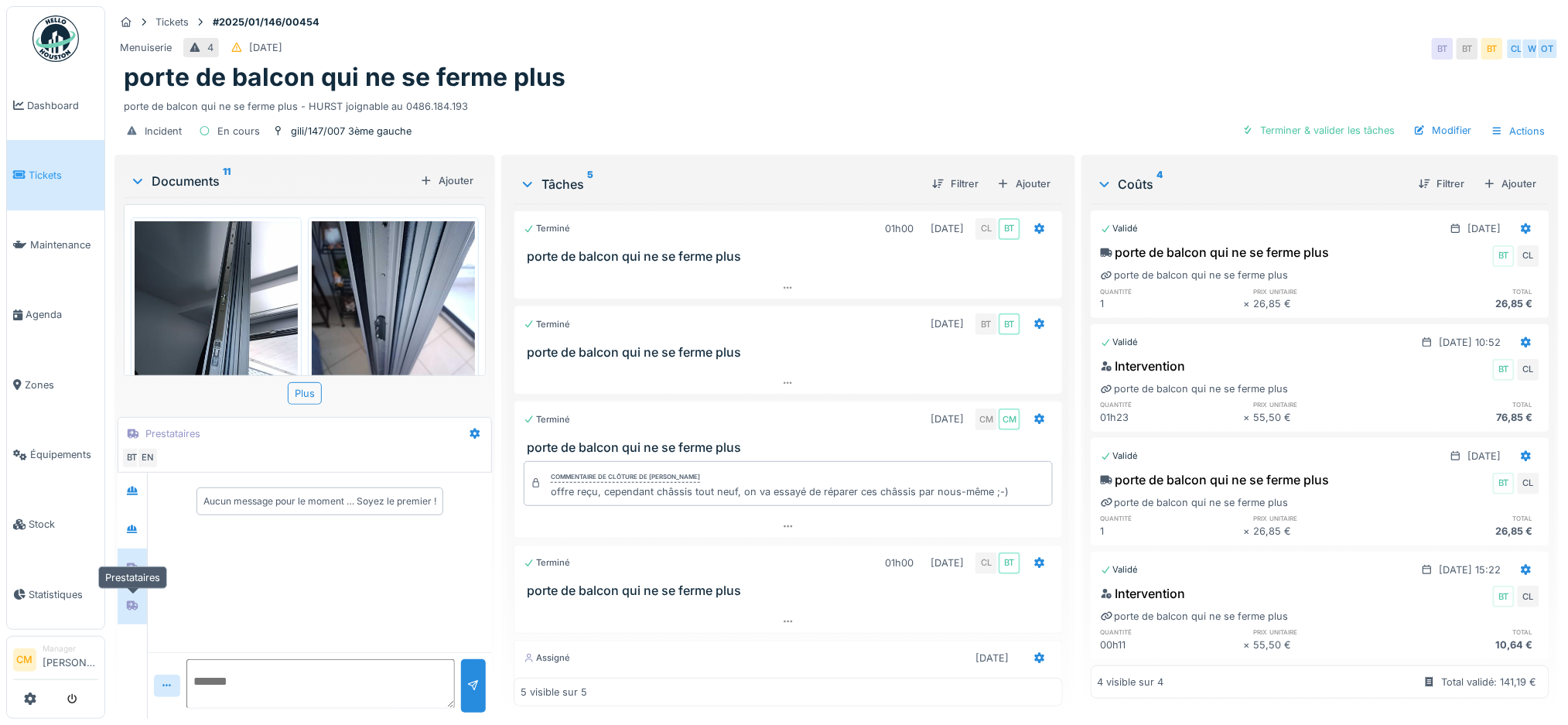
click at [130, 600] on div at bounding box center [132, 605] width 12 height 15
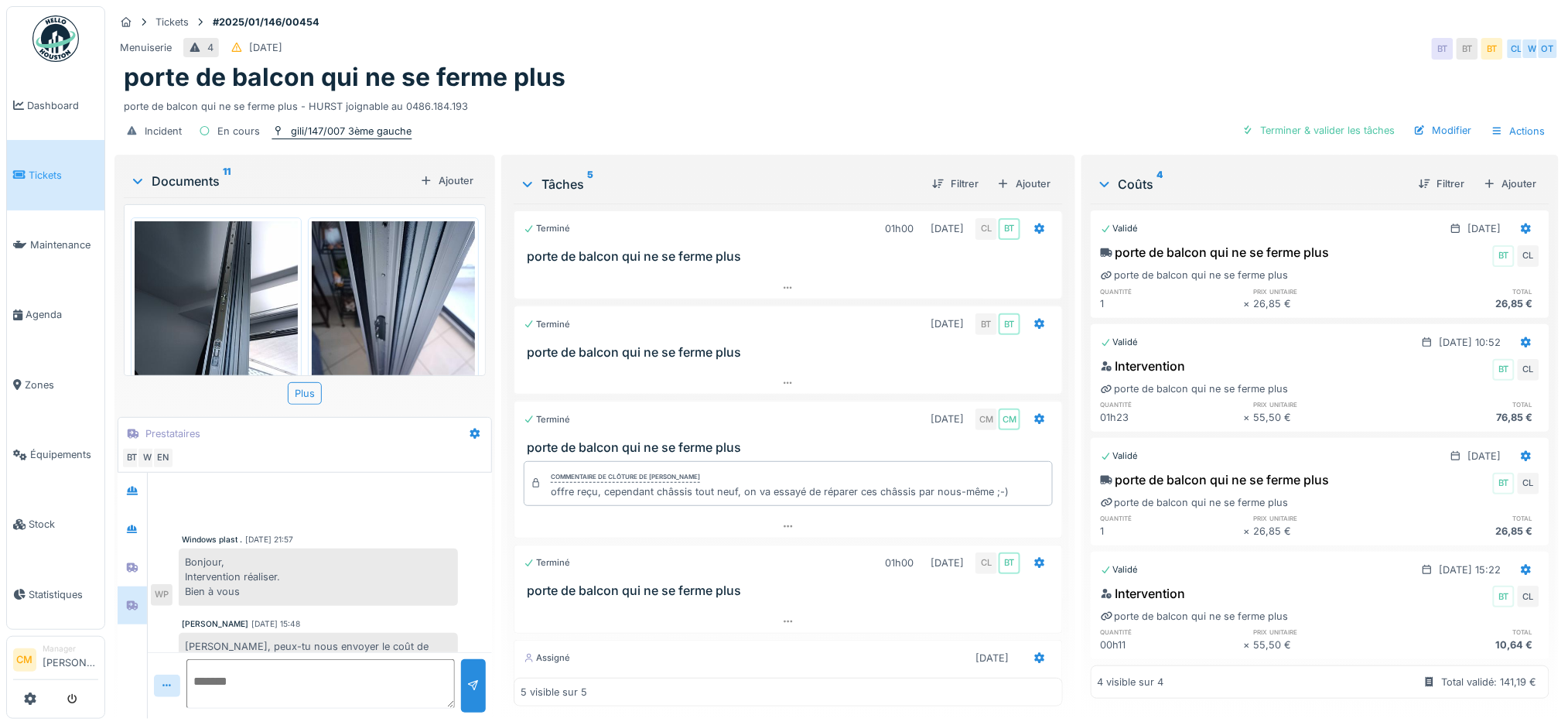
scroll to position [45, 0]
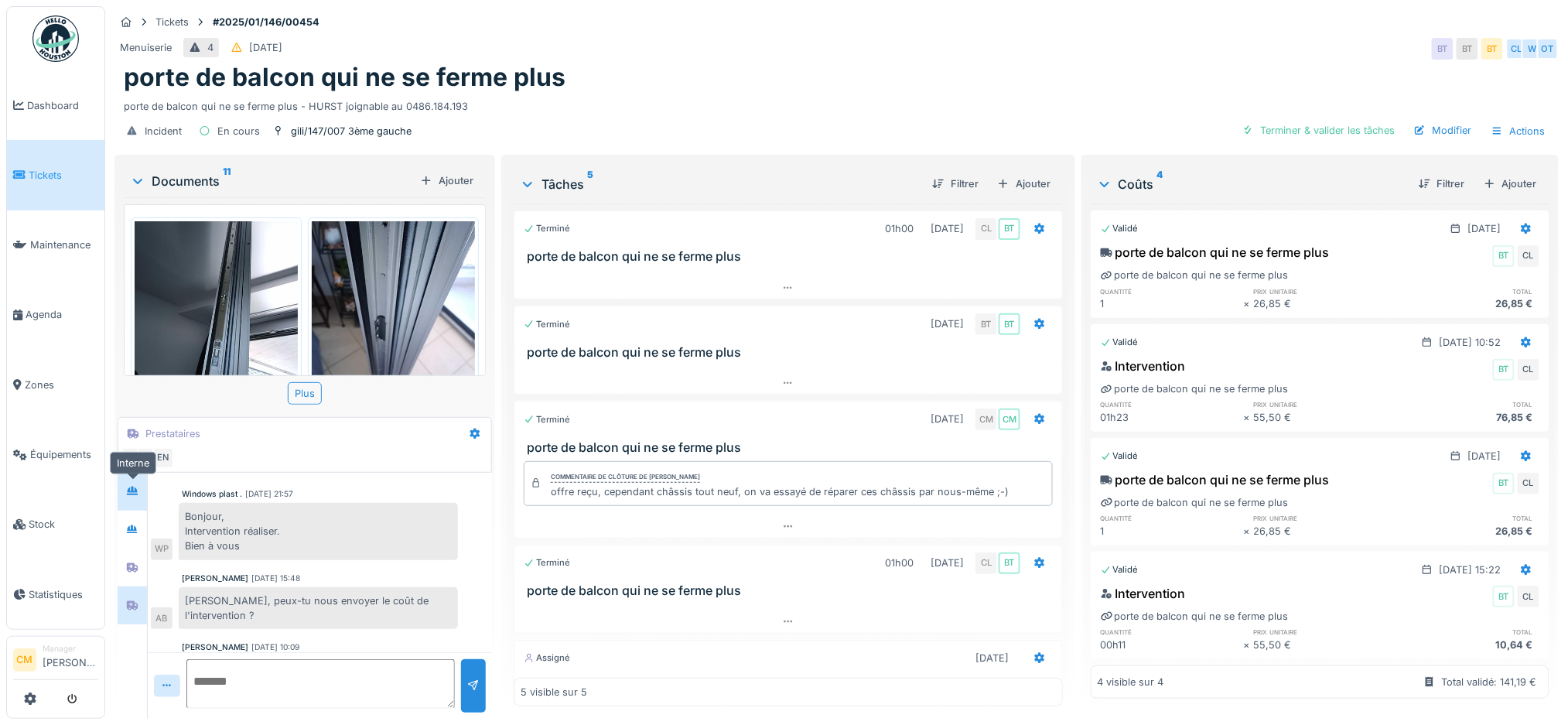
click at [131, 488] on icon at bounding box center [132, 491] width 11 height 9
